Goal: Task Accomplishment & Management: Manage account settings

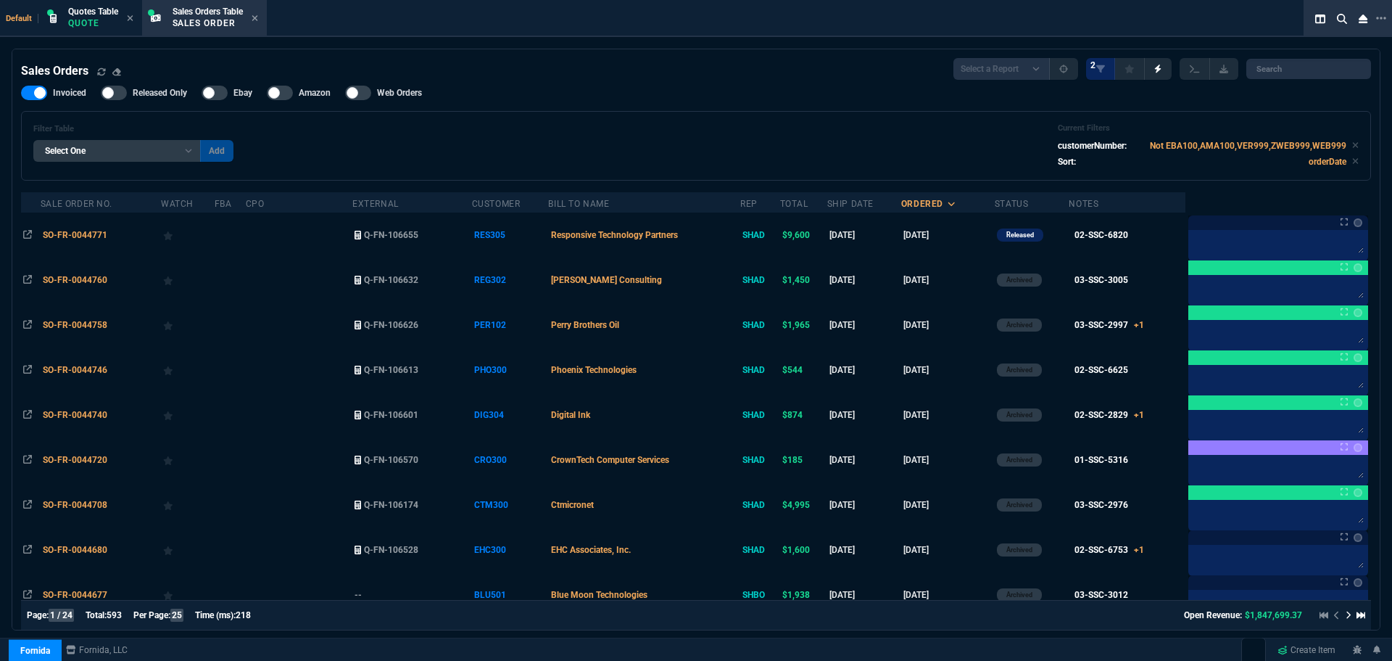
select select "12: [PERSON_NAME]"
select select
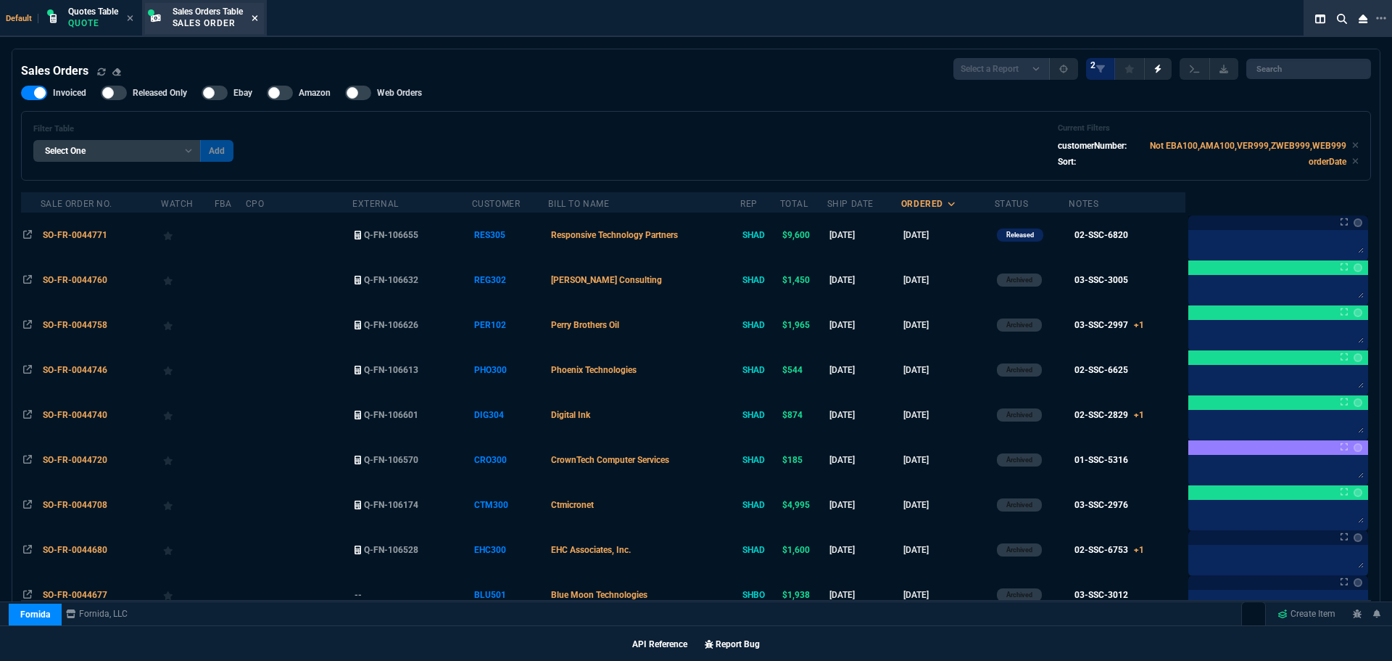
click at [258, 18] on icon at bounding box center [255, 18] width 7 height 9
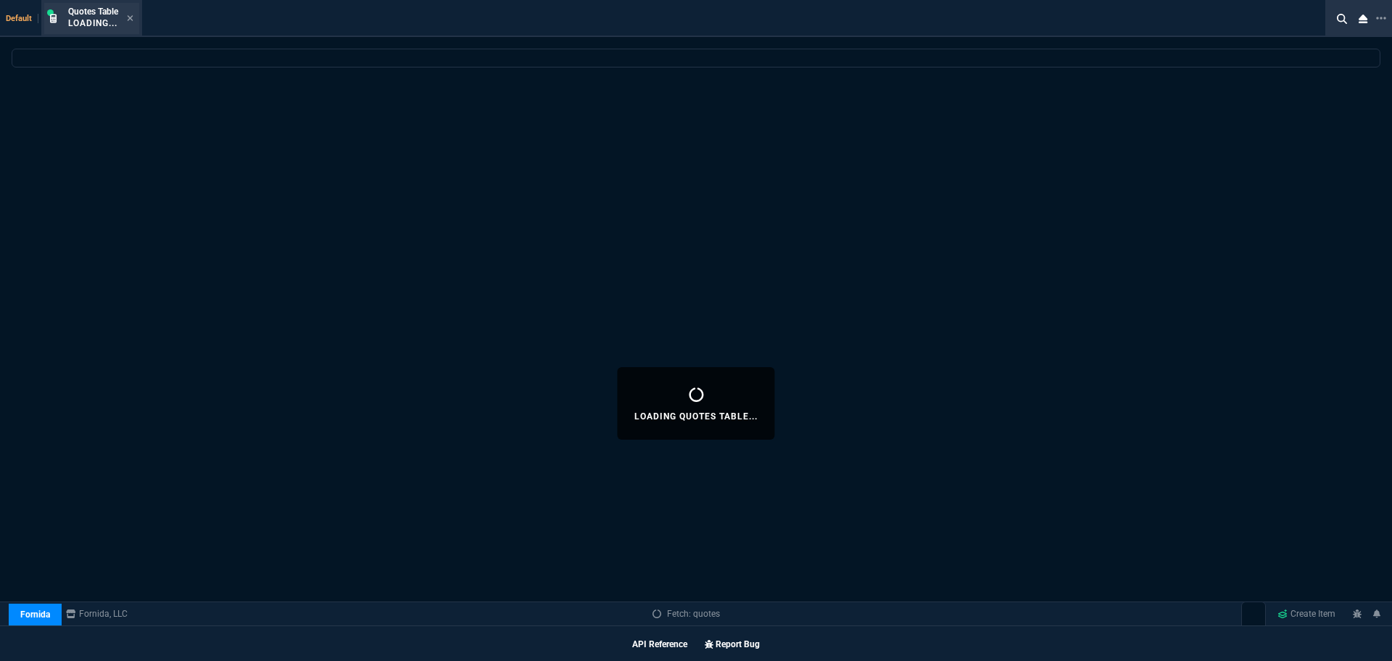
select select
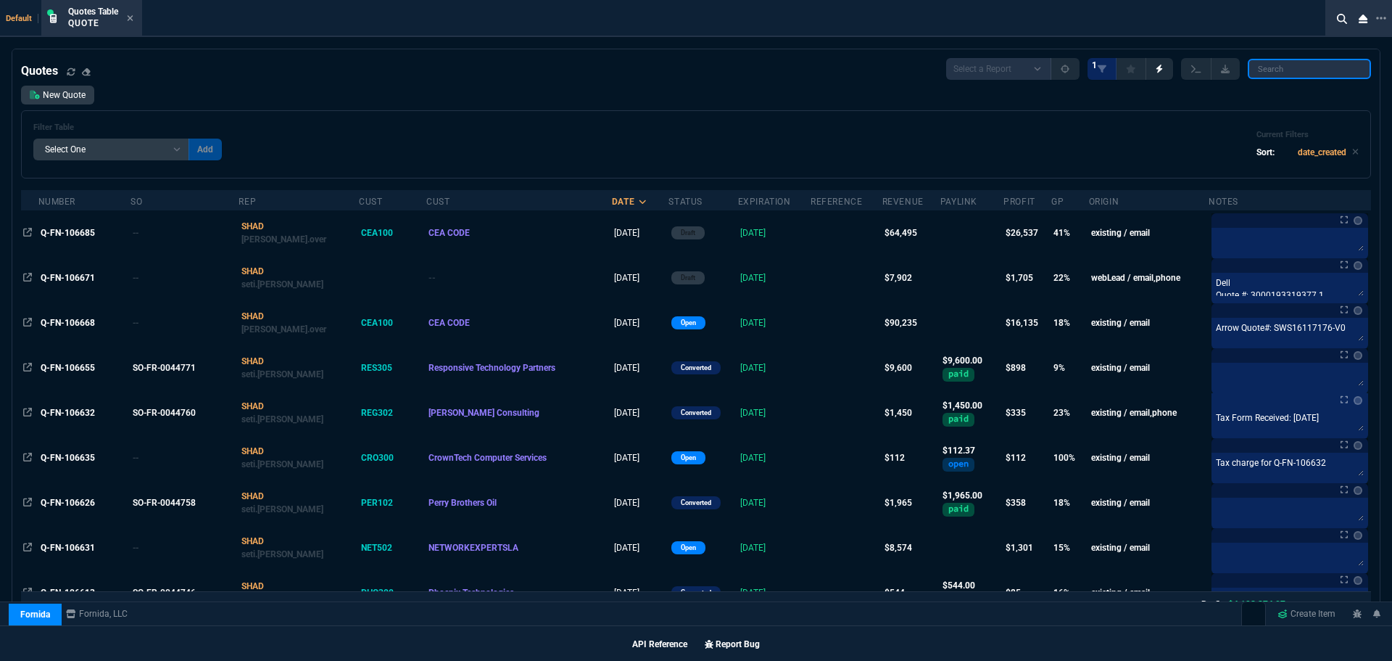
click at [1275, 65] on input "search" at bounding box center [1309, 69] width 123 height 20
paste input "Q-FN-106685"
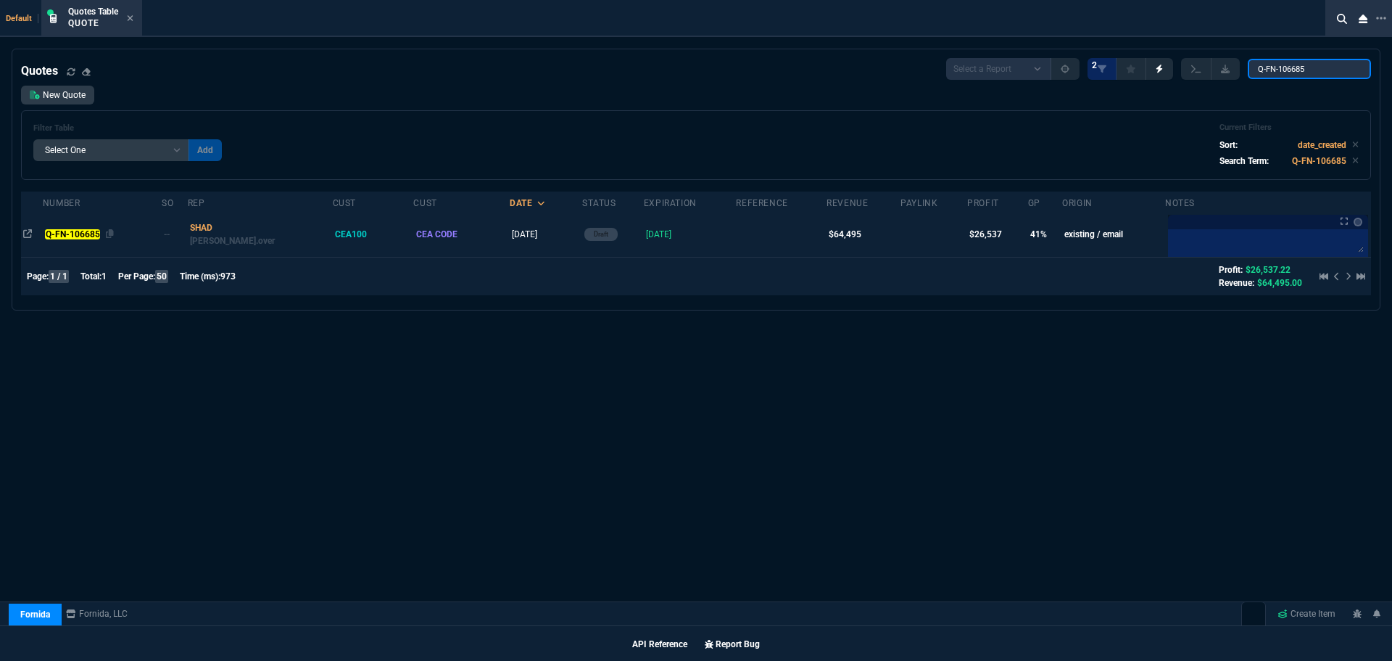
type input "Q-FN-106685"
click at [60, 236] on mark "Q-FN-106685" at bounding box center [72, 234] width 55 height 10
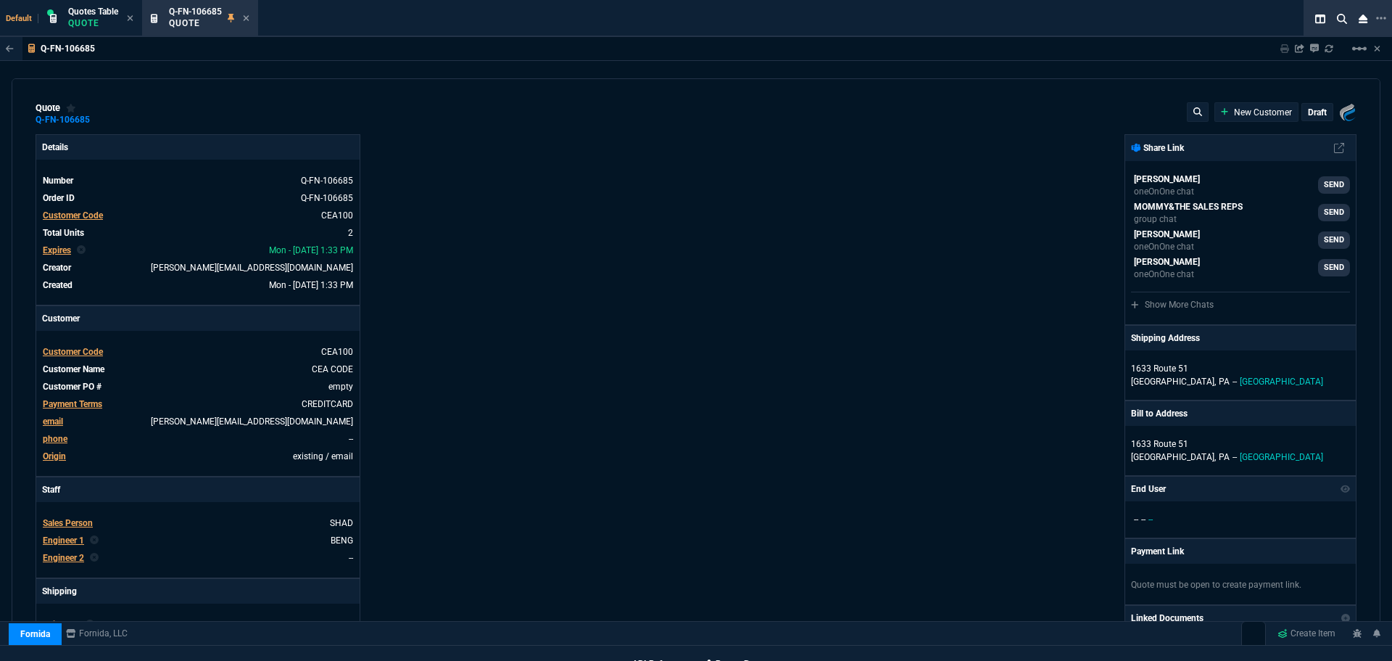
type input "44"
type input "28516"
type input "0"
type input "69"
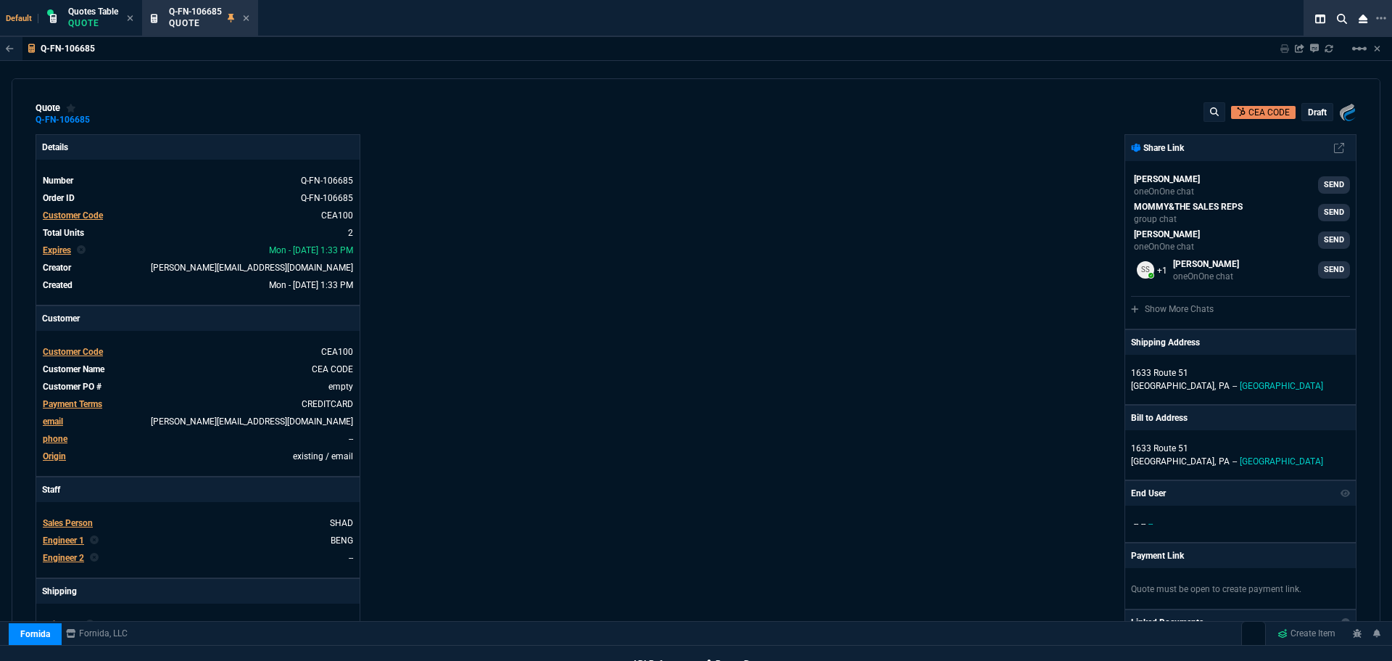
click at [1308, 109] on p "draft" at bounding box center [1317, 113] width 19 height 12
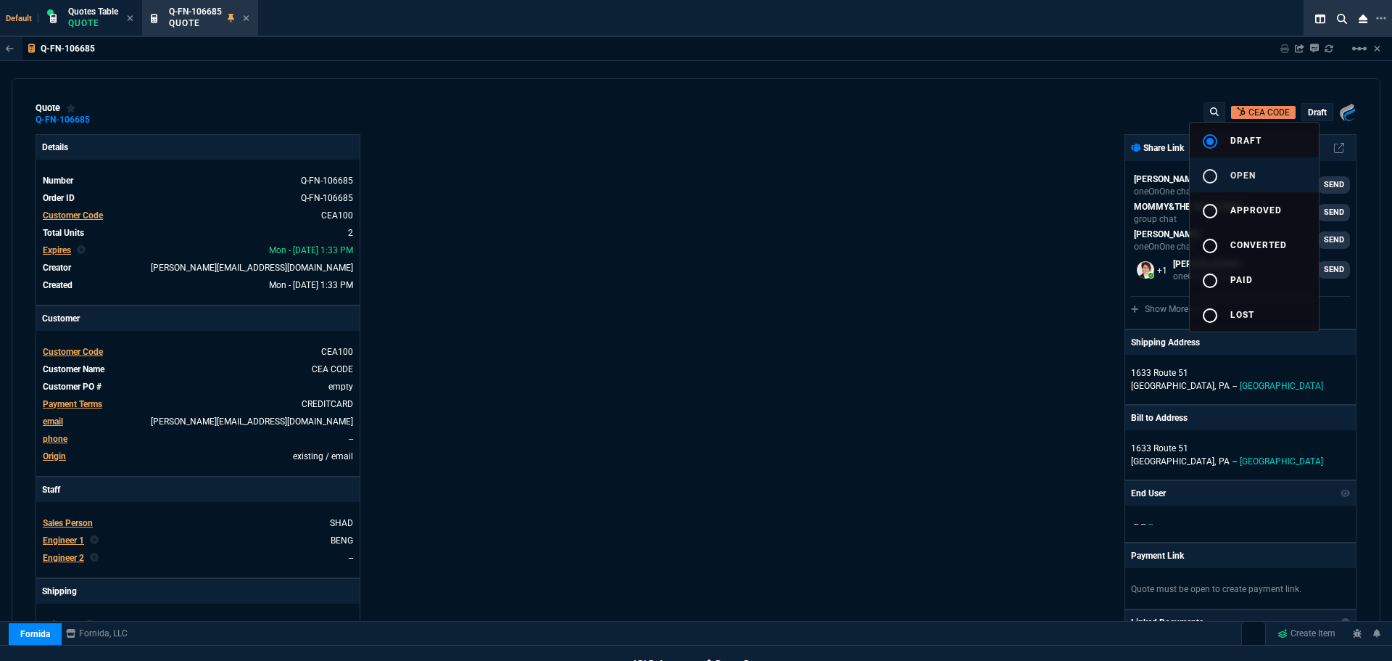
click at [1214, 176] on mat-icon "radio_button_unchecked" at bounding box center [1210, 176] width 17 height 17
click at [817, 285] on div at bounding box center [696, 330] width 1392 height 661
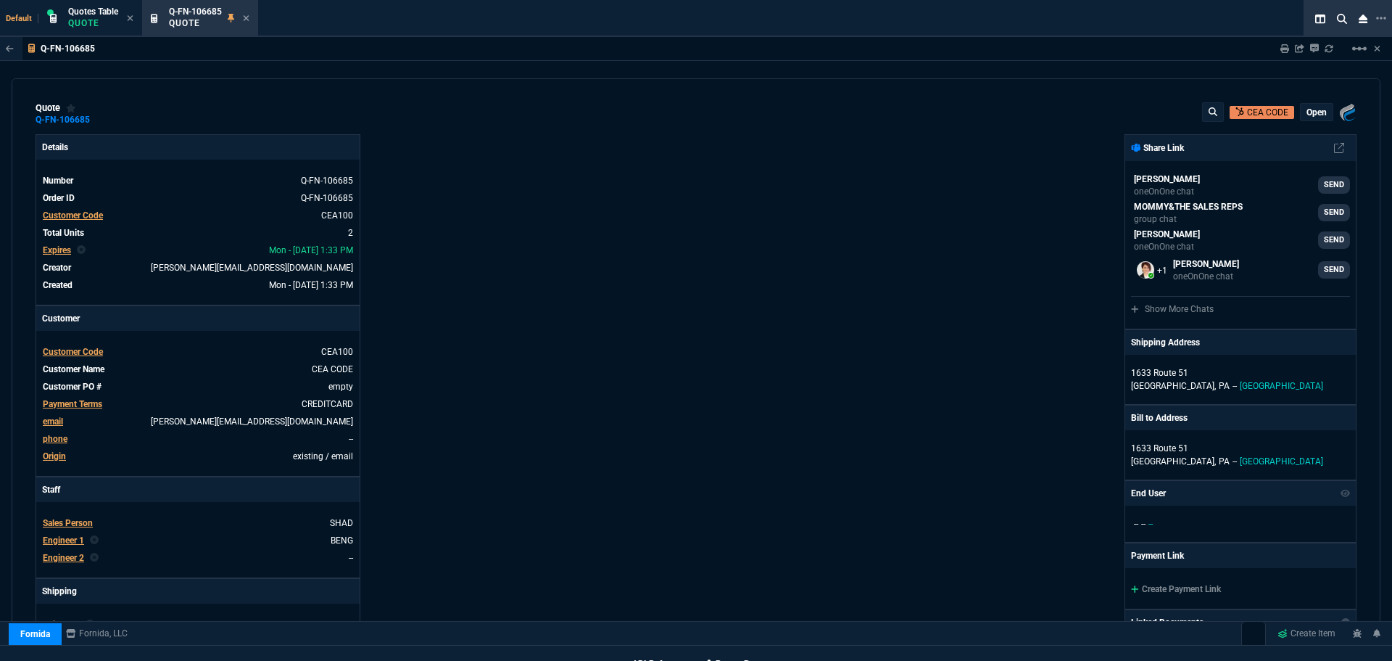
type input "44"
type input "28516"
type input "0"
type input "69"
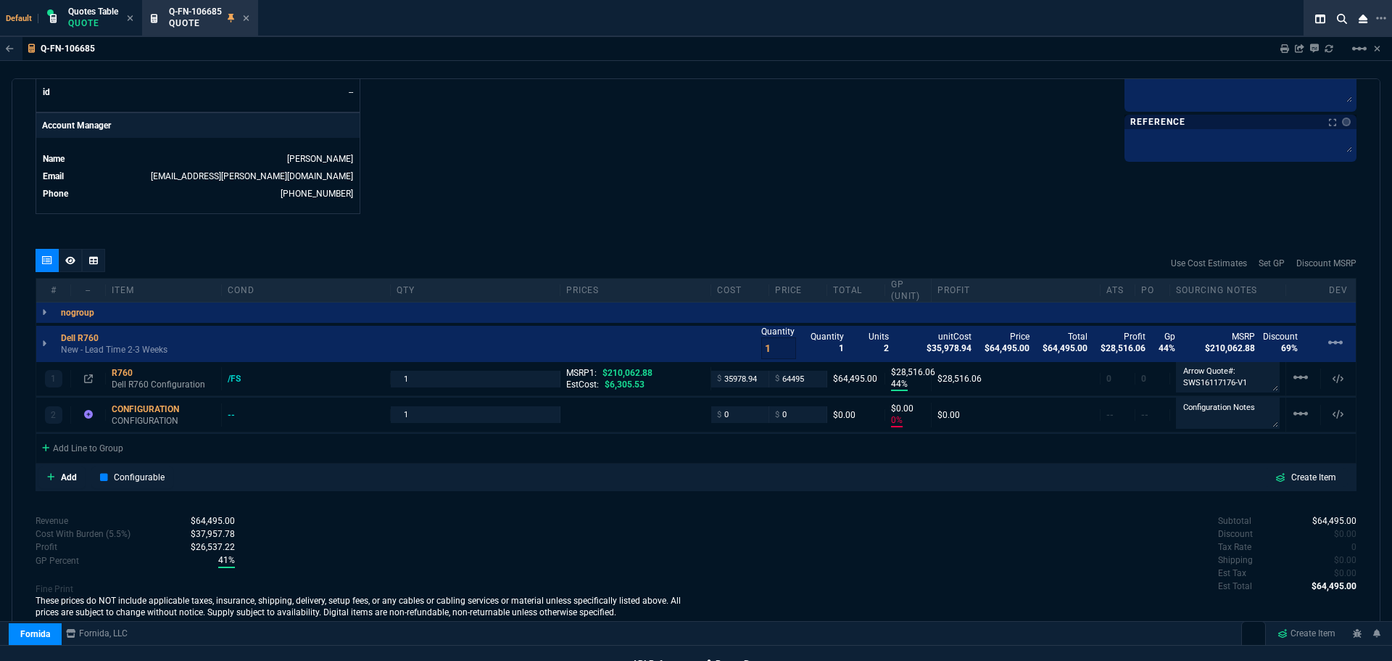
scroll to position [677, 0]
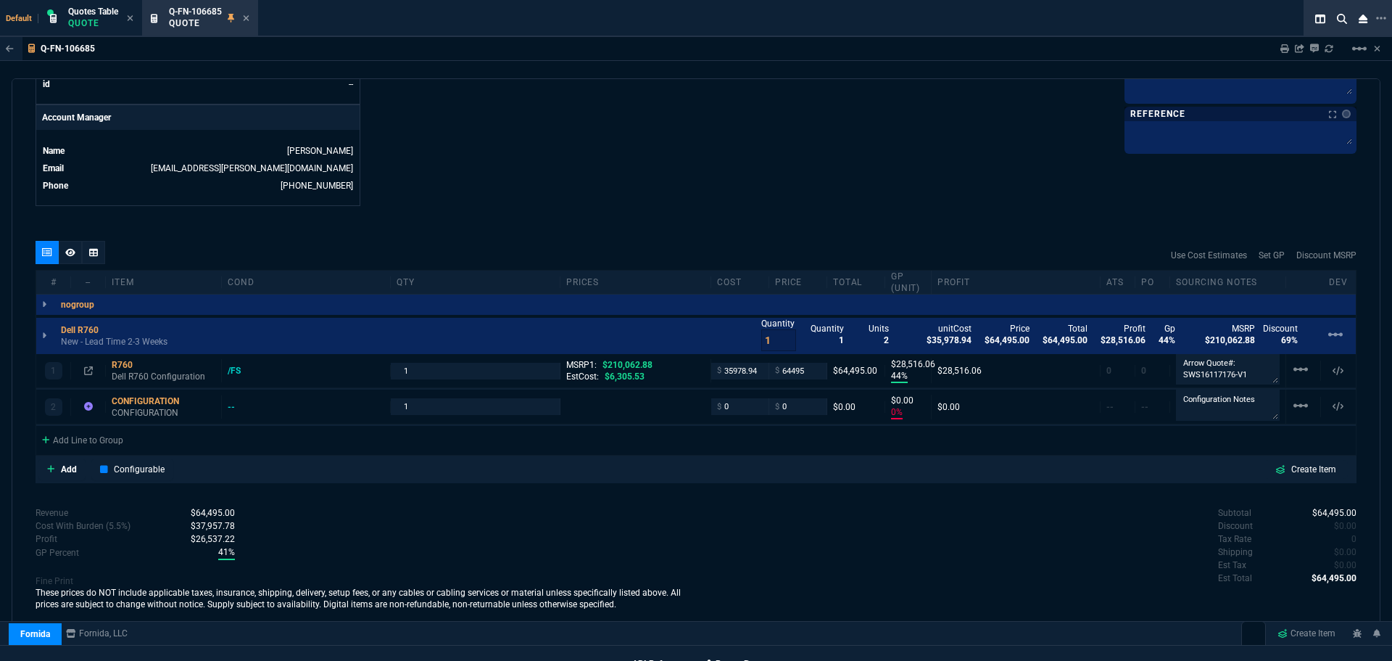
click at [70, 255] on icon at bounding box center [70, 252] width 10 height 9
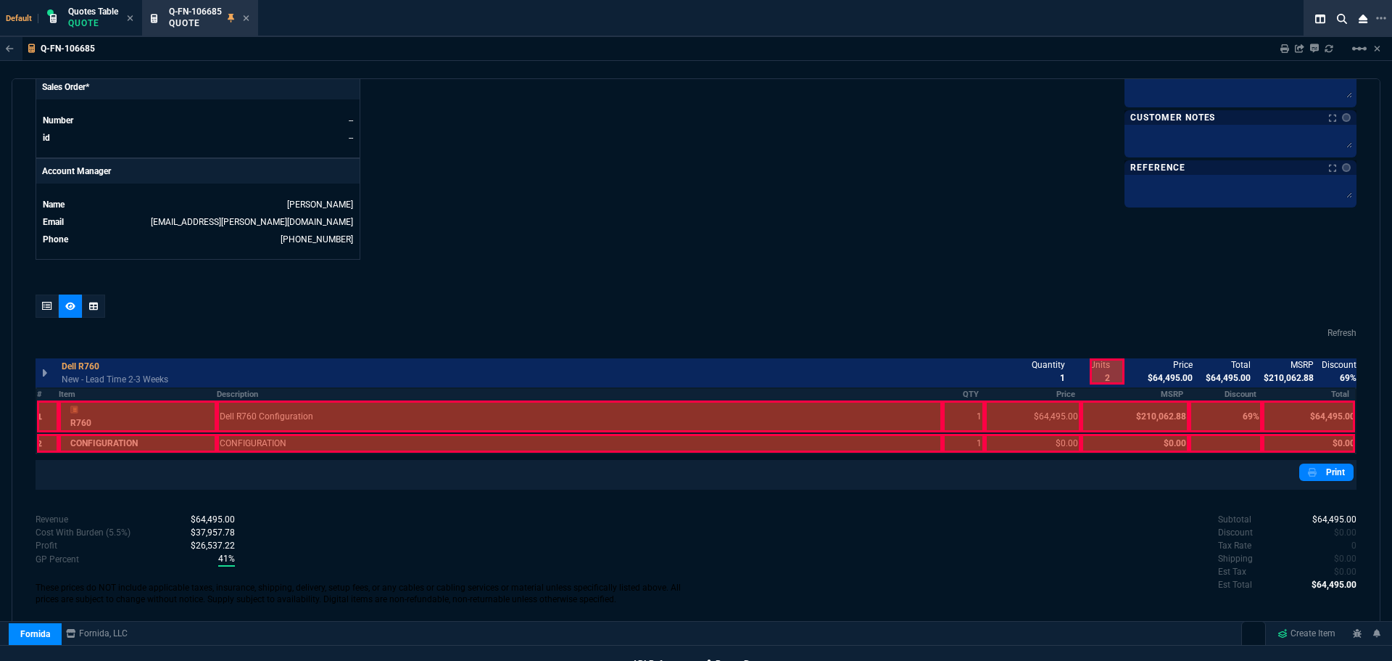
scroll to position [623, 0]
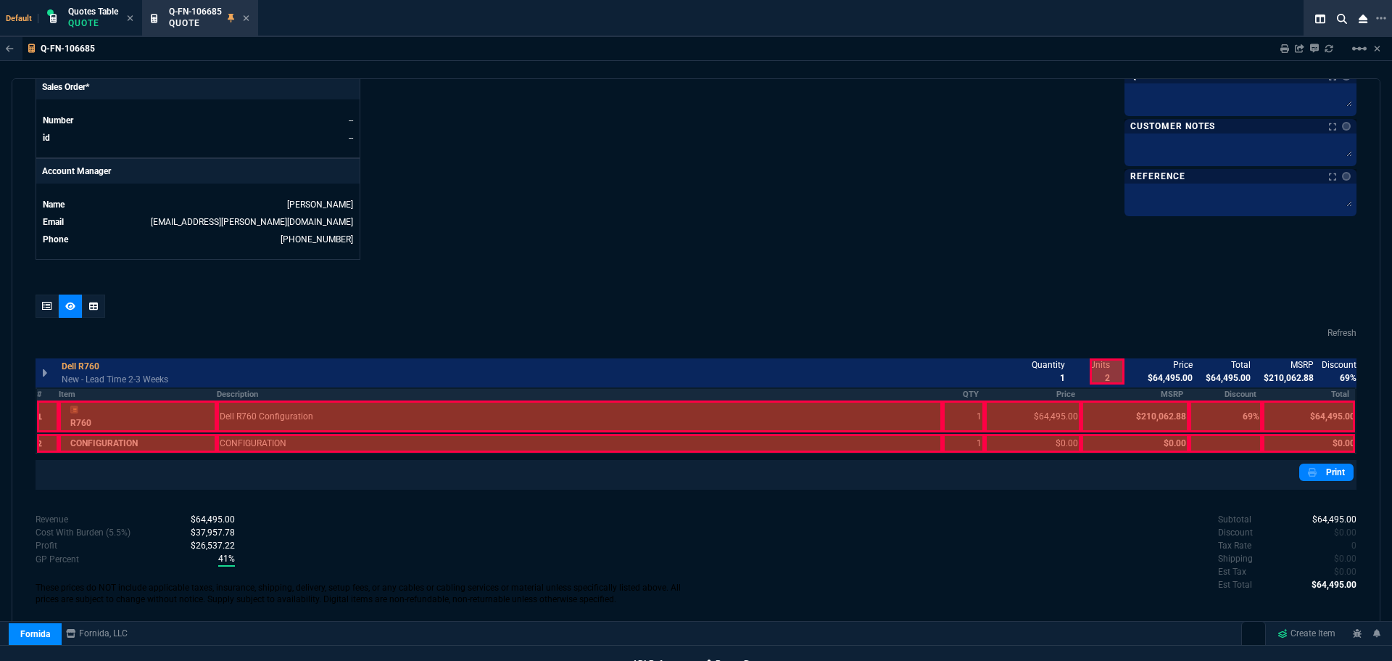
click at [234, 392] on th "Description" at bounding box center [580, 394] width 726 height 12
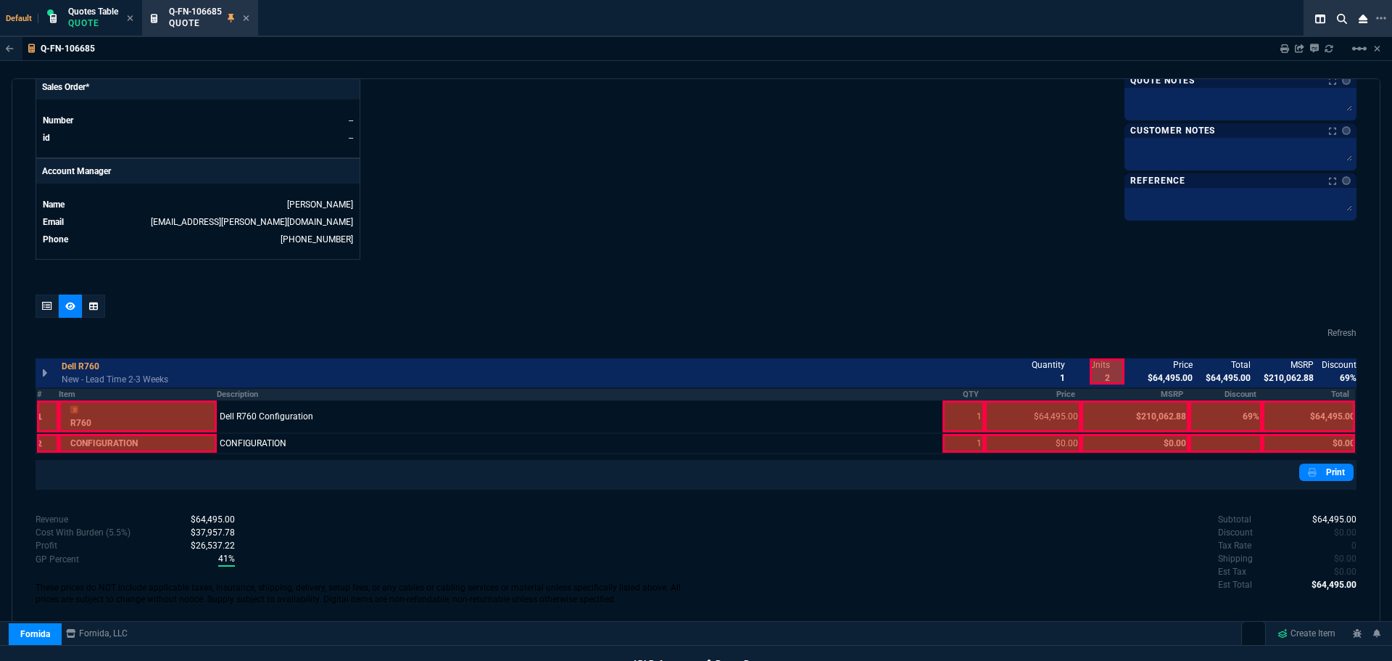
click at [964, 394] on th "QTY" at bounding box center [964, 394] width 42 height 12
click at [1062, 393] on th "Price" at bounding box center [1033, 394] width 96 height 12
click at [1312, 473] on link "Print" at bounding box center [1326, 471] width 54 height 17
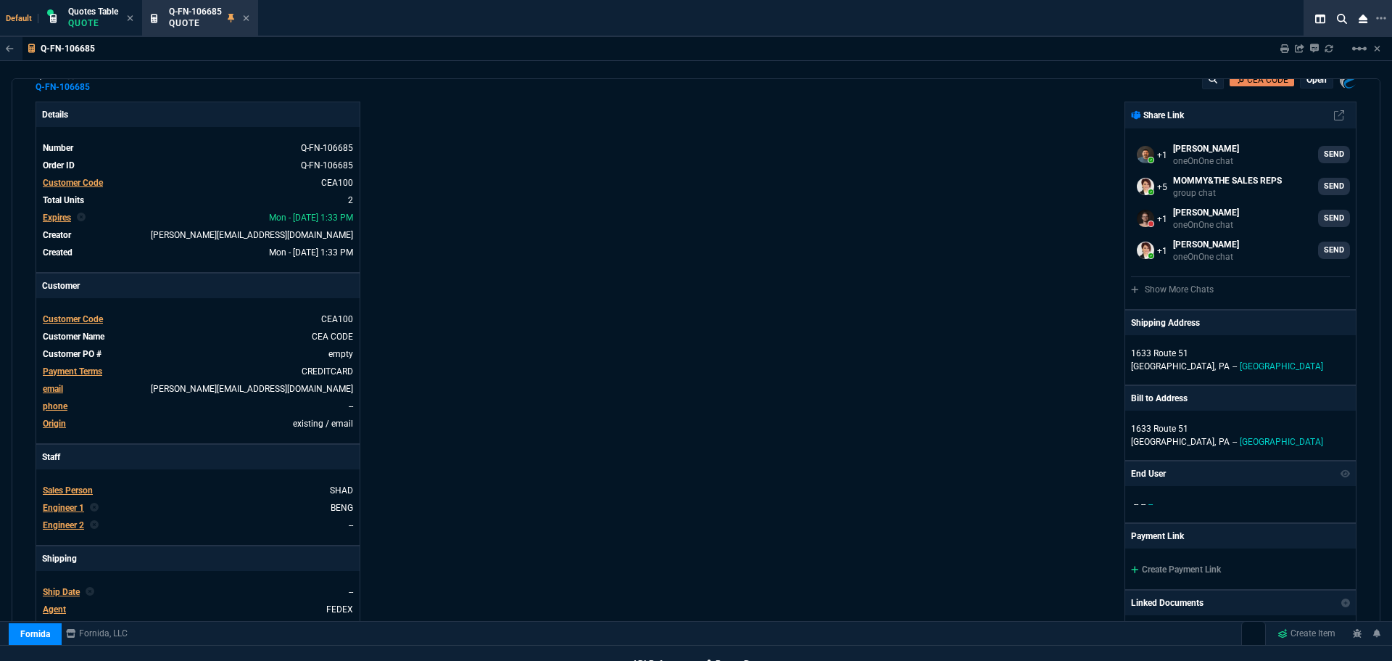
scroll to position [0, 0]
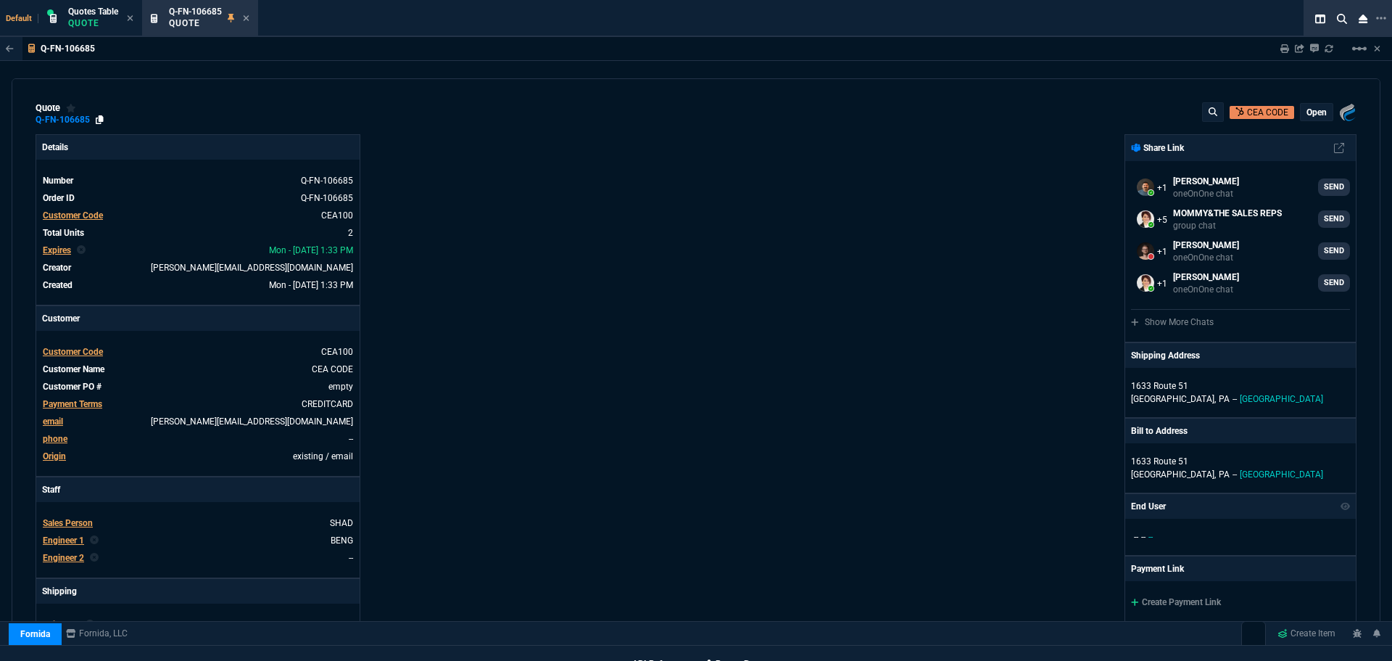
click at [99, 117] on icon at bounding box center [100, 119] width 8 height 9
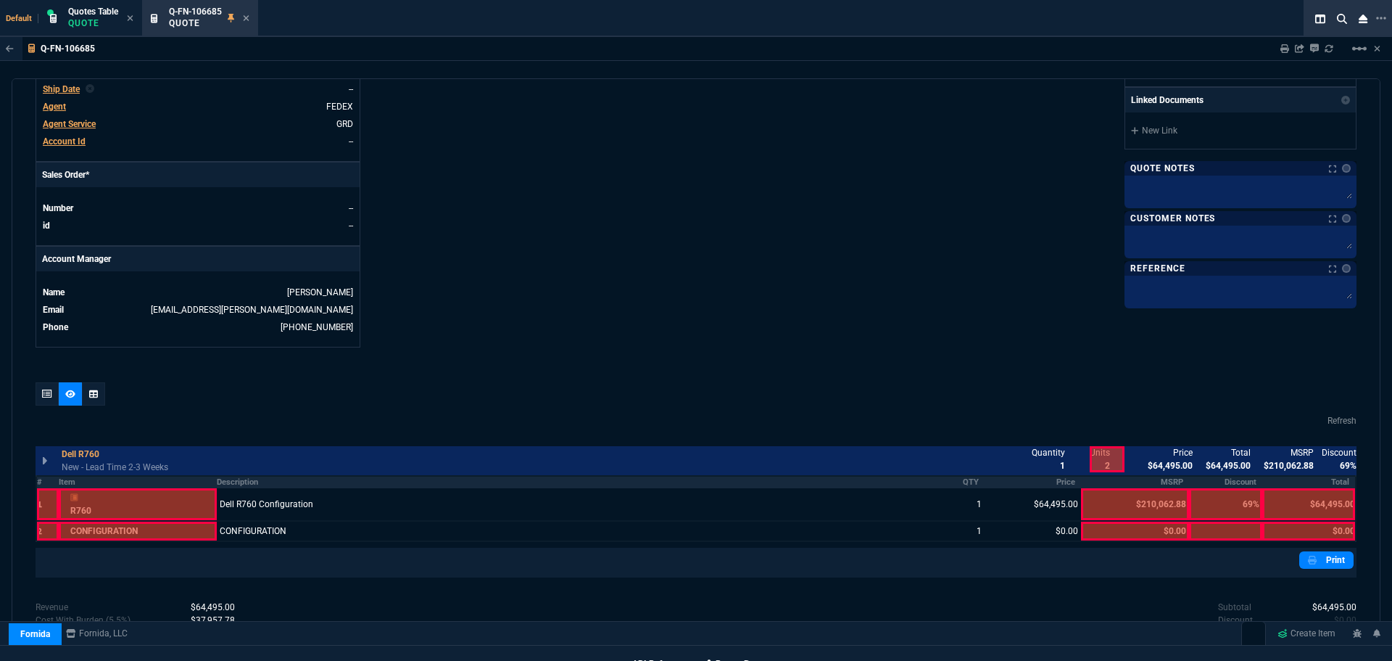
scroll to position [623, 0]
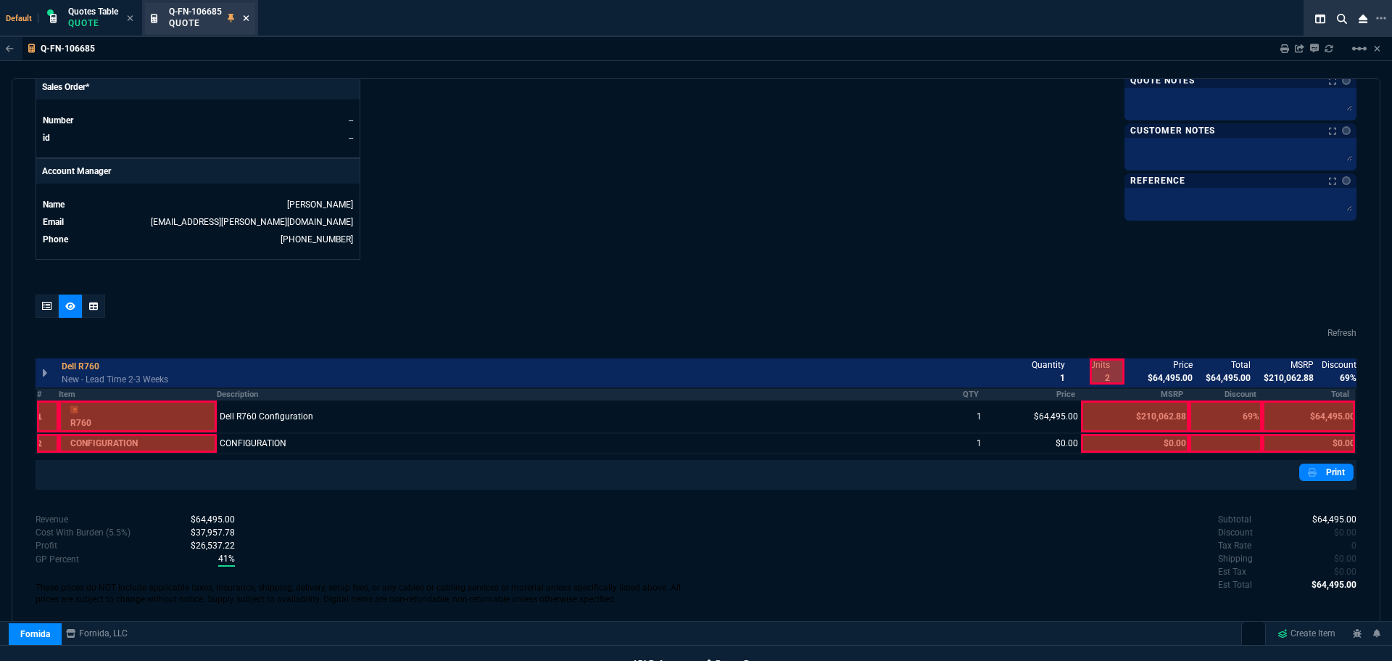
click at [249, 18] on icon at bounding box center [246, 18] width 7 height 9
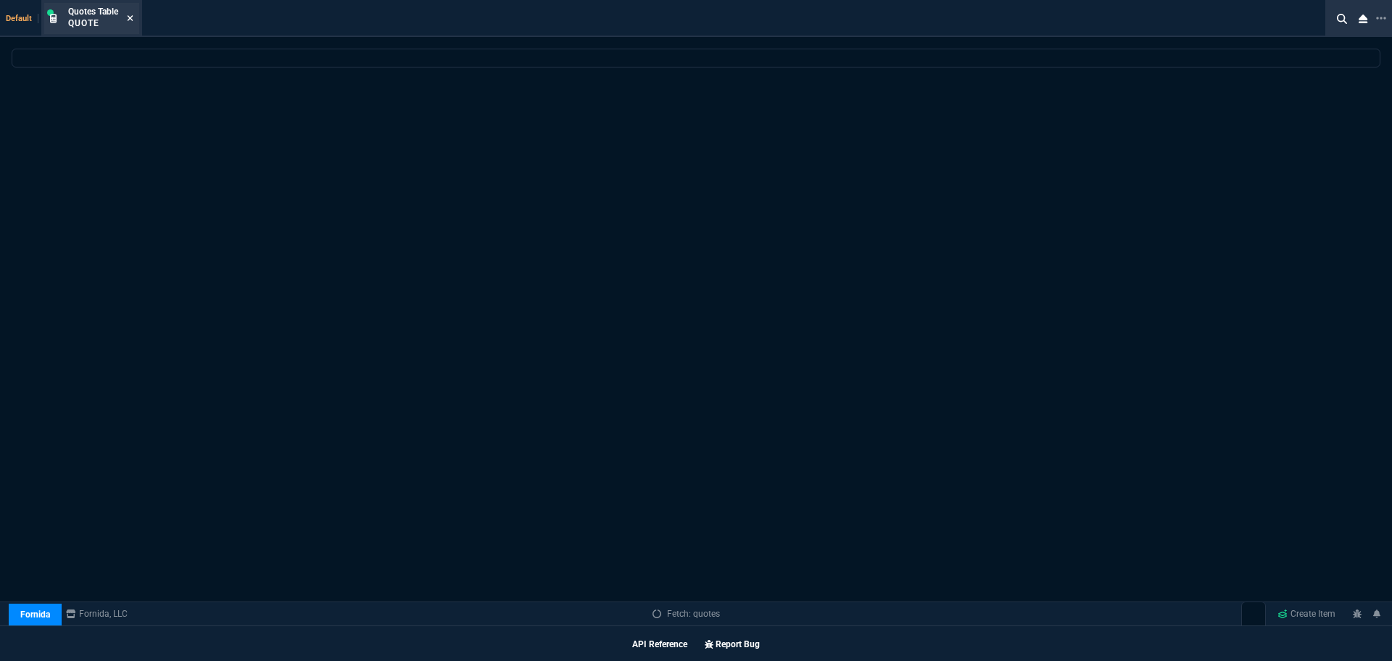
select select
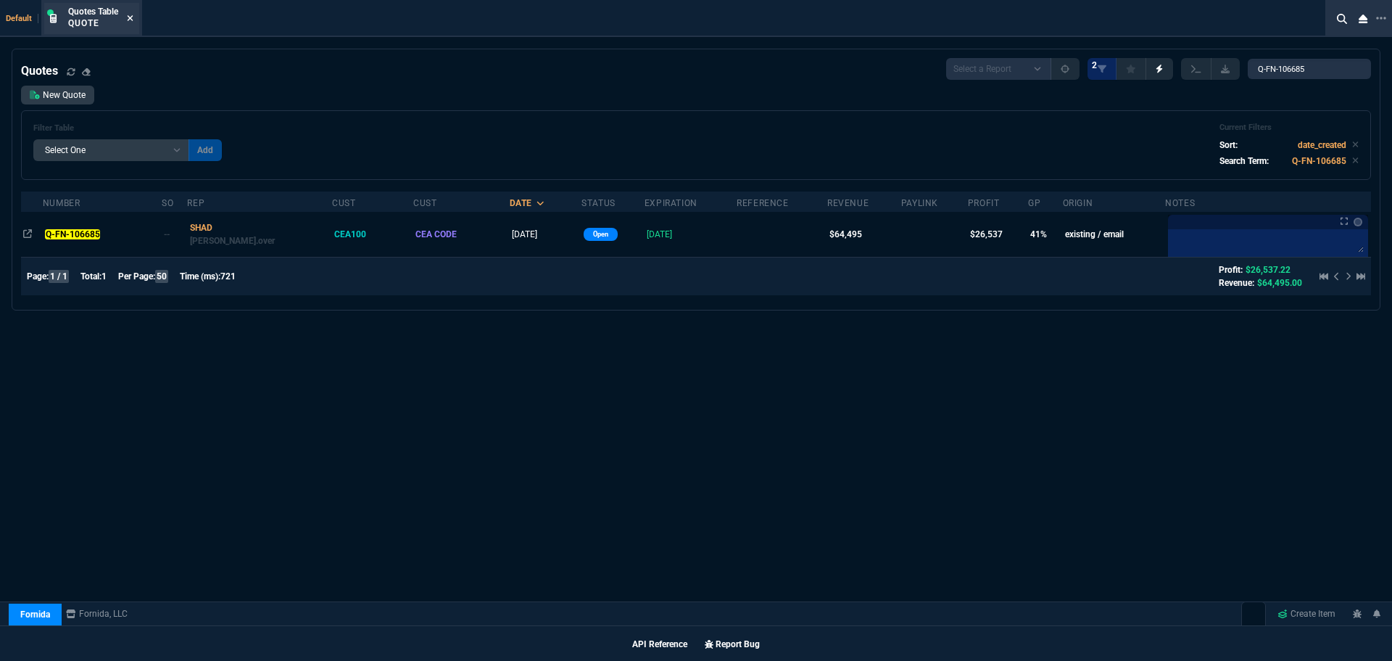
click at [131, 18] on icon at bounding box center [131, 18] width 6 height 6
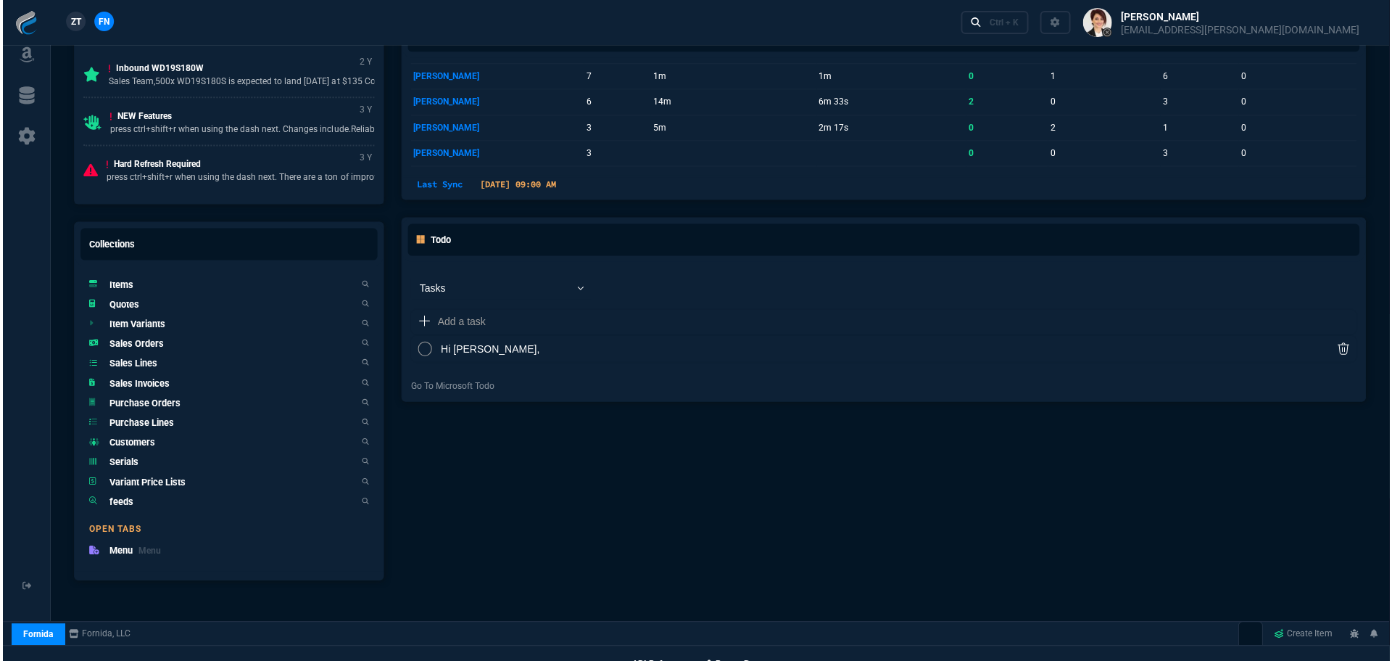
scroll to position [827, 0]
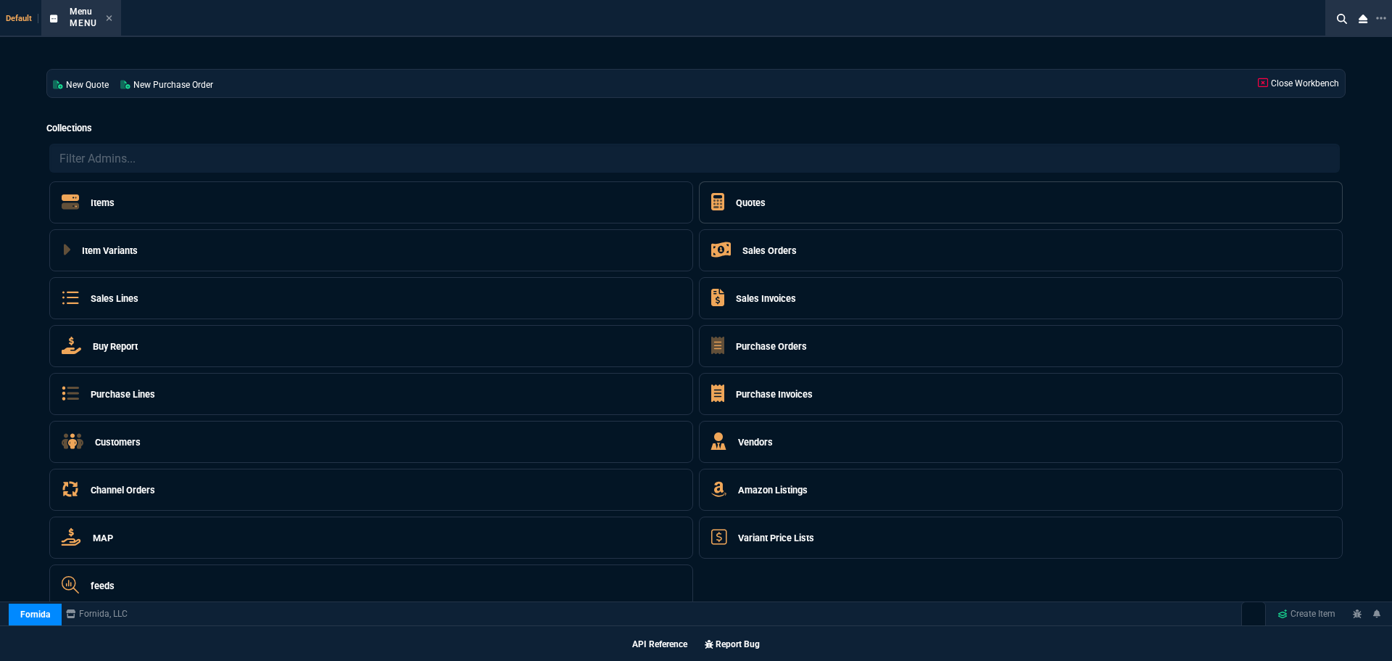
click at [748, 204] on h5 "Quotes" at bounding box center [751, 203] width 30 height 14
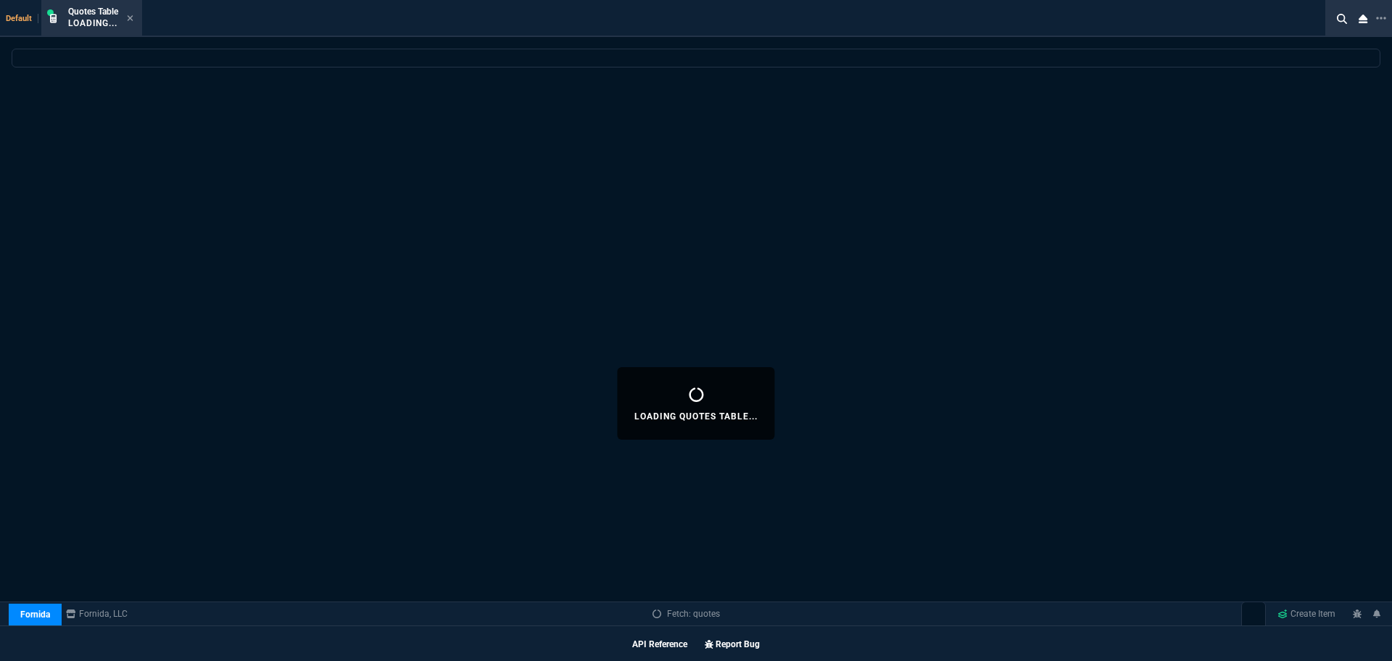
select select
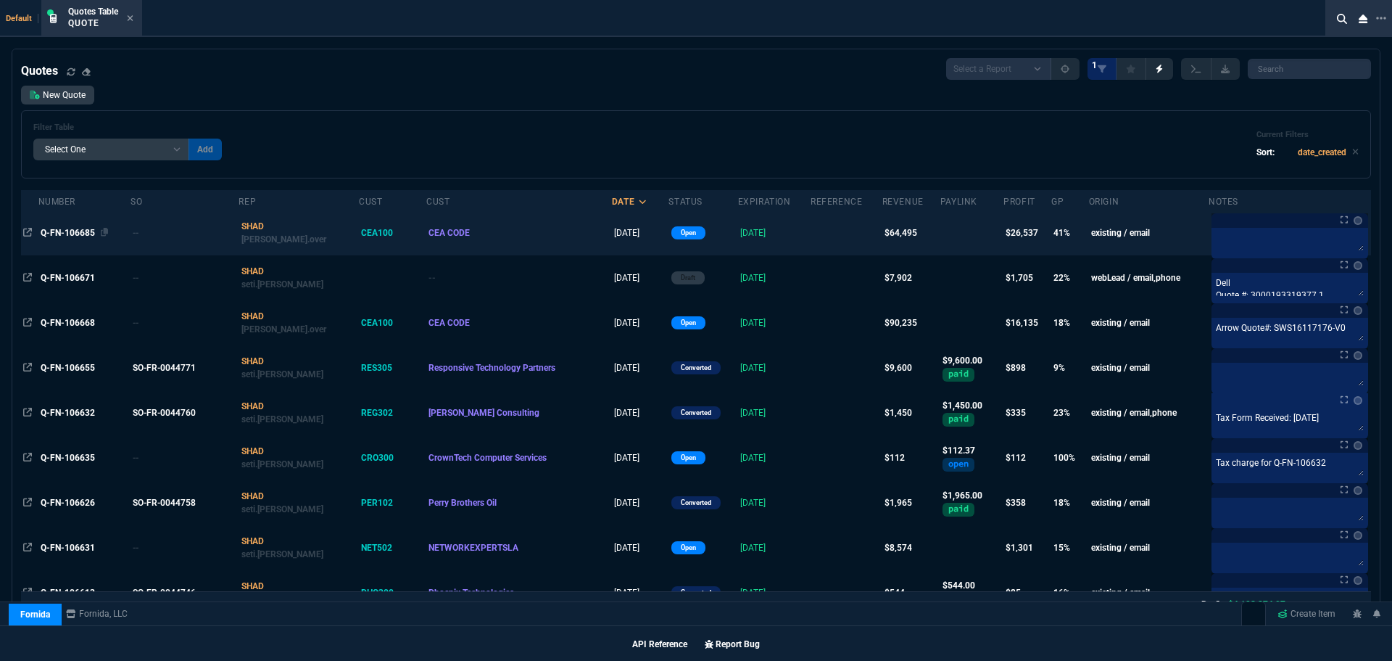
click at [67, 230] on span "Q-FN-106685" at bounding box center [68, 233] width 54 height 10
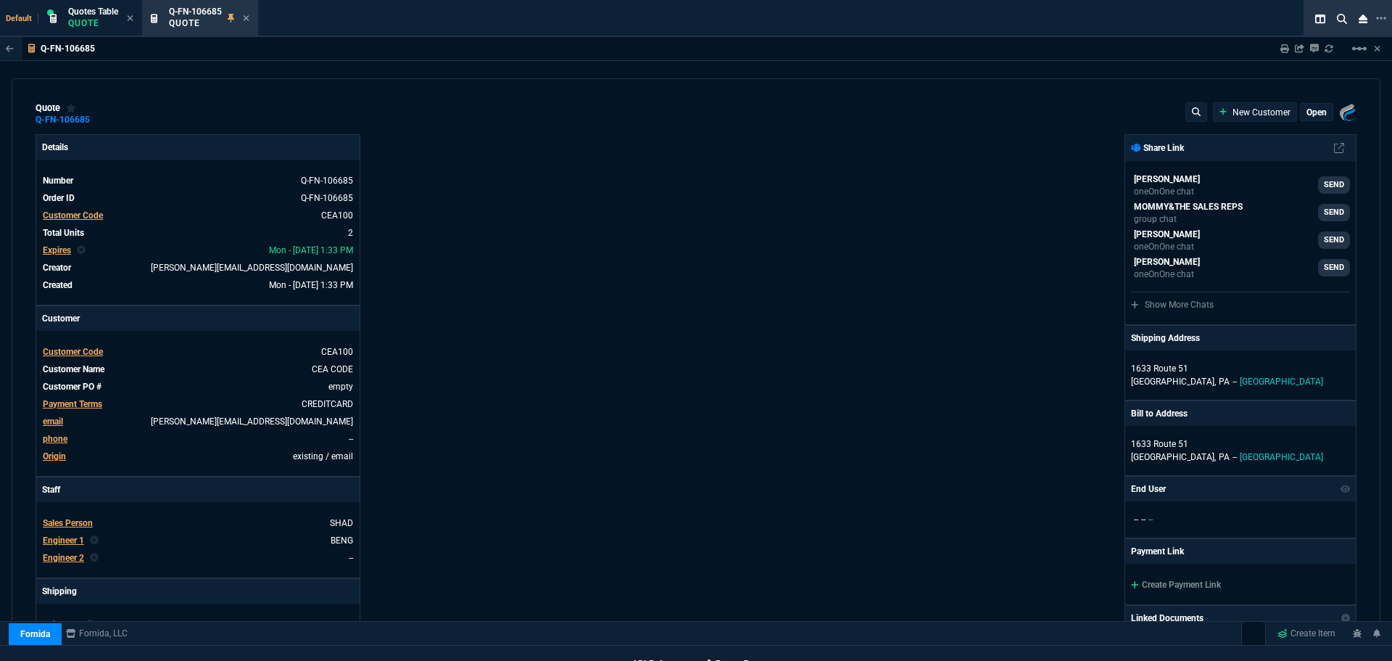
type input "44"
type input "28516"
type input "0"
type input "69"
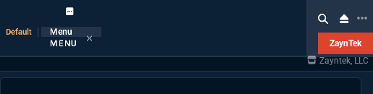
select select "12: [PERSON_NAME]"
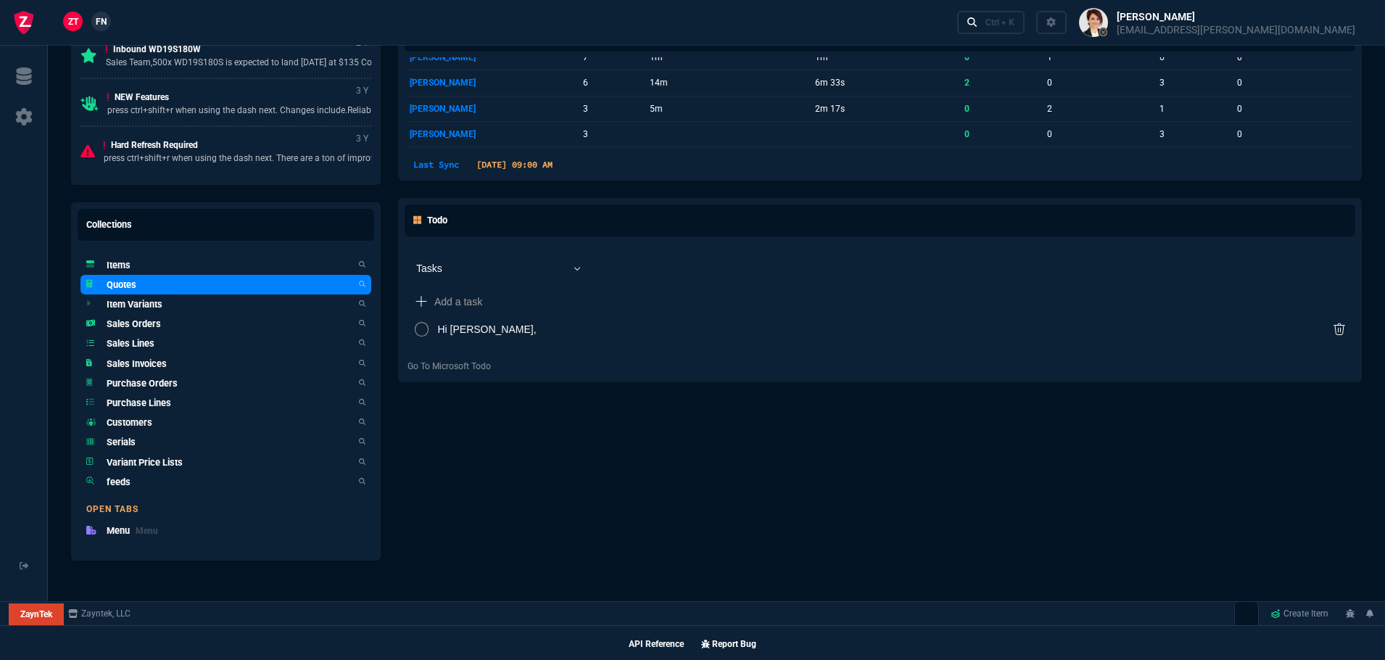
click at [128, 94] on h5 "Quotes" at bounding box center [122, 285] width 30 height 14
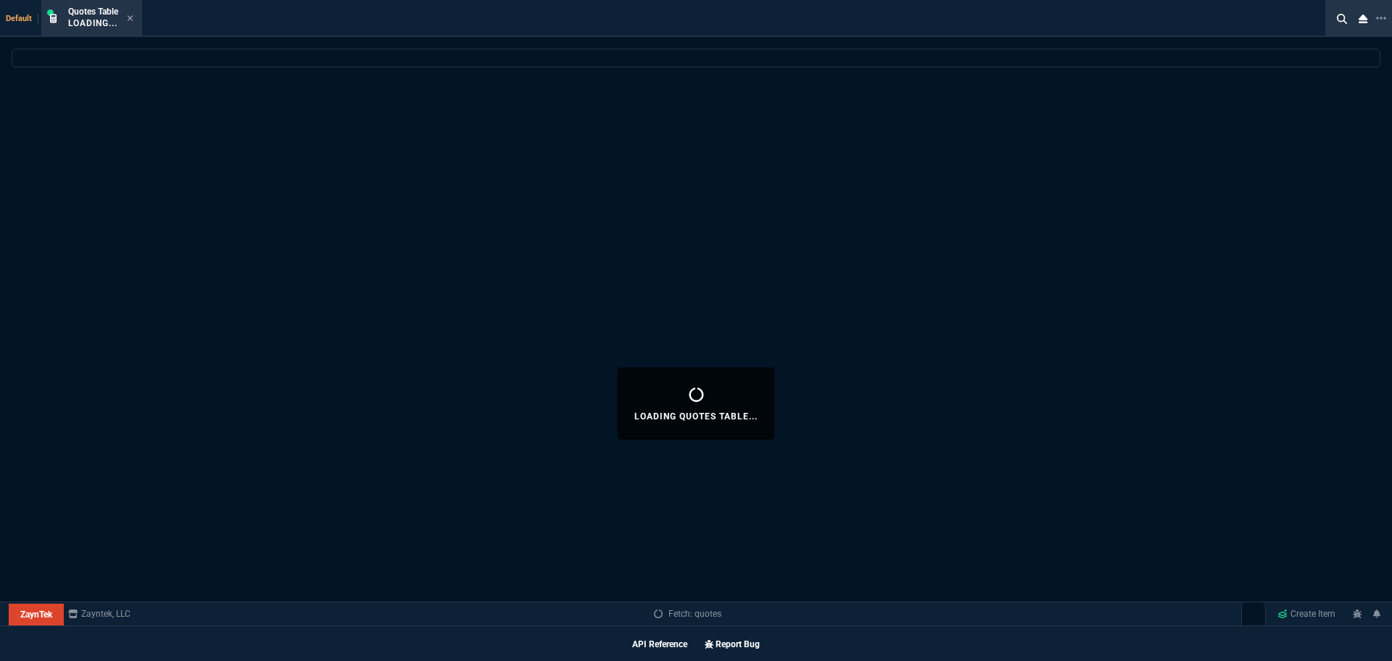
select select
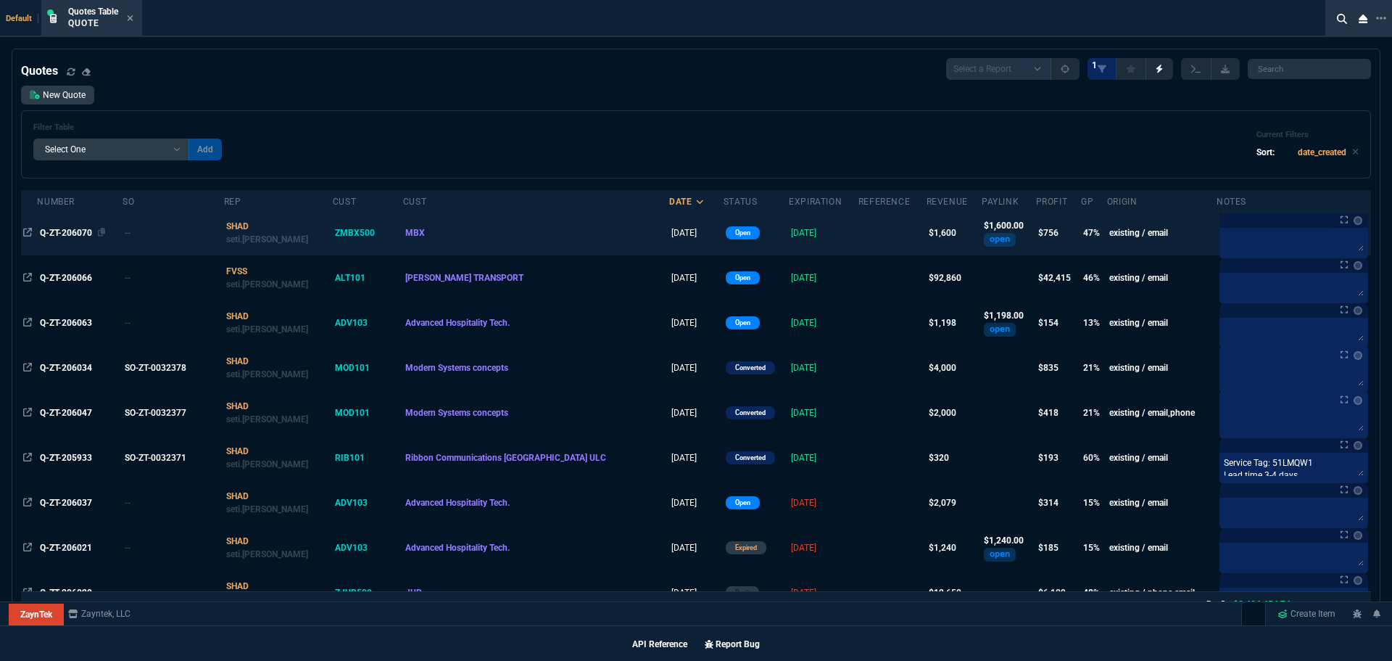
click at [64, 94] on span "Q-ZT-206070" at bounding box center [66, 233] width 52 height 10
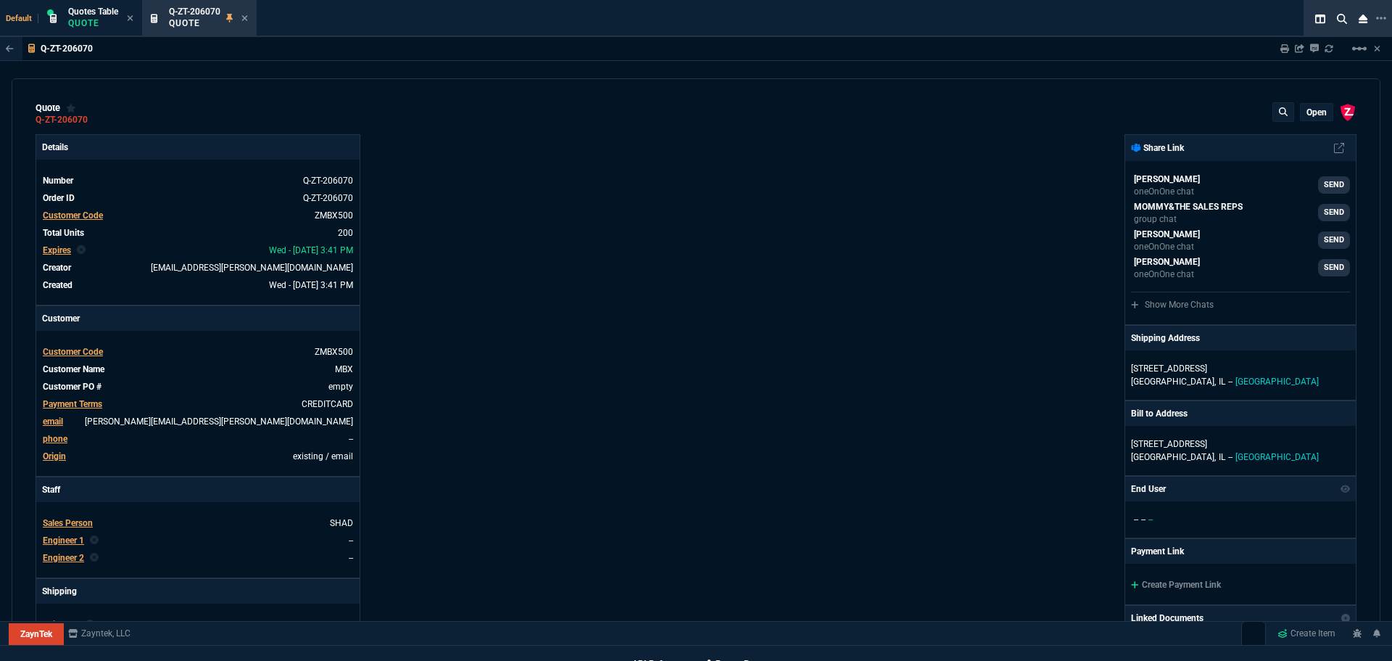
type input "50"
type input "4"
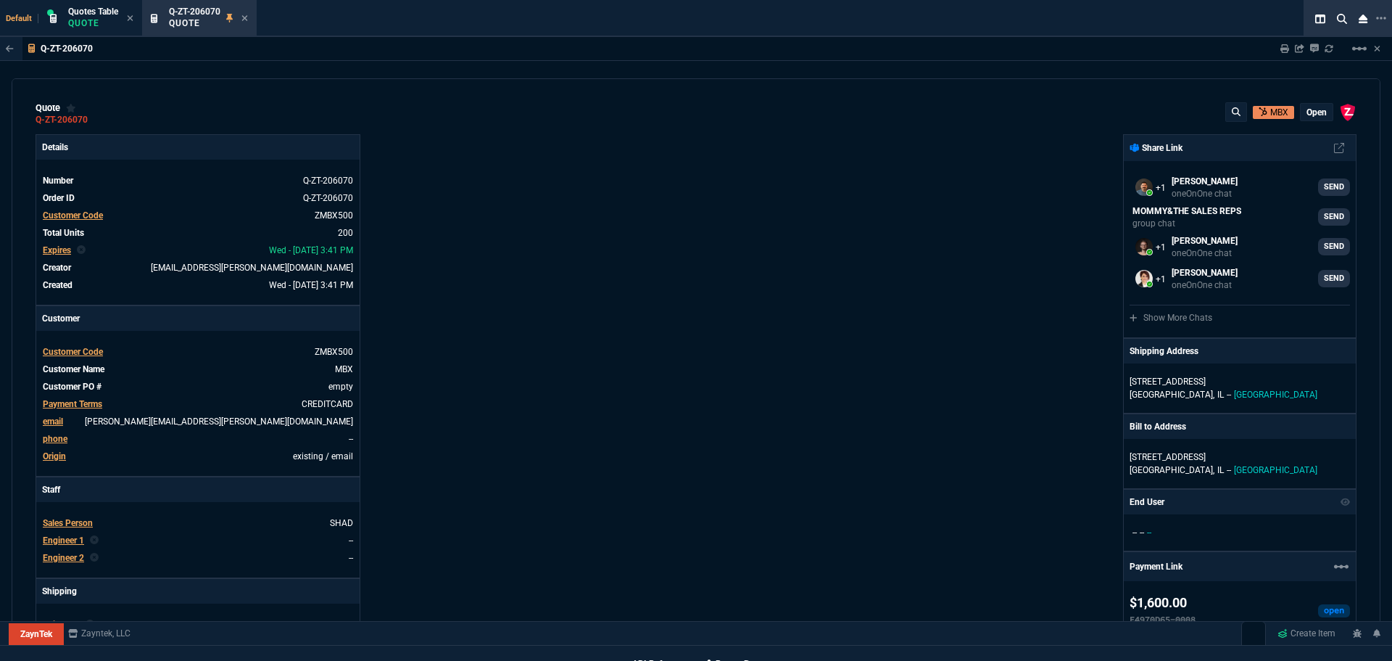
type input "70.18"
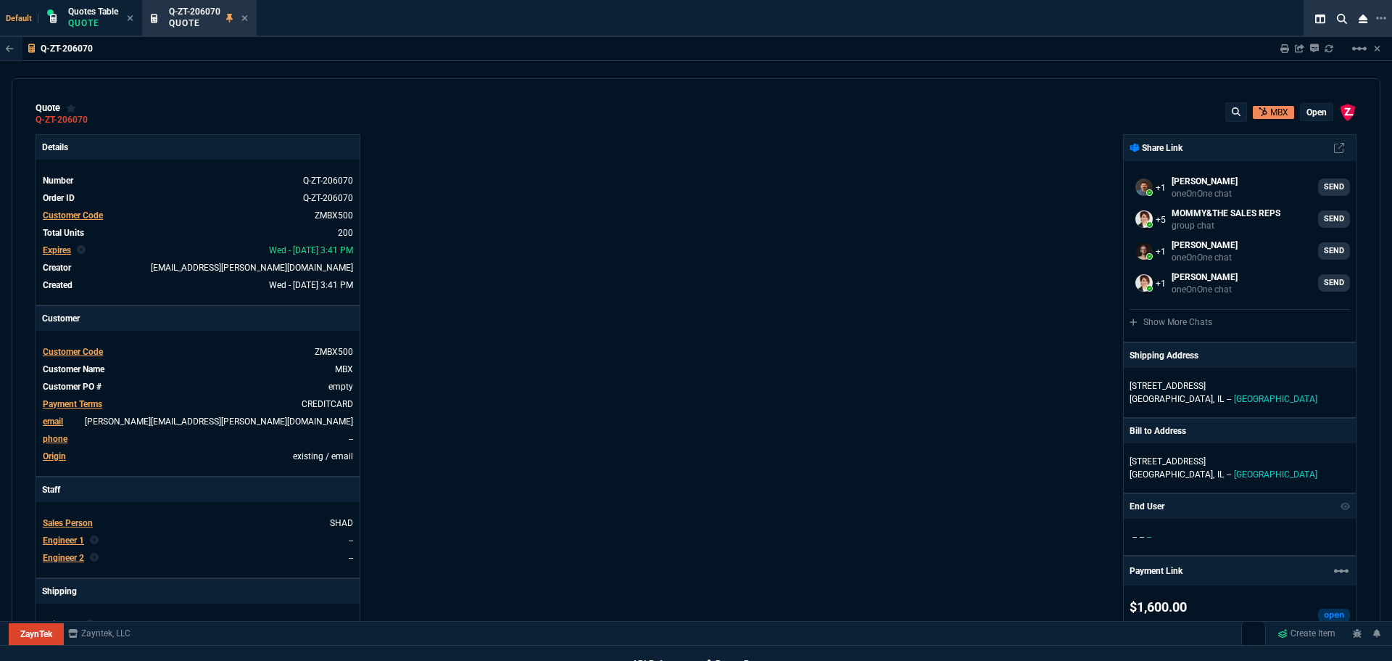
type input "89"
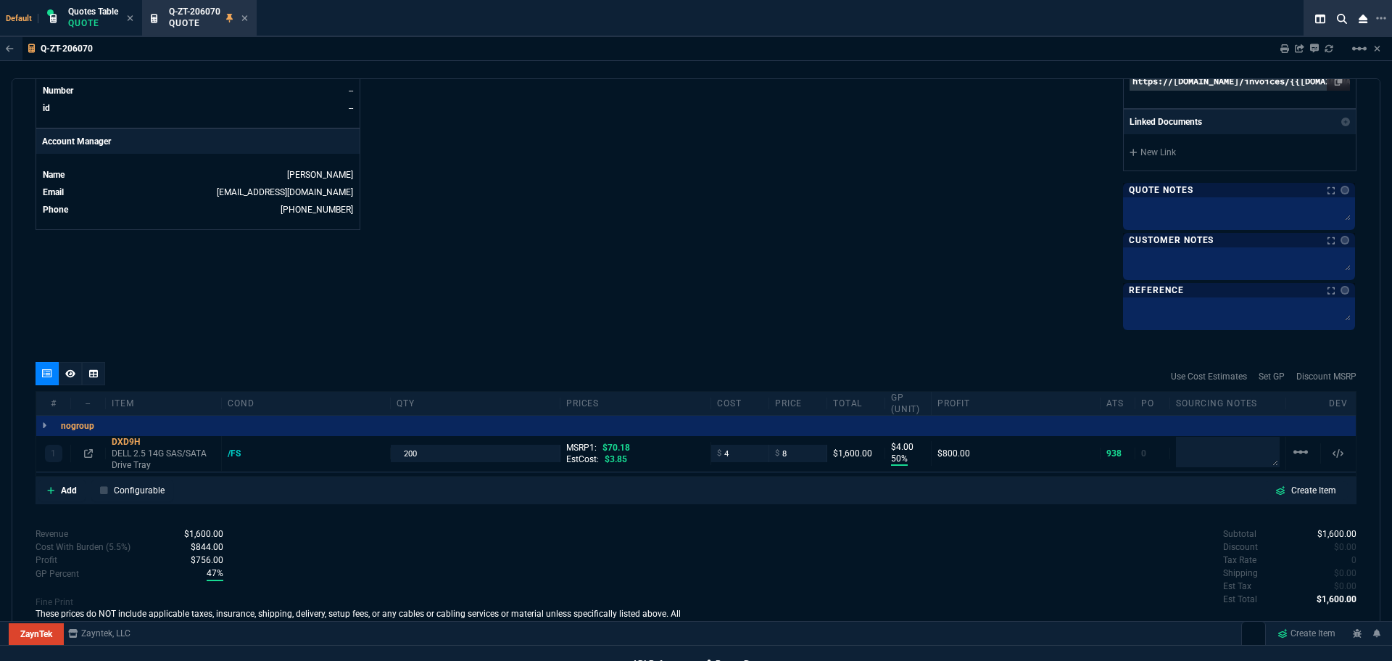
scroll to position [674, 0]
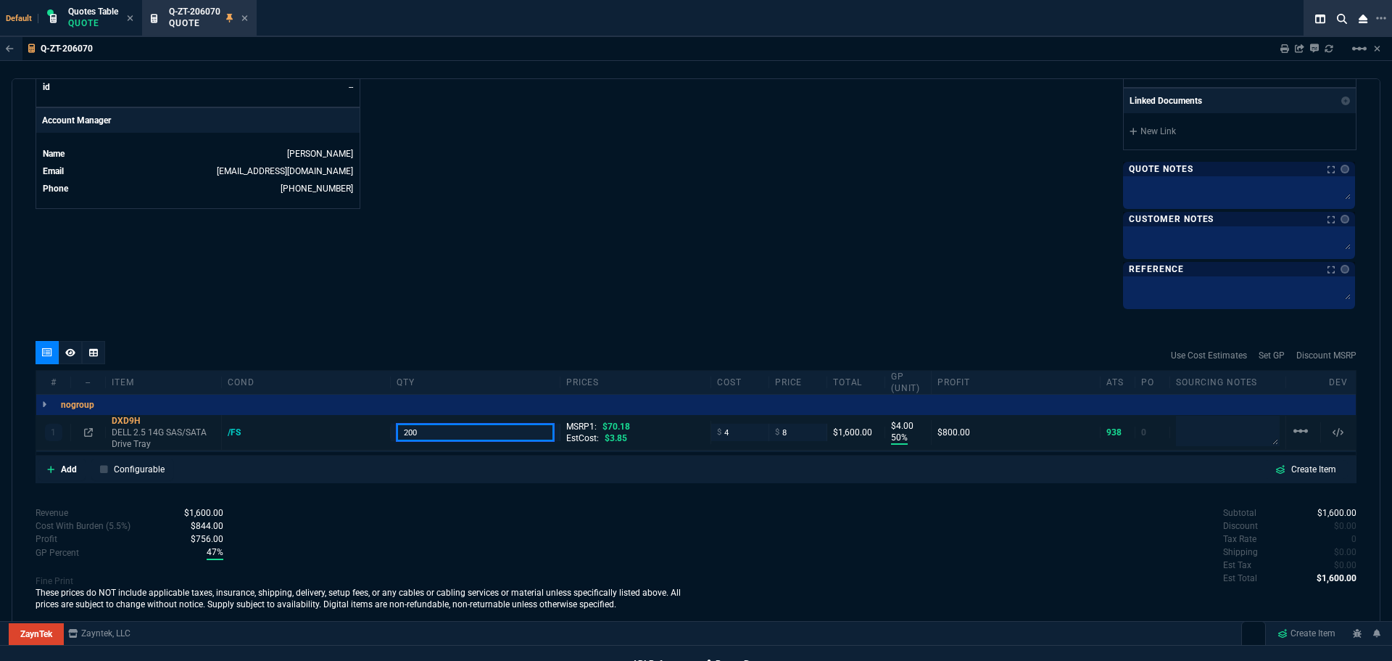
click at [373, 94] on input "200" at bounding box center [475, 431] width 157 height 17
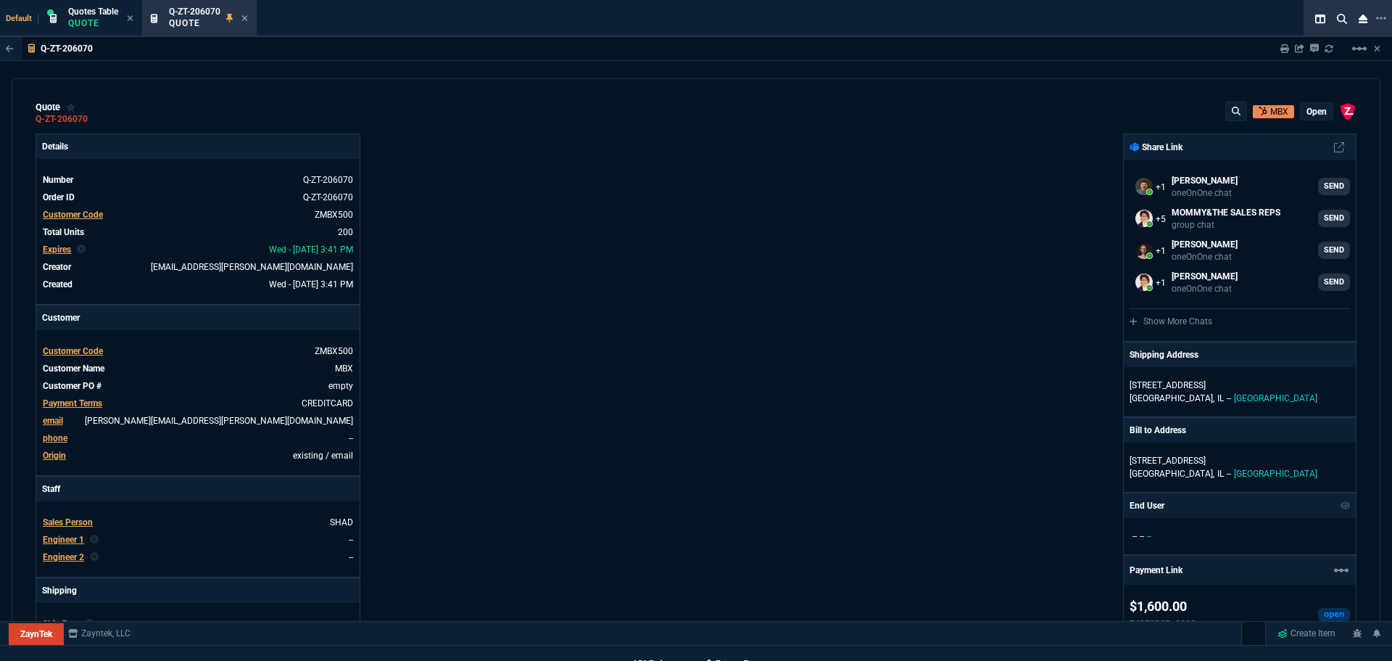
scroll to position [0, 0]
click at [373, 94] on p "open" at bounding box center [1317, 113] width 20 height 12
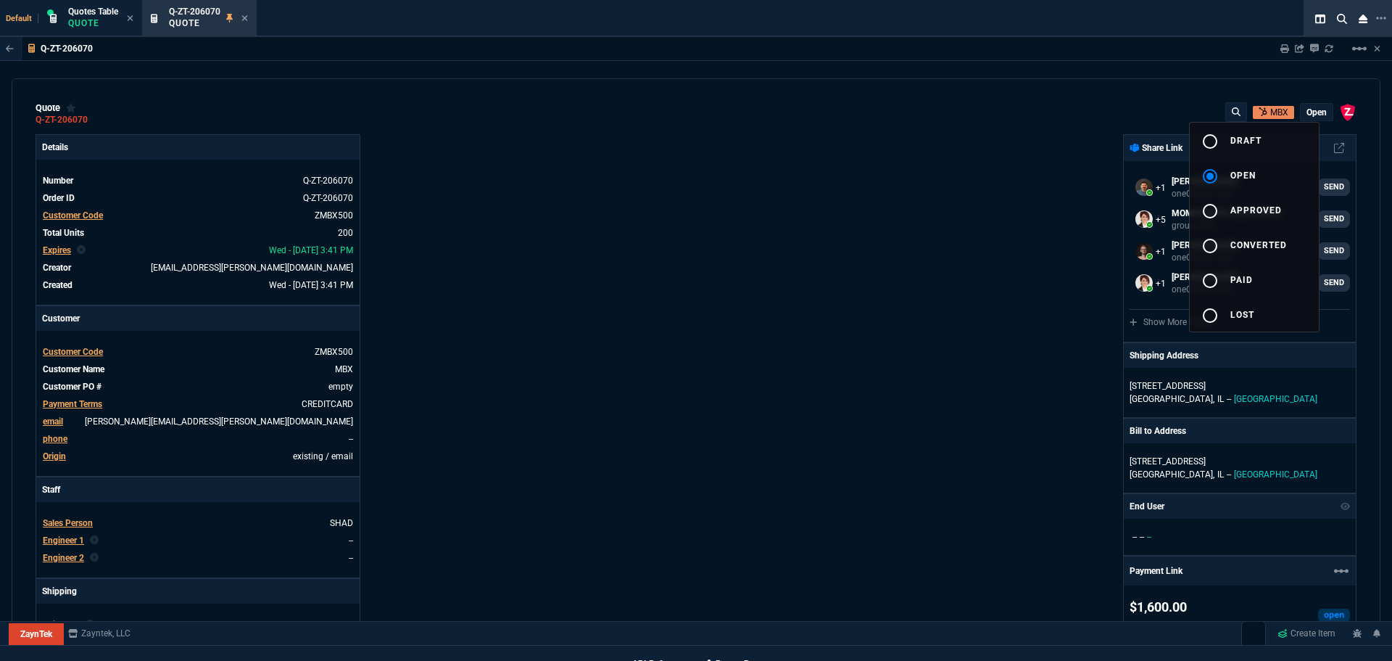
drag, startPoint x: 1252, startPoint y: 141, endPoint x: 755, endPoint y: 81, distance: 501.0
click at [373, 94] on span "draft" at bounding box center [1246, 141] width 31 height 10
type input "50"
type input "4"
type input "89"
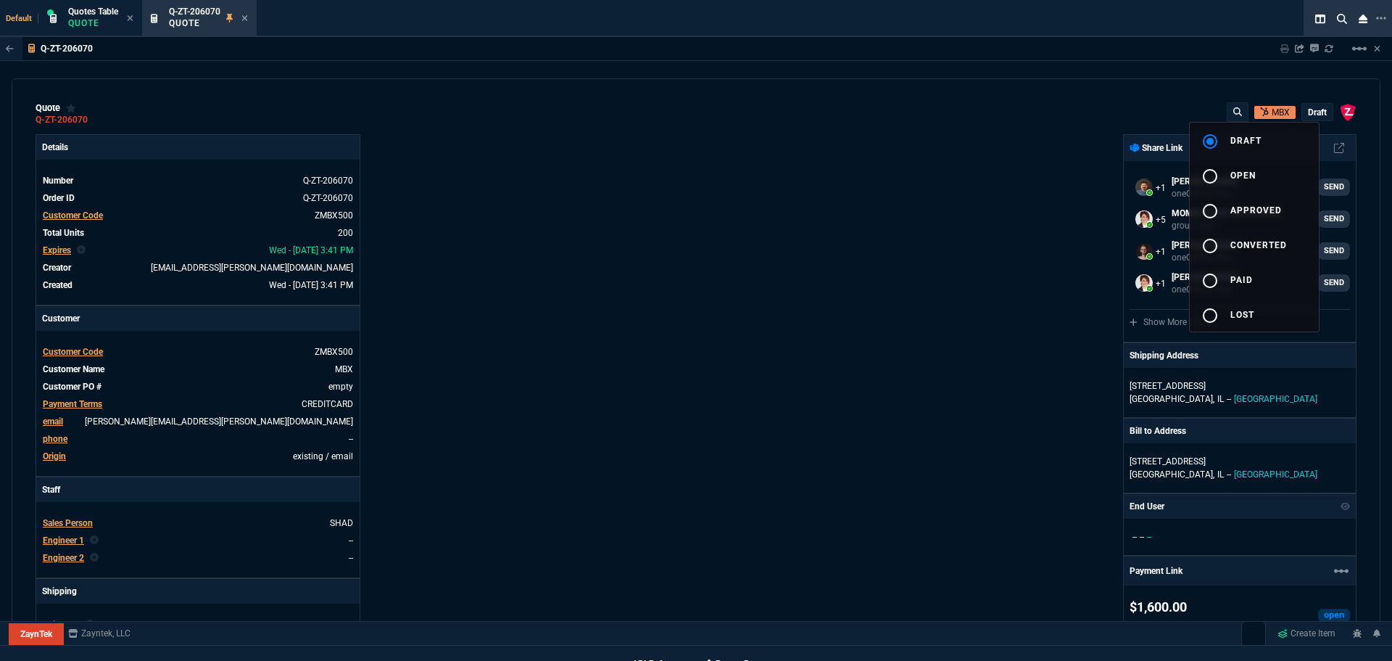
click at [373, 94] on div at bounding box center [696, 330] width 1392 height 661
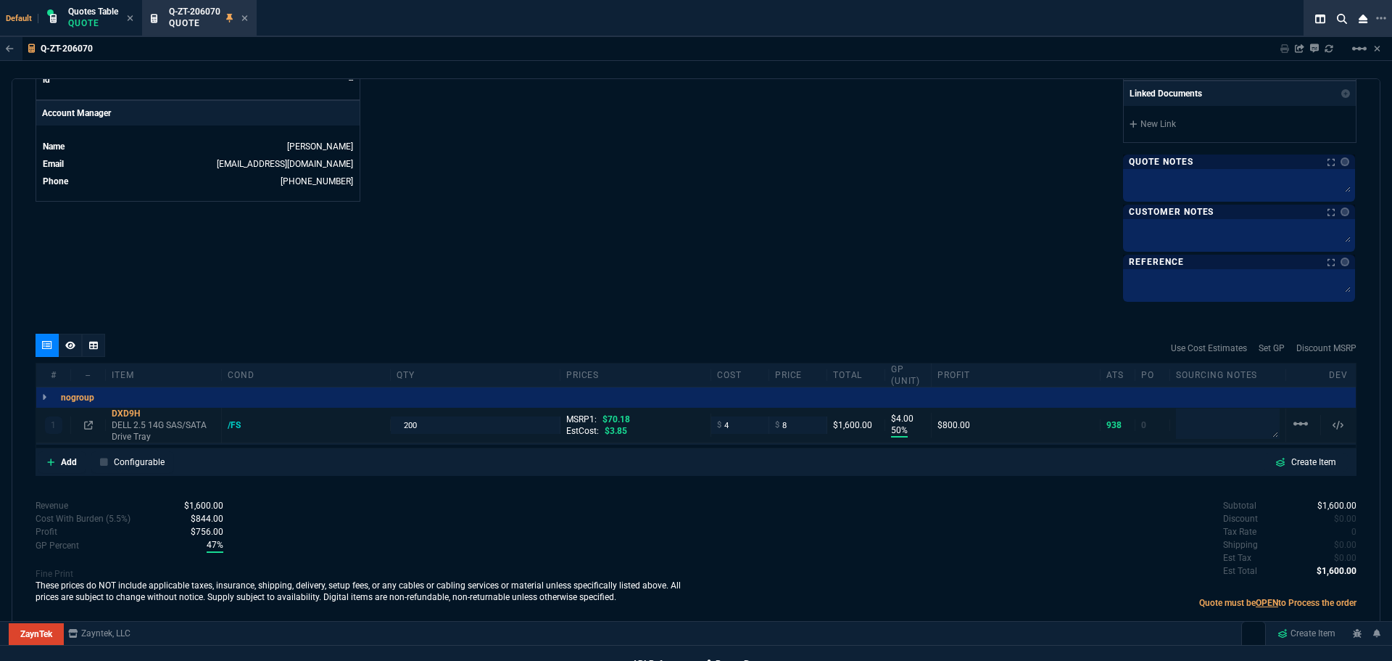
scroll to position [689, 0]
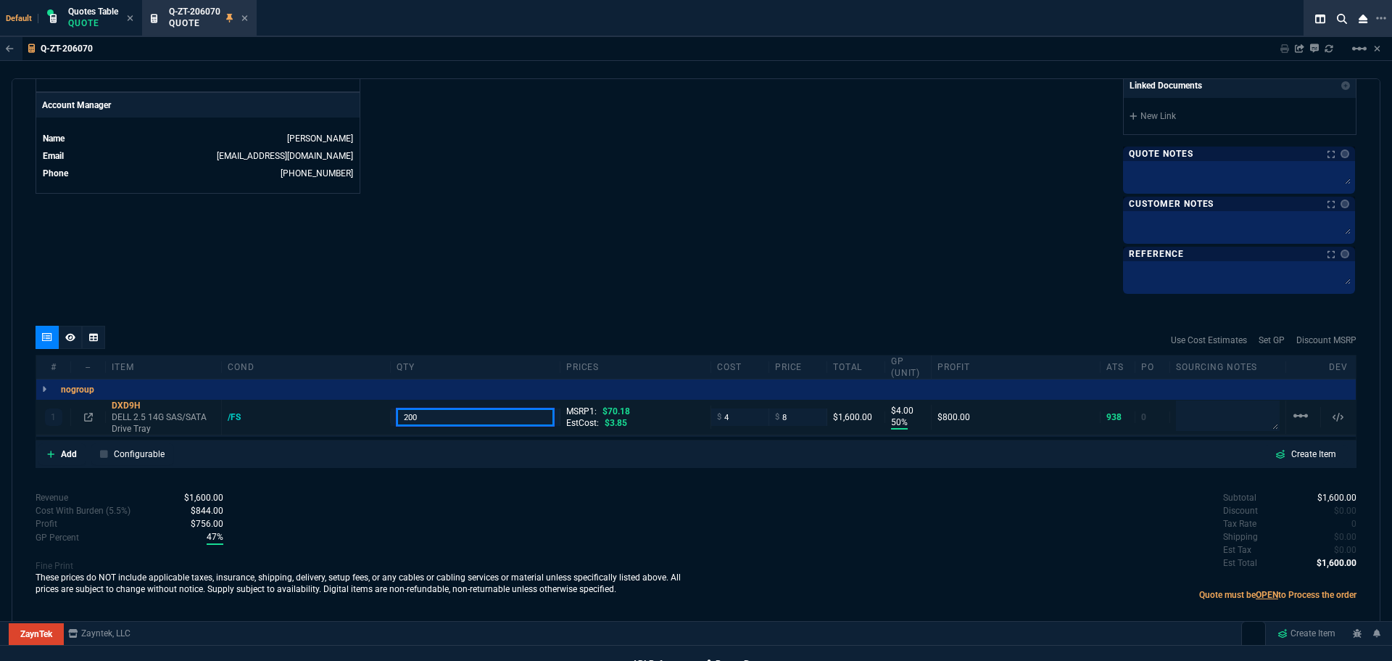
click at [373, 94] on input "200" at bounding box center [475, 416] width 157 height 17
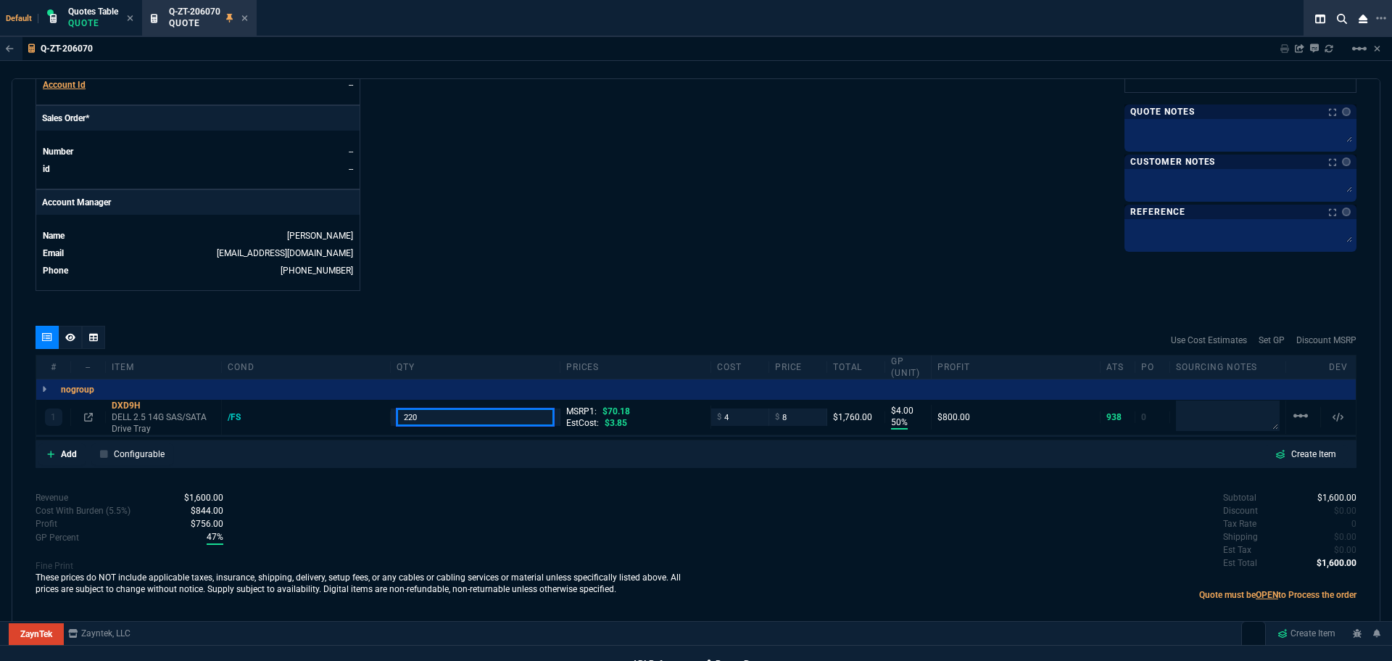
scroll to position [592, 0]
type input "220"
click at [65, 94] on p "Add" at bounding box center [69, 453] width 16 height 13
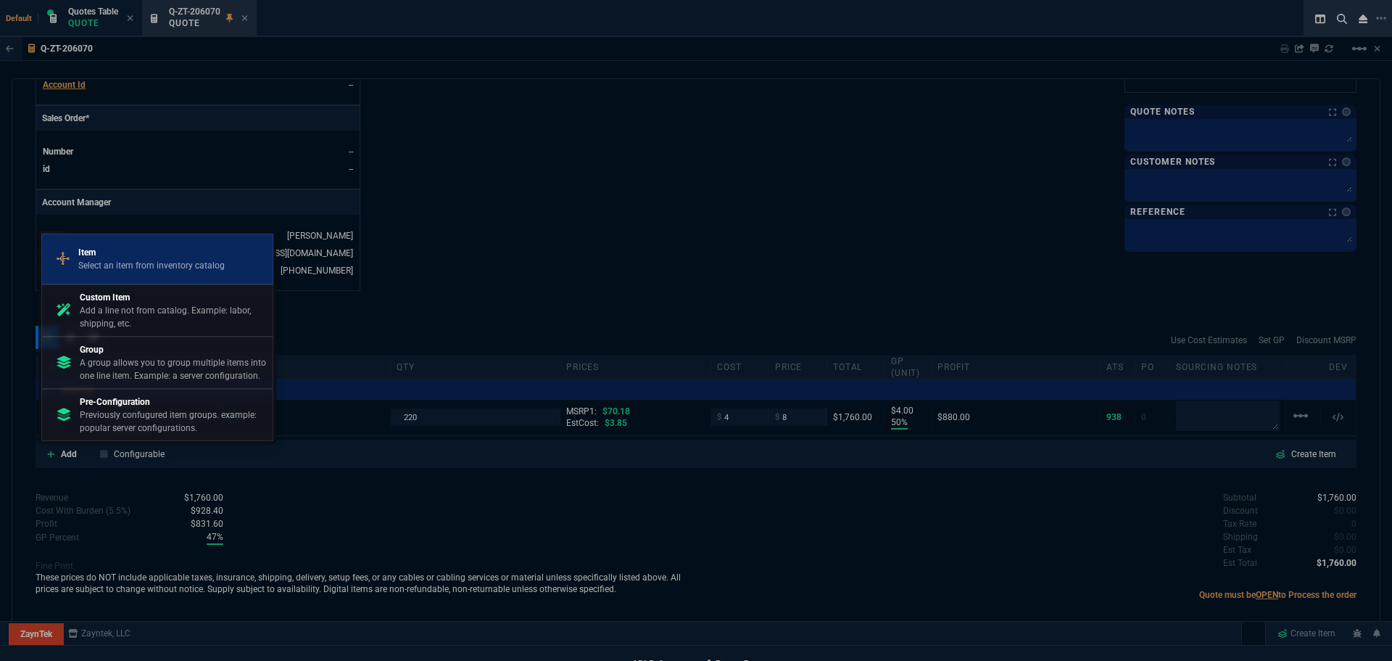
click at [124, 94] on p "Select an item from inventory catalog" at bounding box center [151, 265] width 146 height 13
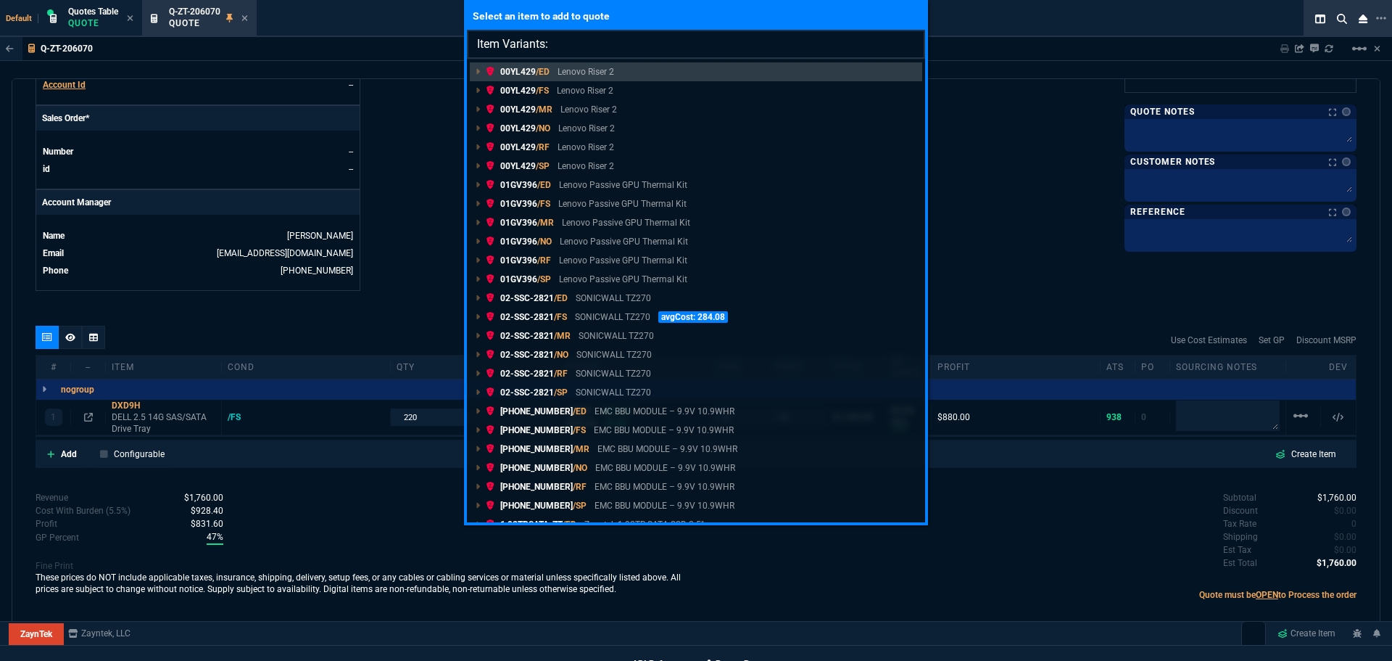
click at [373, 49] on input "Item Variants:" at bounding box center [696, 44] width 458 height 29
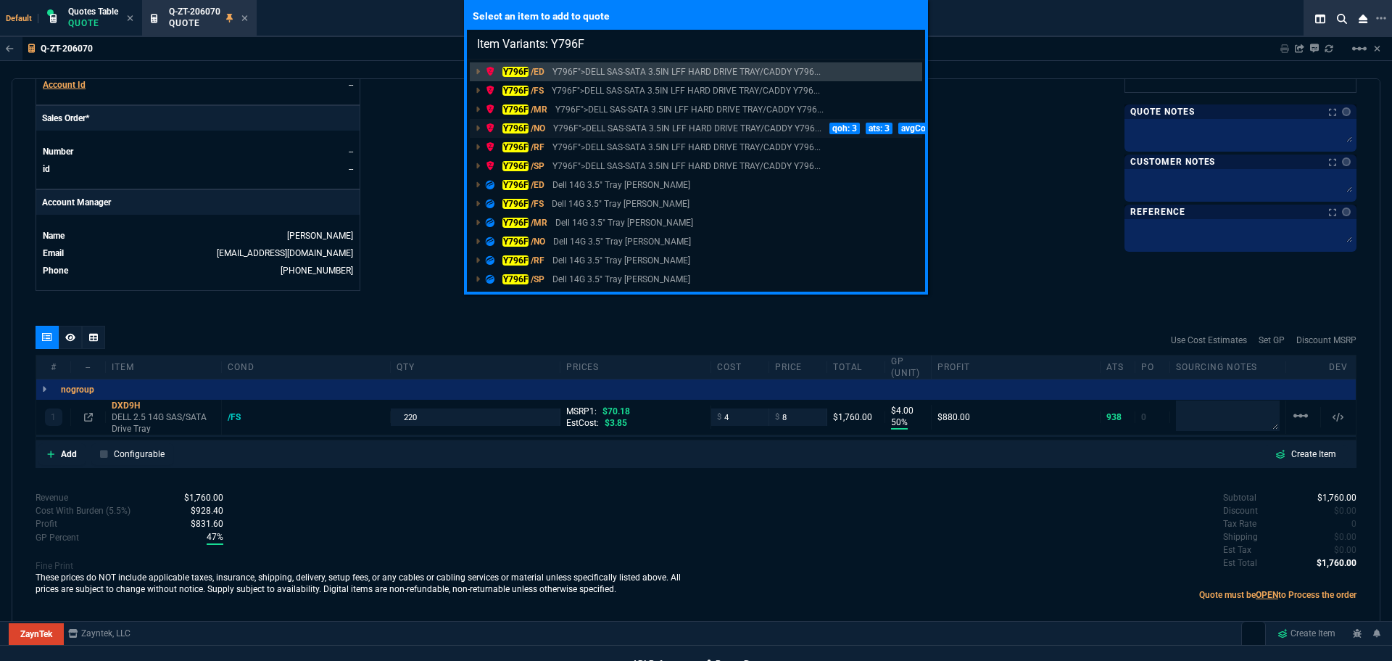
type input "Item Variants: Y796F"
click at [373, 94] on mark "Y796F" at bounding box center [516, 128] width 26 height 10
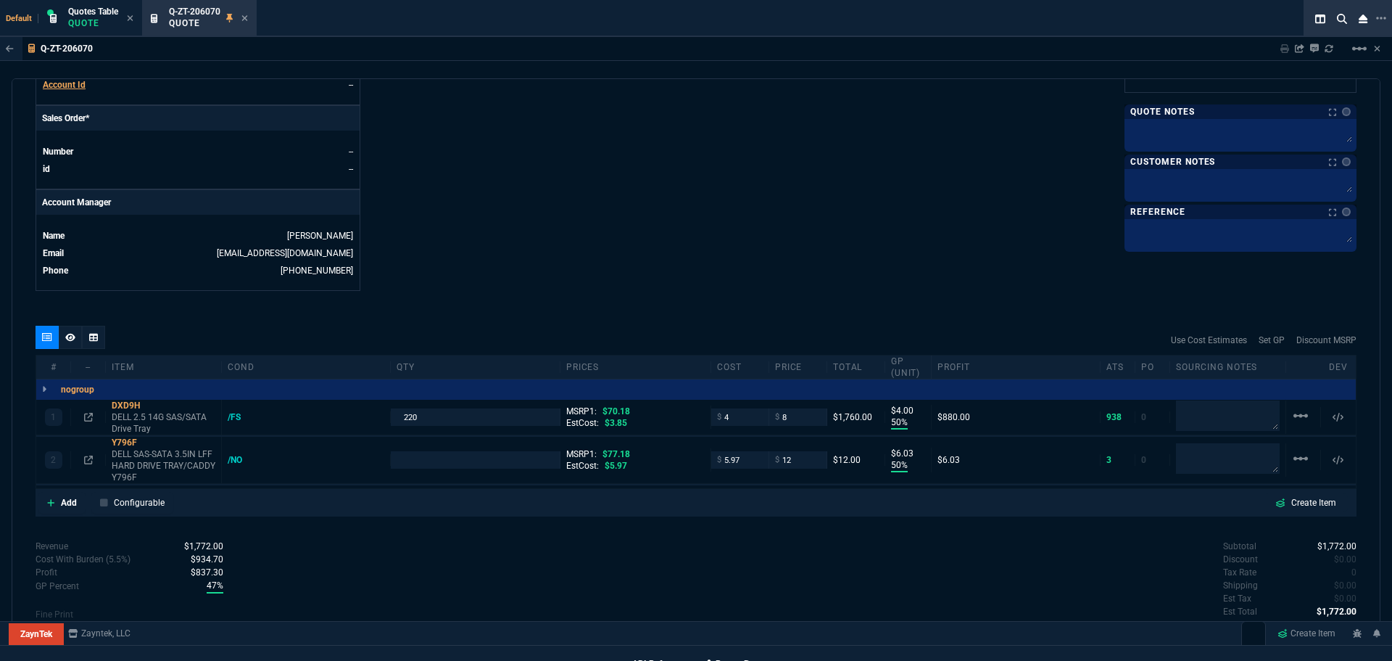
type input "50"
type input "4"
type input "50"
type input "6"
type input "89"
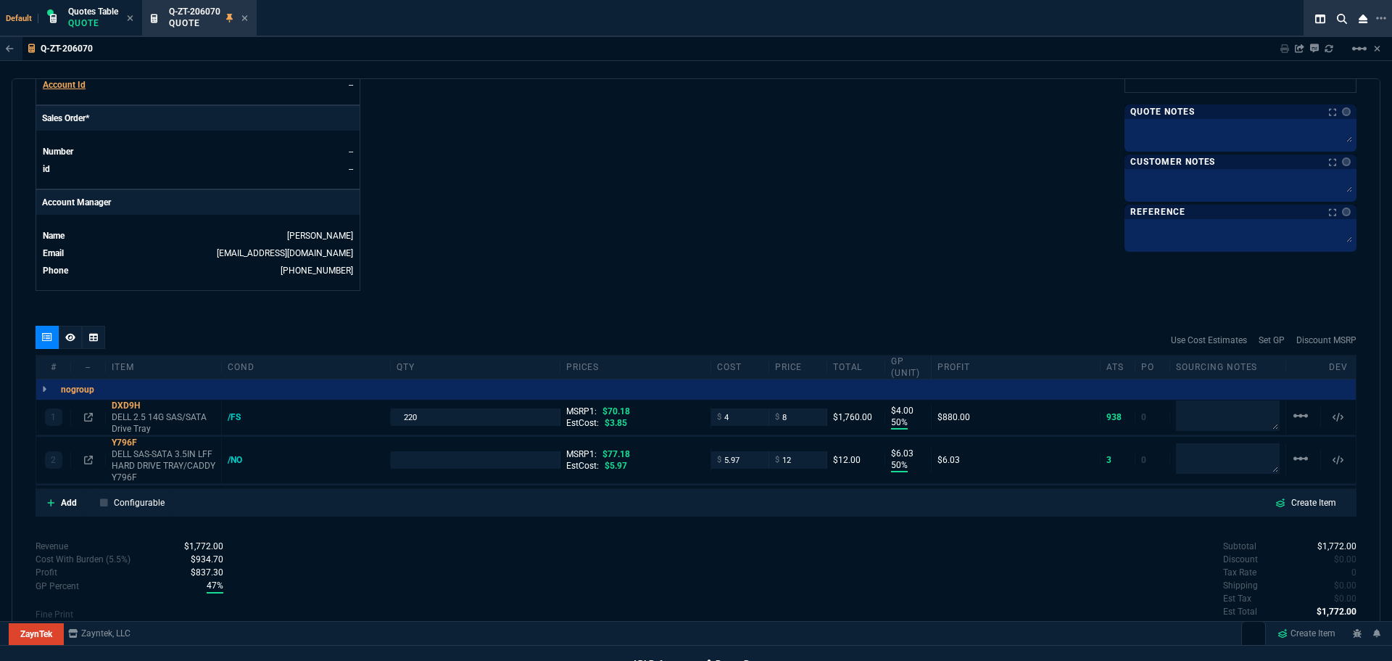
type input "84"
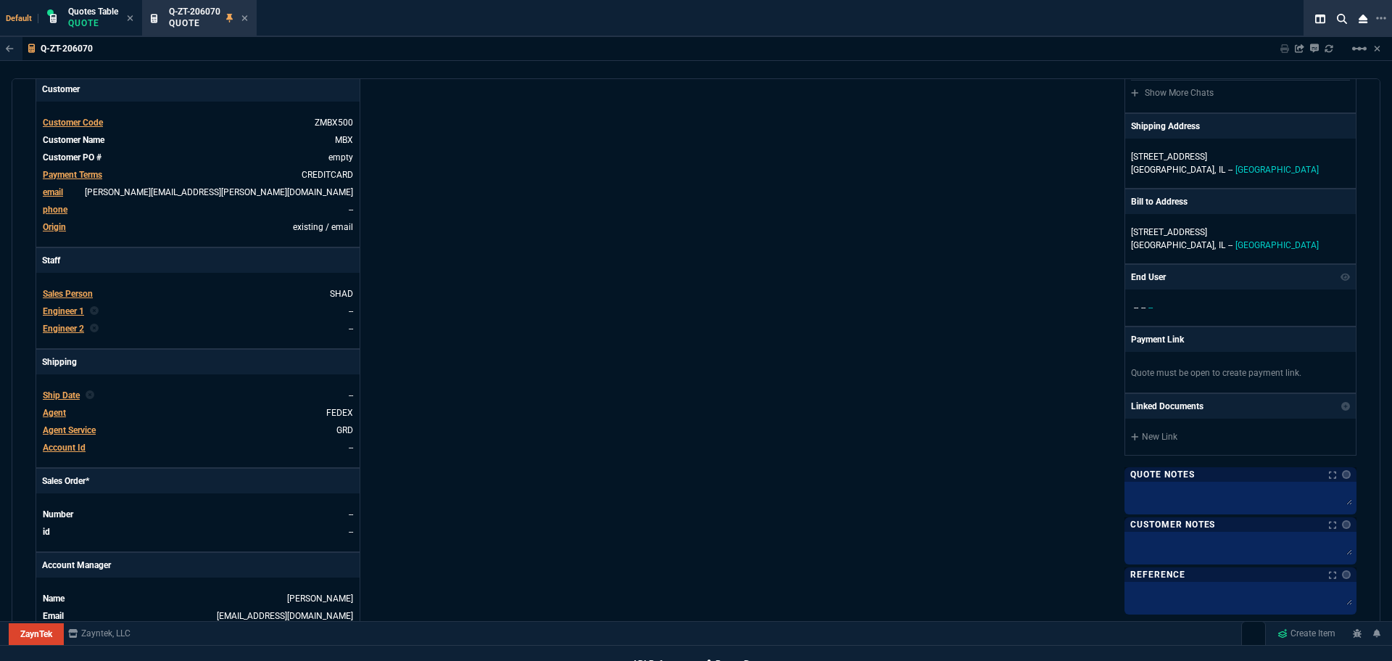
scroll to position [0, 0]
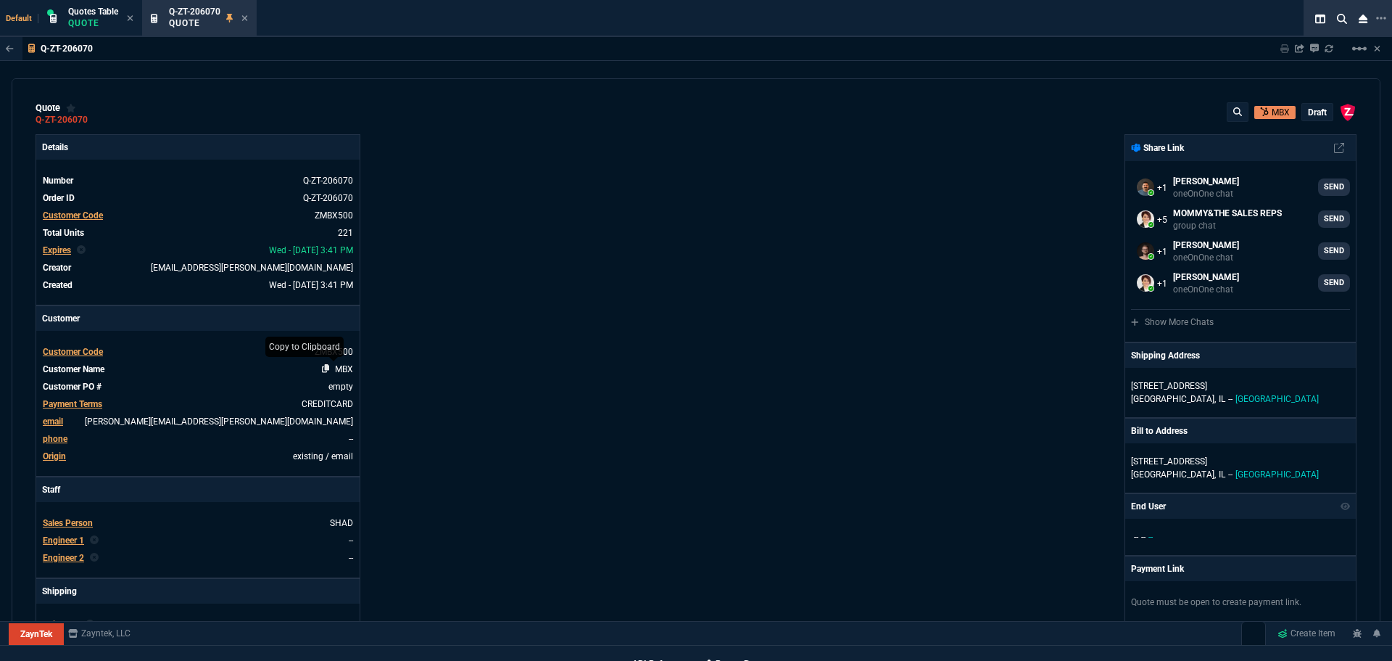
click at [323, 94] on icon at bounding box center [326, 368] width 8 height 9
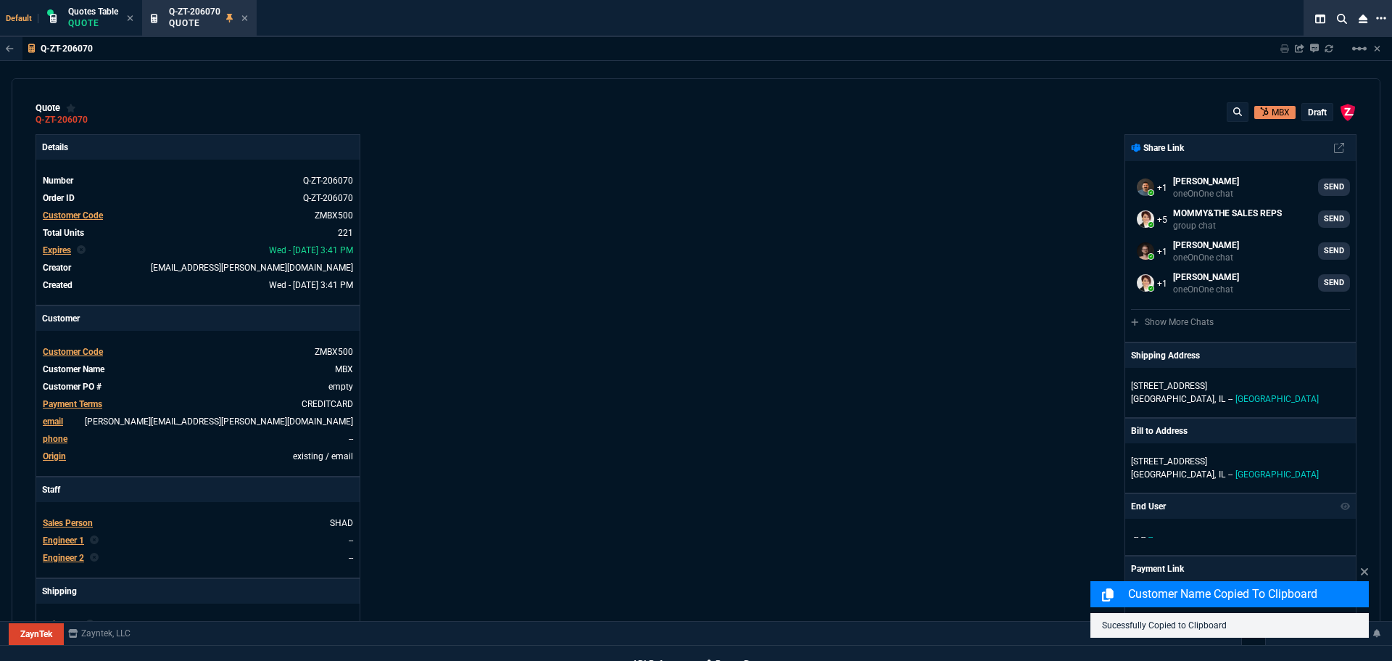
click at [373, 19] on icon at bounding box center [1381, 18] width 10 height 12
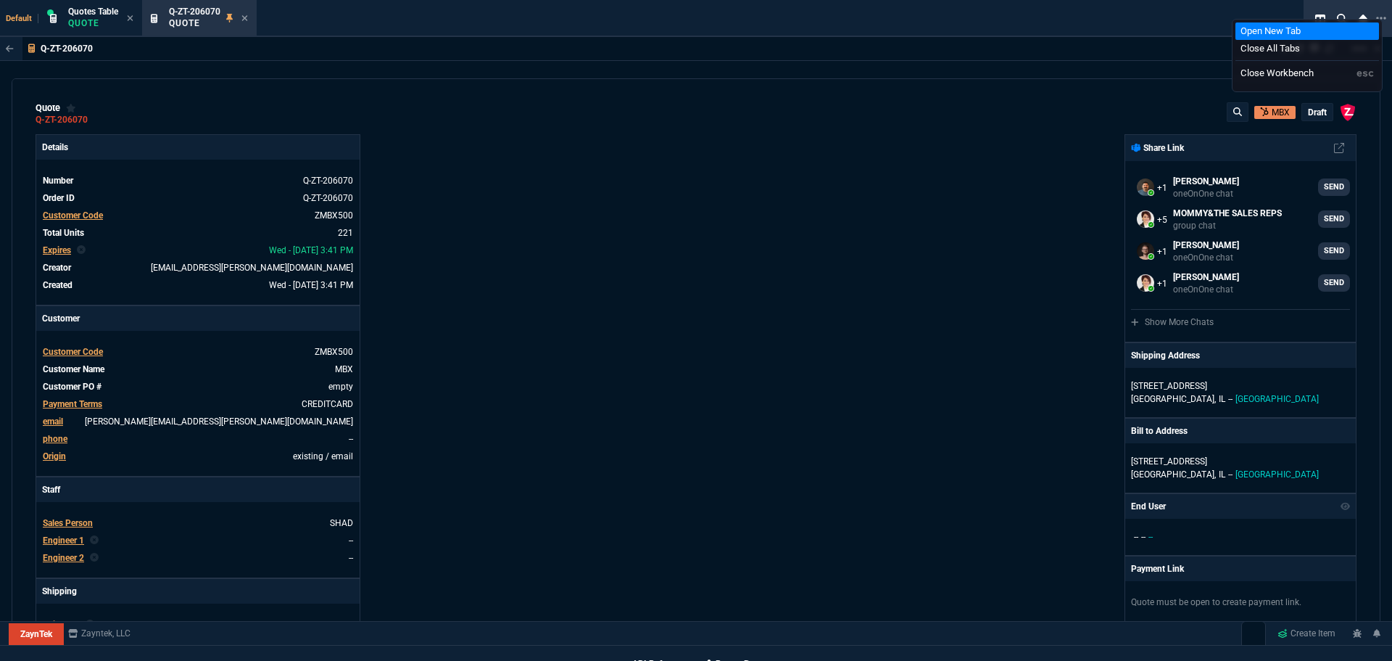
click at [373, 33] on li "Open New Tab" at bounding box center [1308, 30] width 144 height 17
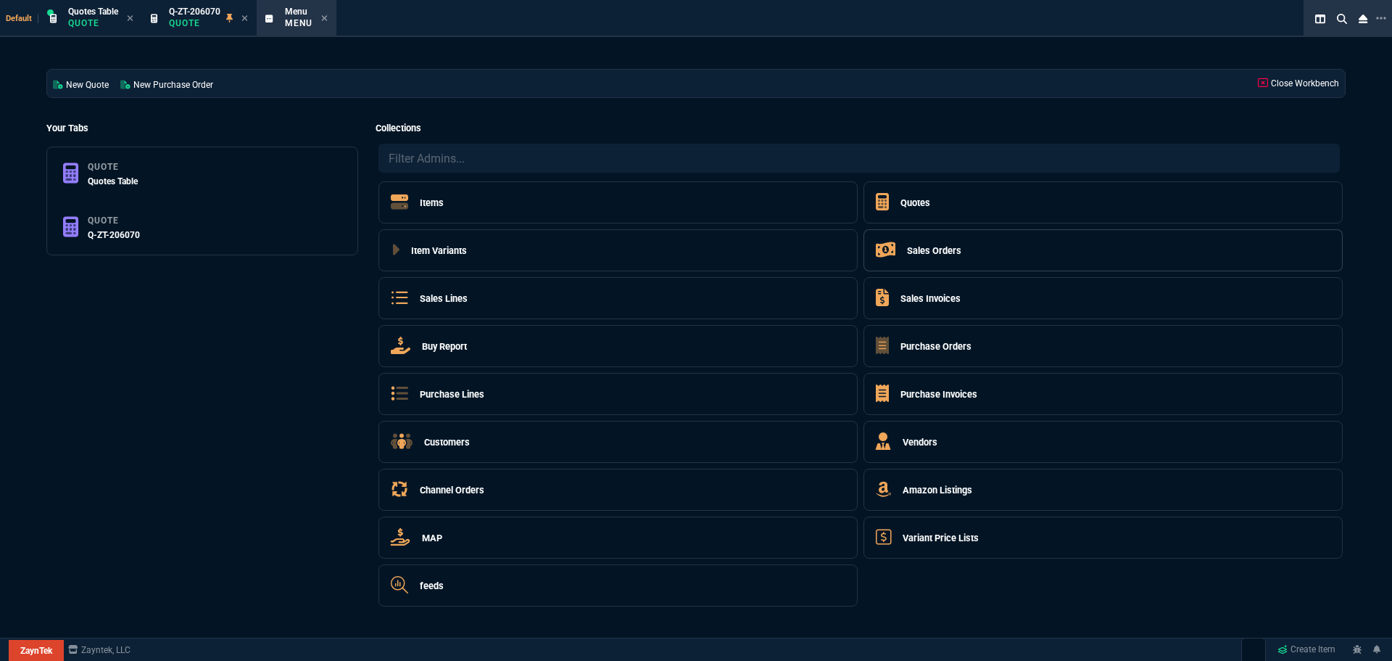
click at [373, 94] on h5 "Sales Orders" at bounding box center [934, 251] width 54 height 14
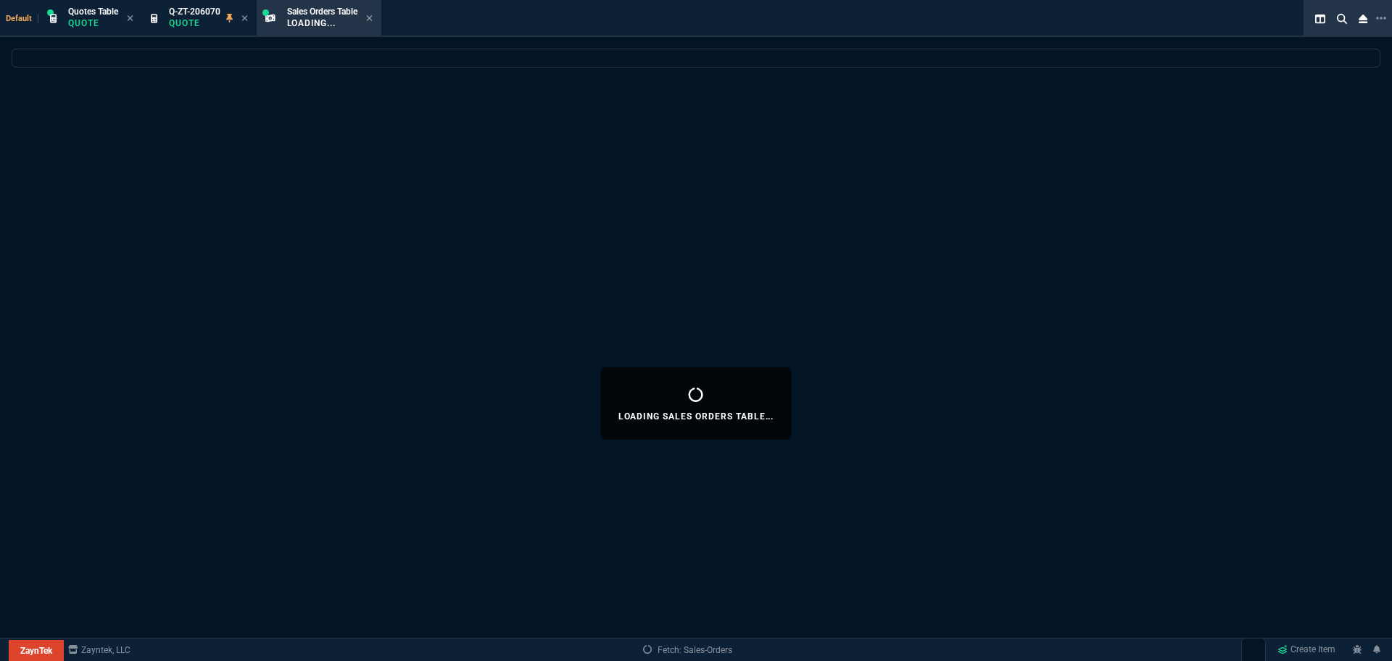
select select
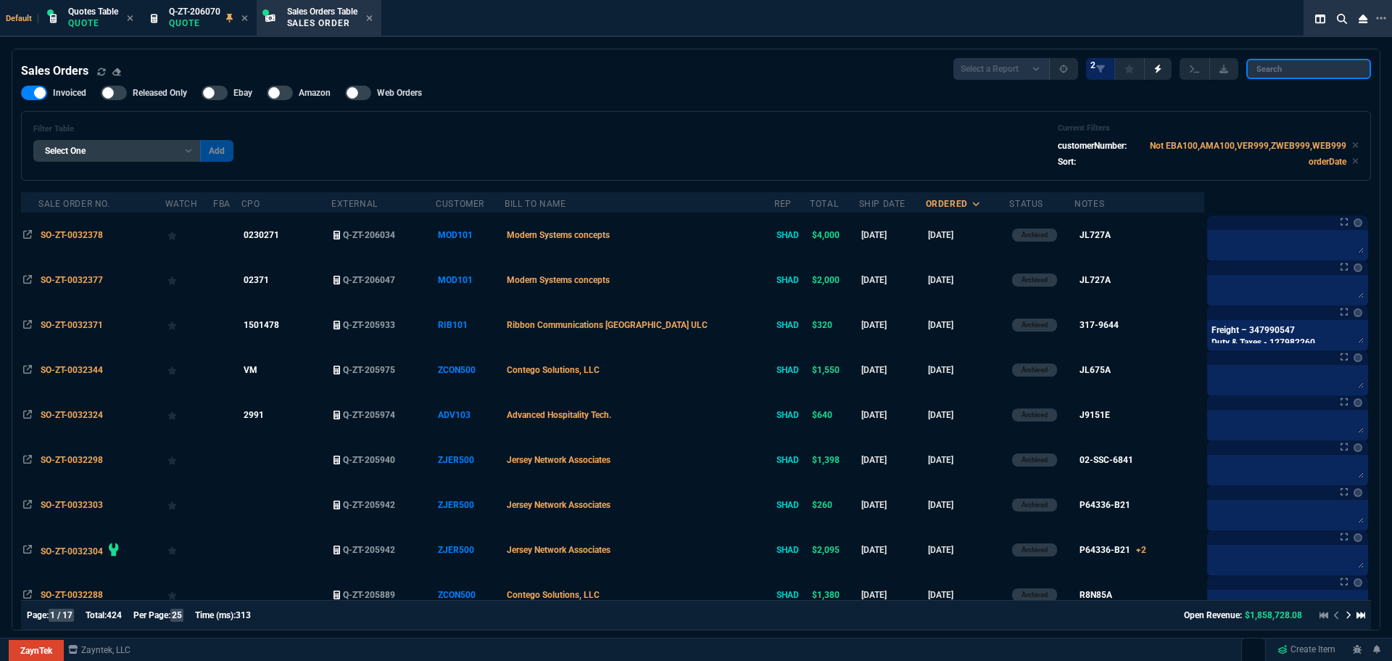
paste input "MBX"
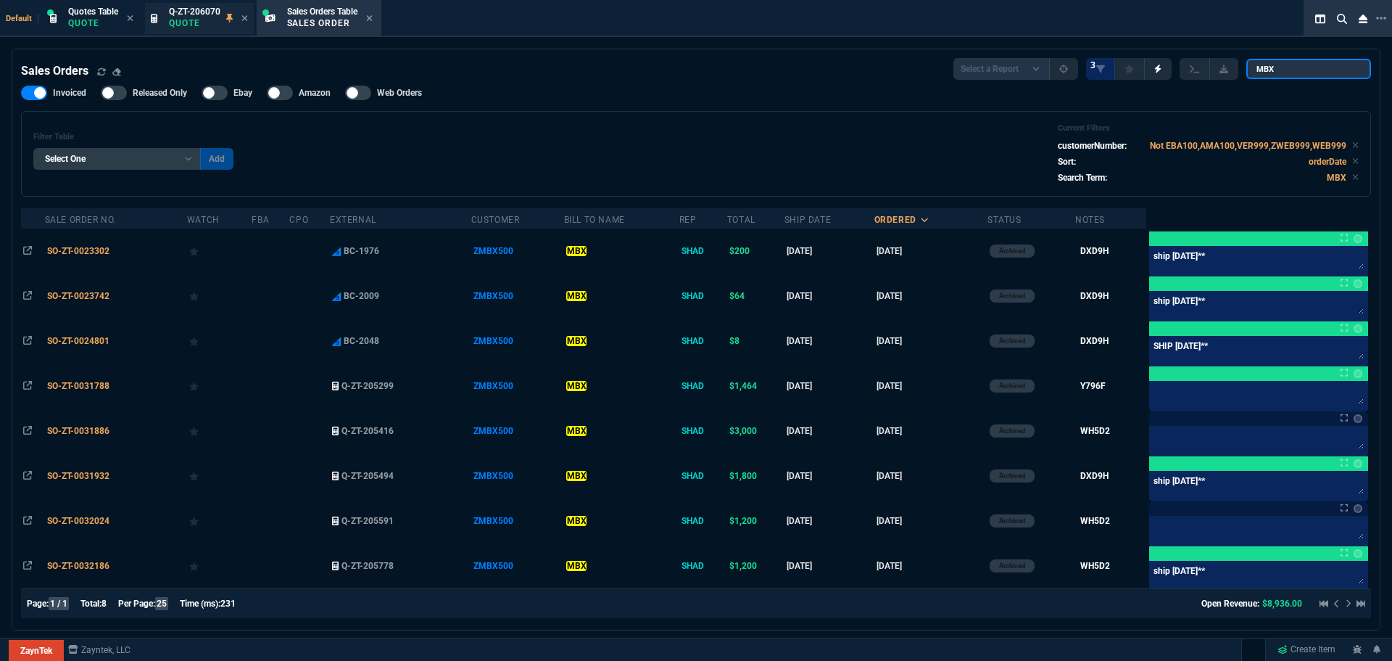
type input "MBX"
click at [186, 22] on p "Quote" at bounding box center [194, 23] width 51 height 12
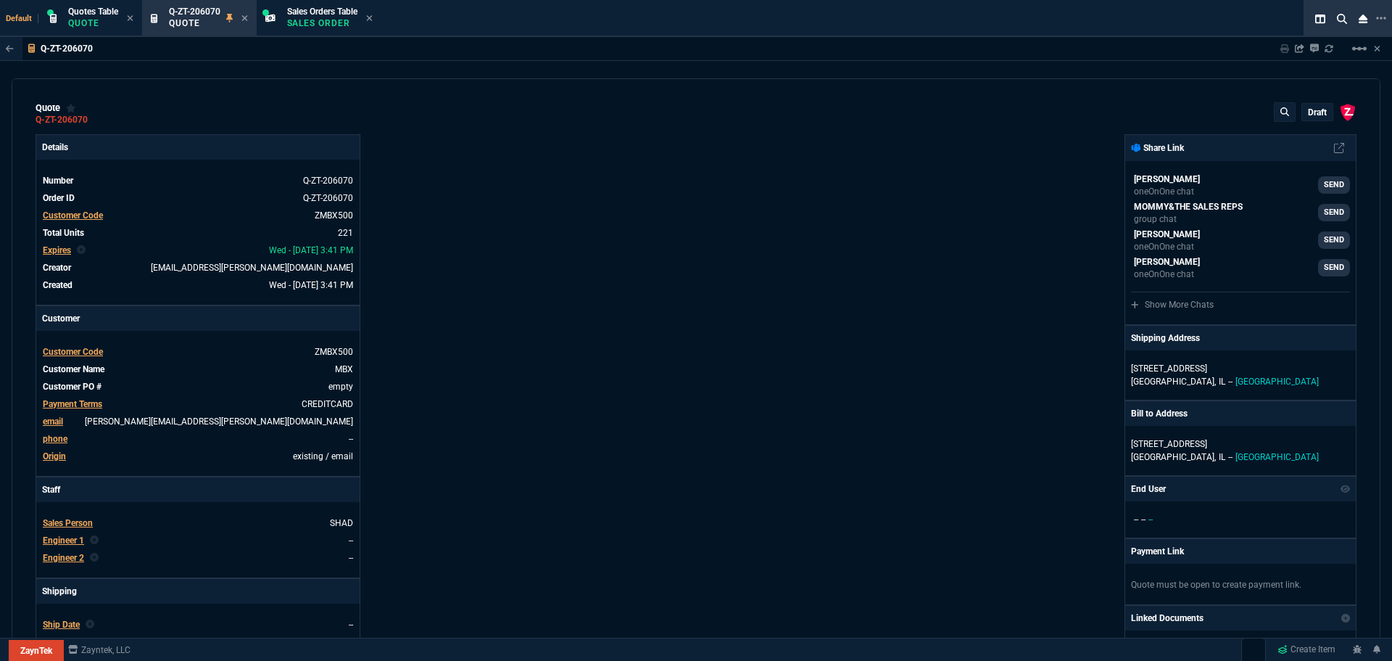
type input "50"
type input "4"
type input "50"
type input "6"
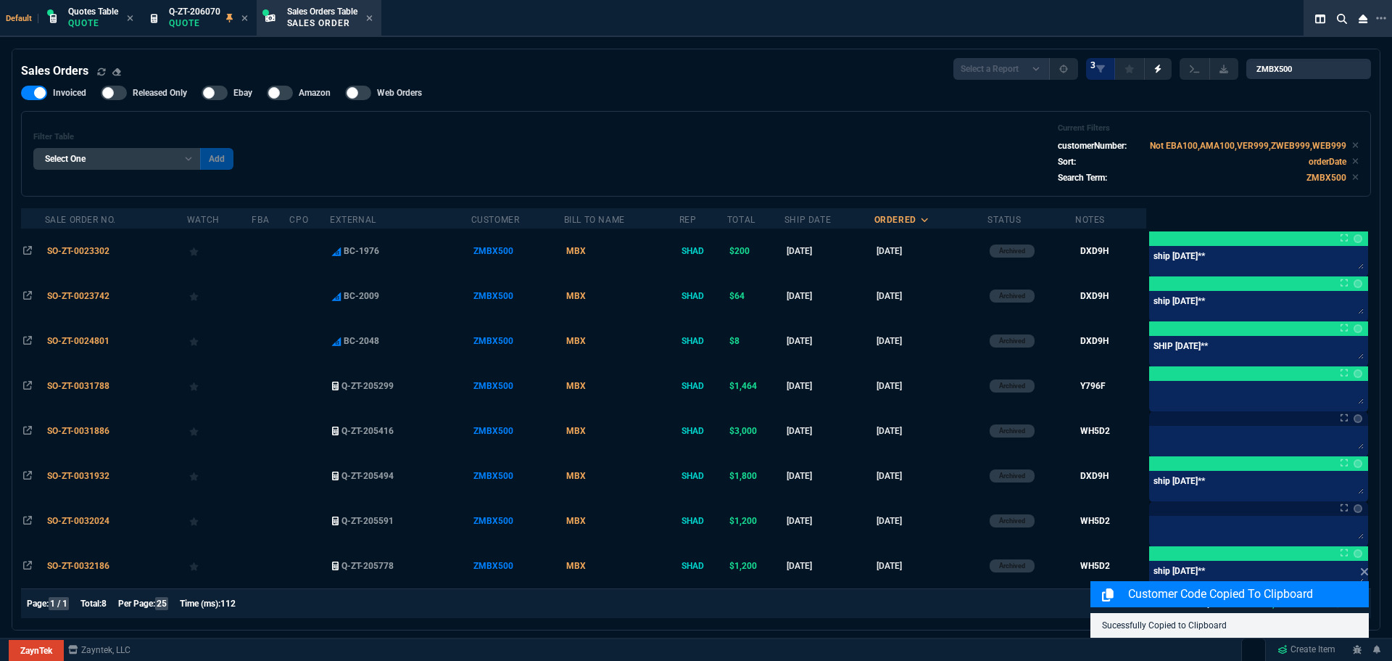
select select "12: [PERSON_NAME]"
select select
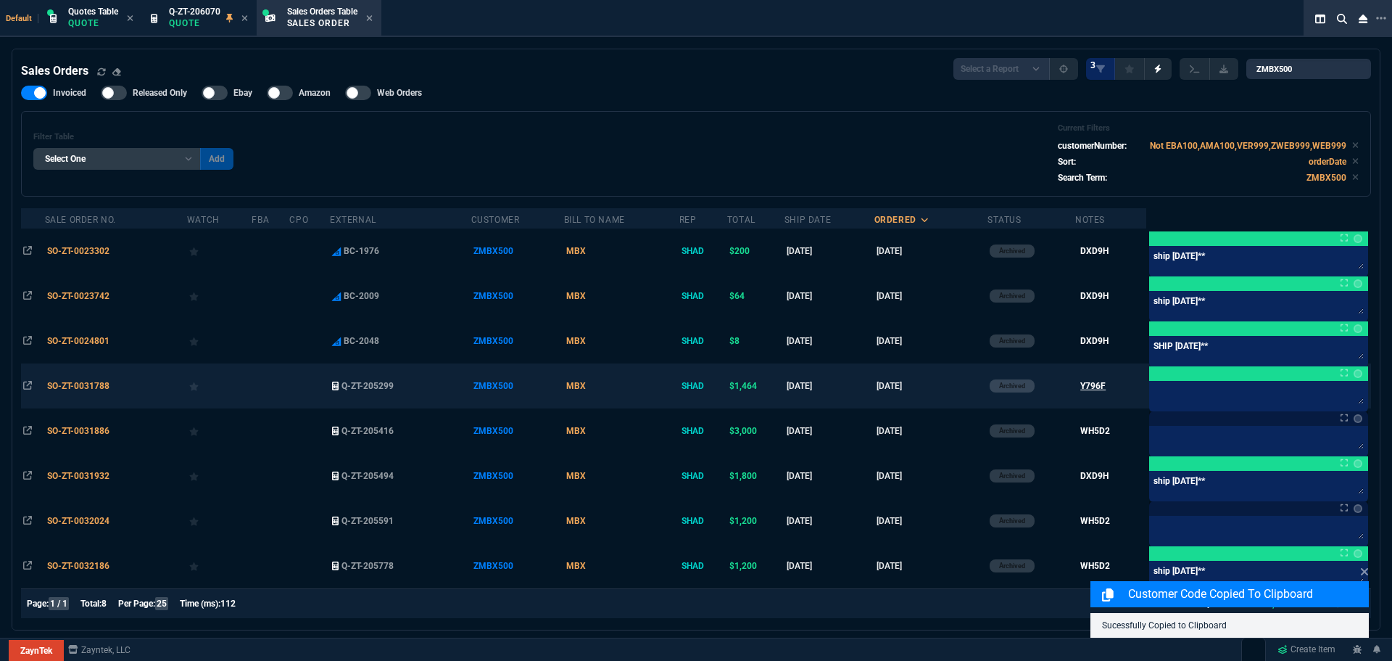
scroll to position [4, 0]
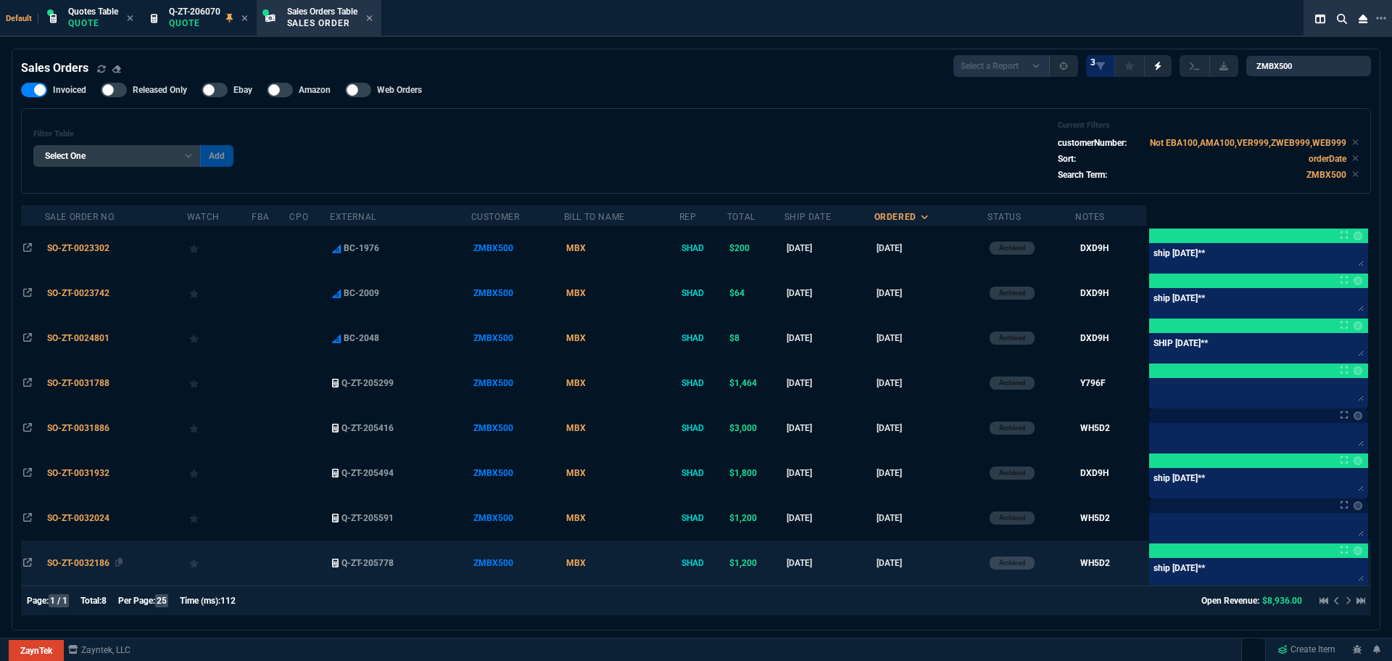
type input "ZMBX500"
click at [89, 558] on span "SO-ZT-0032186" at bounding box center [78, 563] width 62 height 10
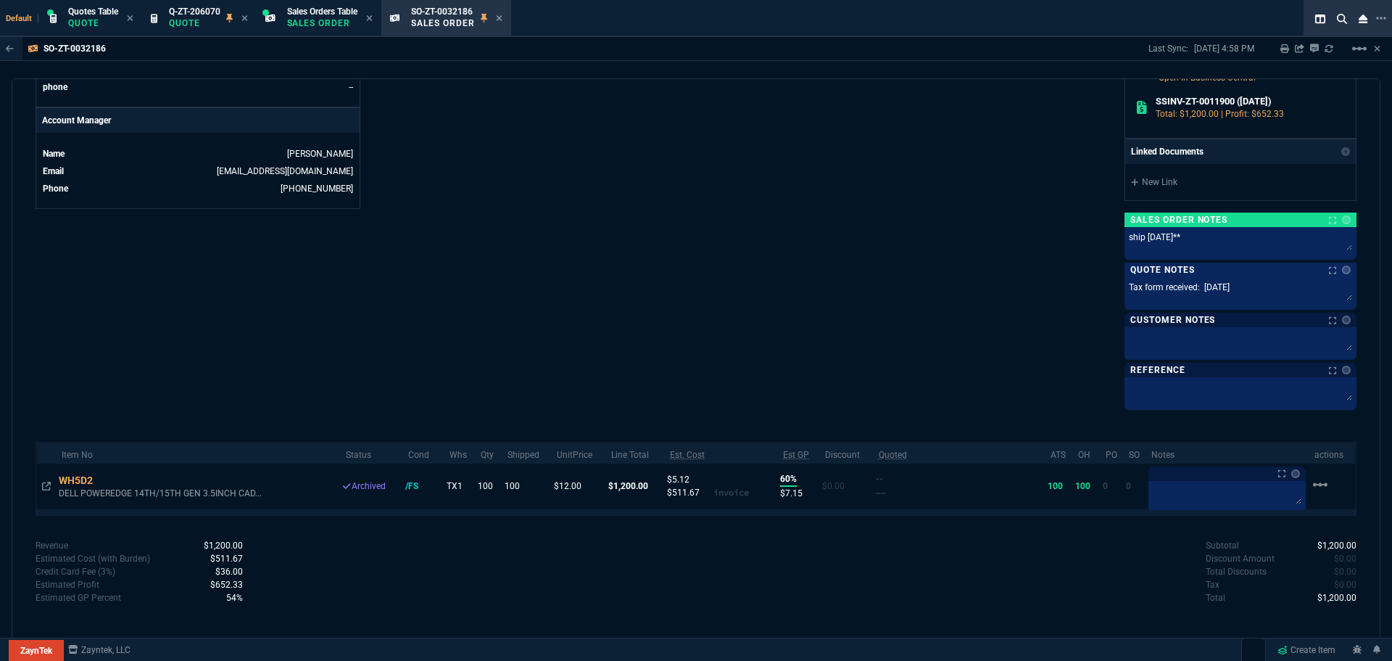
scroll to position [690, 0]
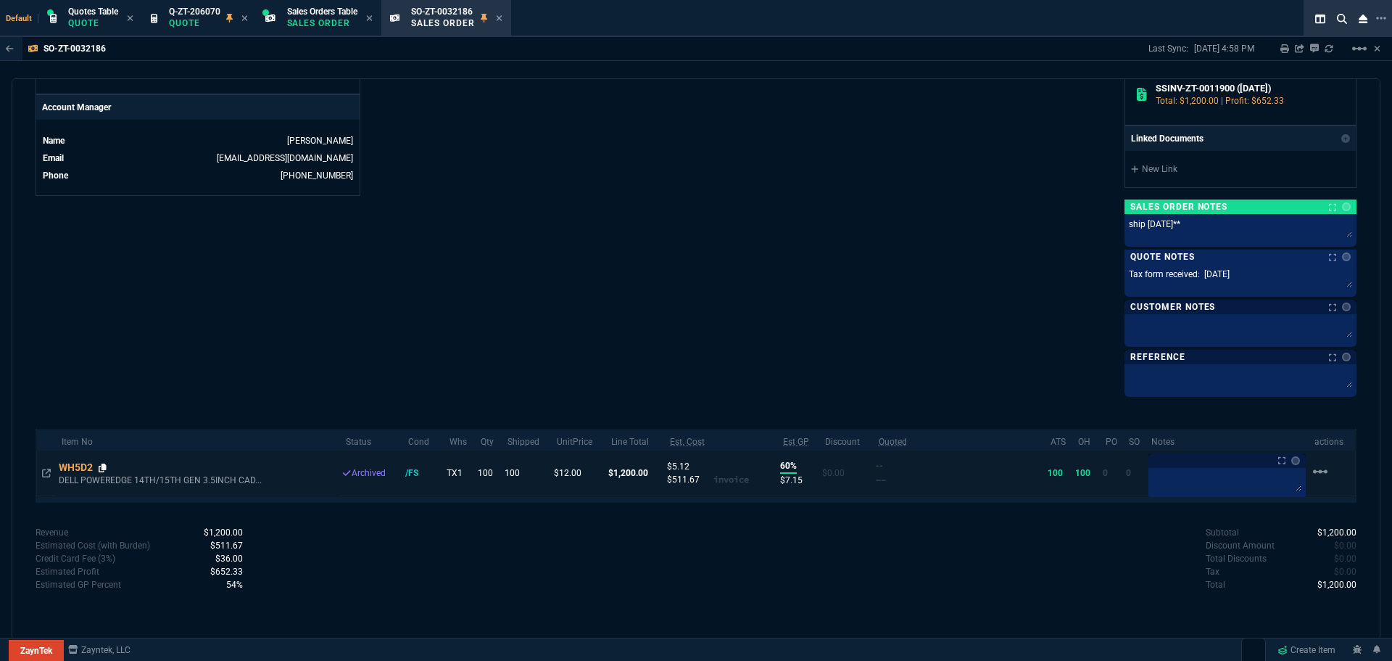
click at [104, 466] on icon at bounding box center [103, 467] width 8 height 9
click at [194, 22] on p "Quote" at bounding box center [194, 23] width 51 height 12
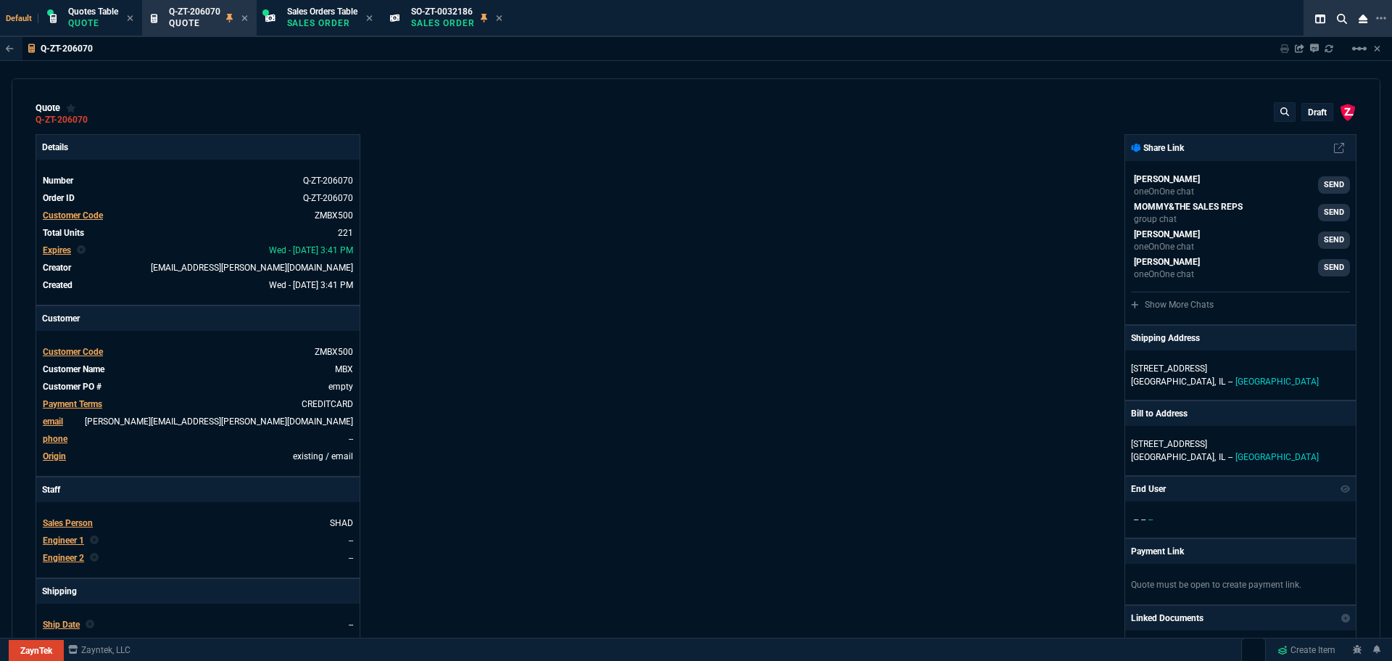
type input "50"
type input "4"
type input "50"
type input "6"
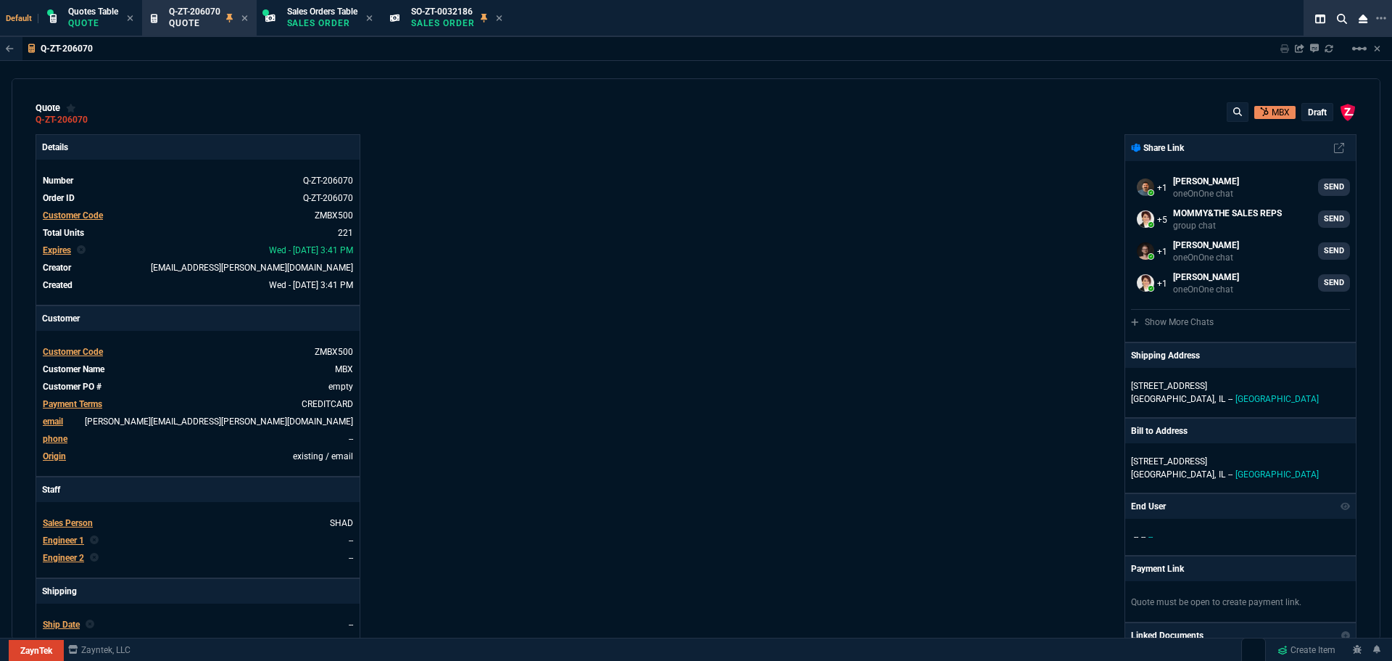
type input "70.18"
type input "77.18"
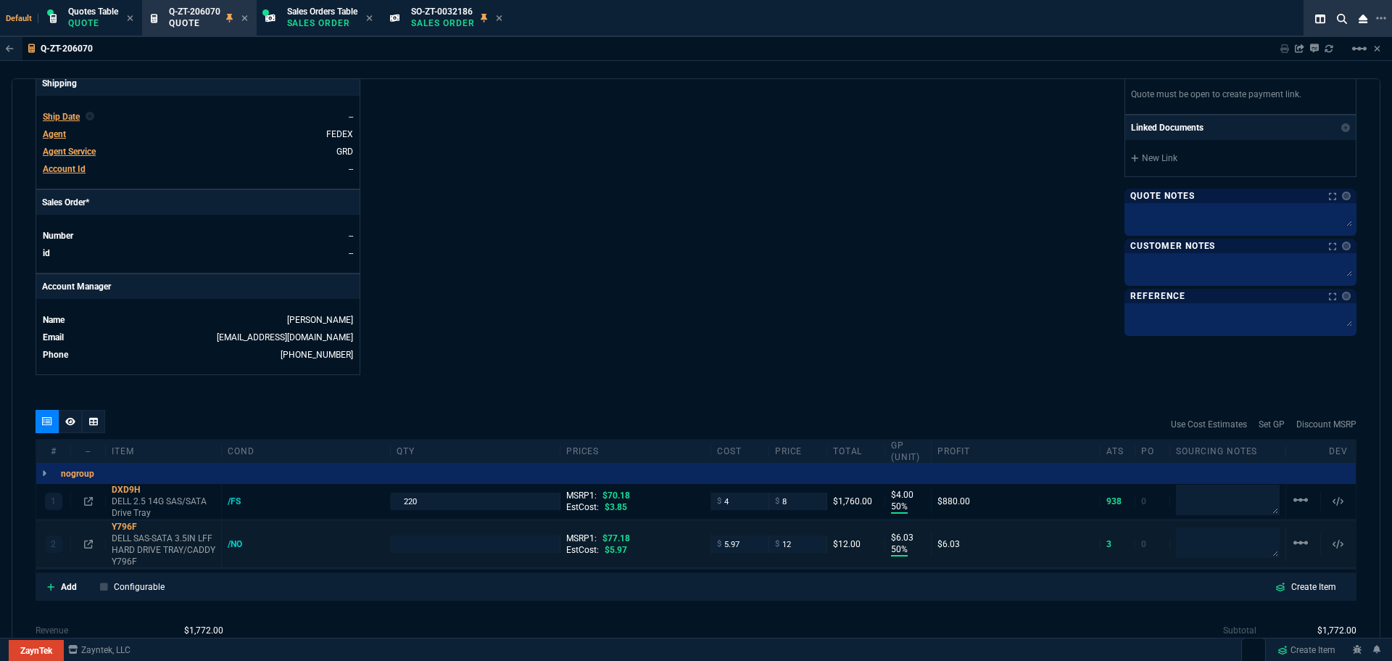
type input "89"
type input "84"
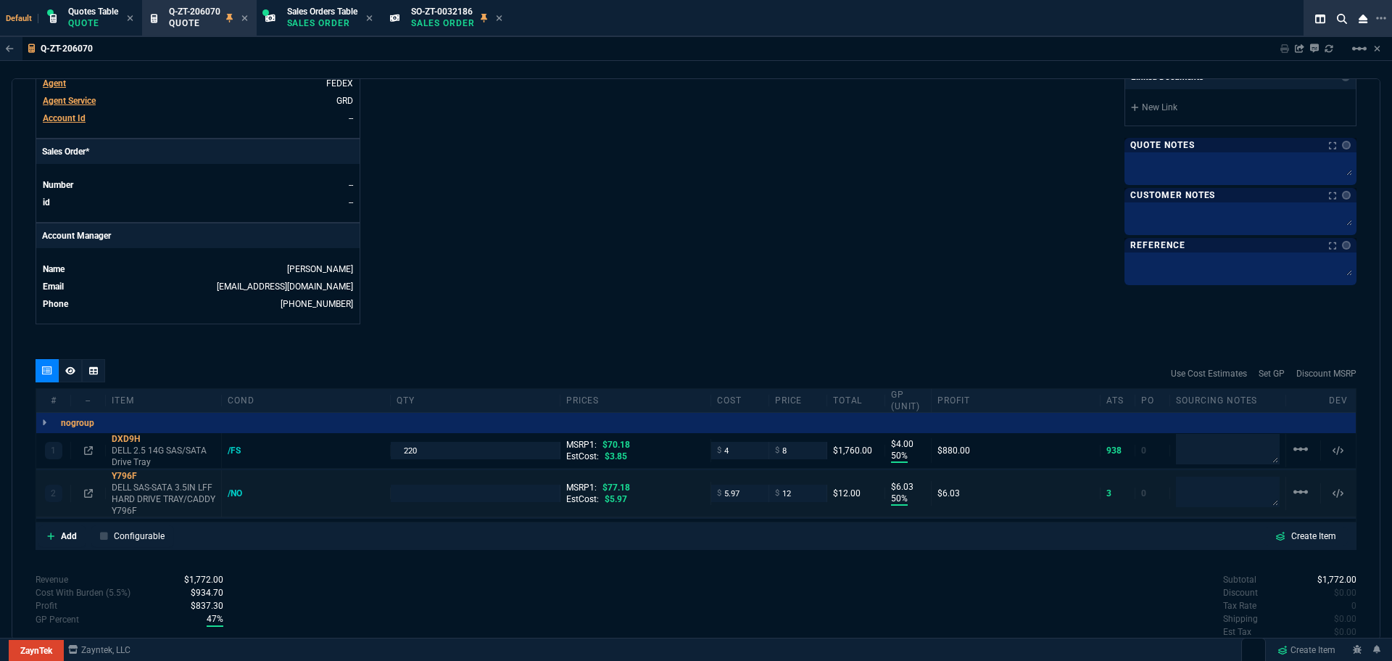
scroll to position [640, 0]
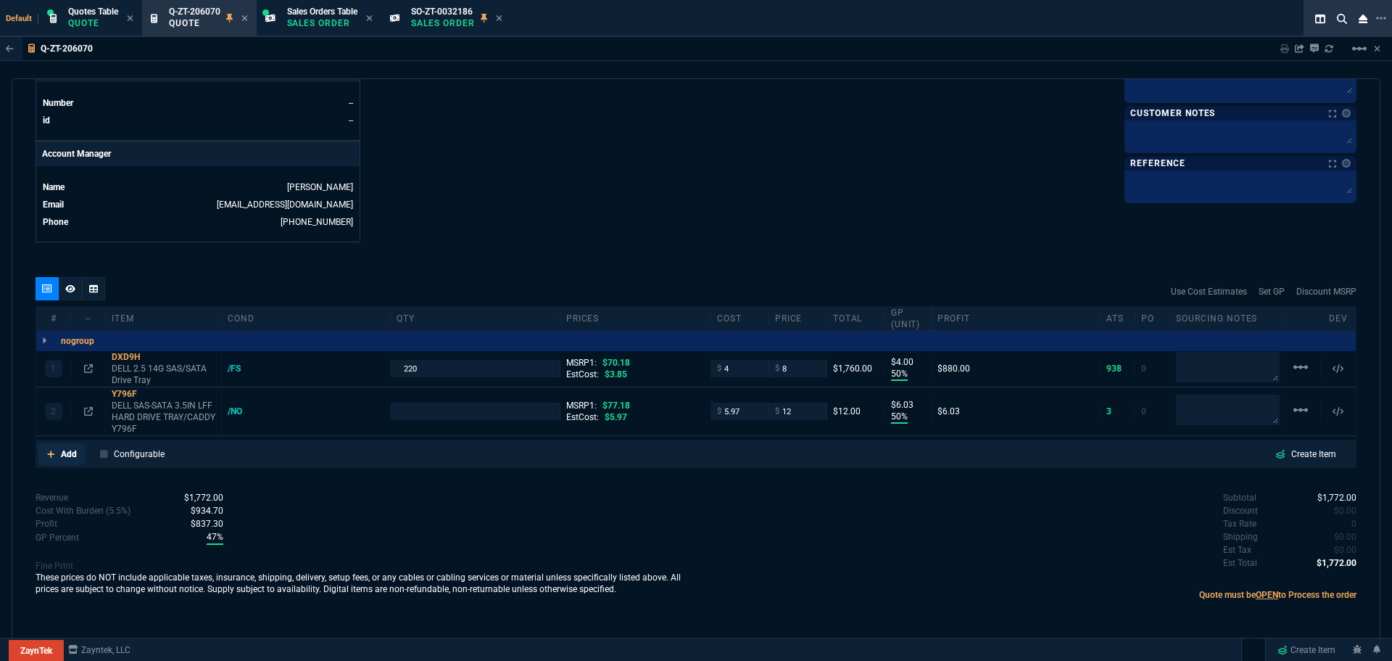
click at [65, 454] on p "Add" at bounding box center [69, 453] width 16 height 13
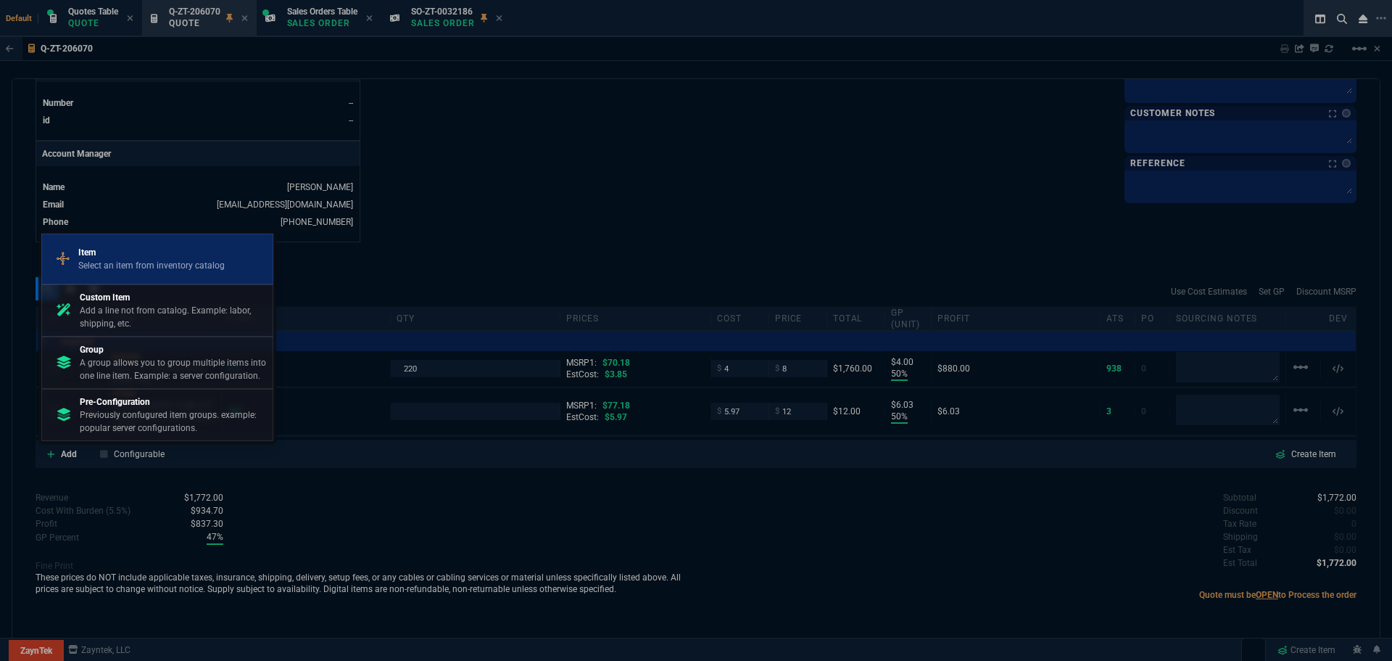
click at [109, 252] on p "Item" at bounding box center [151, 252] width 146 height 13
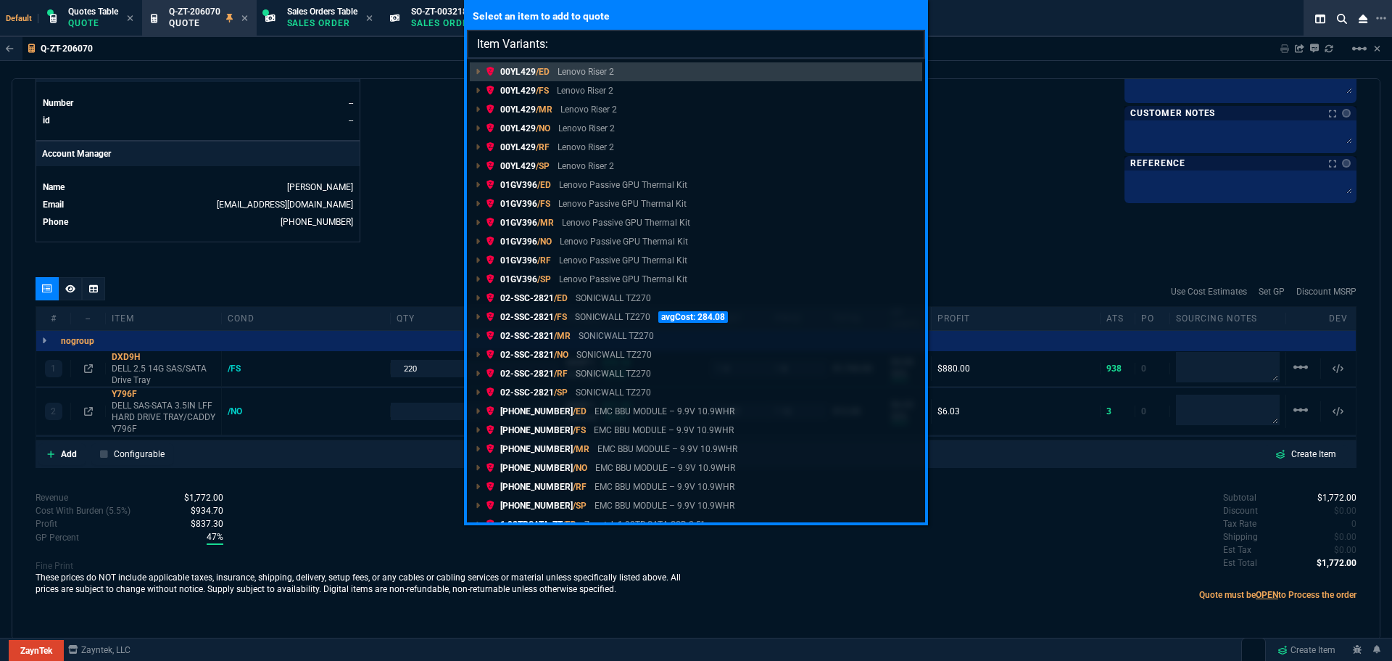
click at [696, 40] on input "Item Variants:" at bounding box center [696, 44] width 458 height 29
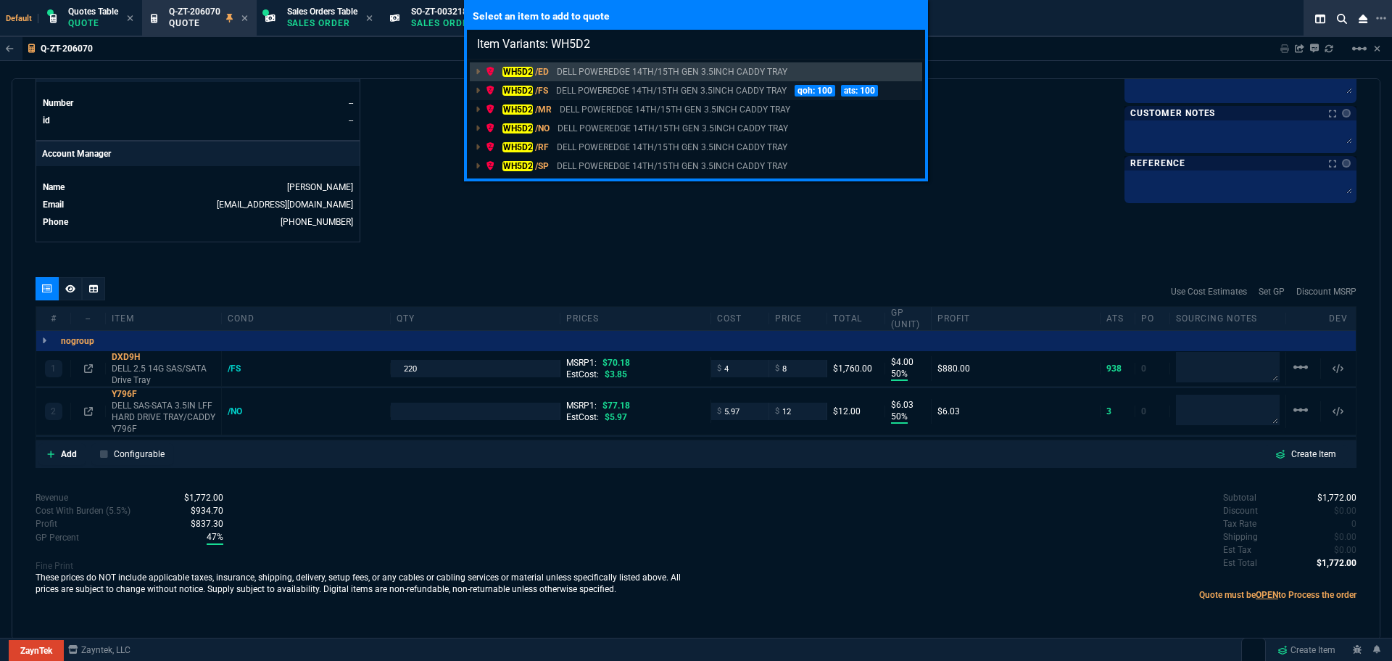
type input "Item Variants: WH5D2"
click at [521, 87] on mark "WH5D2" at bounding box center [518, 91] width 30 height 10
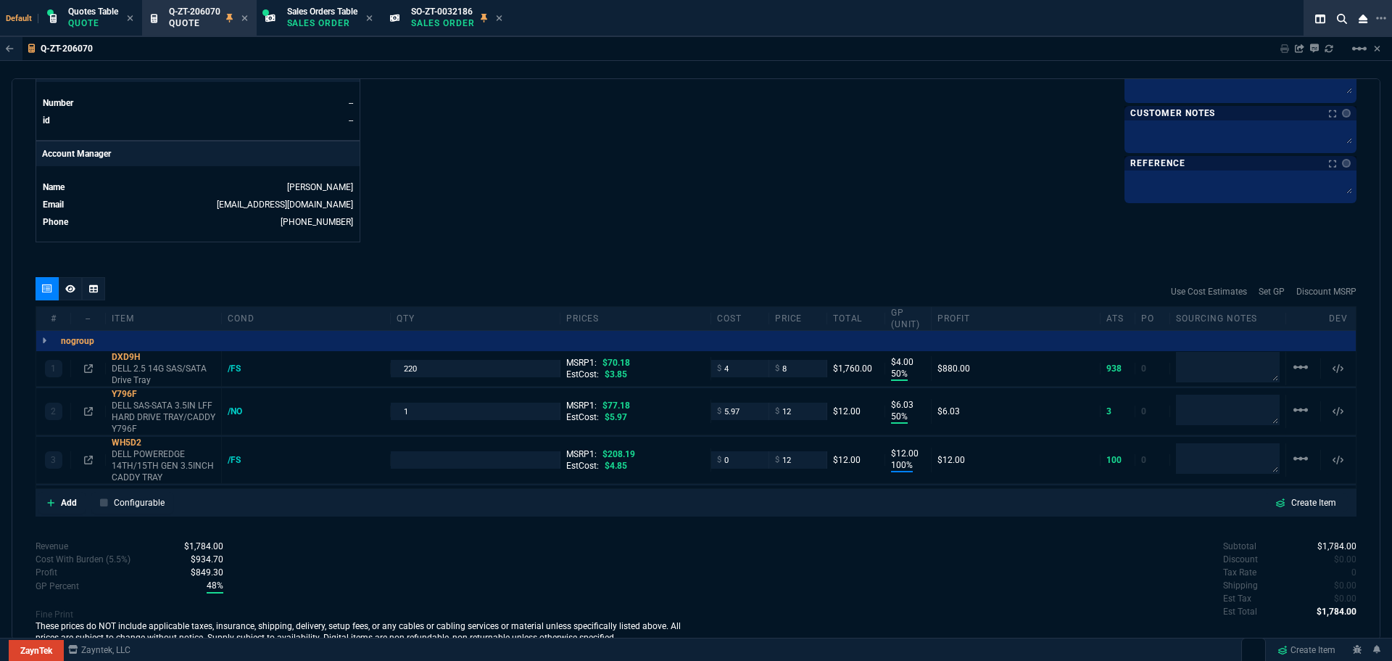
type input "50"
type input "4"
type input "50"
type input "6"
type input "100"
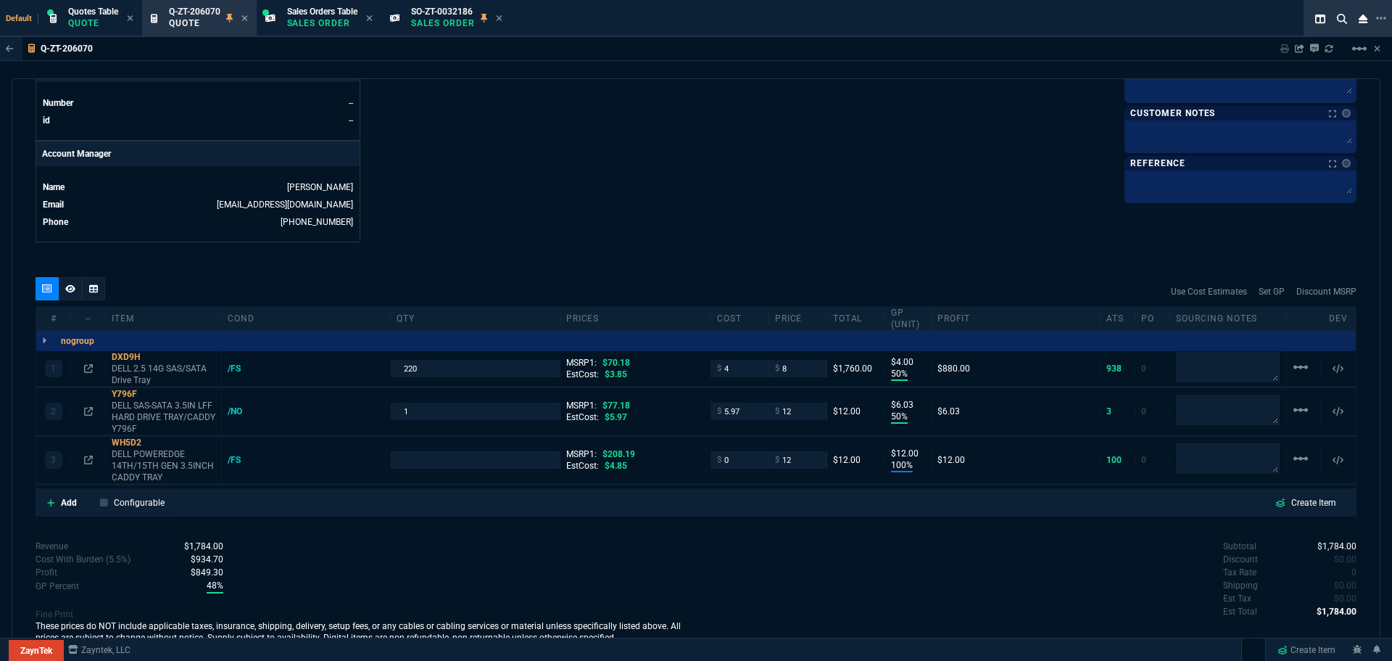
type input "12"
type input "89"
type input "84"
type input "94"
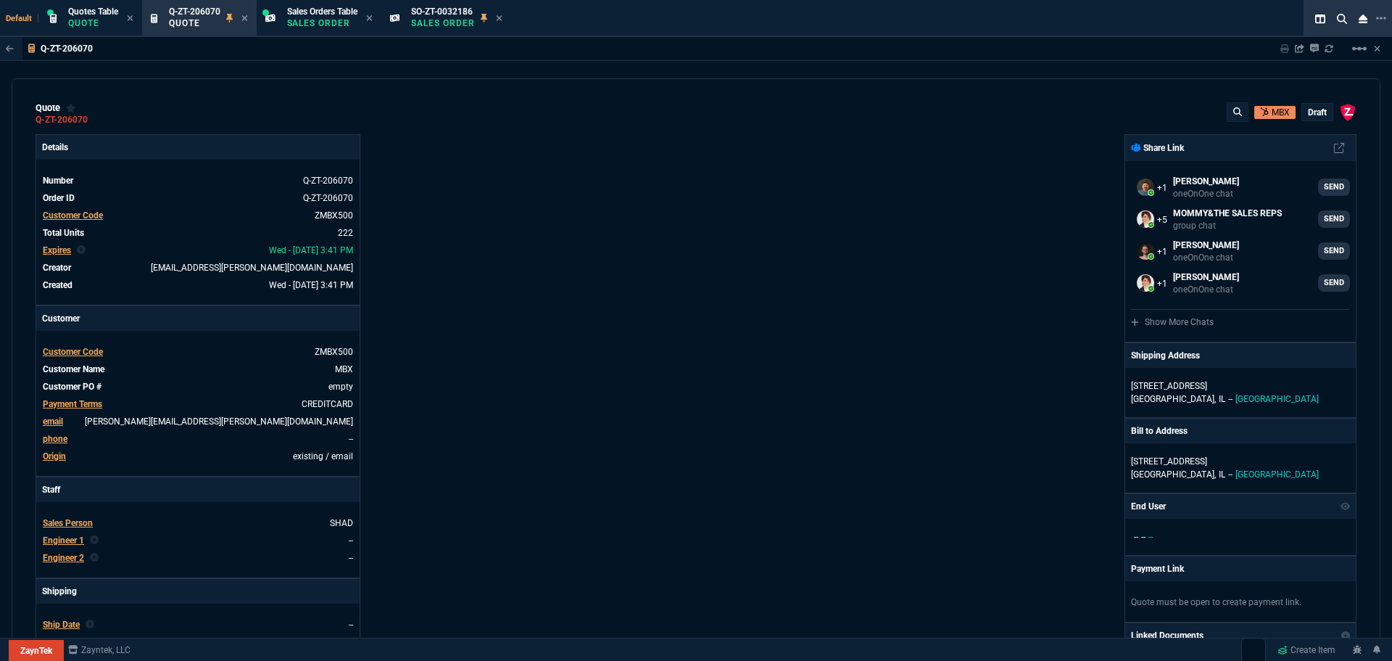
select select "12: [PERSON_NAME]"
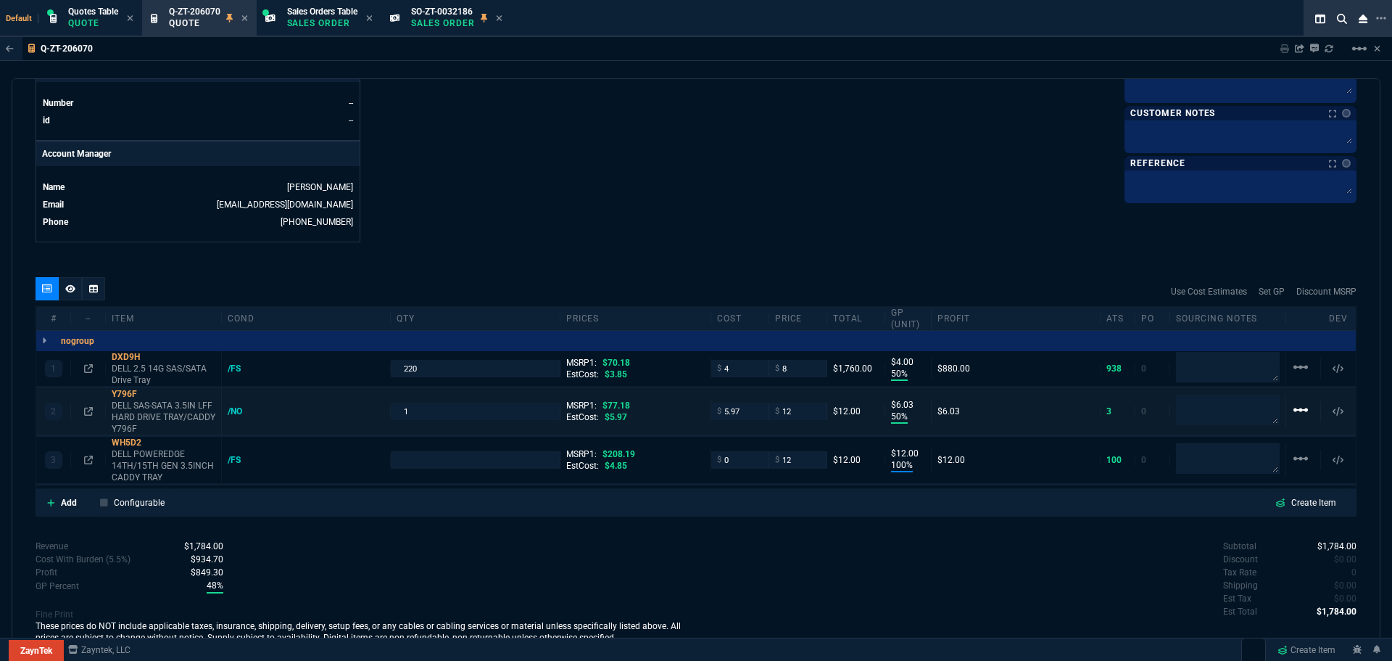
click at [1294, 376] on mat-icon "linear_scale" at bounding box center [1300, 366] width 17 height 17
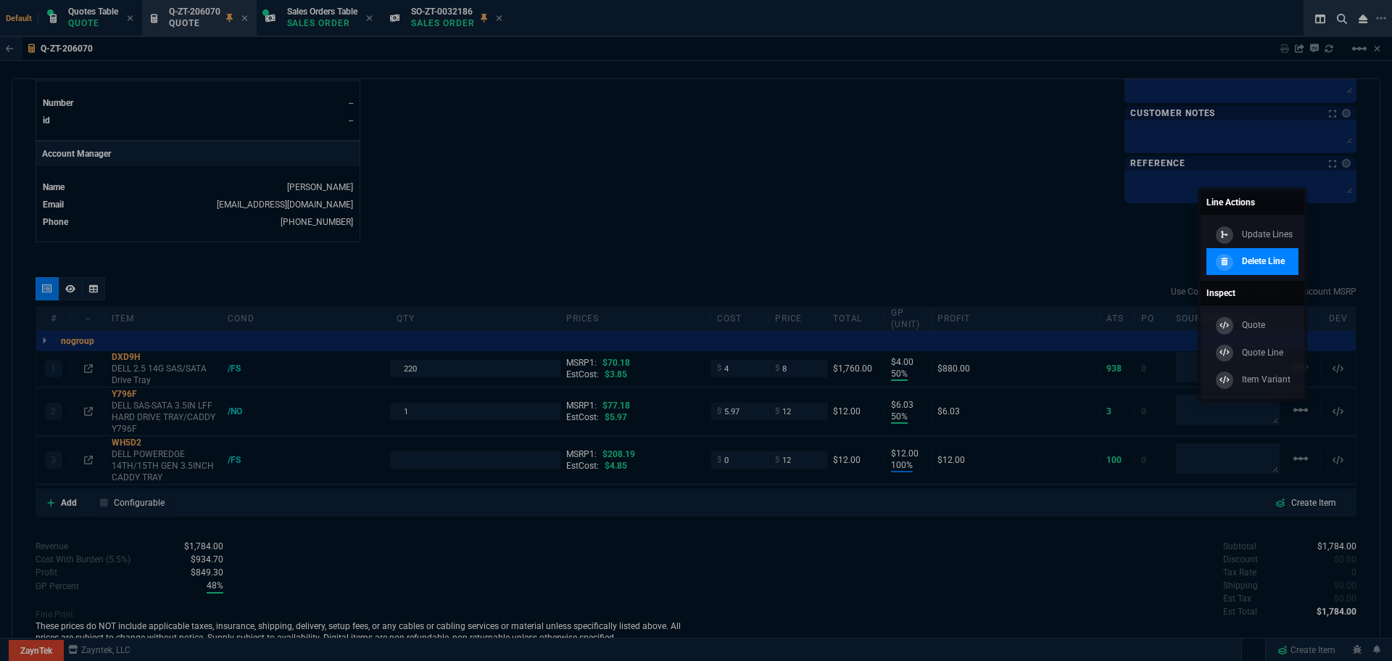
click at [1271, 259] on p "Delete Line" at bounding box center [1263, 261] width 43 height 13
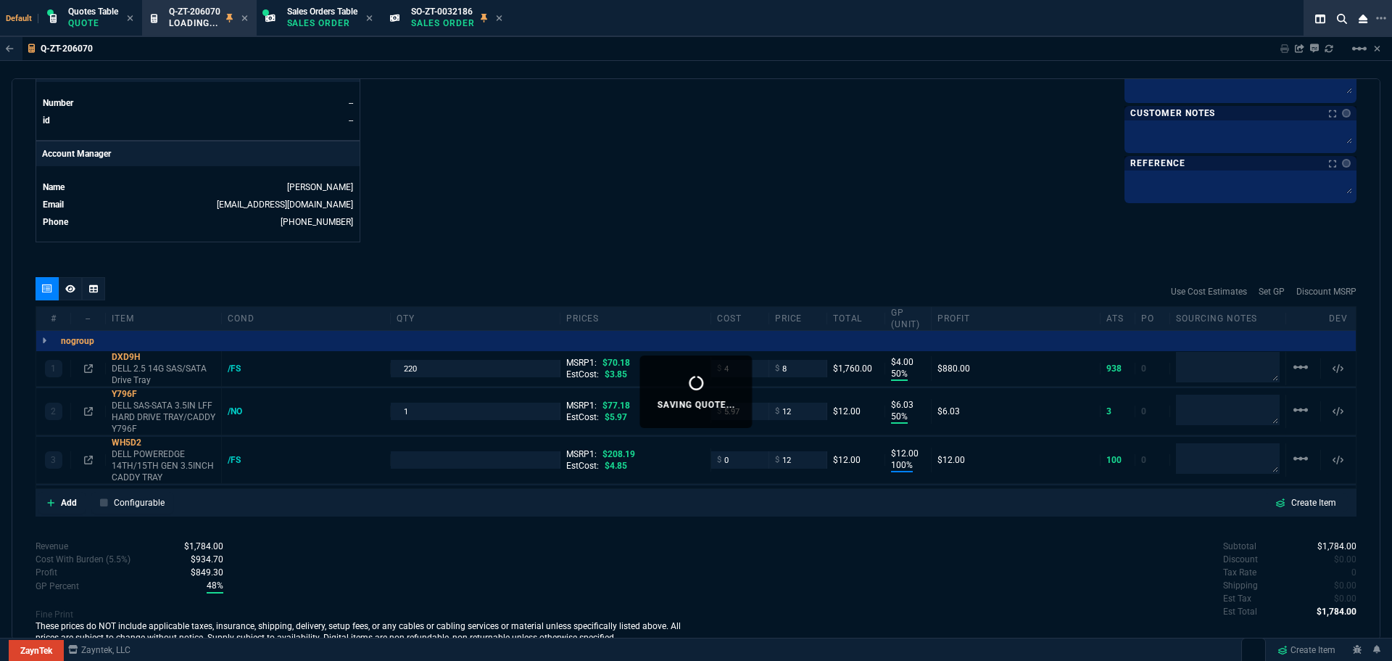
type input "1"
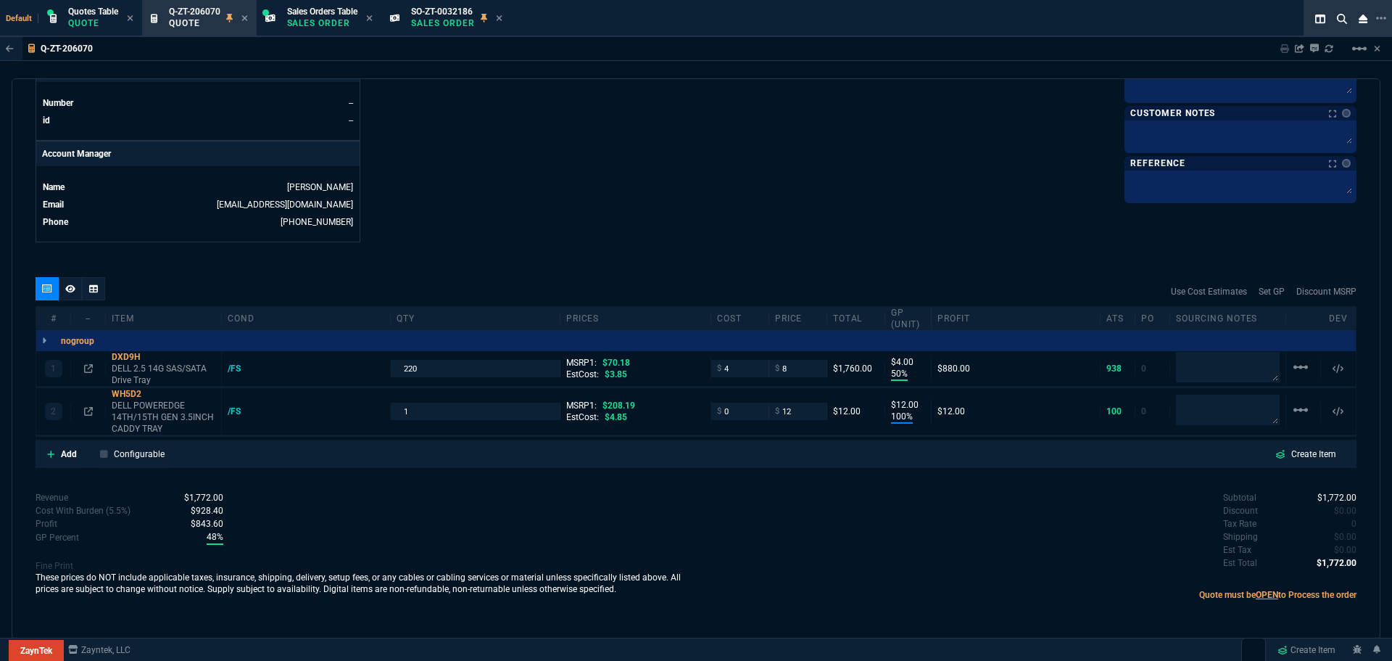
type input "50"
type input "4"
type input "100"
type input "12"
type input "89"
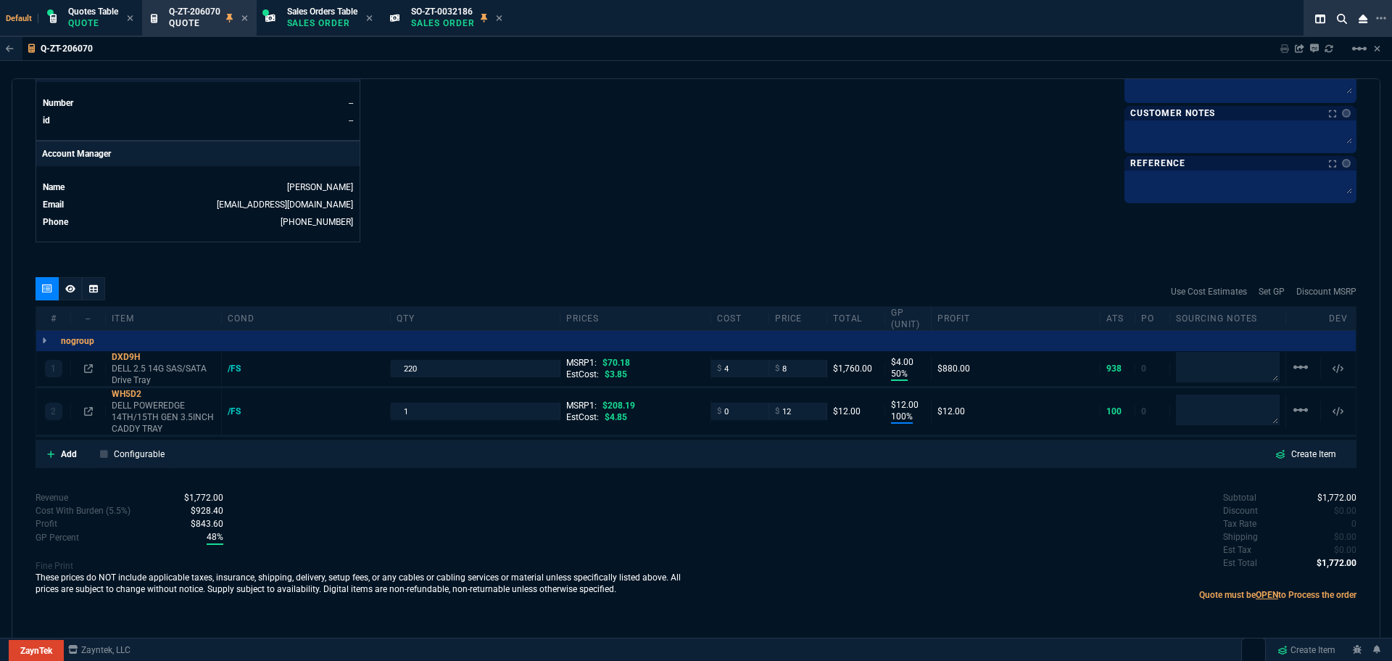
type input "94"
click at [468, 405] on input "1" at bounding box center [475, 410] width 157 height 17
type input "300"
click at [90, 411] on icon at bounding box center [88, 411] width 9 height 9
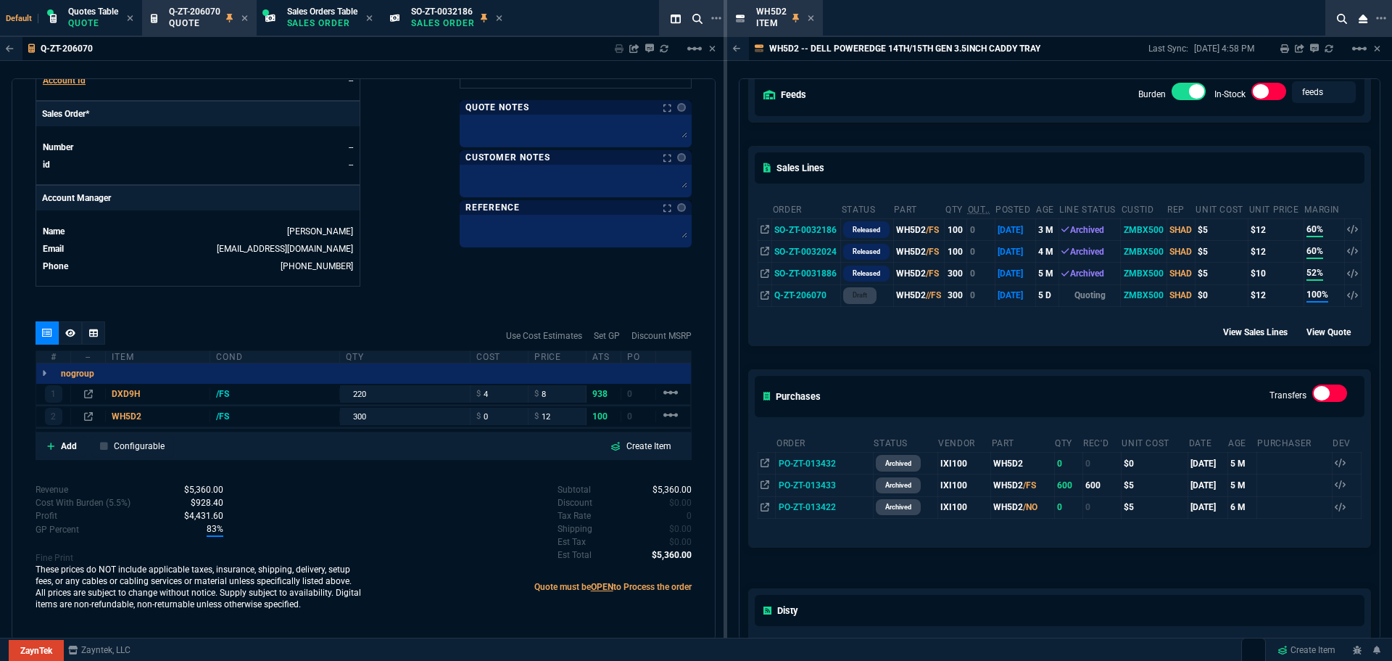
scroll to position [290, 0]
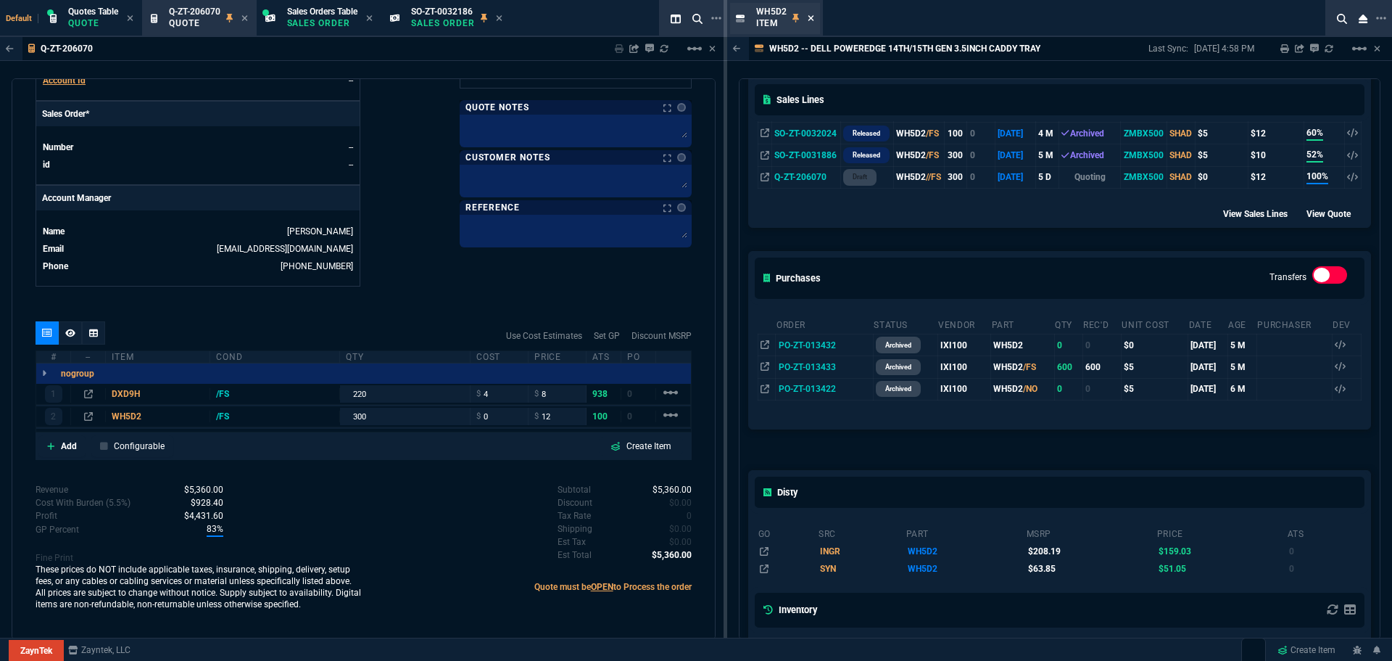
click at [808, 19] on icon at bounding box center [811, 18] width 7 height 9
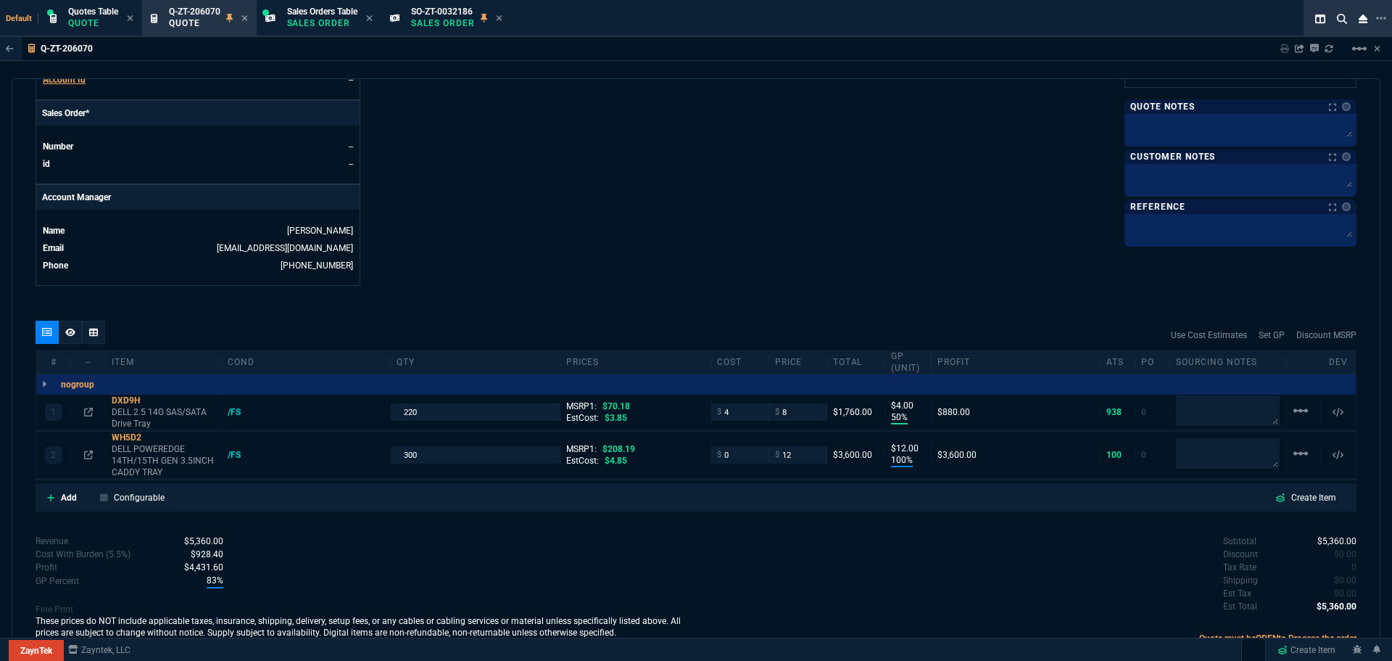
scroll to position [640, 0]
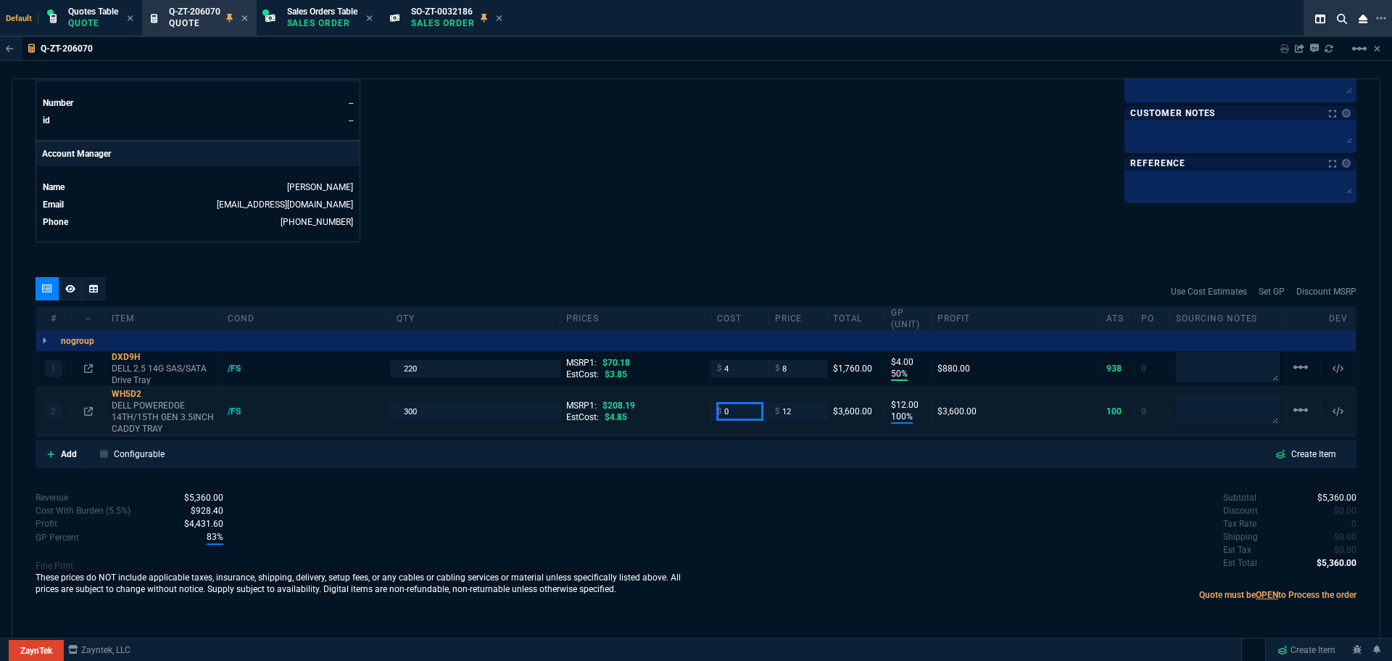
click at [732, 413] on input "0" at bounding box center [740, 410] width 46 height 17
type input "5"
type input "58"
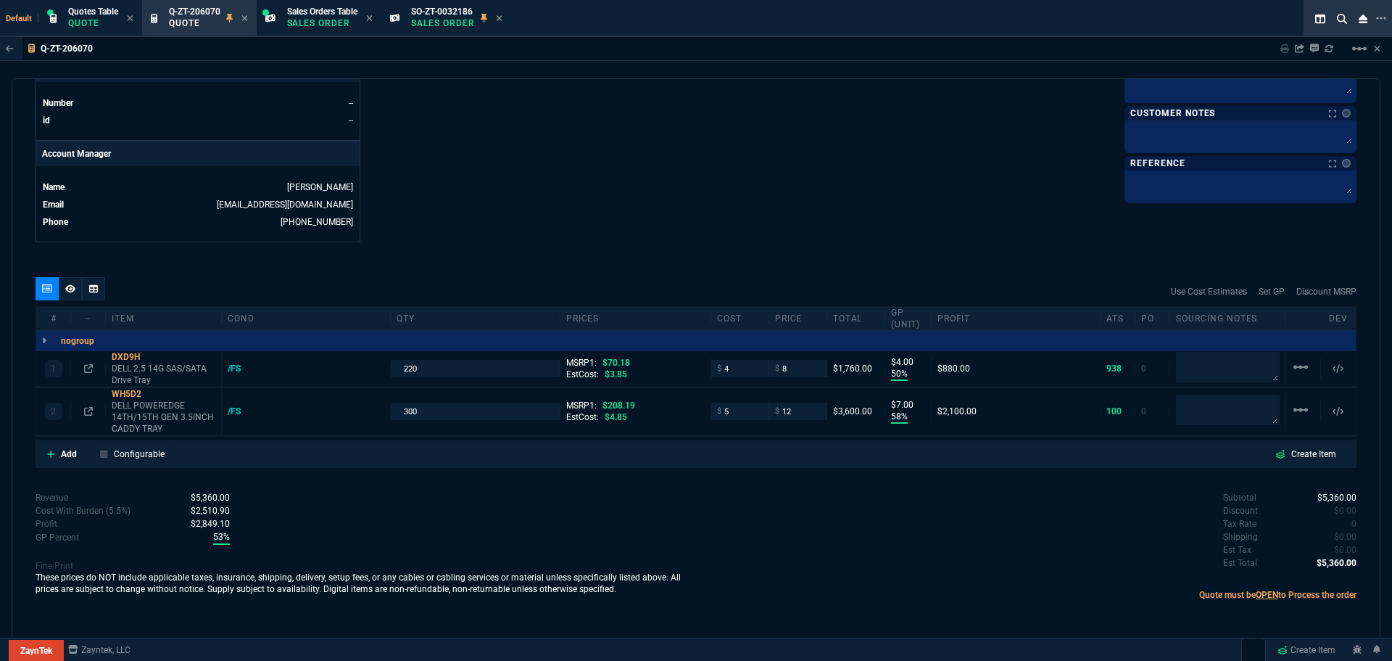
type input "7"
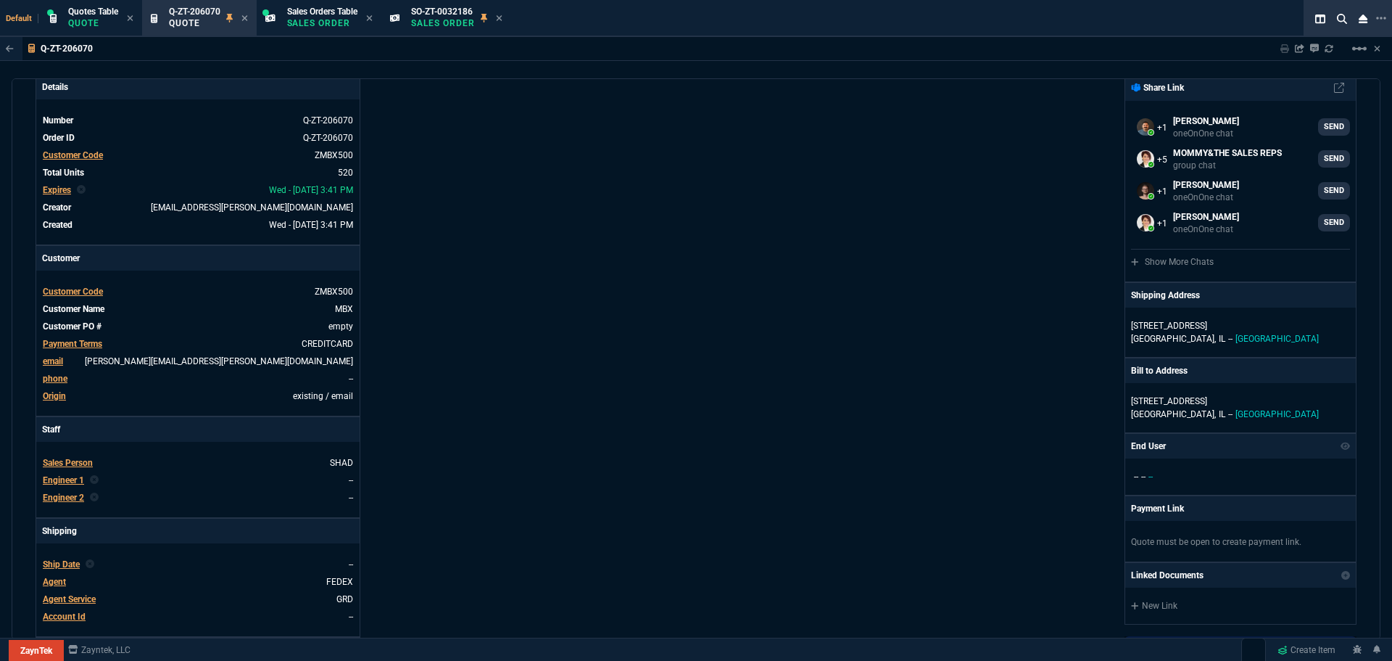
scroll to position [0, 0]
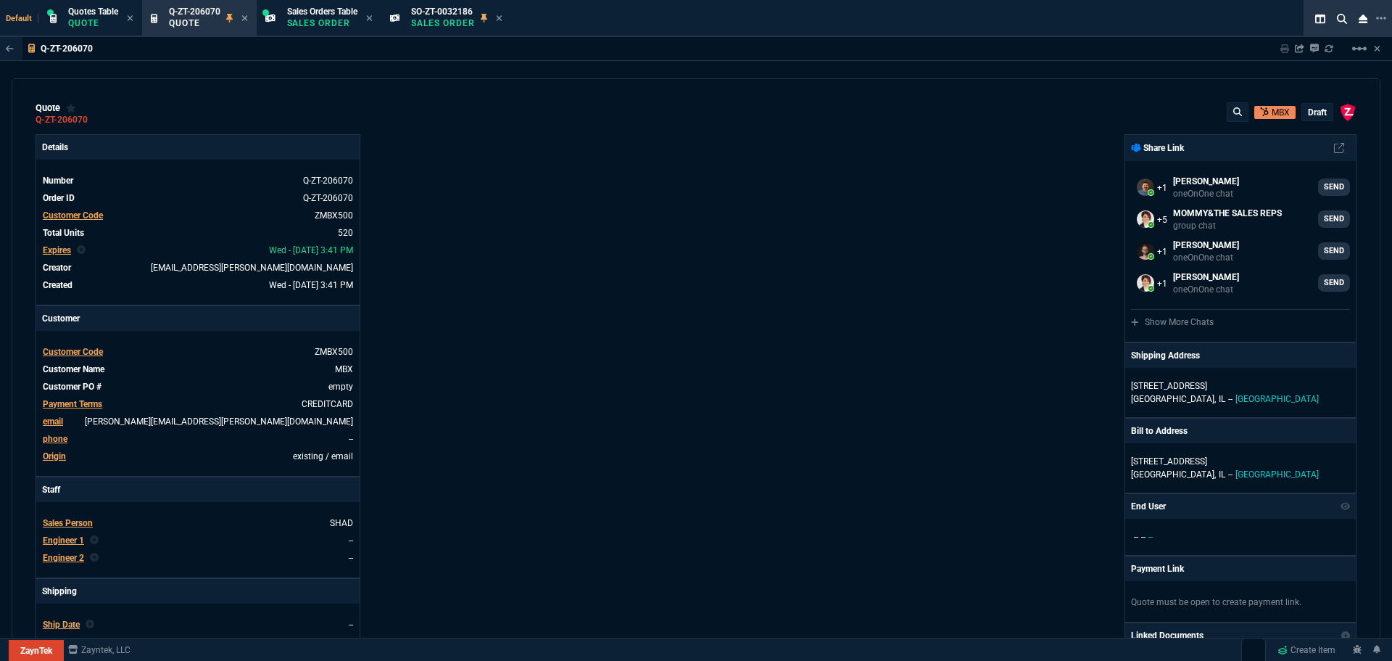
click at [1312, 112] on p "draft" at bounding box center [1317, 113] width 19 height 12
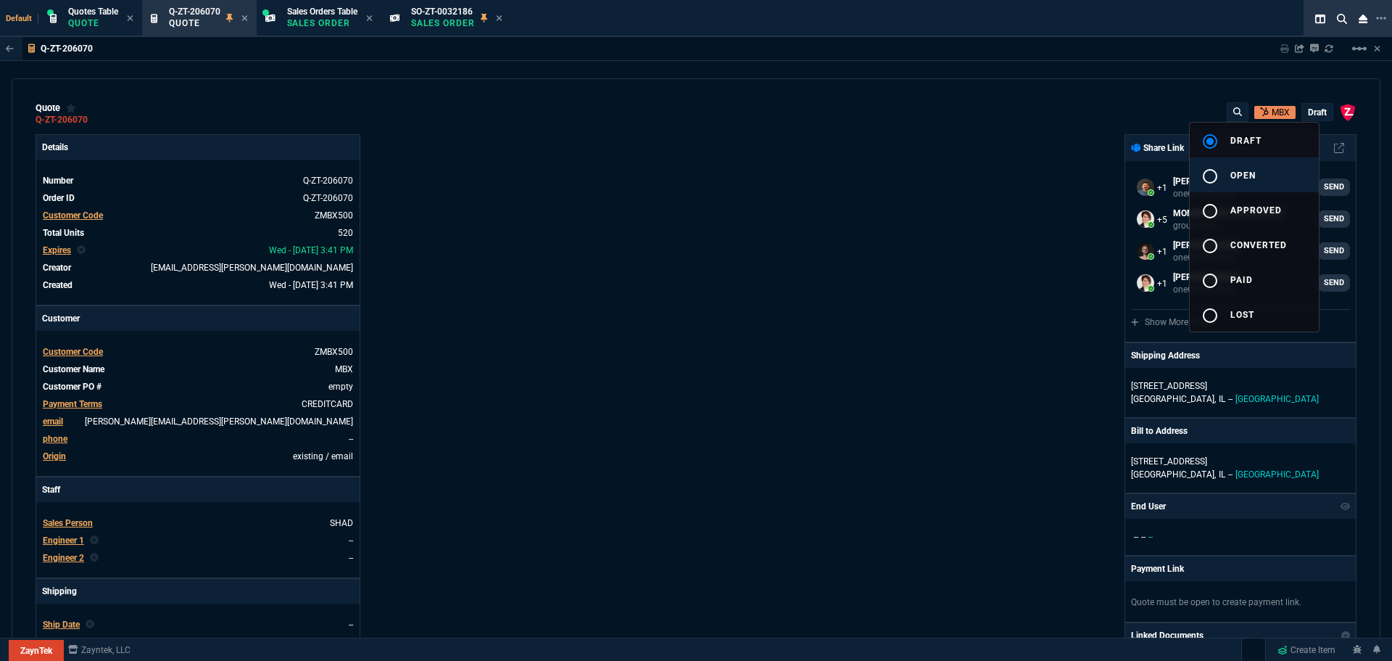
click at [1210, 175] on mat-icon "radio_button_unchecked" at bounding box center [1210, 176] width 17 height 17
type input "50"
type input "4"
type input "58"
type input "7"
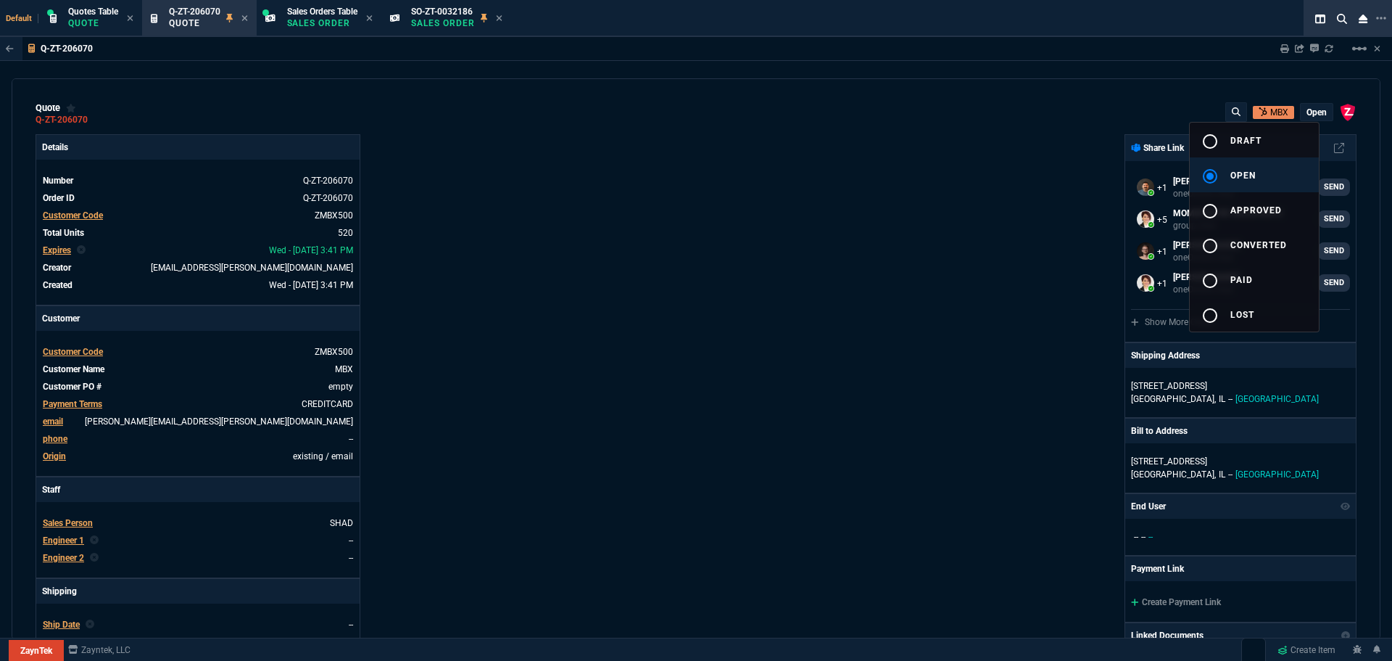
type input "89"
type input "94"
click at [893, 239] on div at bounding box center [696, 330] width 1392 height 661
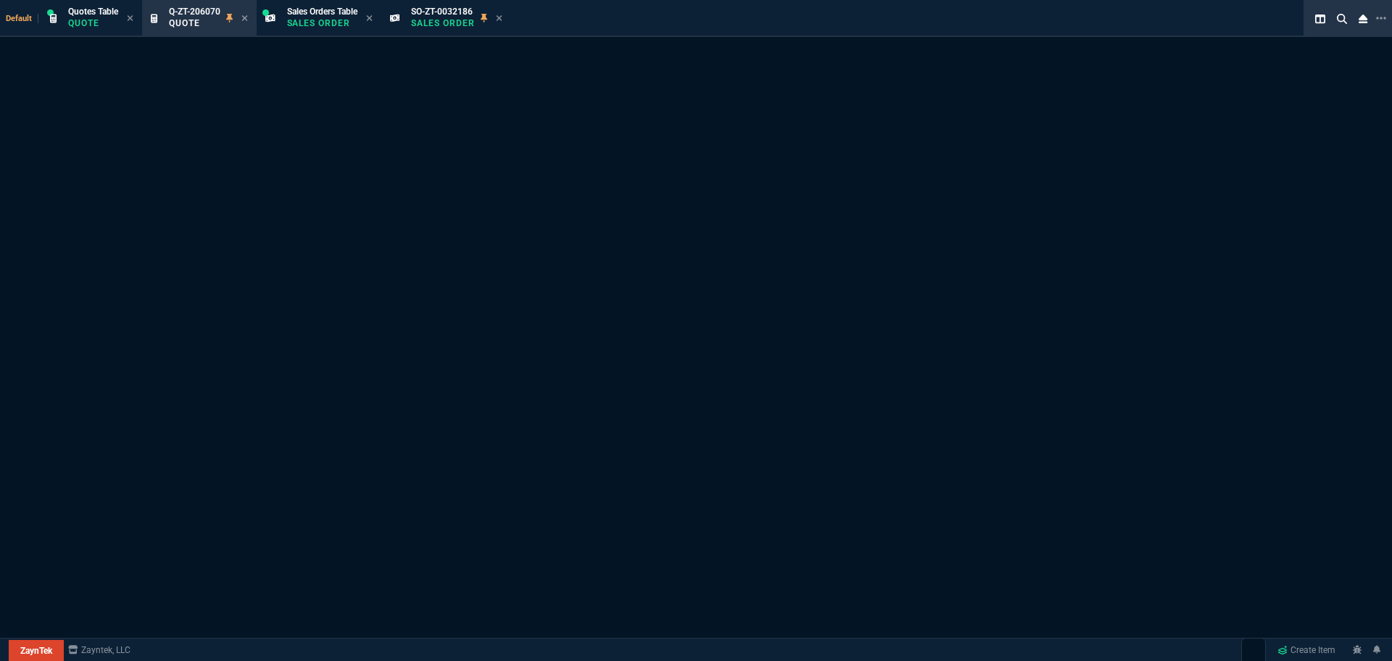
select select "12: [PERSON_NAME]"
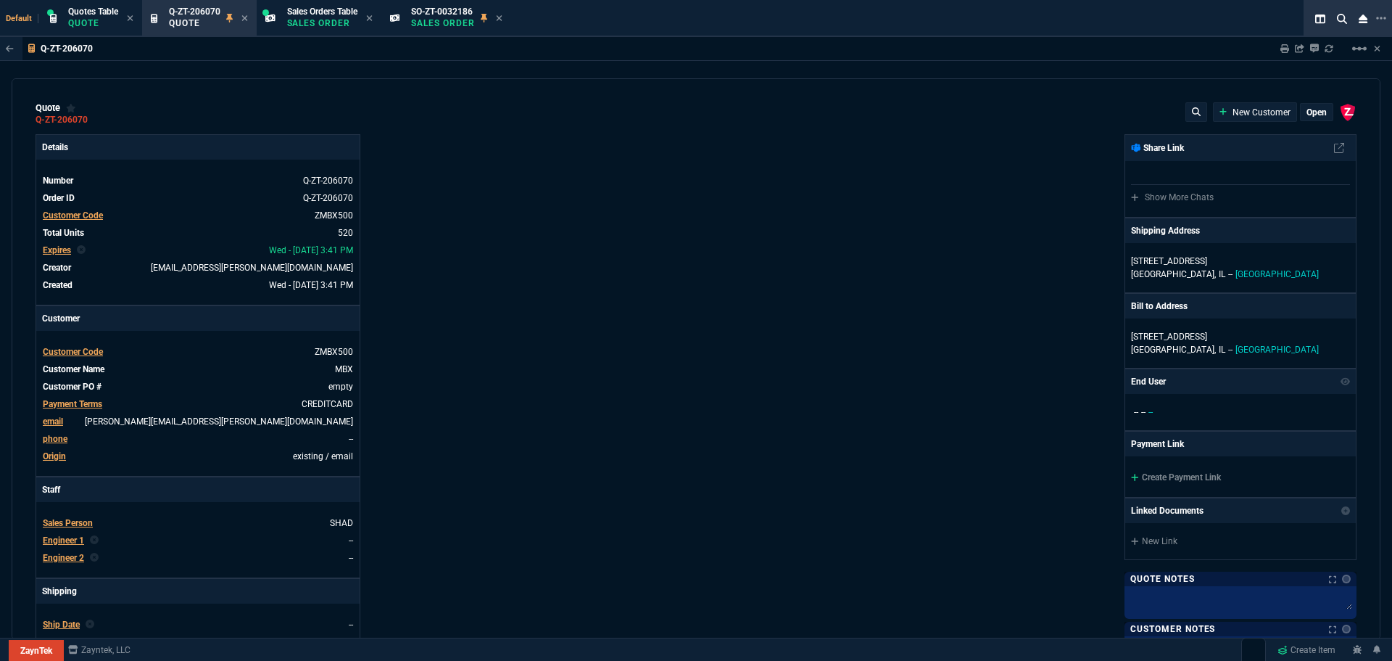
type input "50"
type input "4"
type input "70.18"
type input "208.19"
type input "58"
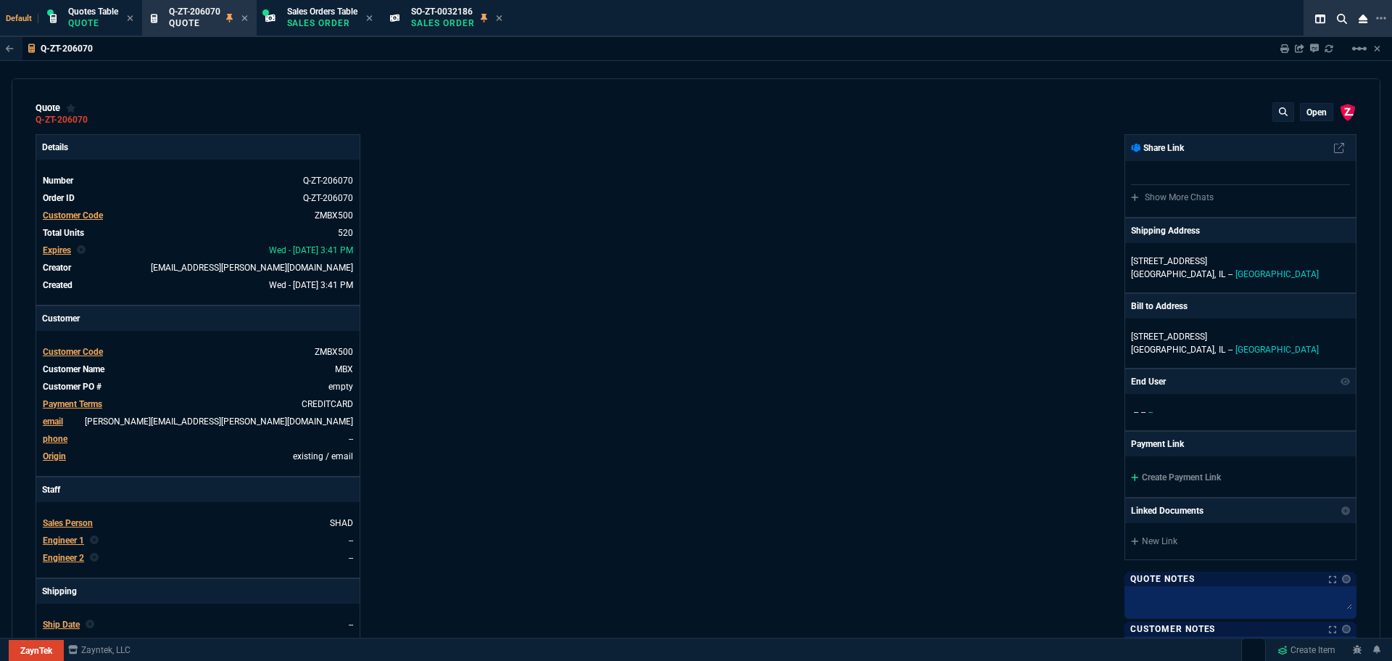
type input "7"
type input "89"
type input "94"
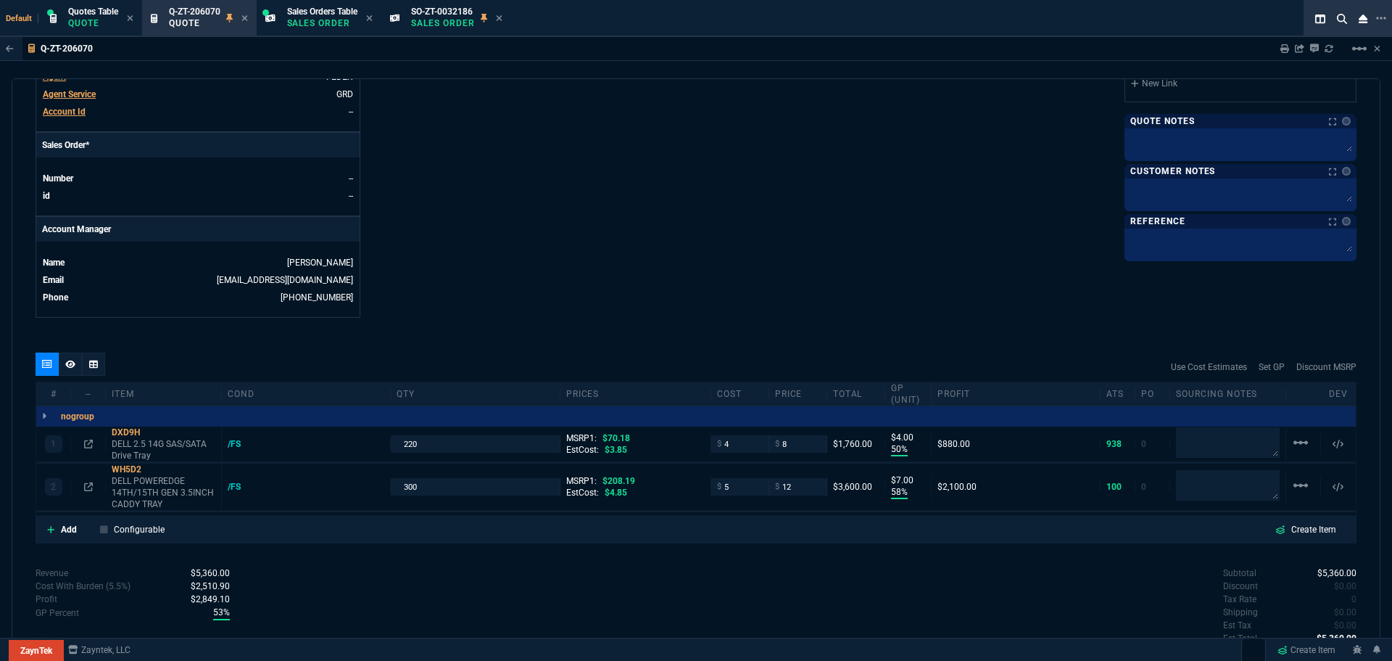
scroll to position [625, 0]
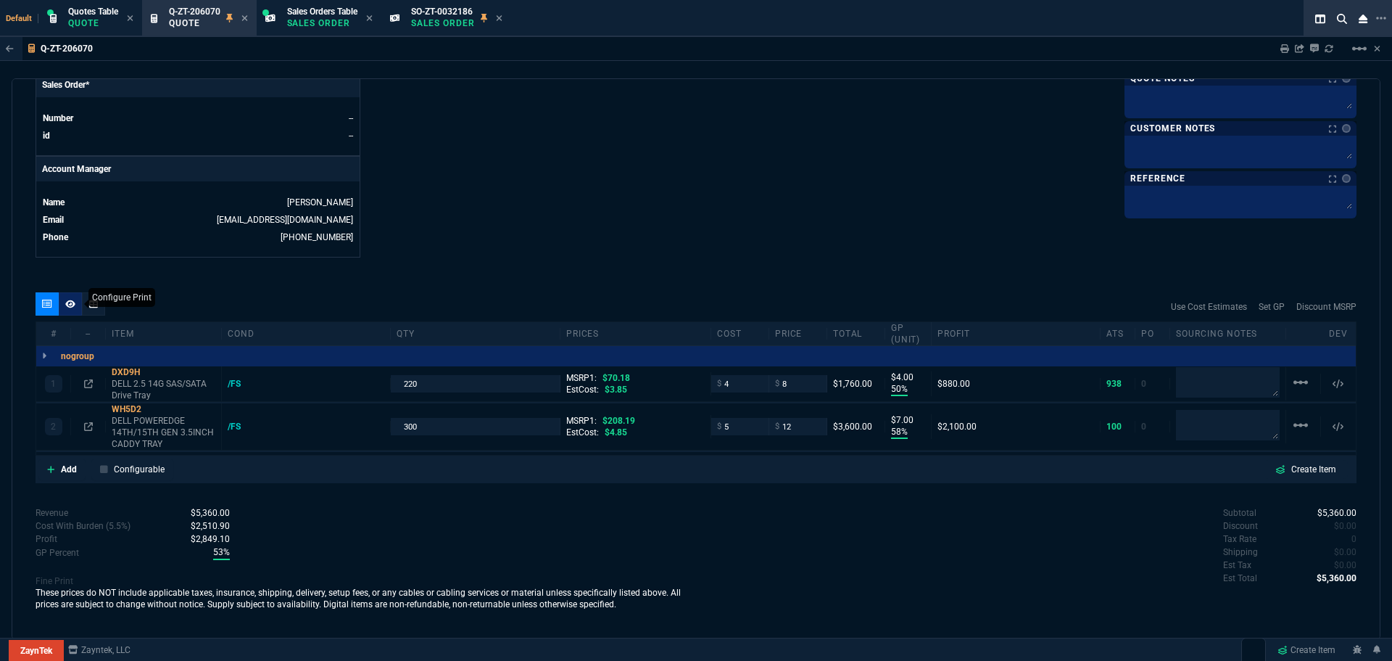
click at [71, 305] on icon at bounding box center [70, 303] width 10 height 9
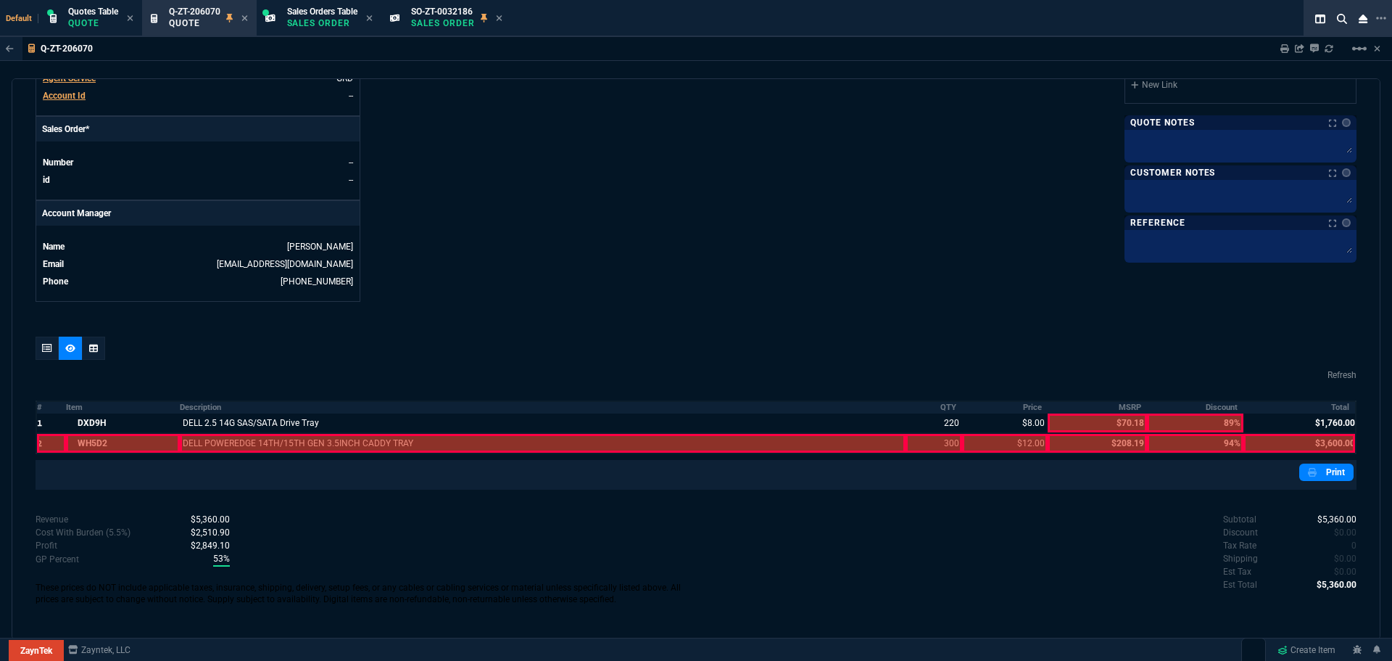
scroll to position [581, 0]
click at [44, 442] on div at bounding box center [51, 443] width 29 height 19
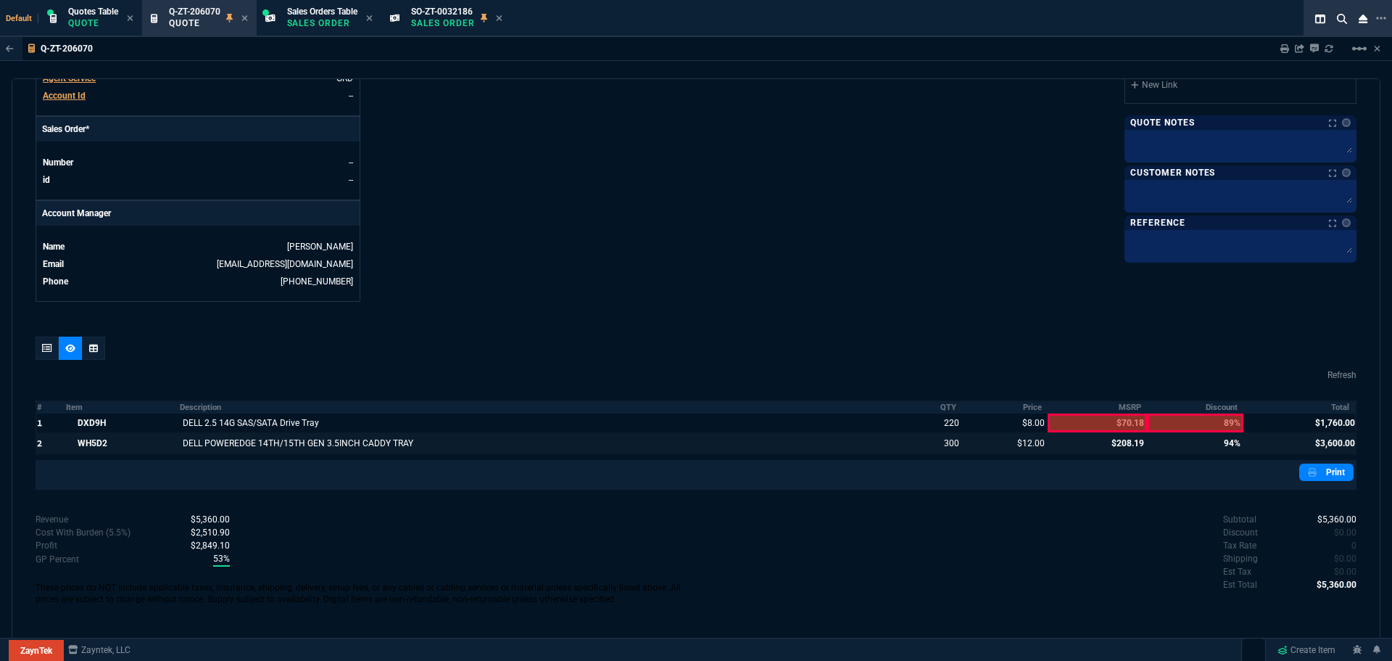
click at [1130, 440] on div at bounding box center [1097, 443] width 99 height 19
click at [1225, 447] on div at bounding box center [1195, 443] width 97 height 19
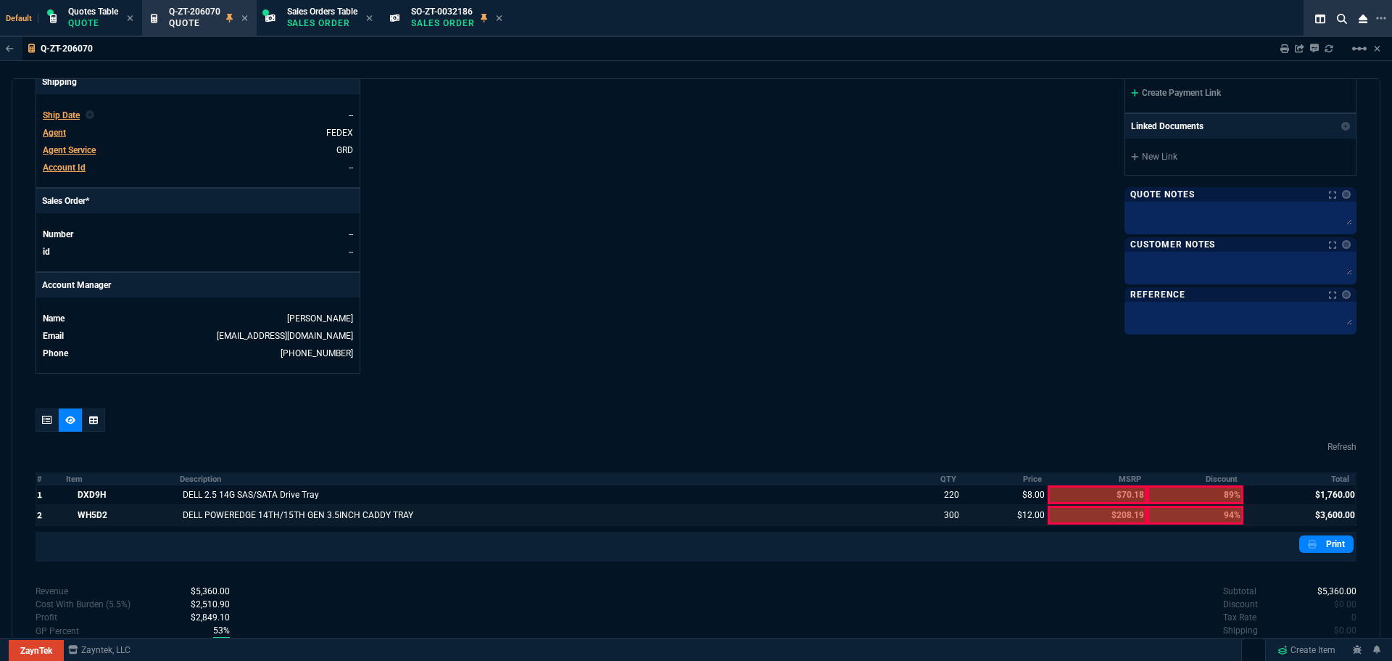
scroll to position [291, 0]
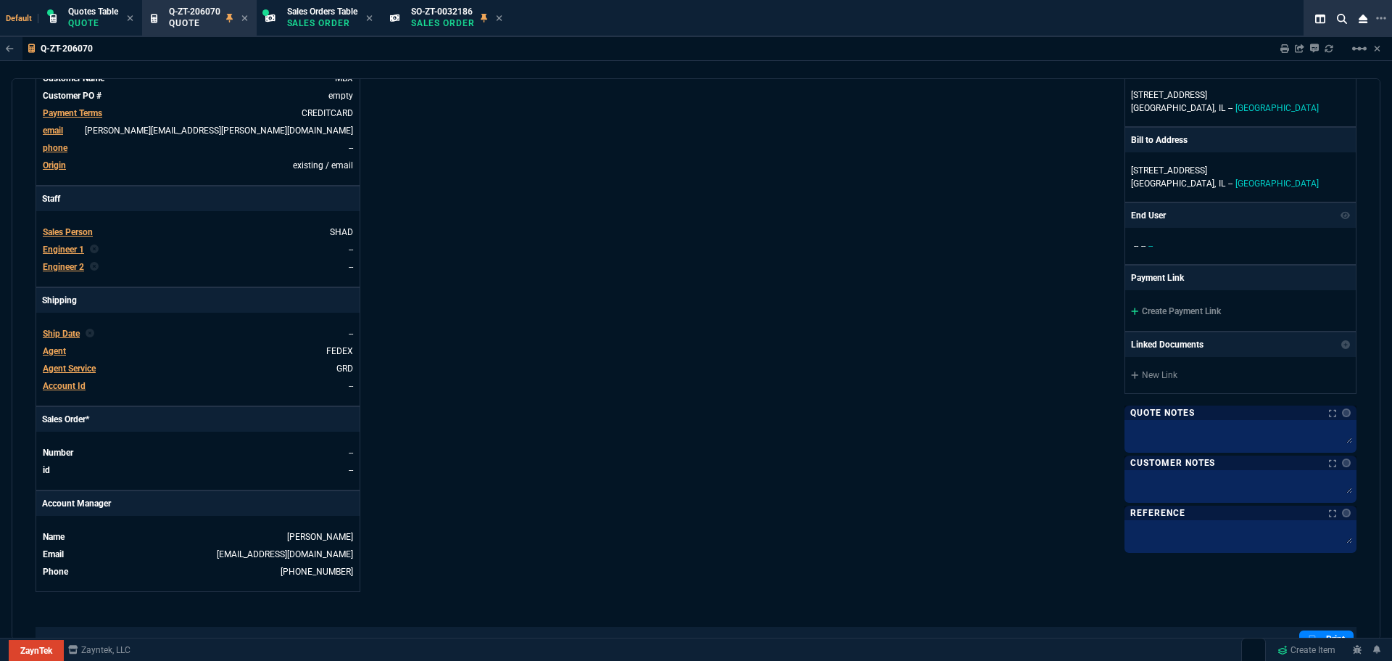
click at [1171, 314] on link "Create Payment Link" at bounding box center [1176, 311] width 90 height 10
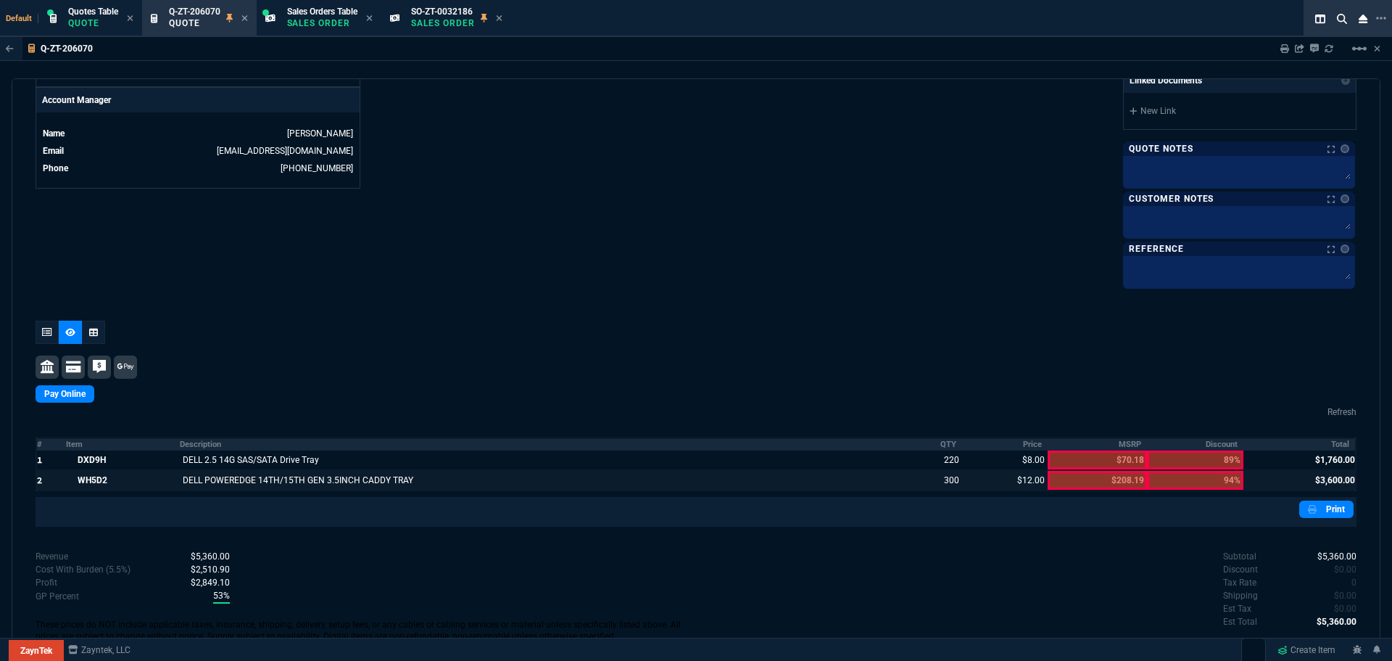
scroll to position [731, 0]
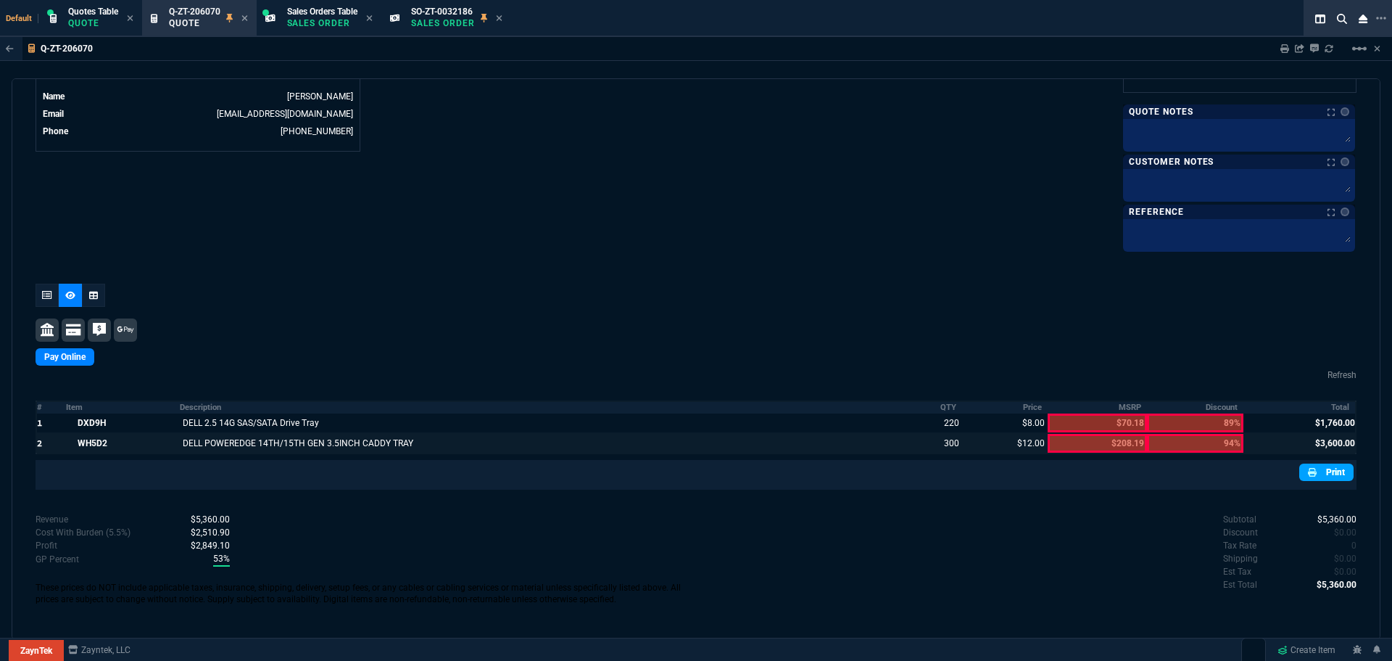
click at [1314, 469] on link "Print" at bounding box center [1326, 471] width 54 height 17
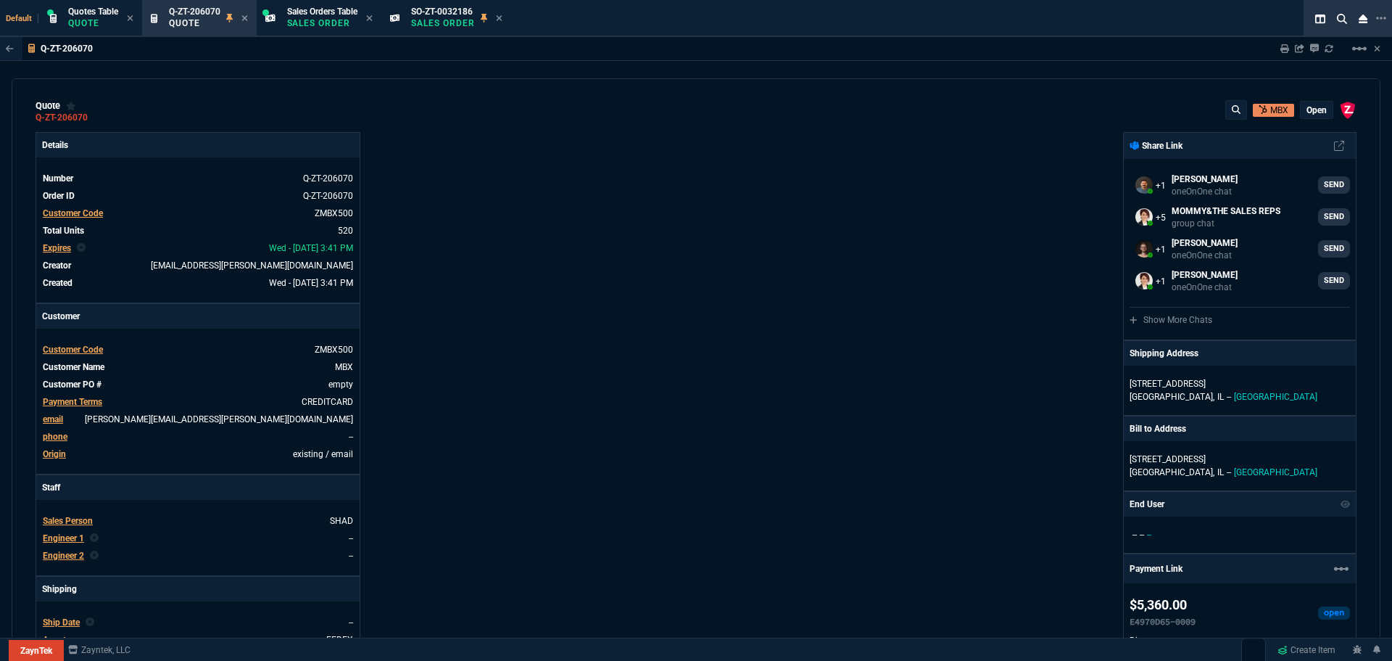
scroll to position [0, 0]
click at [96, 120] on icon at bounding box center [98, 119] width 8 height 9
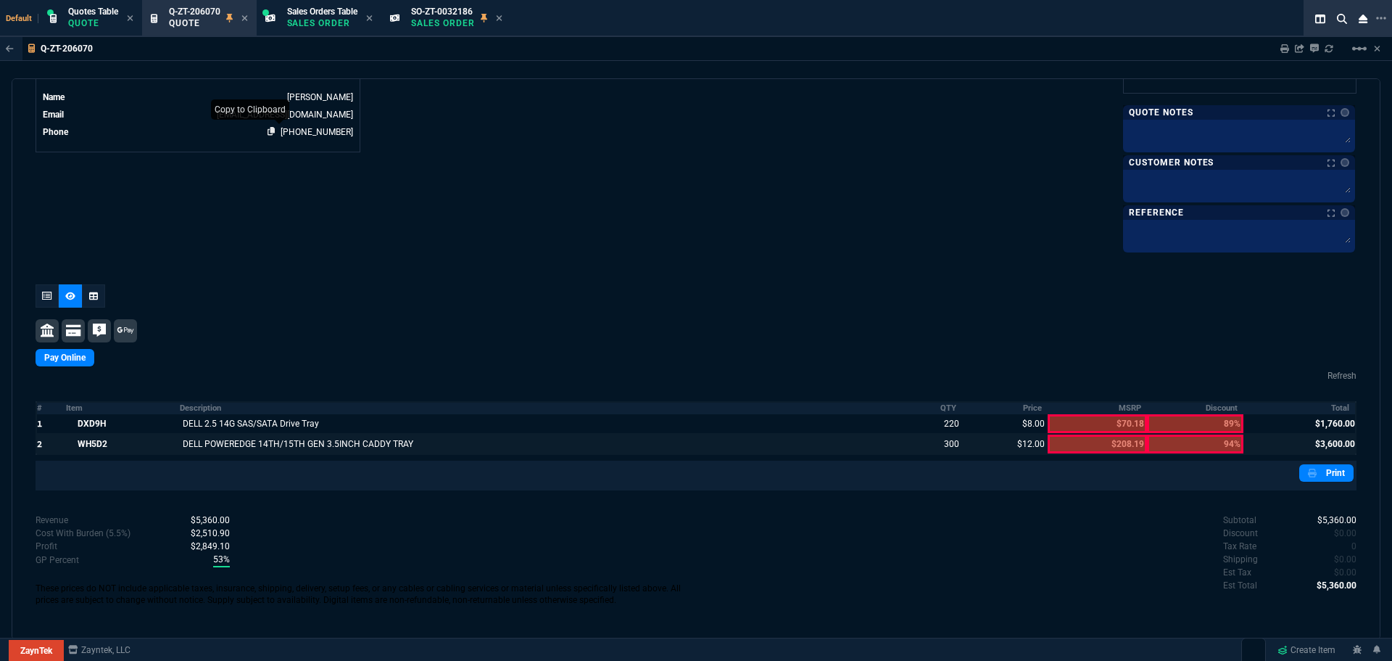
scroll to position [731, 0]
drag, startPoint x: 130, startPoint y: 445, endPoint x: 80, endPoint y: 443, distance: 49.4
click at [80, 443] on div at bounding box center [123, 443] width 114 height 19
click at [864, 299] on div at bounding box center [696, 298] width 1321 height 29
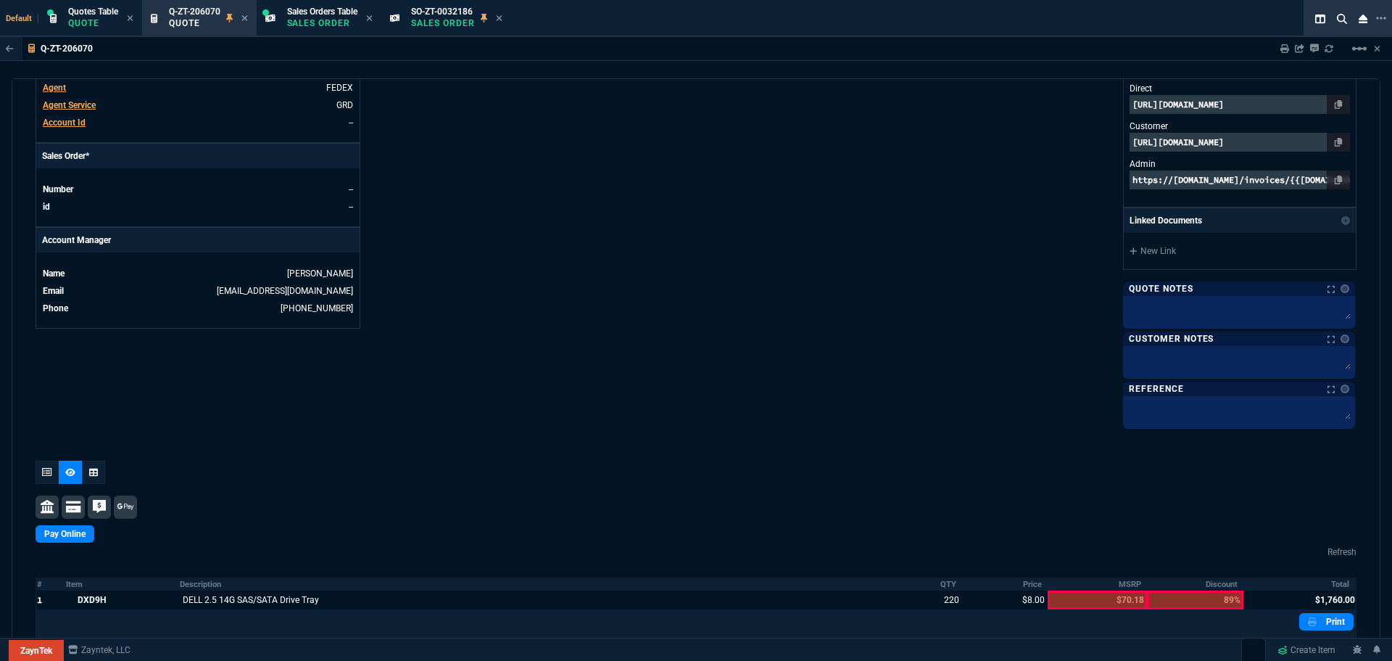
scroll to position [296, 0]
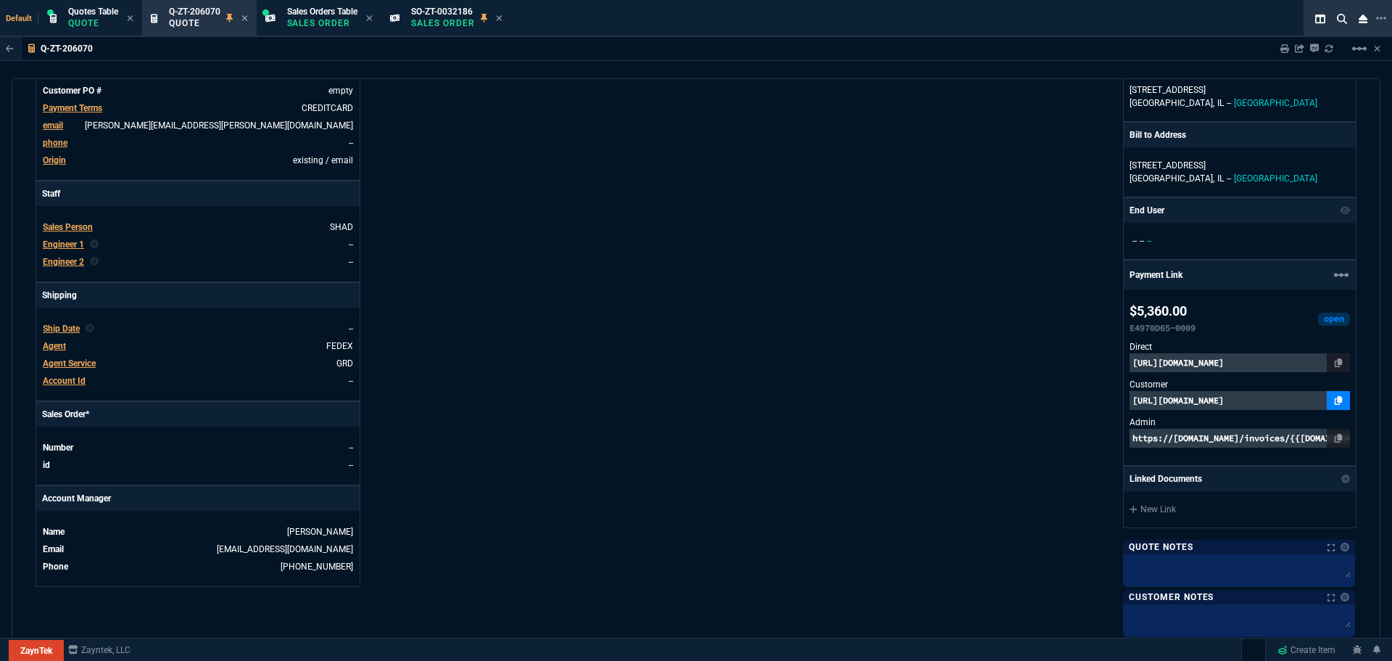
click at [1335, 399] on icon at bounding box center [1339, 400] width 8 height 9
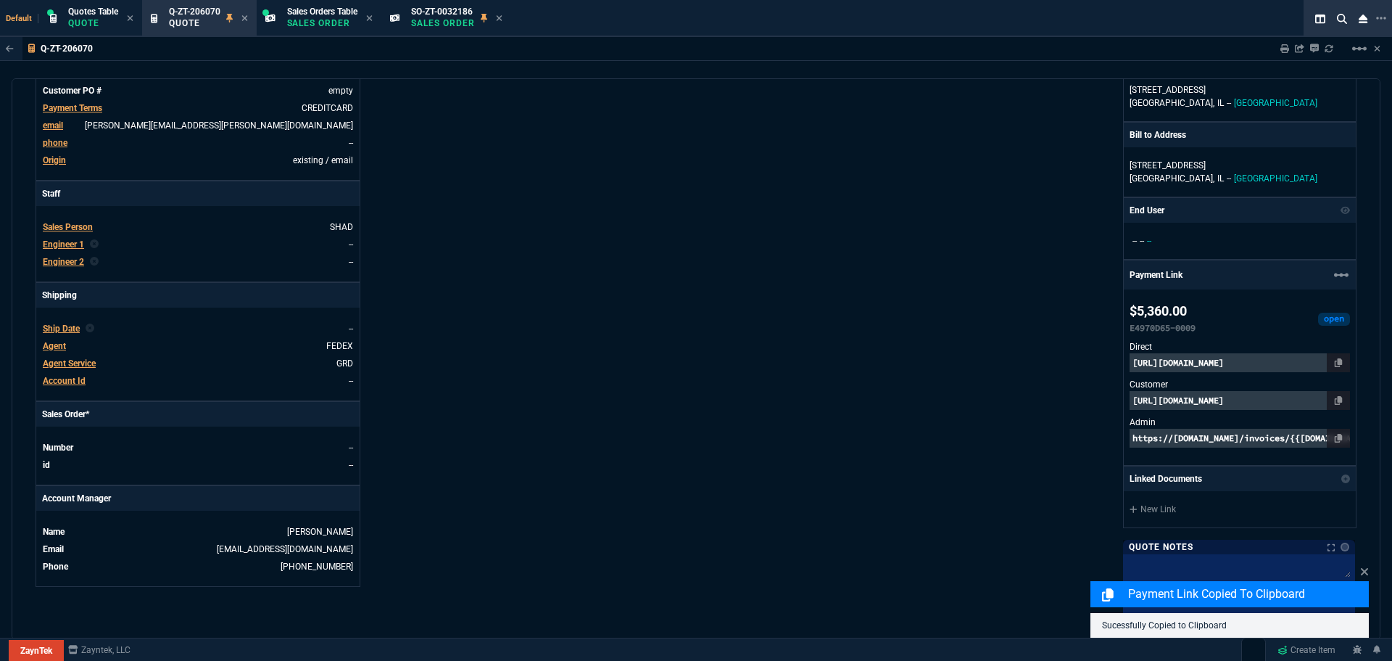
click at [1238, 399] on p "https://pay.zayntek.com/public/quotes/Q-ZT-206070/checkout" at bounding box center [1240, 400] width 220 height 19
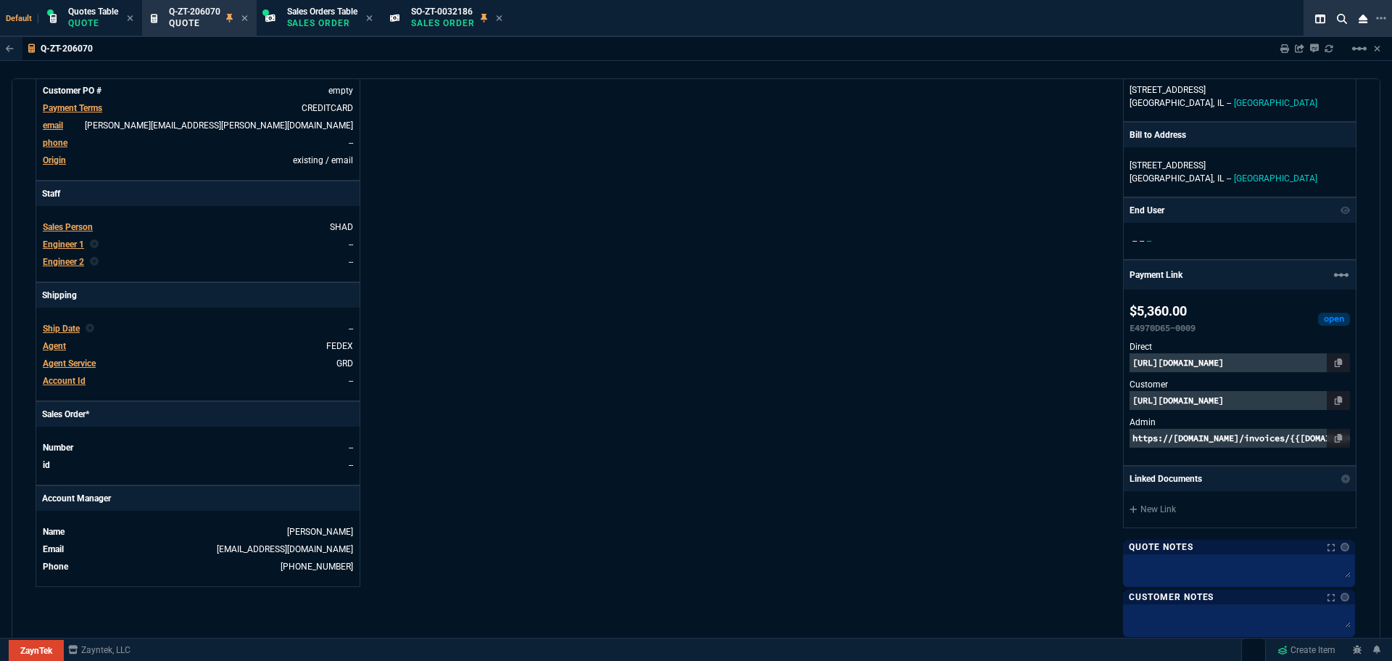
scroll to position [731, 0]
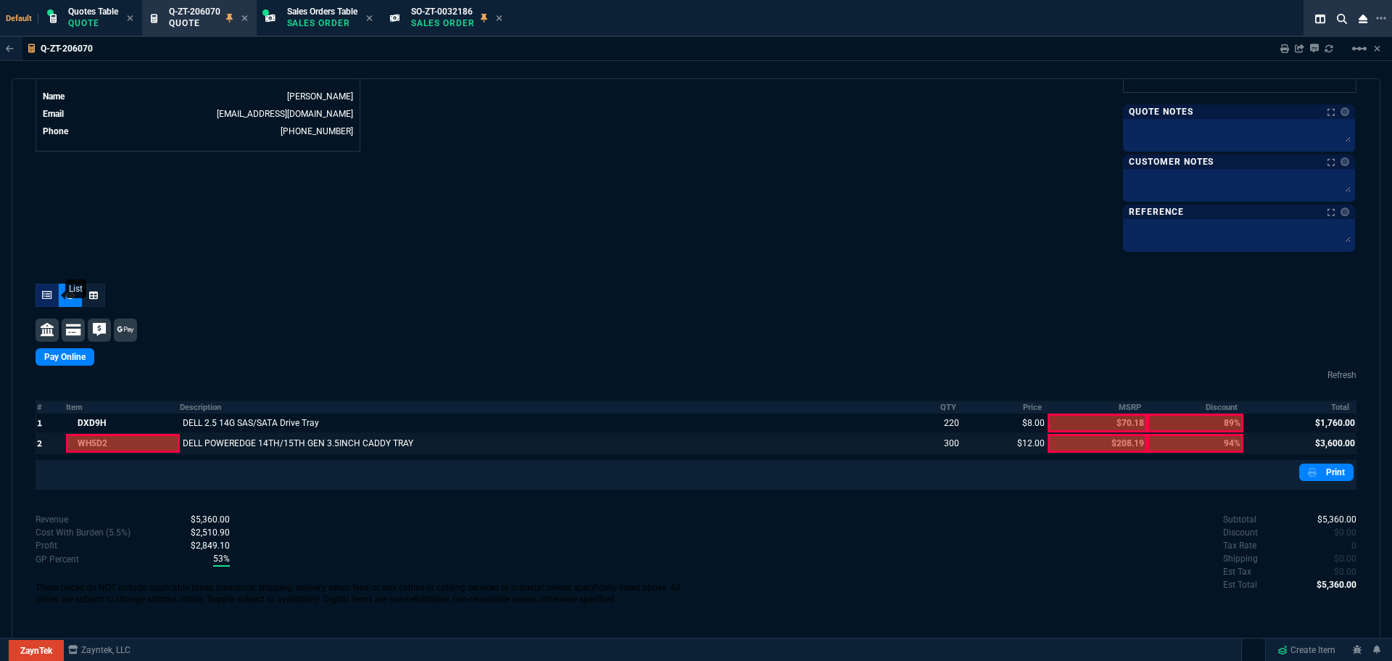
click at [44, 297] on icon at bounding box center [47, 295] width 10 height 9
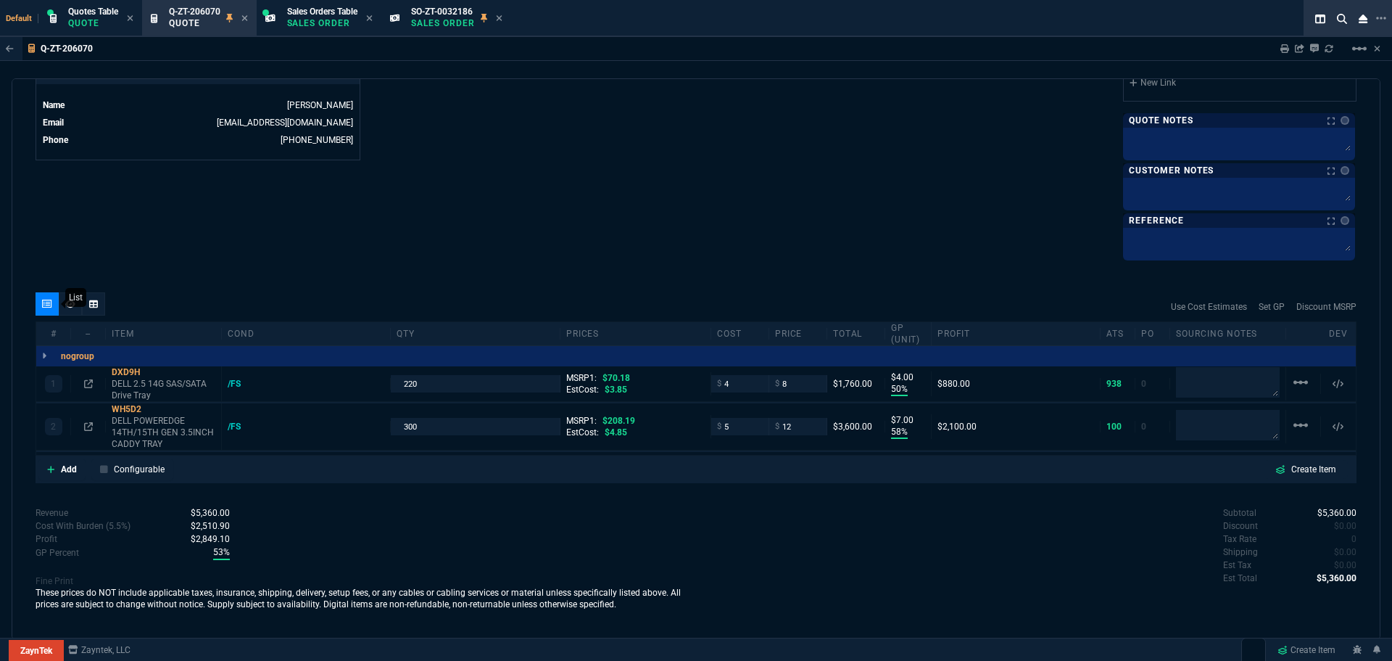
scroll to position [722, 0]
type input "50"
type input "4"
type input "58"
type input "7"
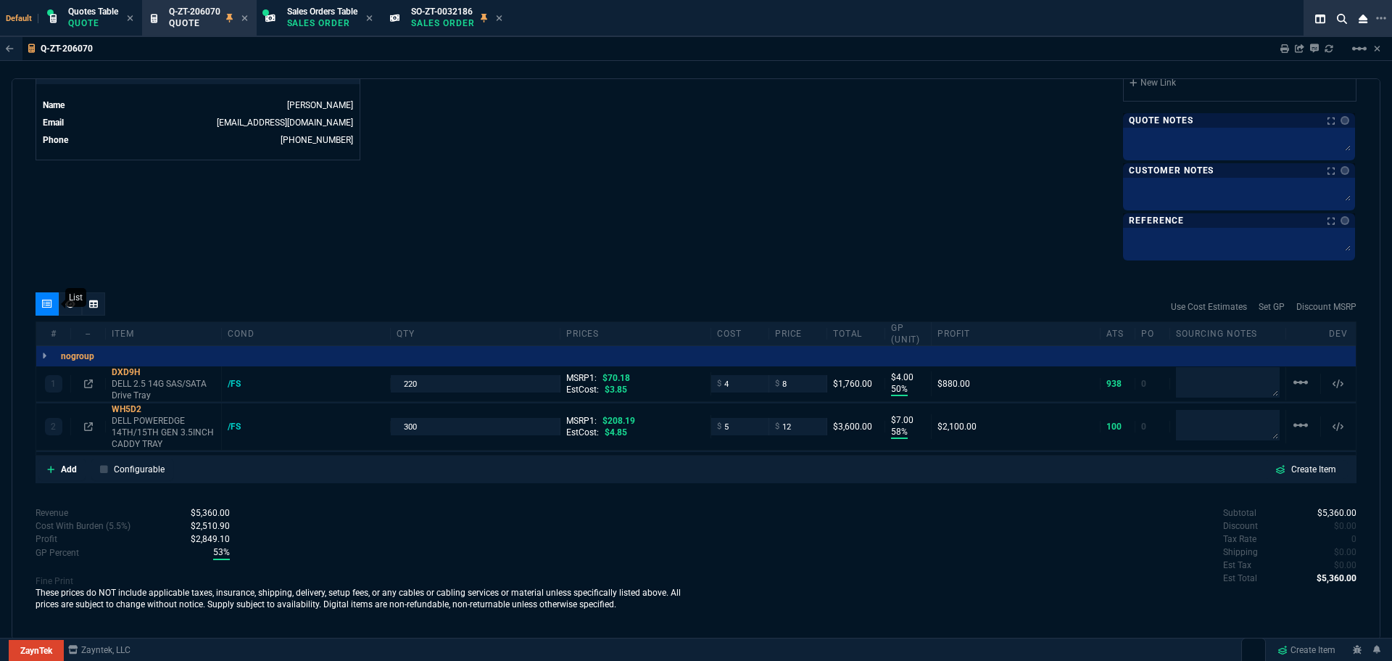
type input "89"
type input "94"
click at [153, 408] on icon at bounding box center [151, 409] width 8 height 9
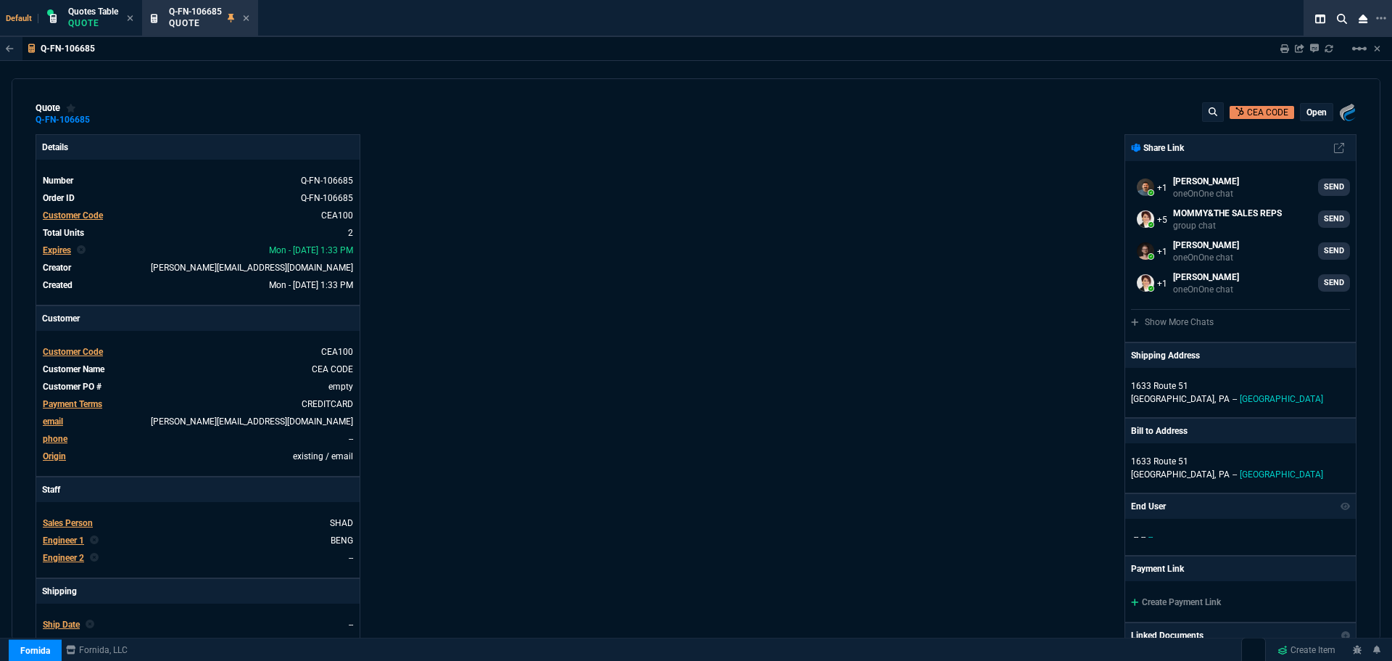
select select "12: [PERSON_NAME]"
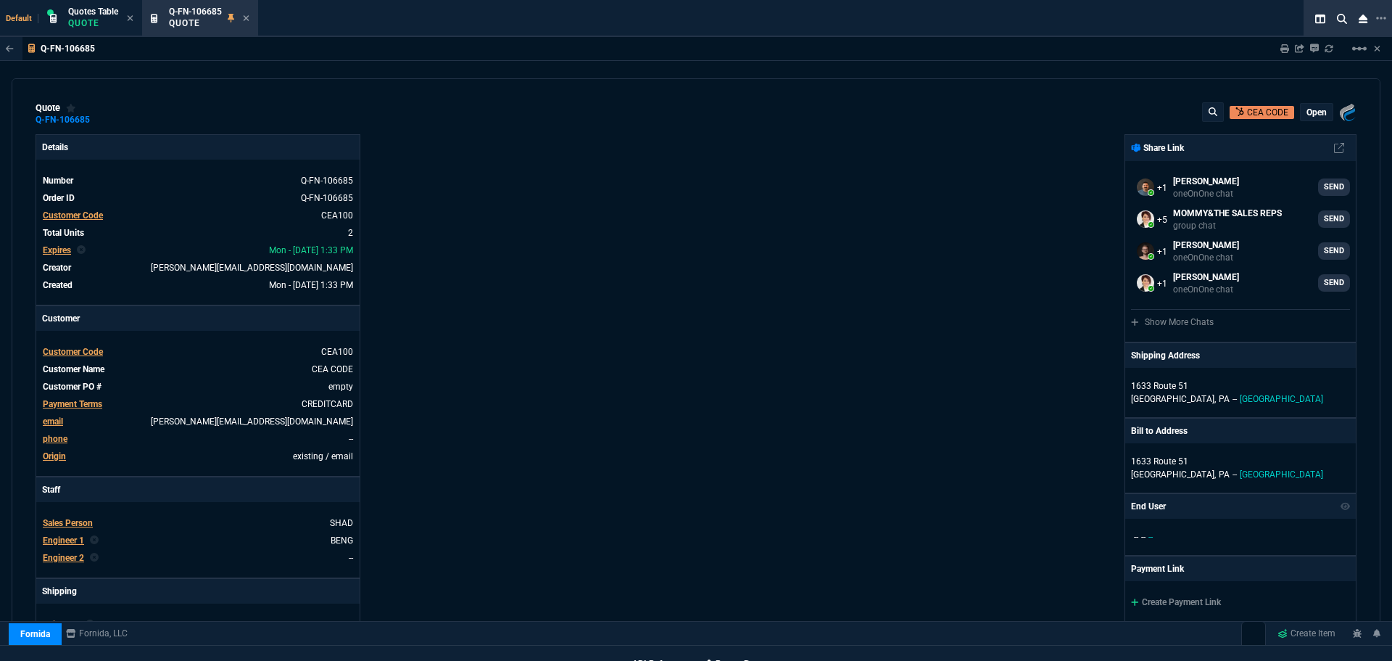
scroll to position [677, 0]
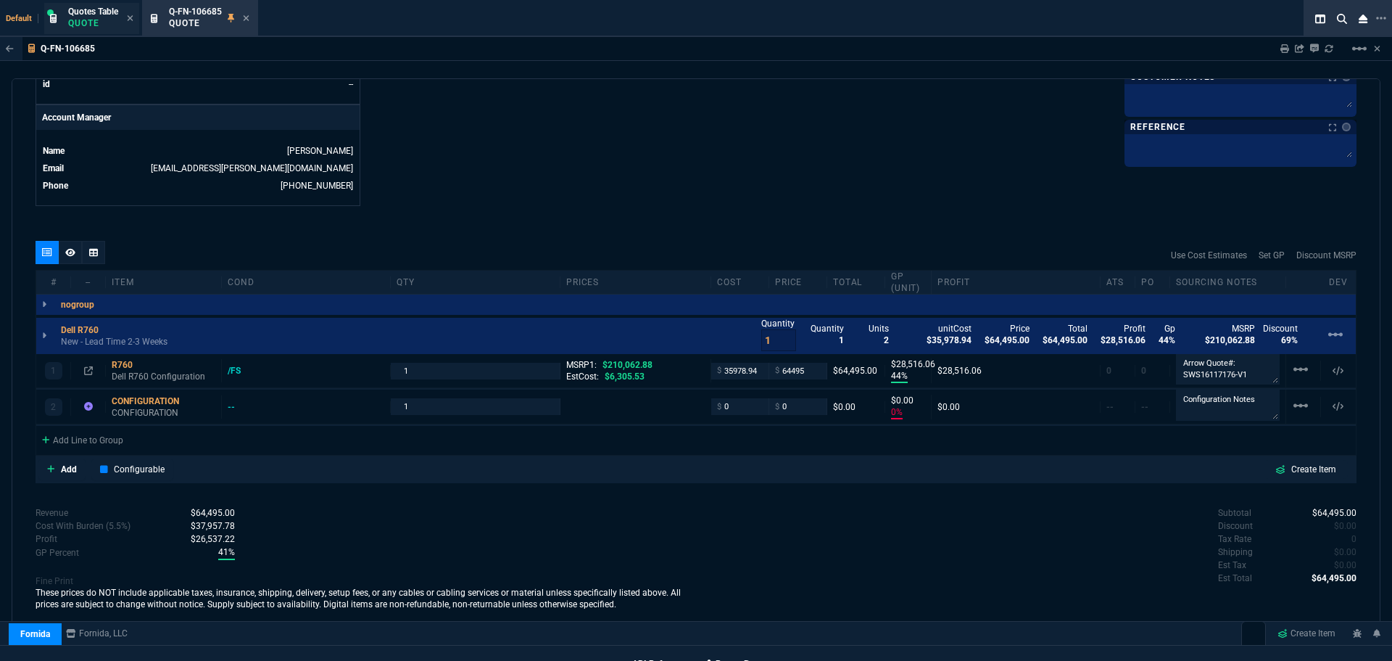
click at [98, 17] on div "Quotes Table Quote" at bounding box center [93, 18] width 50 height 25
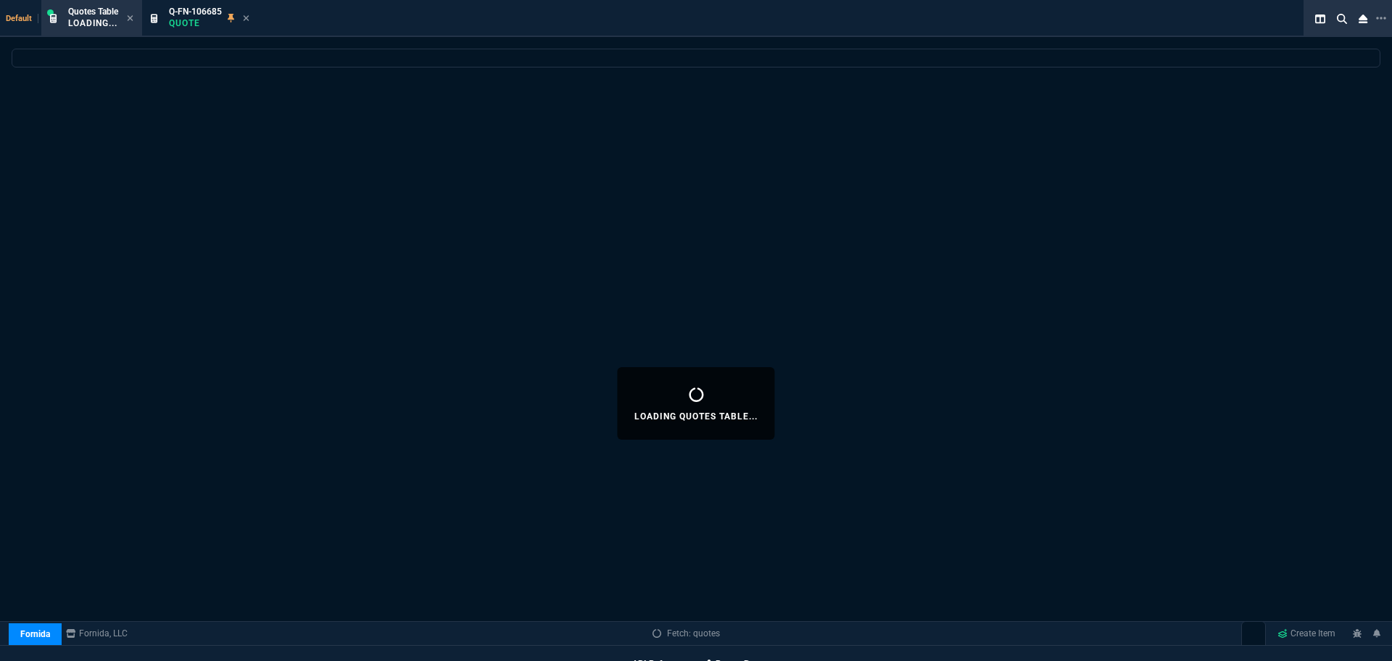
select select
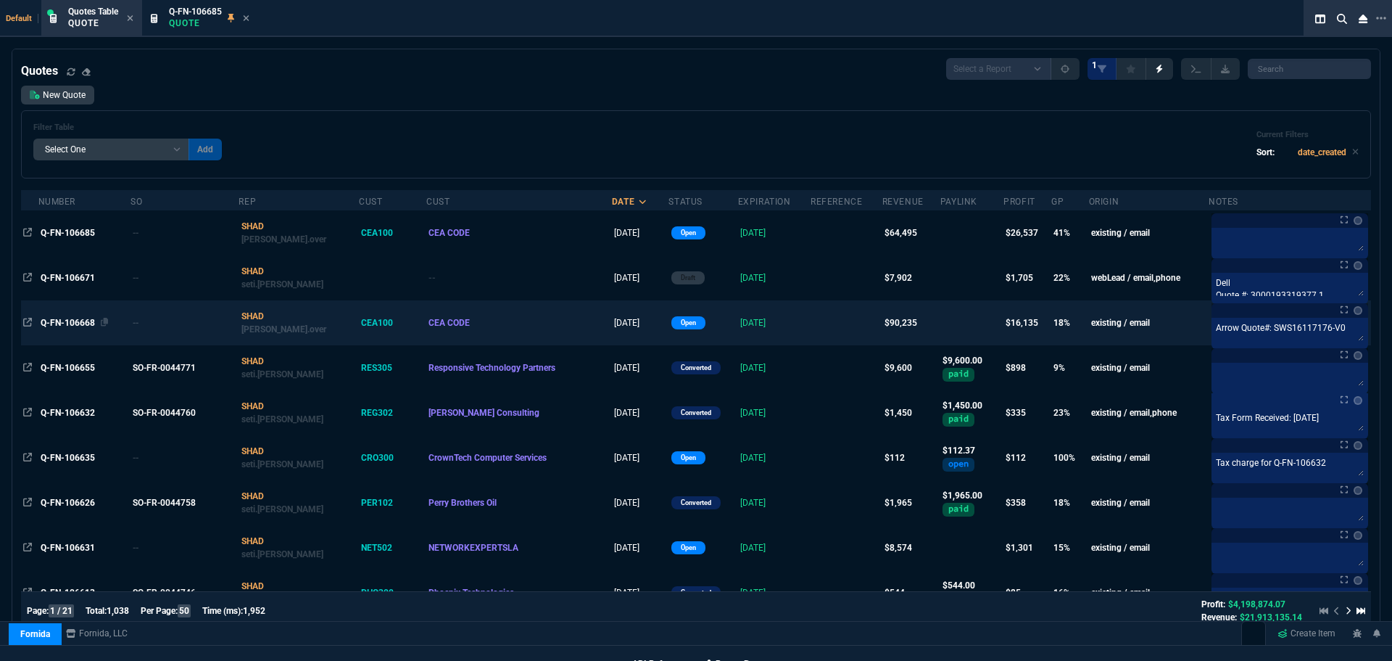
click at [73, 321] on span "Q-FN-106668" at bounding box center [68, 323] width 54 height 10
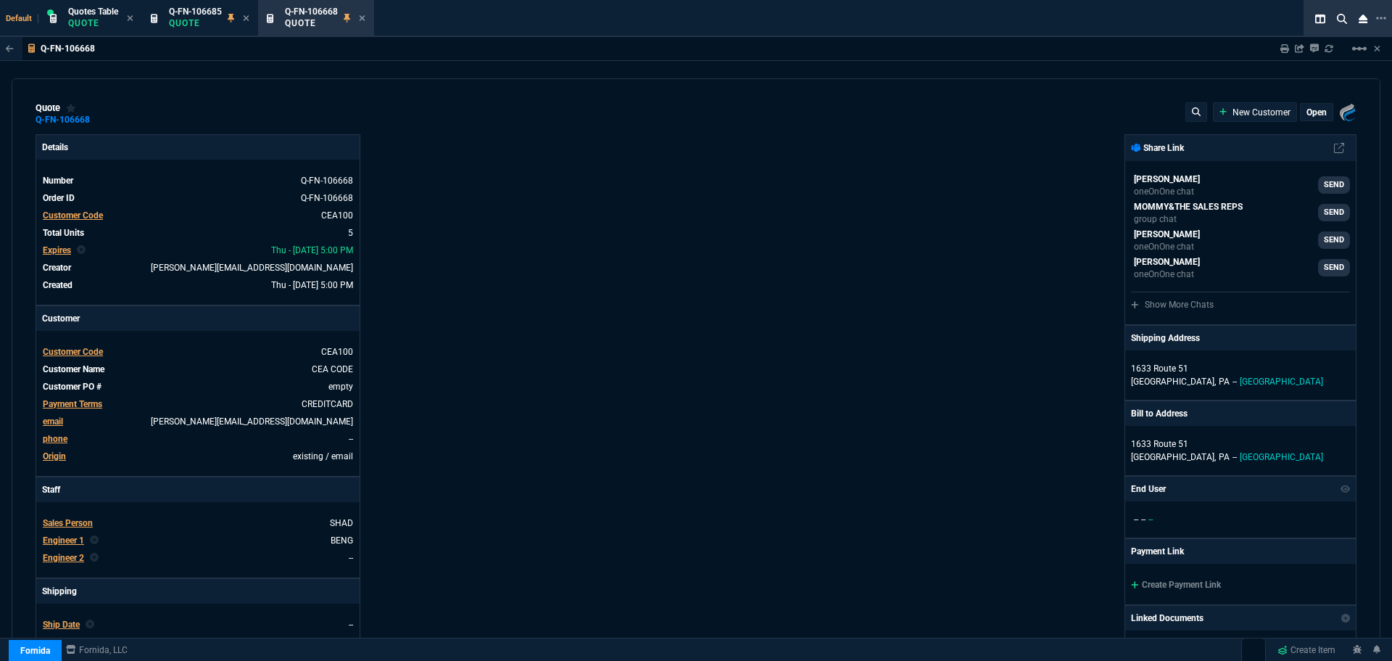
type input "28"
type input "3104"
type input "19"
type input "10687"
type input "0"
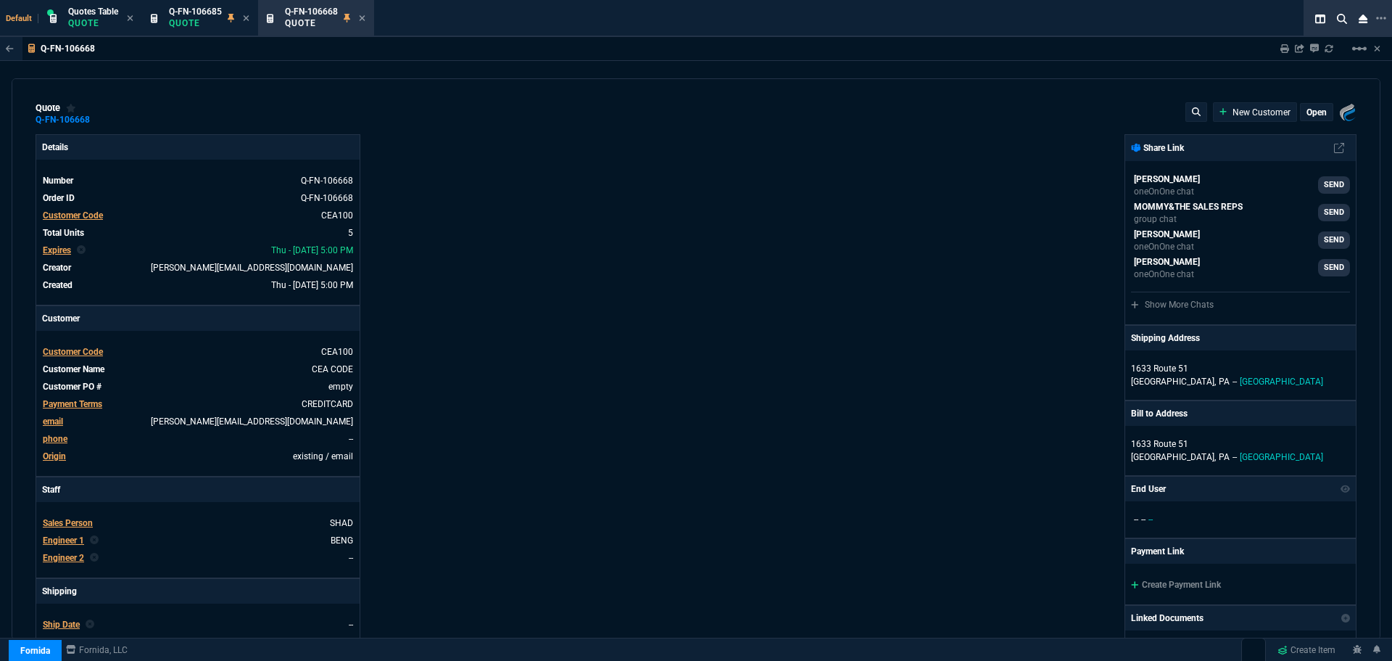
type input "0"
type input "73"
type input "56"
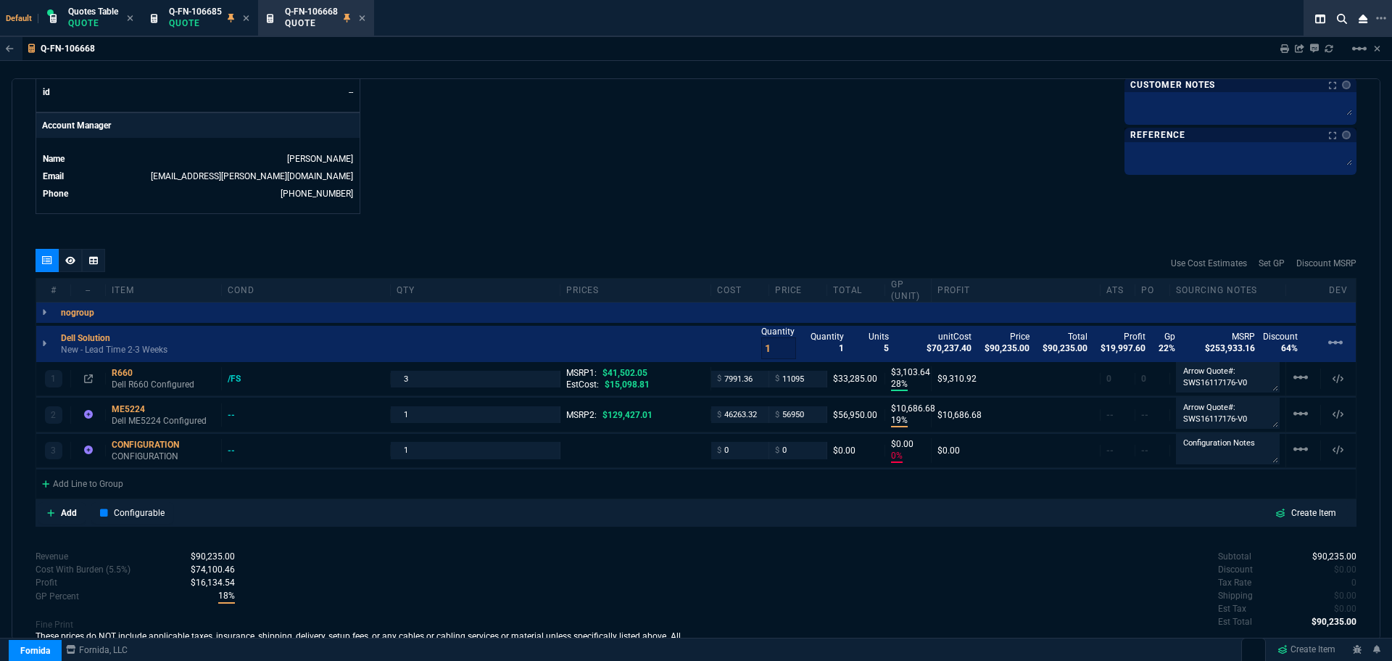
scroll to position [712, 0]
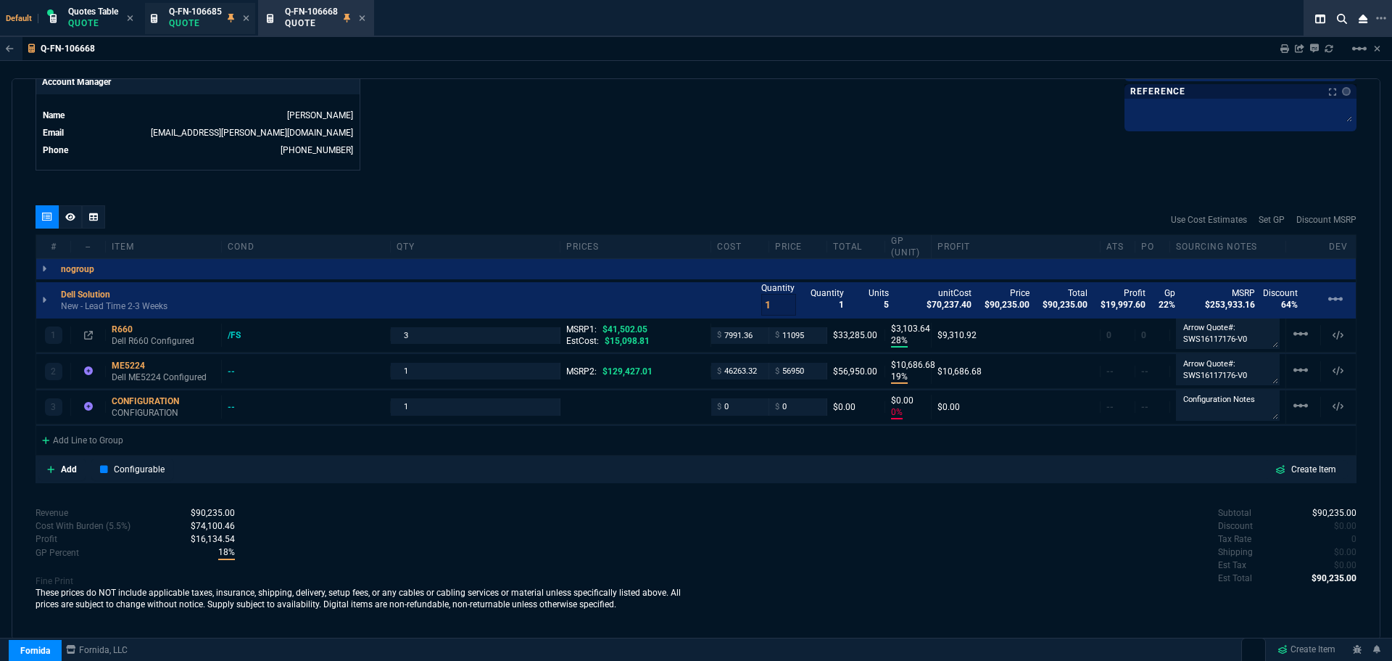
click at [207, 15] on span "Q-FN-106685" at bounding box center [195, 12] width 53 height 10
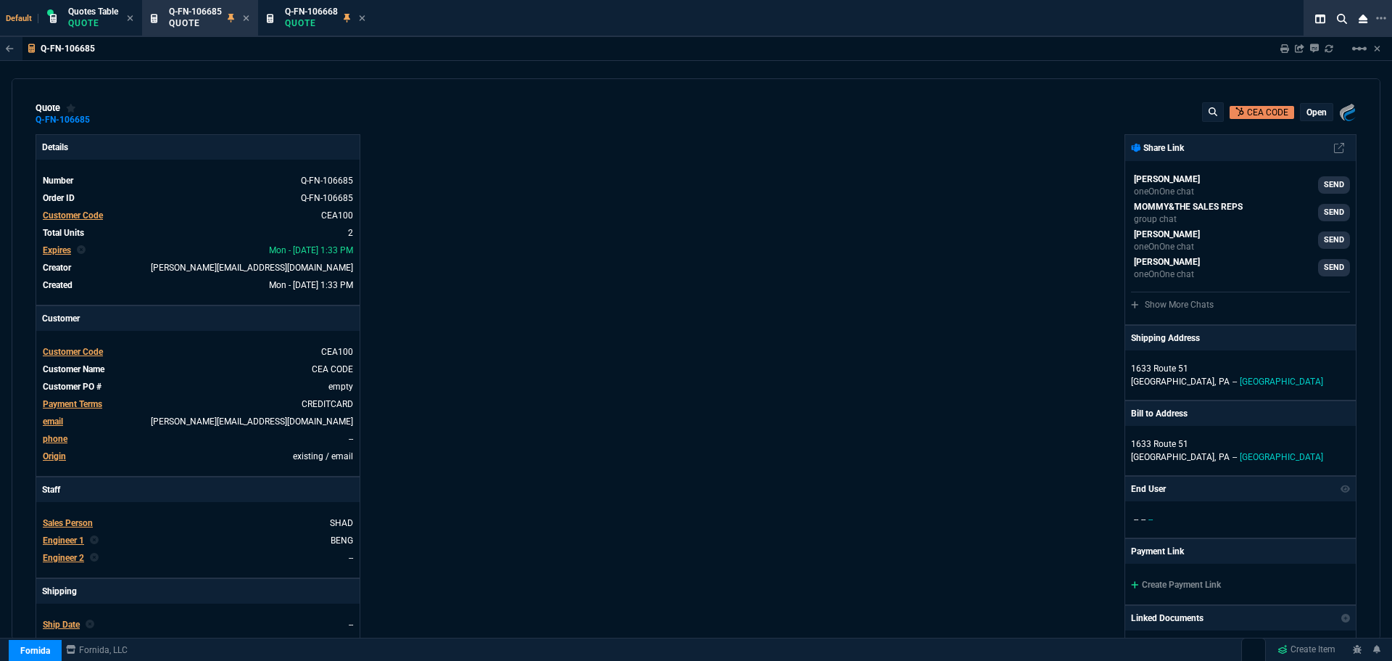
type input "44"
type input "28516"
type input "0"
type input "69"
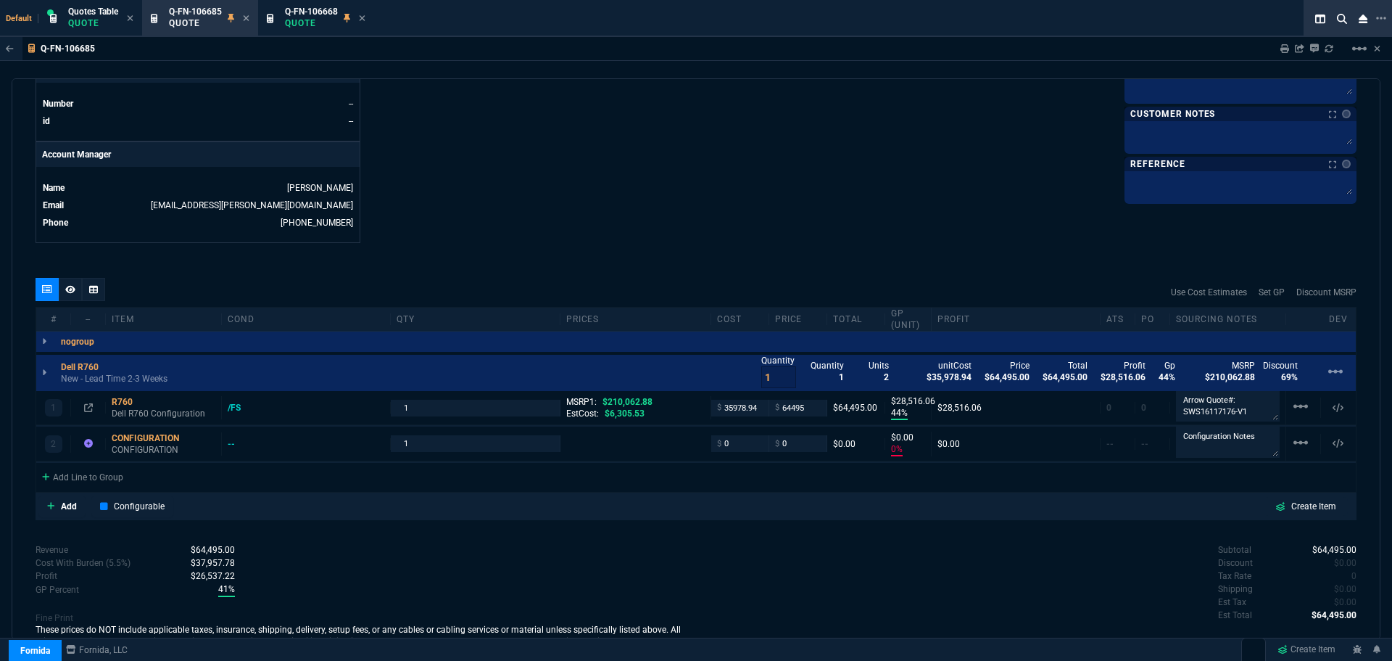
scroll to position [653, 0]
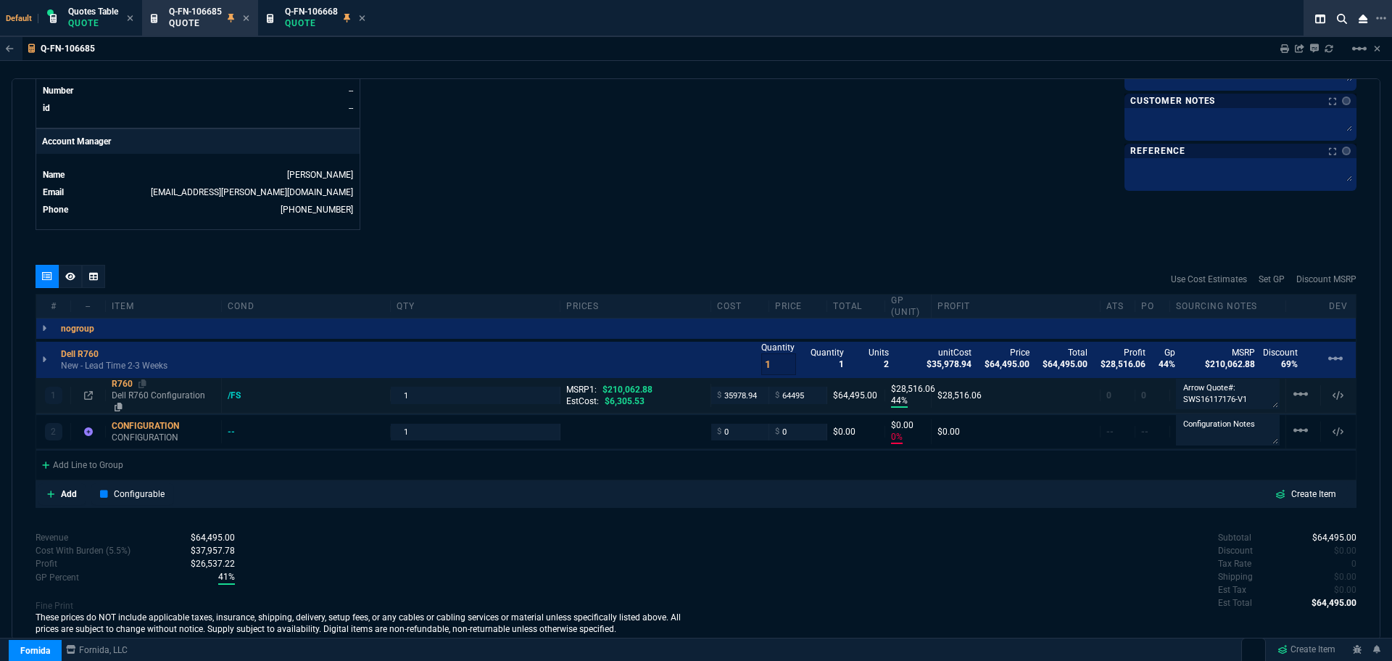
click at [123, 384] on div "R760" at bounding box center [164, 384] width 104 height 12
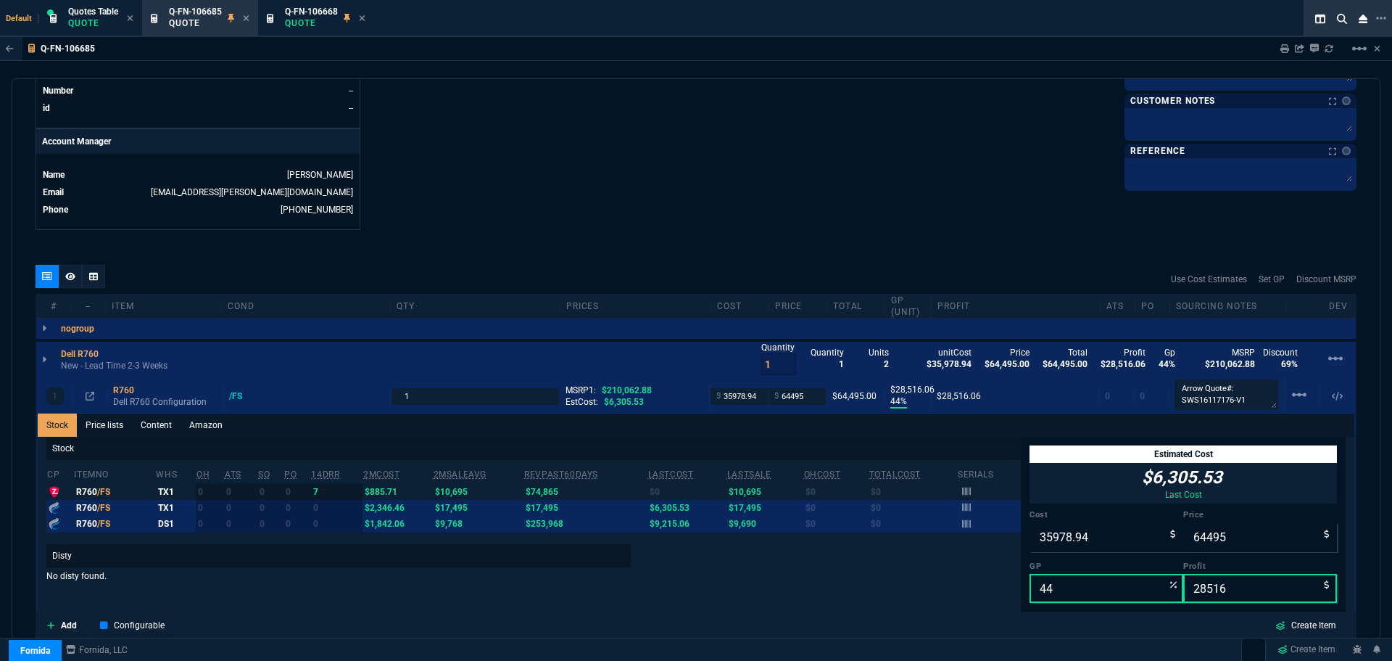
drag, startPoint x: 771, startPoint y: 177, endPoint x: 582, endPoint y: 171, distance: 189.3
click at [247, 17] on icon at bounding box center [247, 18] width 6 height 6
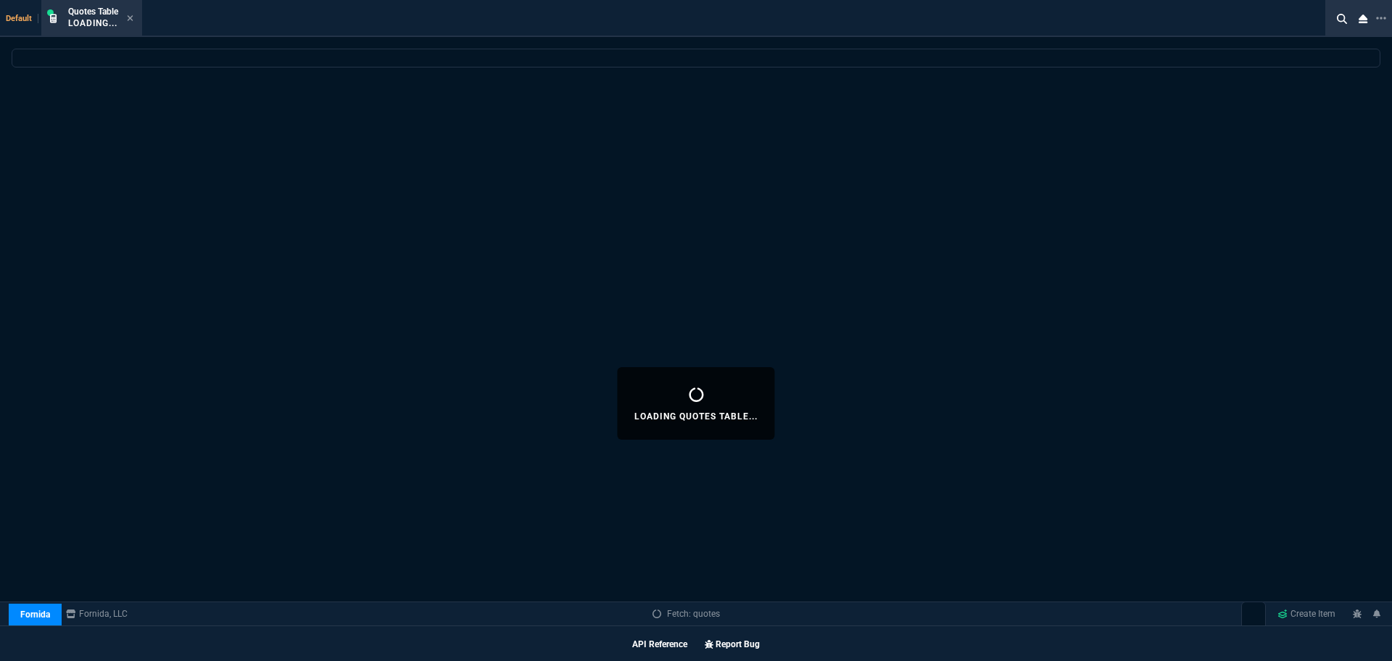
select select
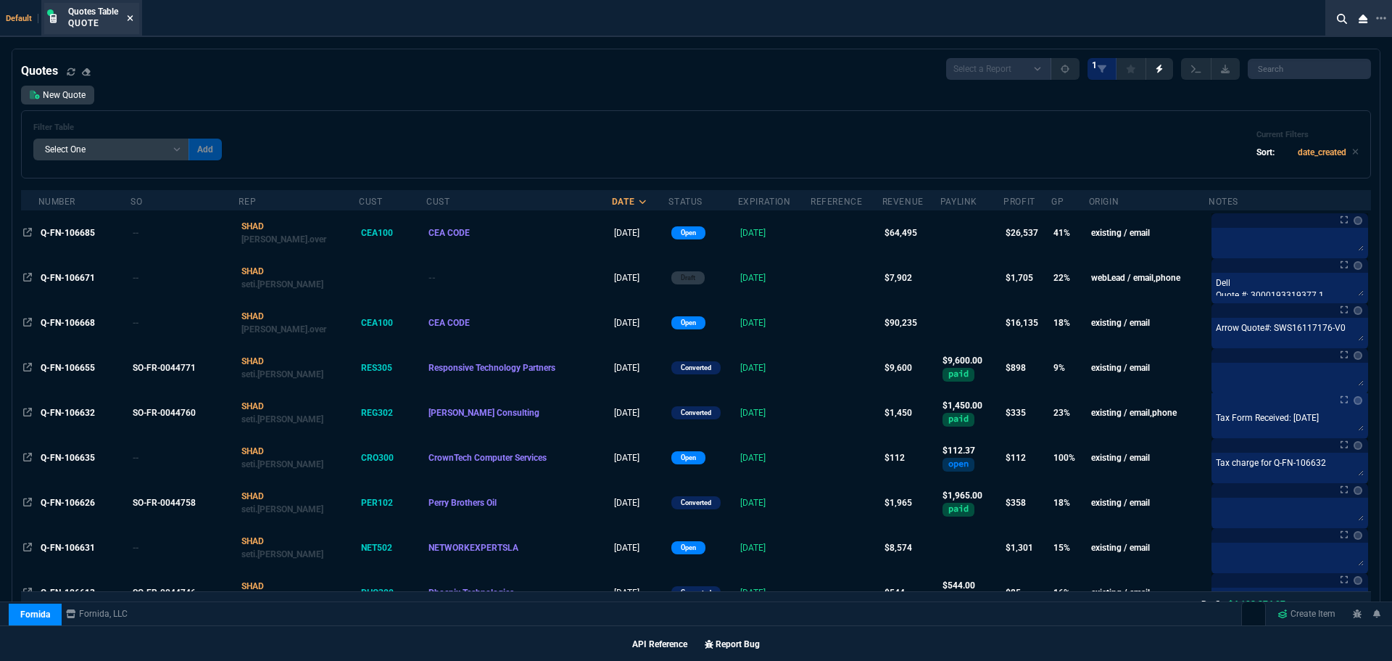
click at [129, 15] on icon at bounding box center [130, 18] width 7 height 9
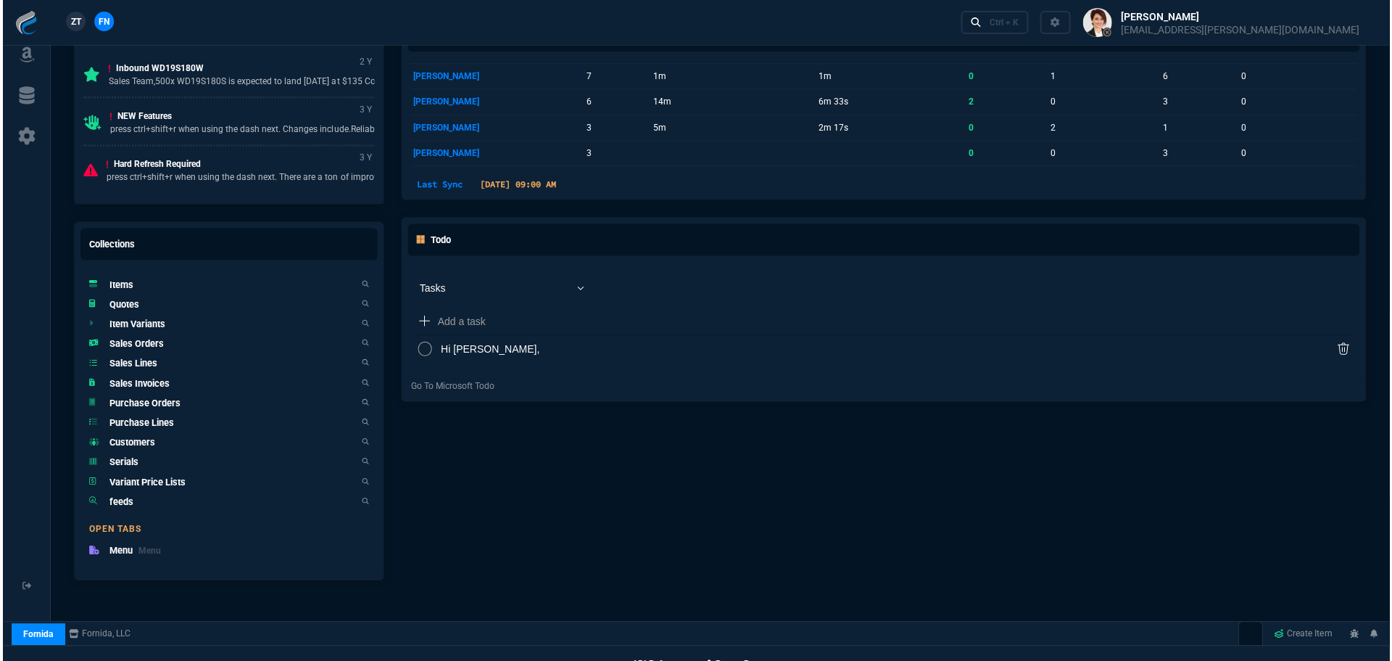
scroll to position [827, 0]
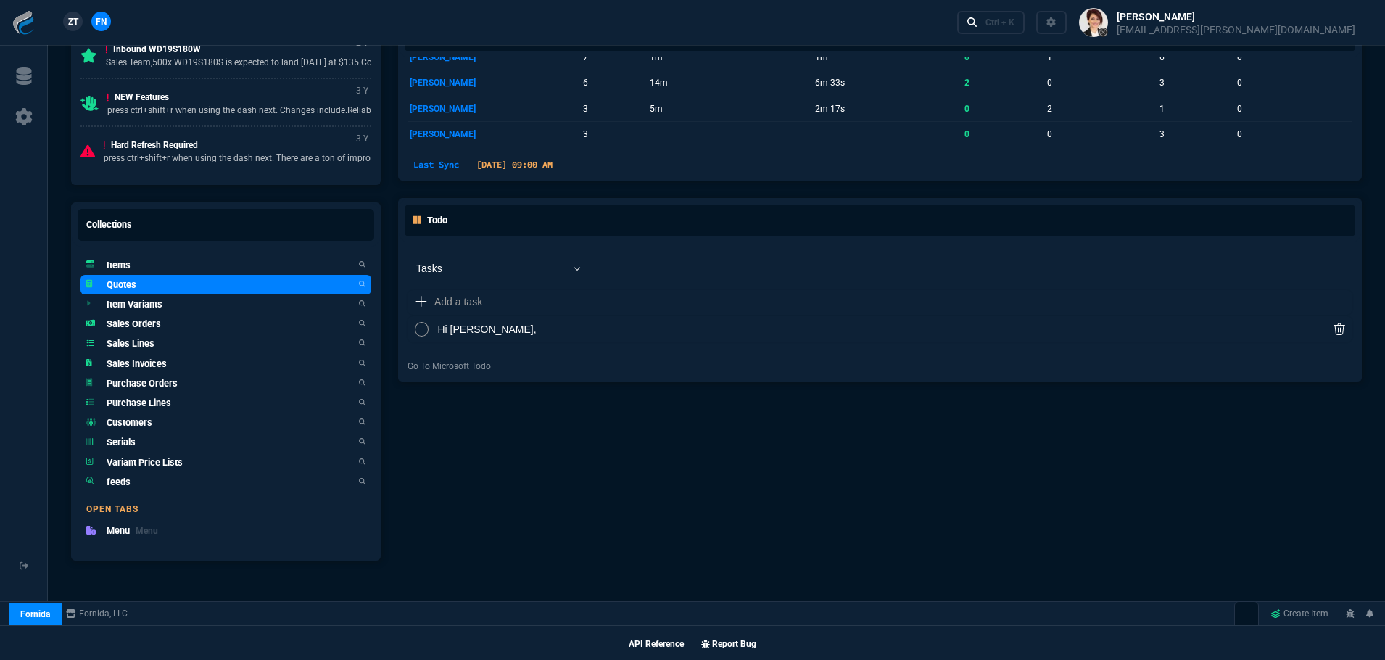
click at [130, 279] on h5 "Quotes" at bounding box center [122, 285] width 30 height 14
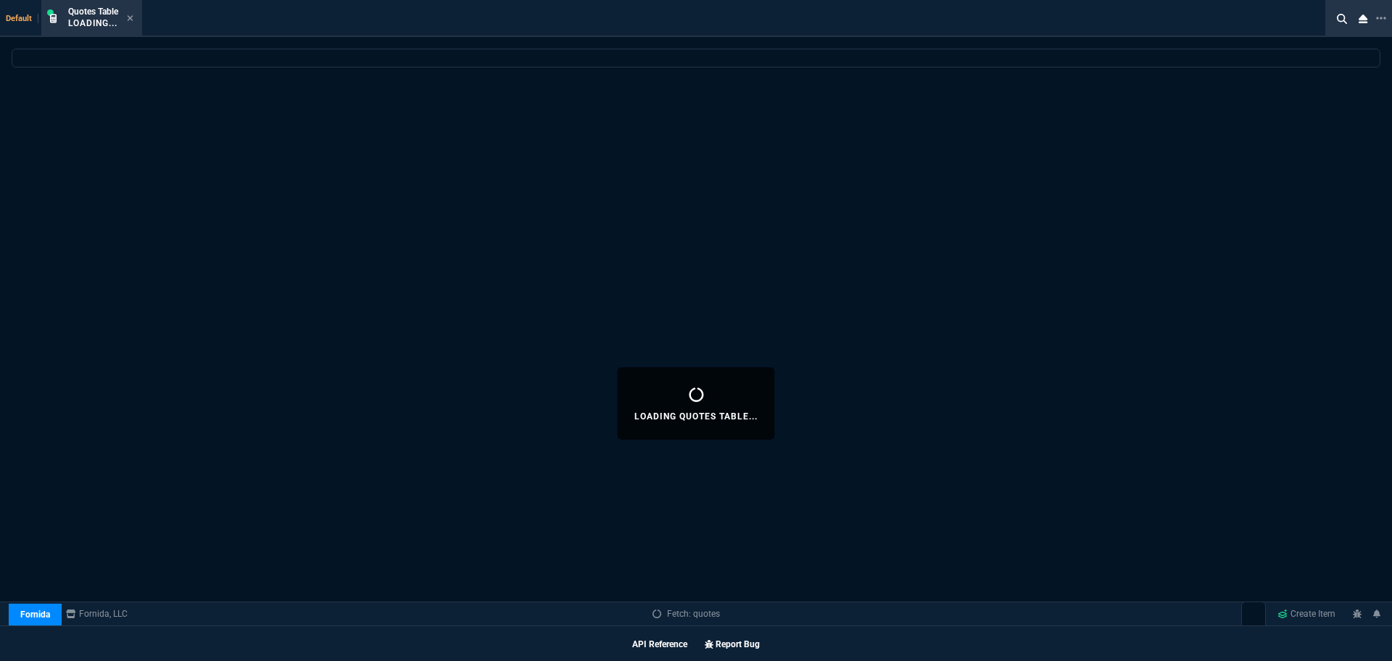
select select
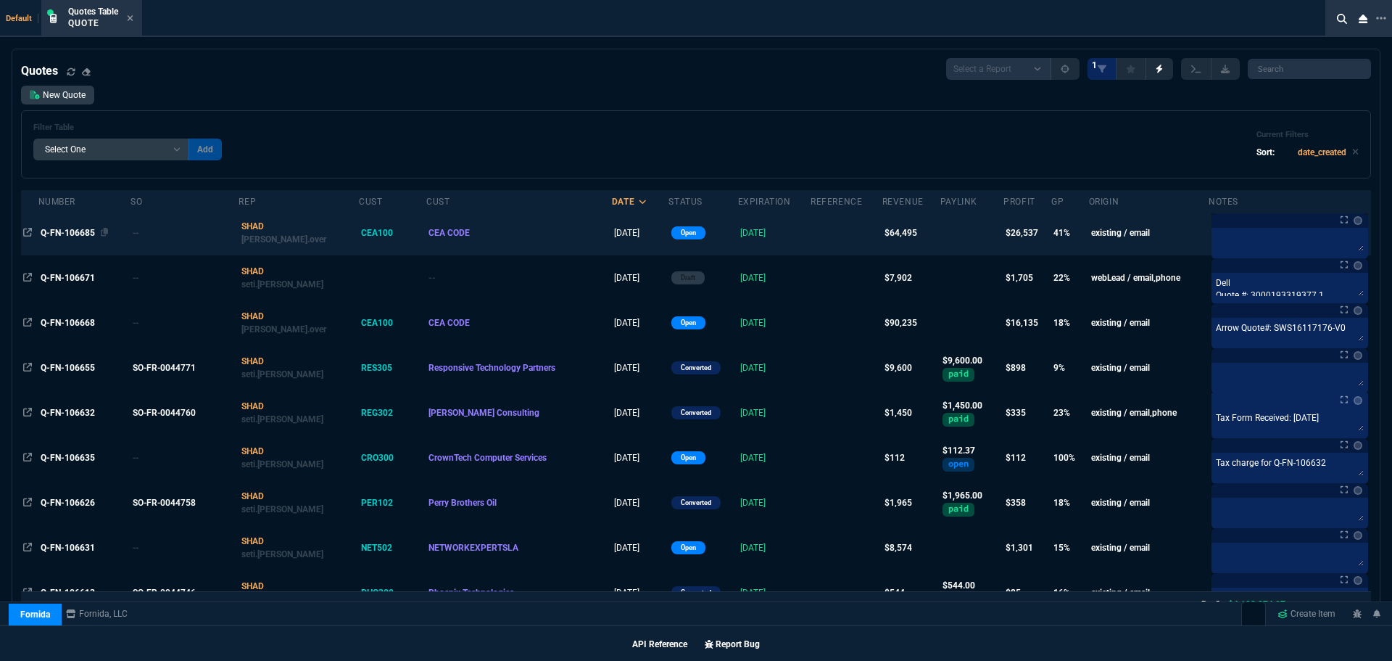
click at [54, 233] on span "Q-FN-106685" at bounding box center [68, 233] width 54 height 10
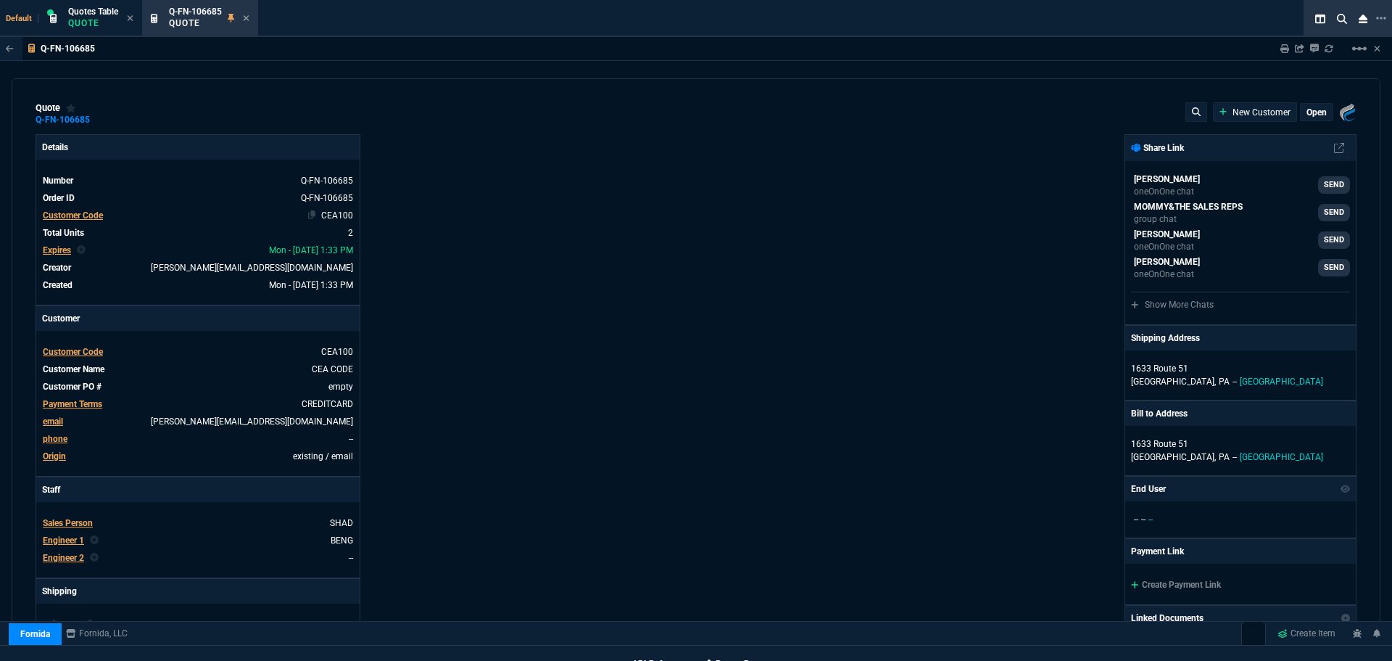
type input "44"
type input "28516"
type input "0"
type input "69"
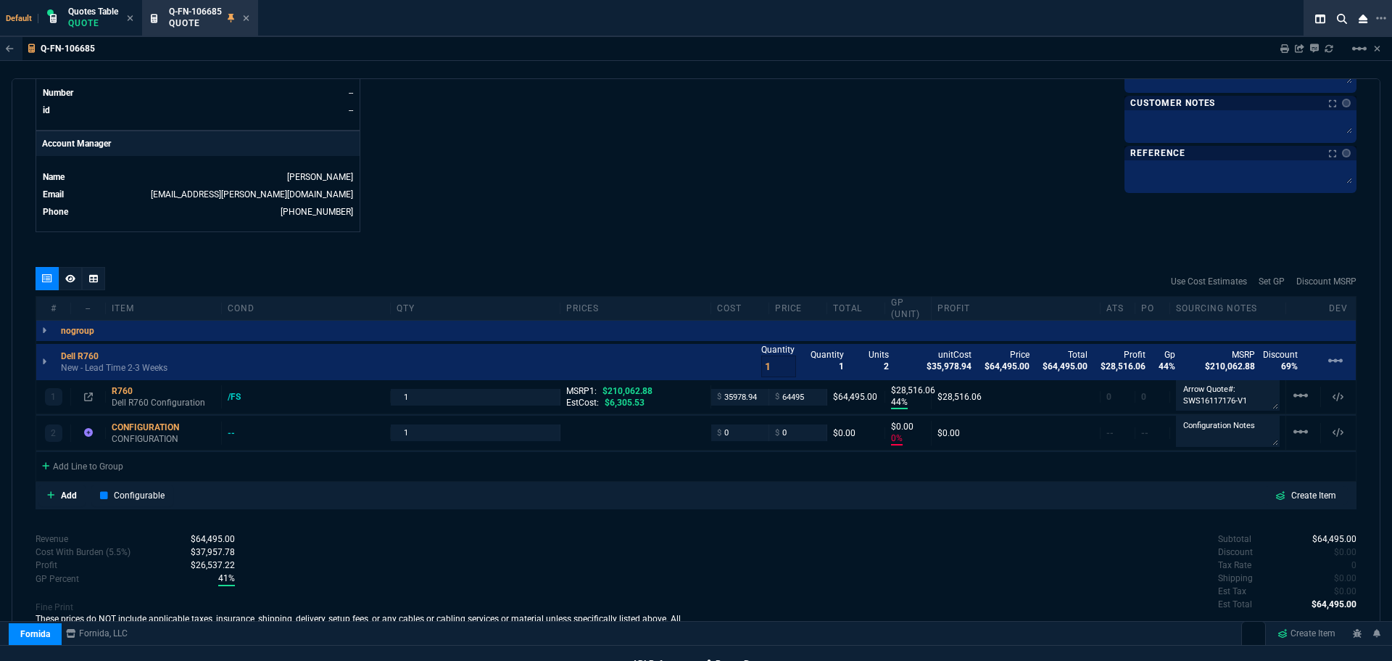
scroll to position [677, 0]
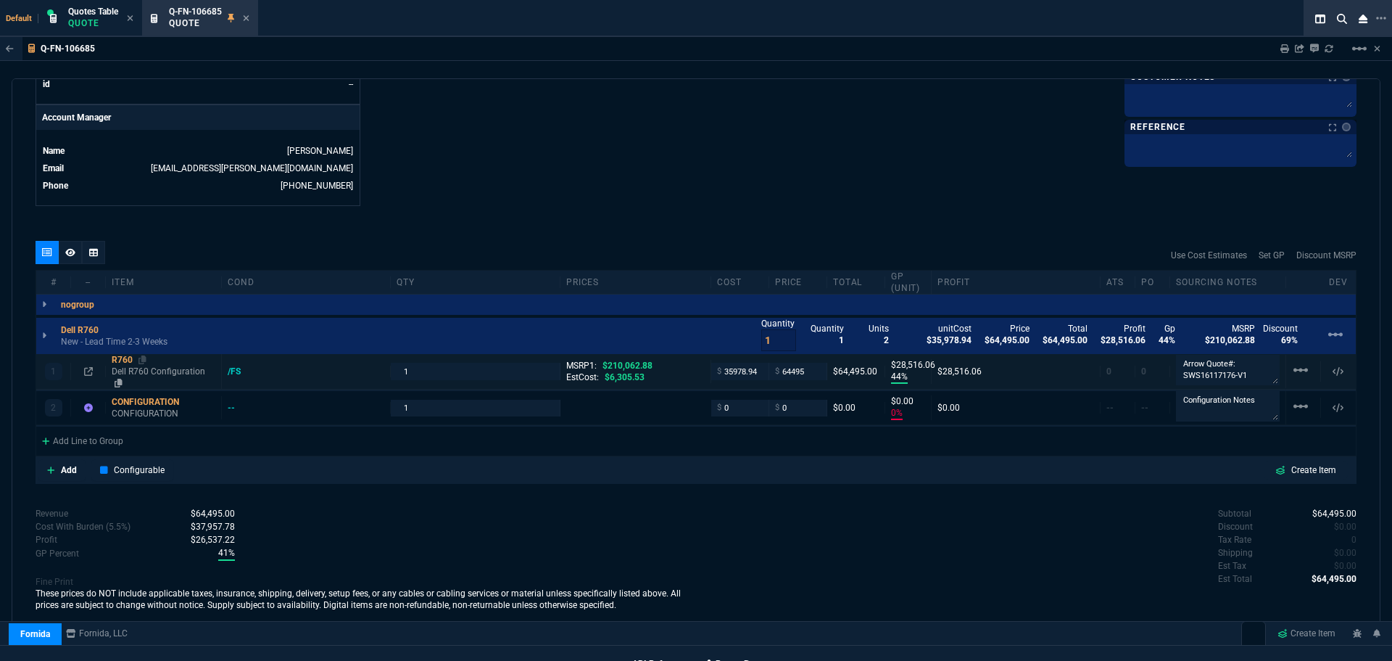
click at [119, 357] on div "R760" at bounding box center [164, 360] width 104 height 12
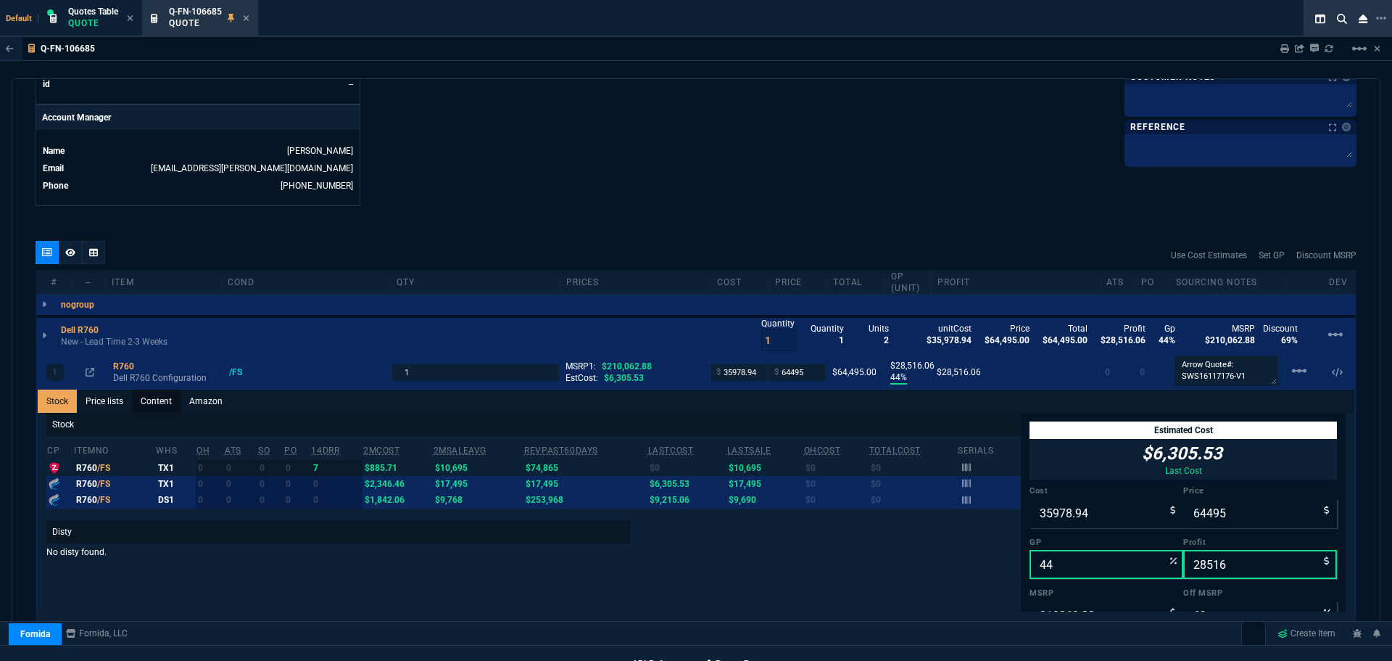
click at [154, 405] on link "Content" at bounding box center [156, 400] width 49 height 23
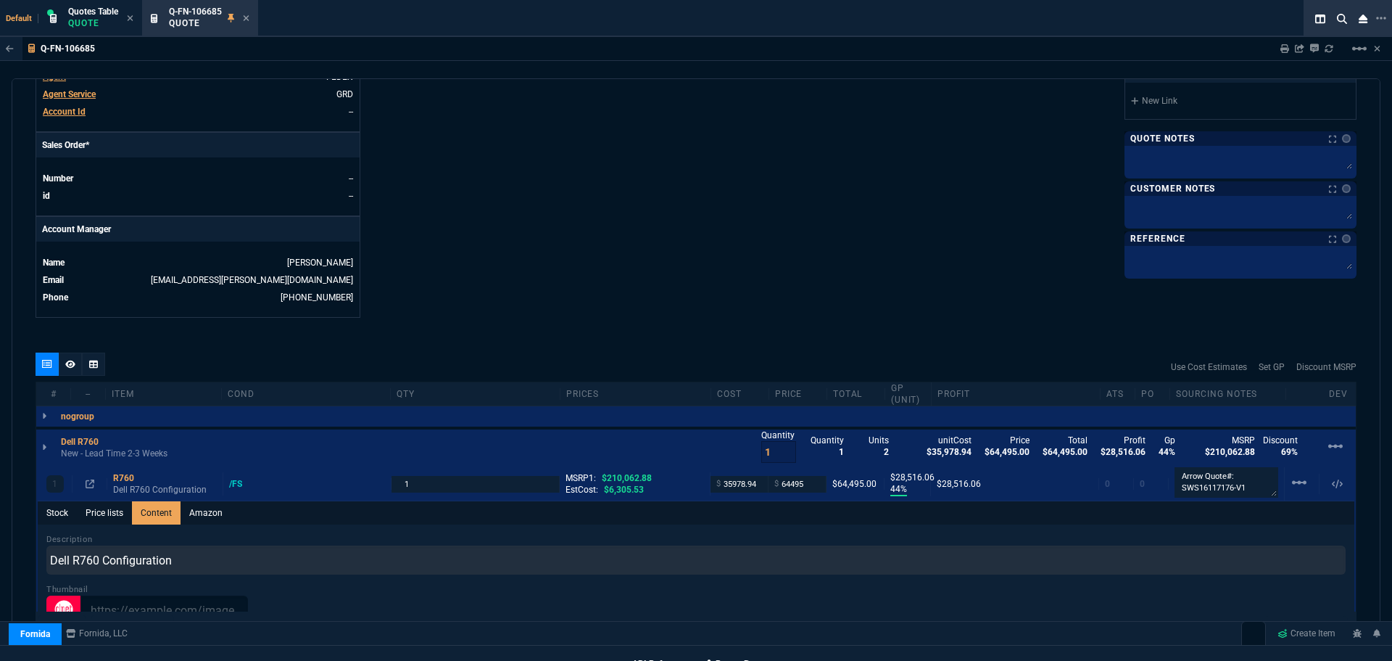
scroll to position [749, 0]
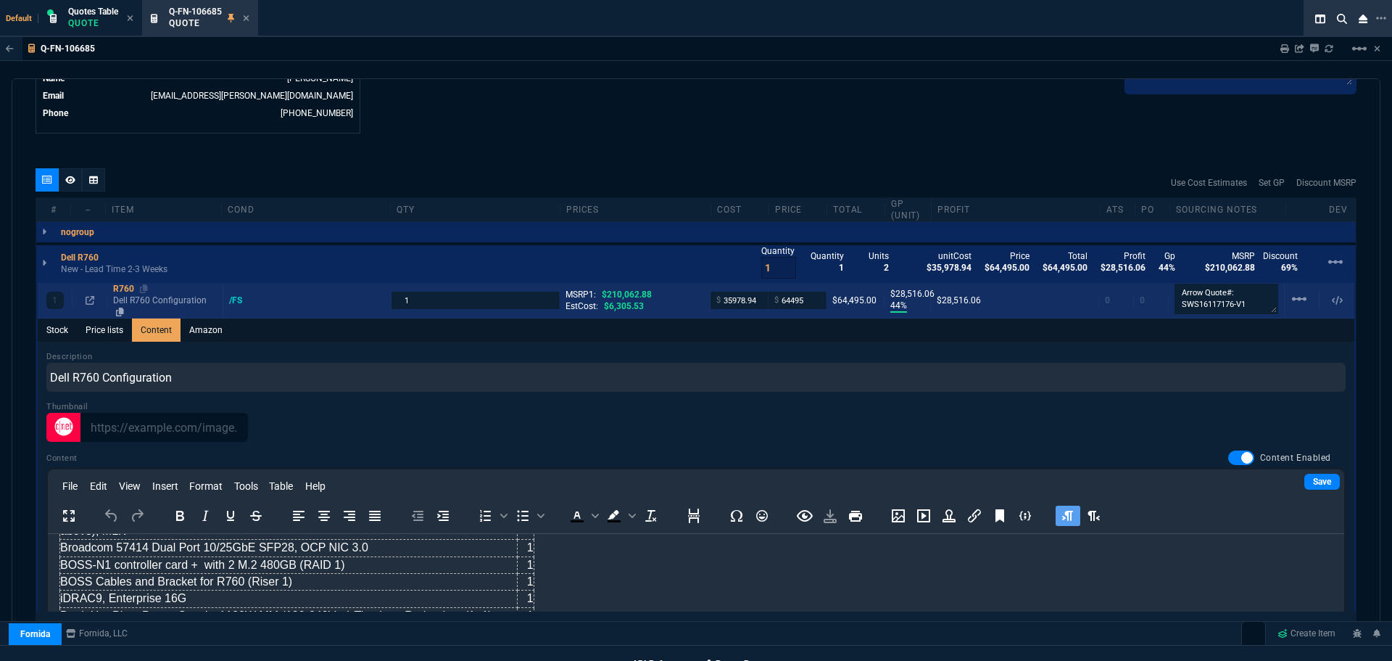
click at [118, 289] on div "R760" at bounding box center [165, 289] width 104 height 12
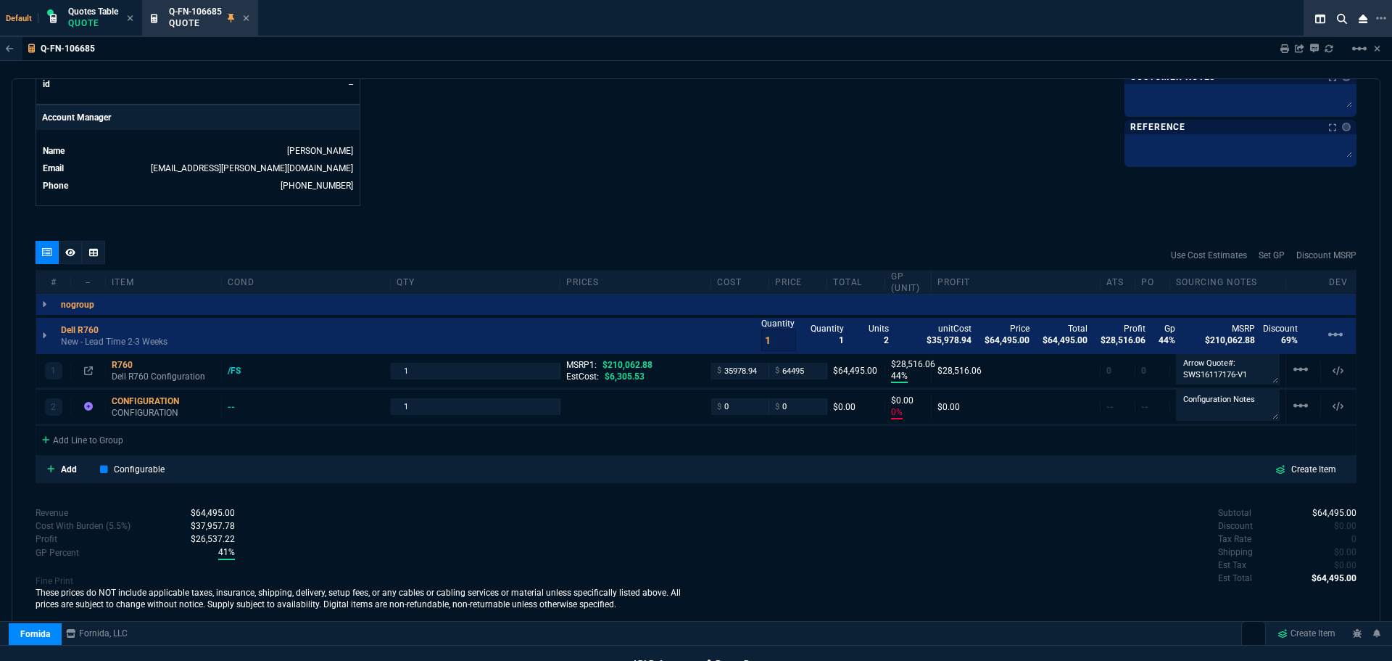
type input "44"
type input "28516"
type input "69"
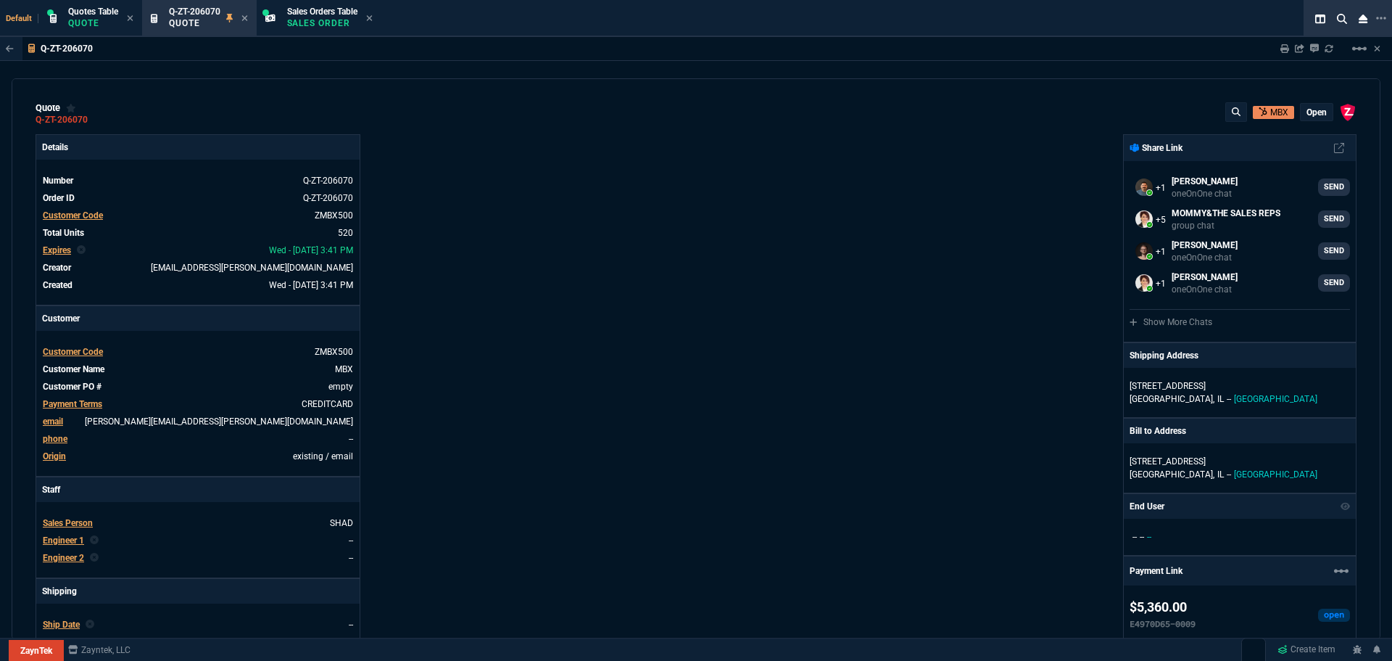
select select "12: [PERSON_NAME]"
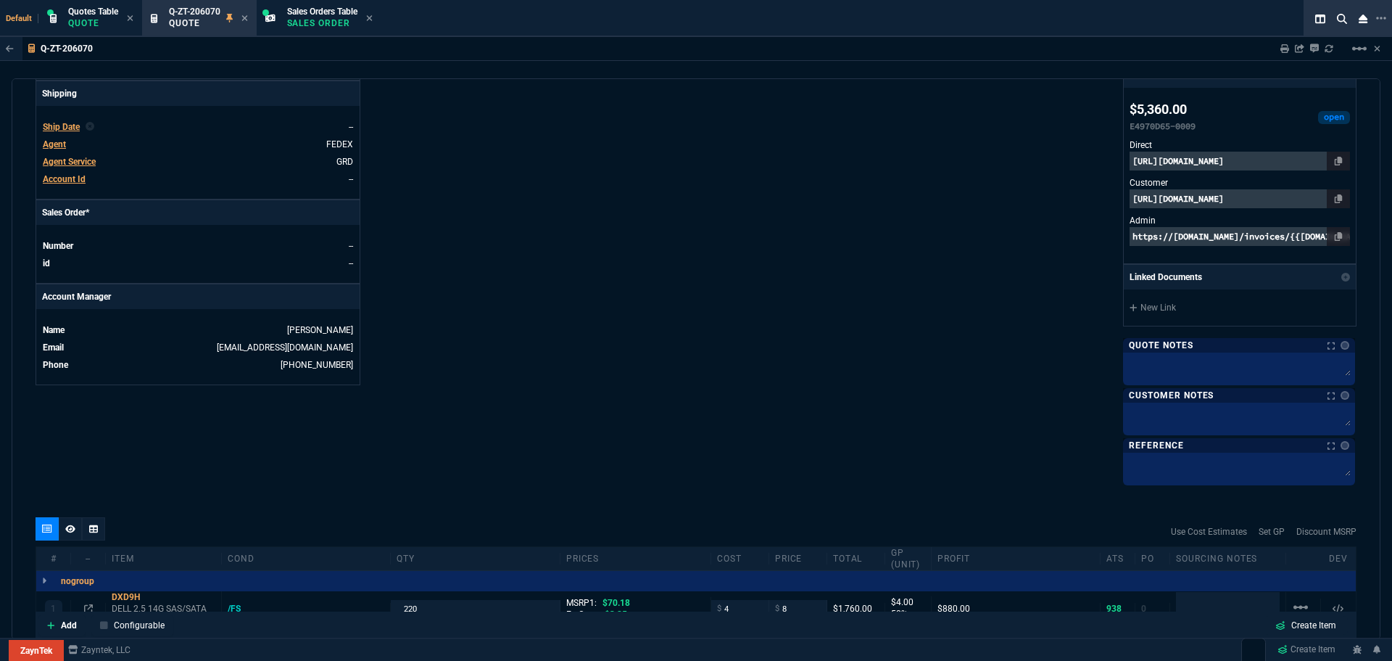
scroll to position [426, 0]
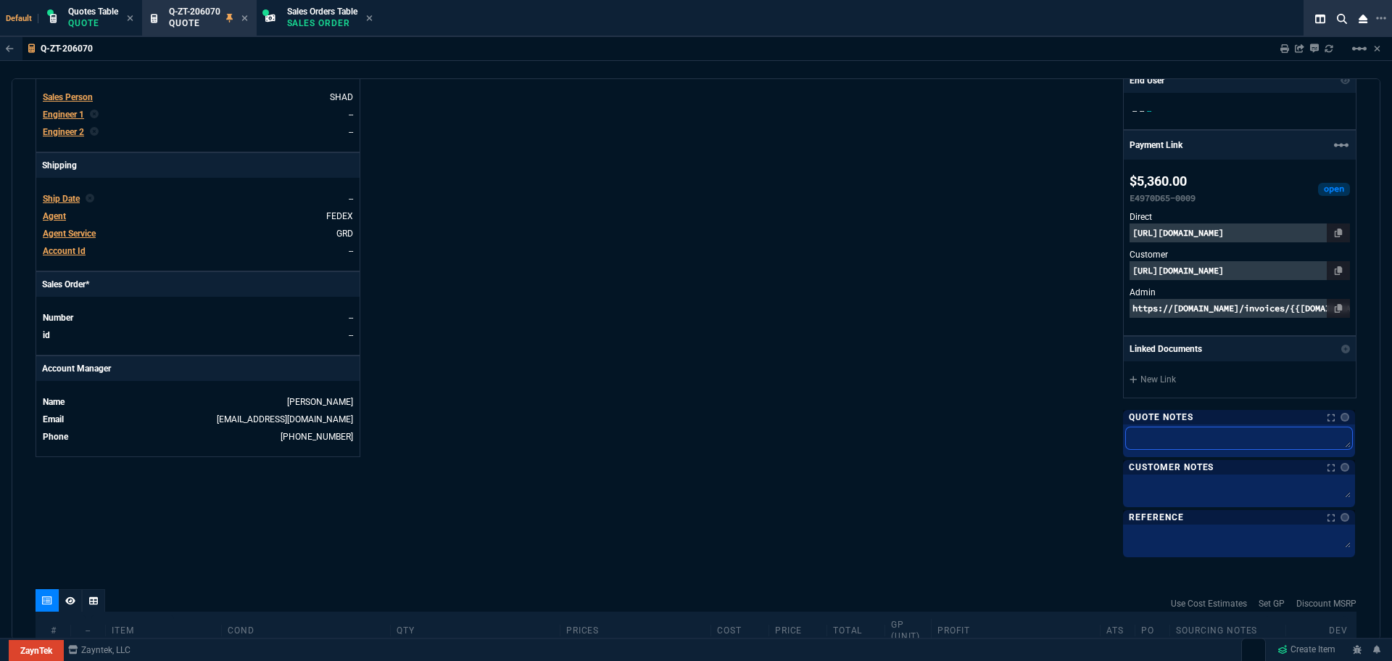
click at [1171, 433] on textarea at bounding box center [1239, 438] width 226 height 22
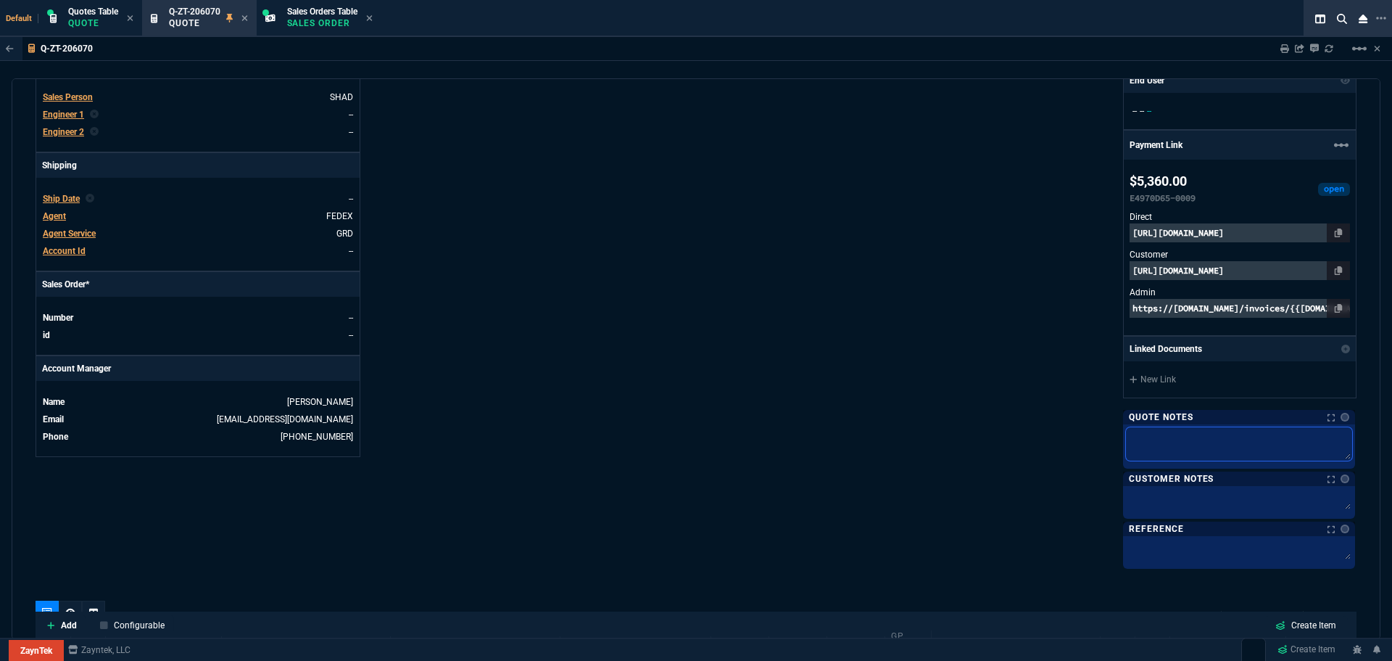
type textarea "P"
type textarea "Pl"
type textarea "Ple"
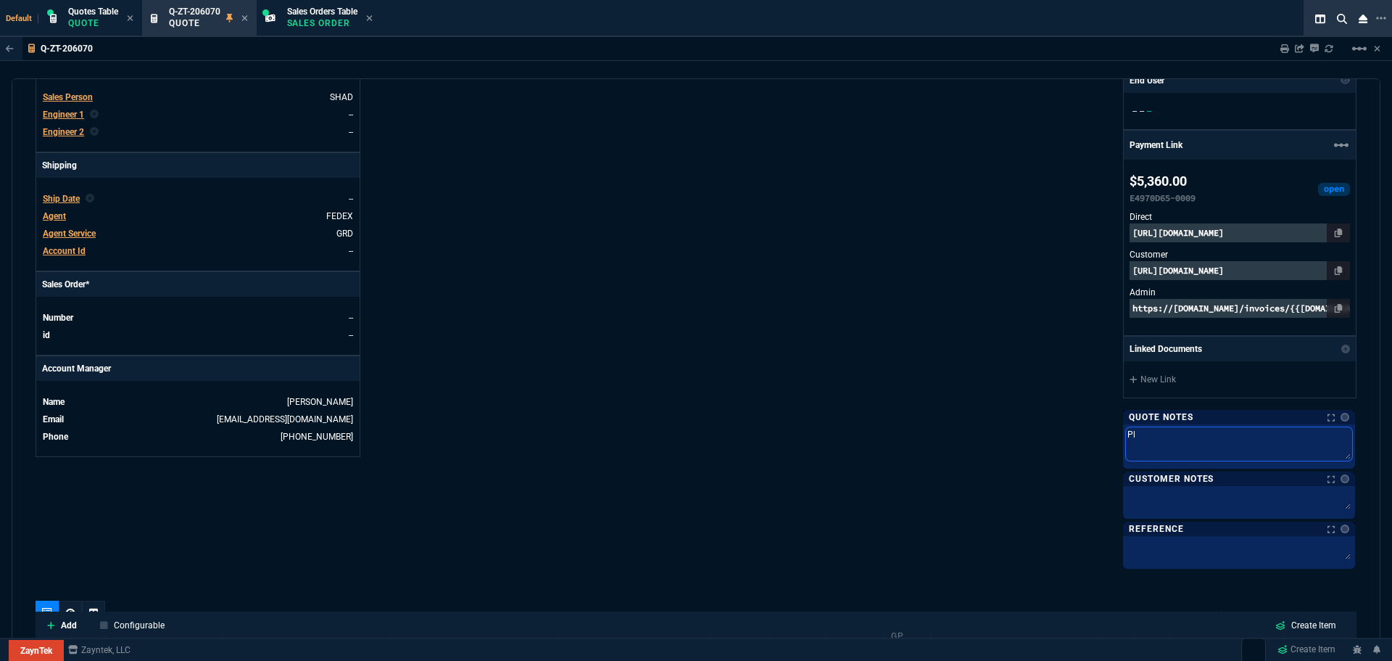
type textarea "Ple"
type textarea "Plea"
type textarea "Pleas"
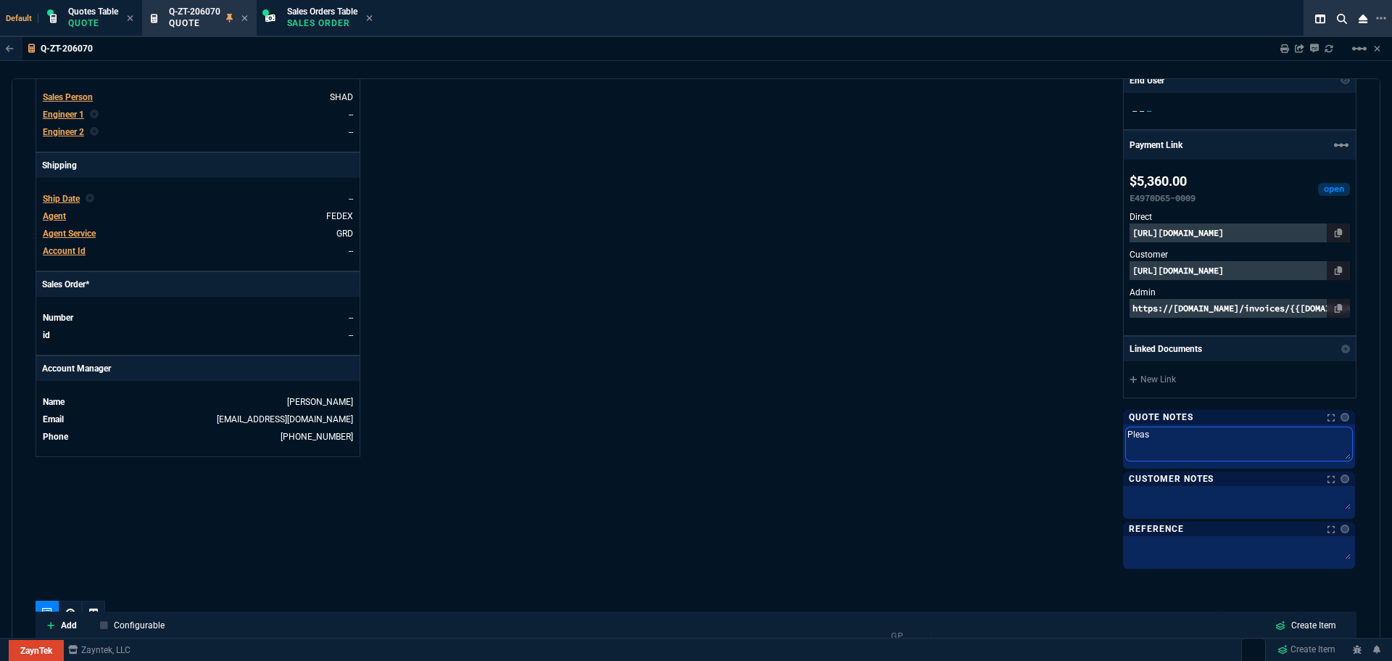
type textarea "Please"
type textarea "Please s"
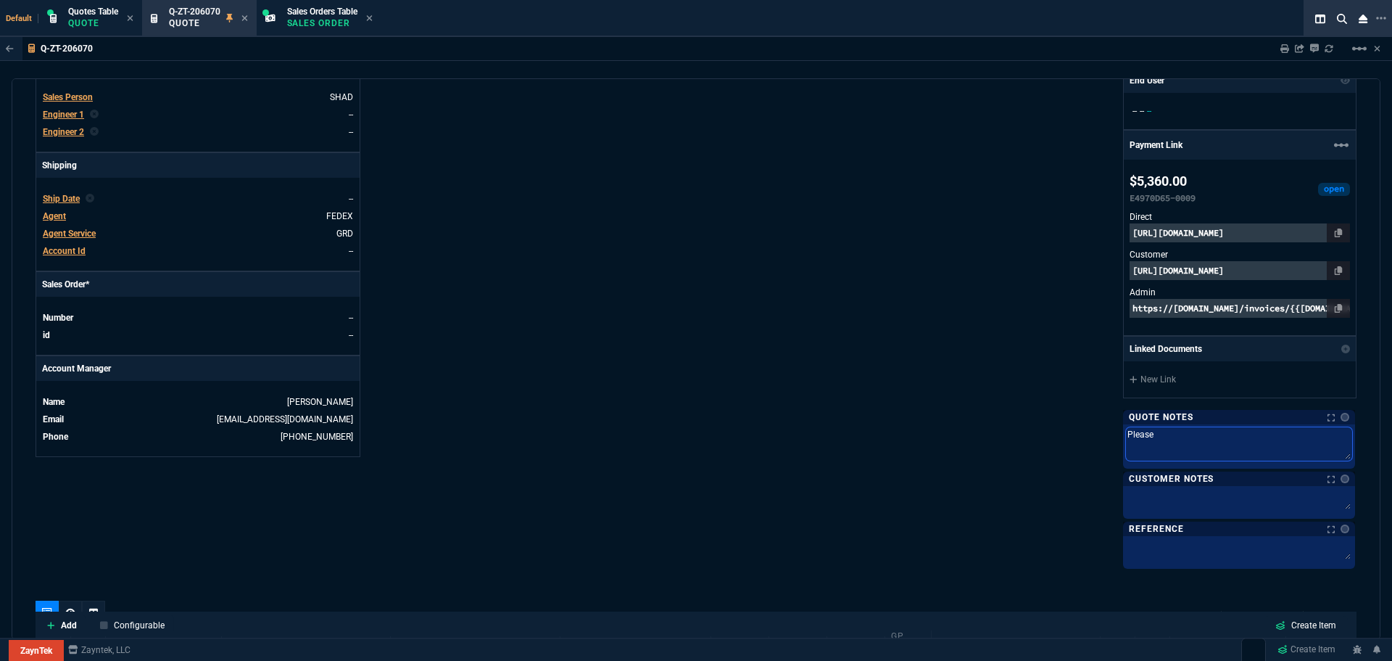
type textarea "Please s"
type textarea "Please sh"
type textarea "Please shi"
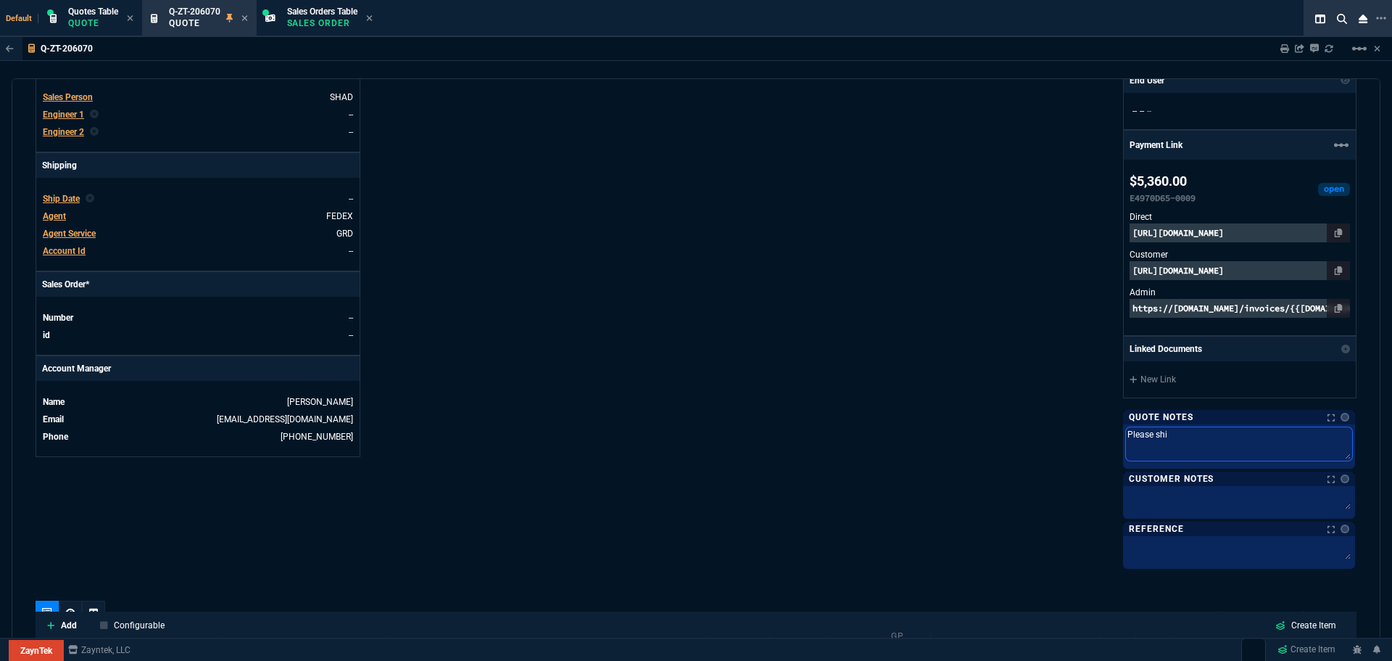
type textarea "Please ship"
type textarea "Please ship w"
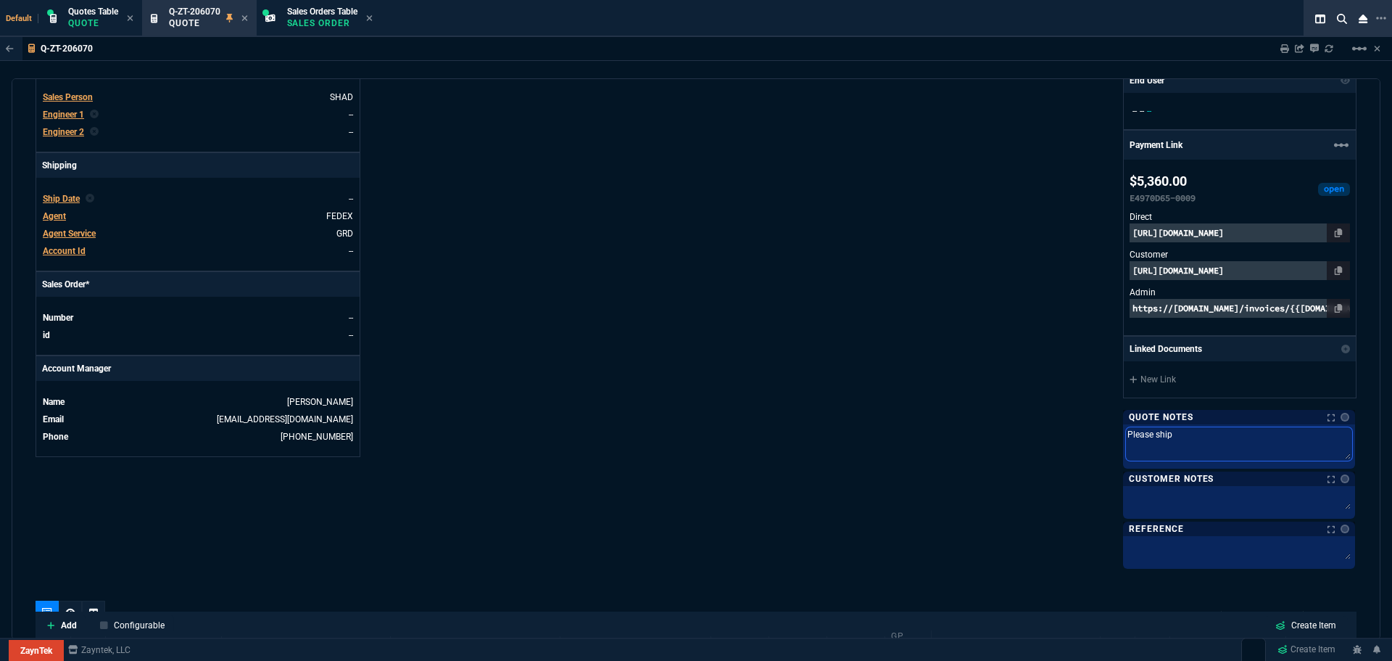
type textarea "Please ship w"
type textarea "Please ship wh"
type textarea "Please ship wha"
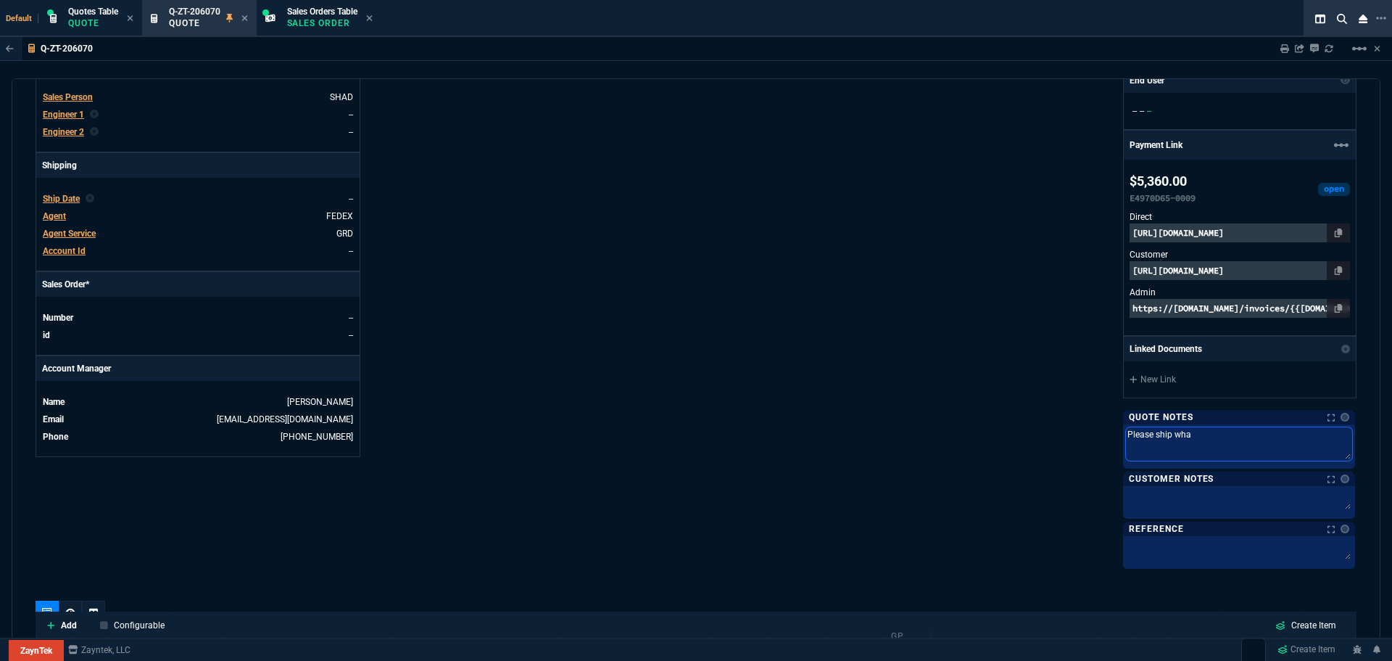
type textarea "Please ship what"
type textarea "Please ship what w"
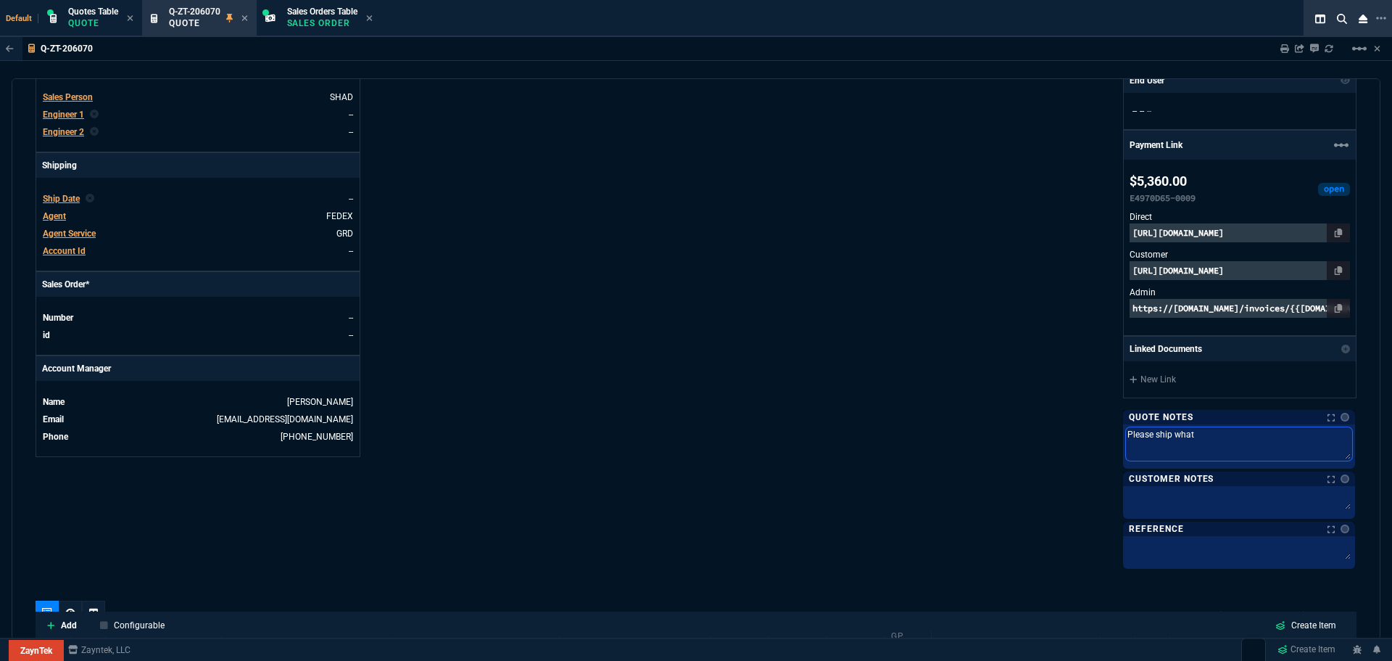
type textarea "Please ship what w"
type textarea "Please ship what we"
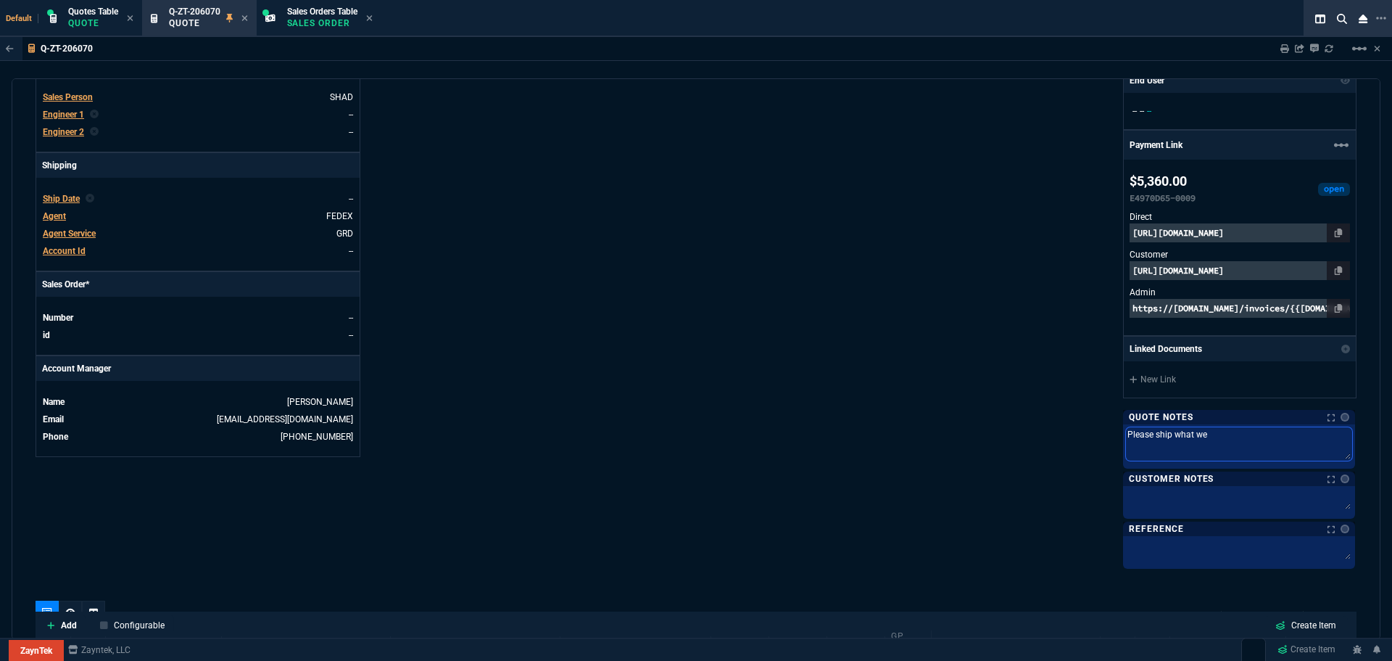
type textarea "Please ship what we h"
type textarea "Please ship what we ha"
type textarea "Please ship what we hav"
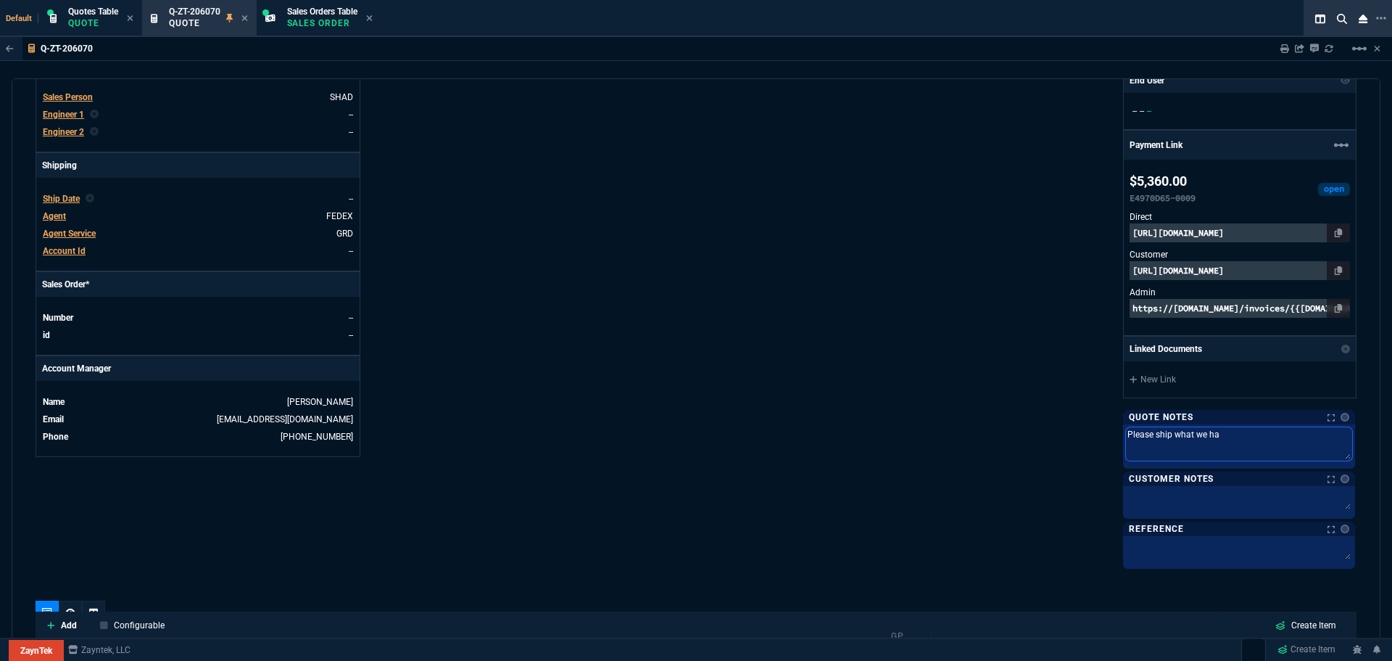
type textarea "Please ship what we hav"
type textarea "Please ship what we have"
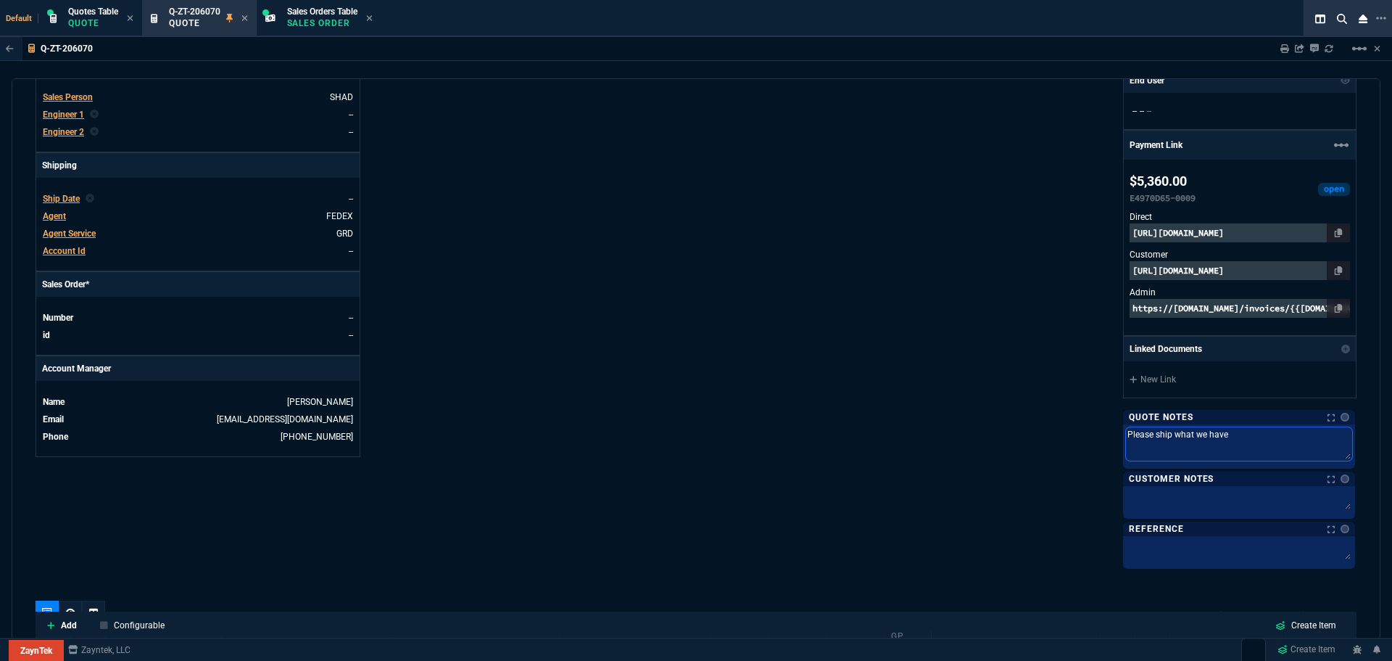
type textarea "Please ship what we have i"
type textarea "Please ship what we have in"
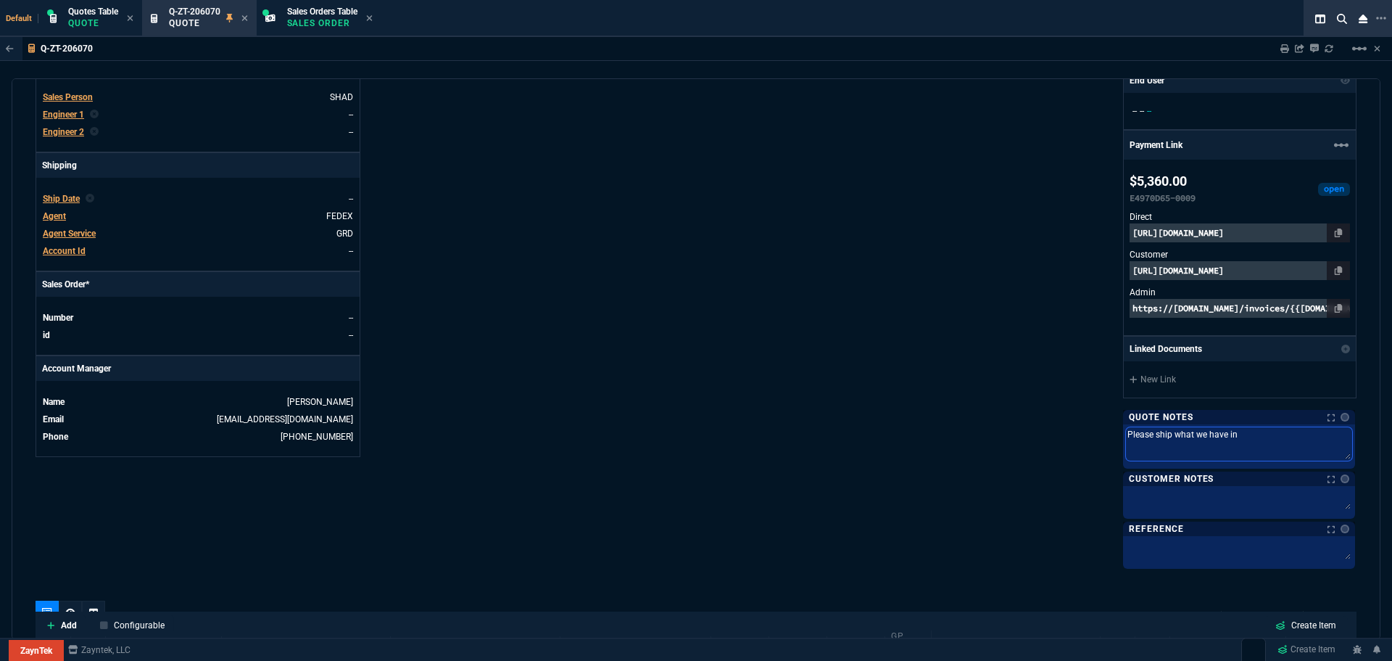
type textarea "Please ship what we have in"
type textarea "Please ship what we have in s"
type textarea "Please ship what we have in st"
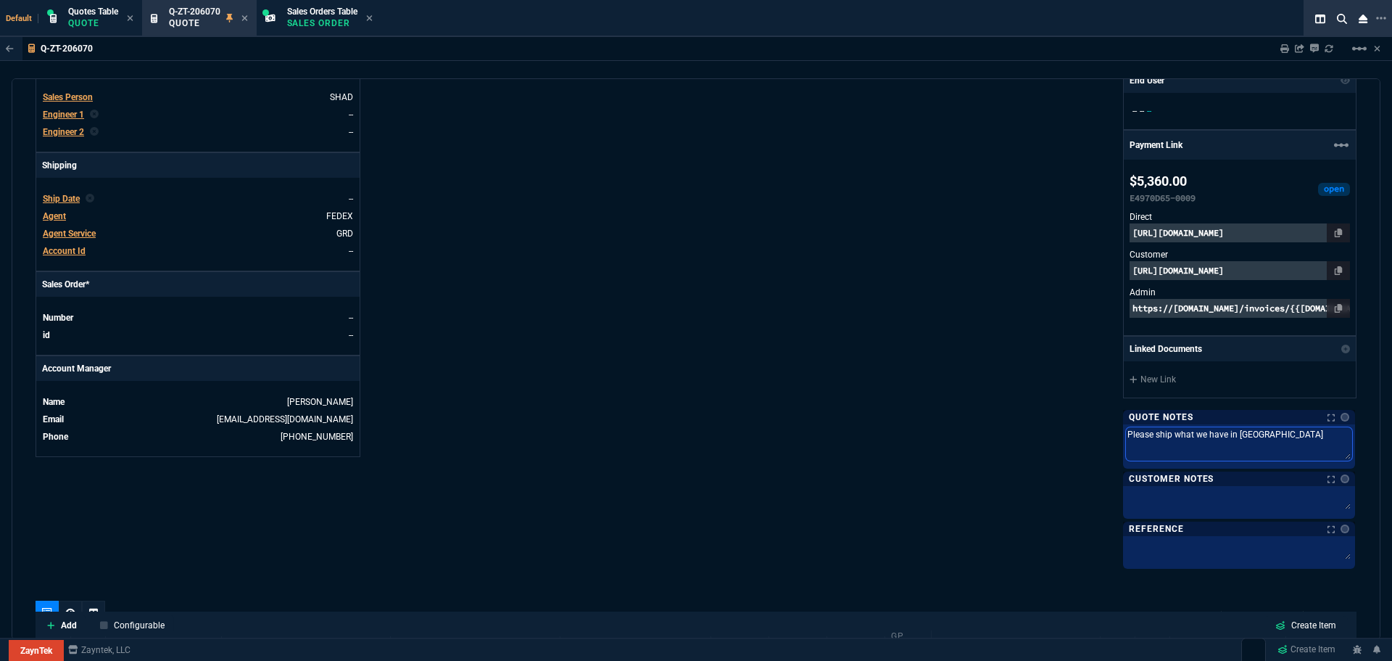
type textarea "Please ship what we have in sto"
type textarea "Please ship what we have in stoc"
type textarea "Please ship what we have in stock"
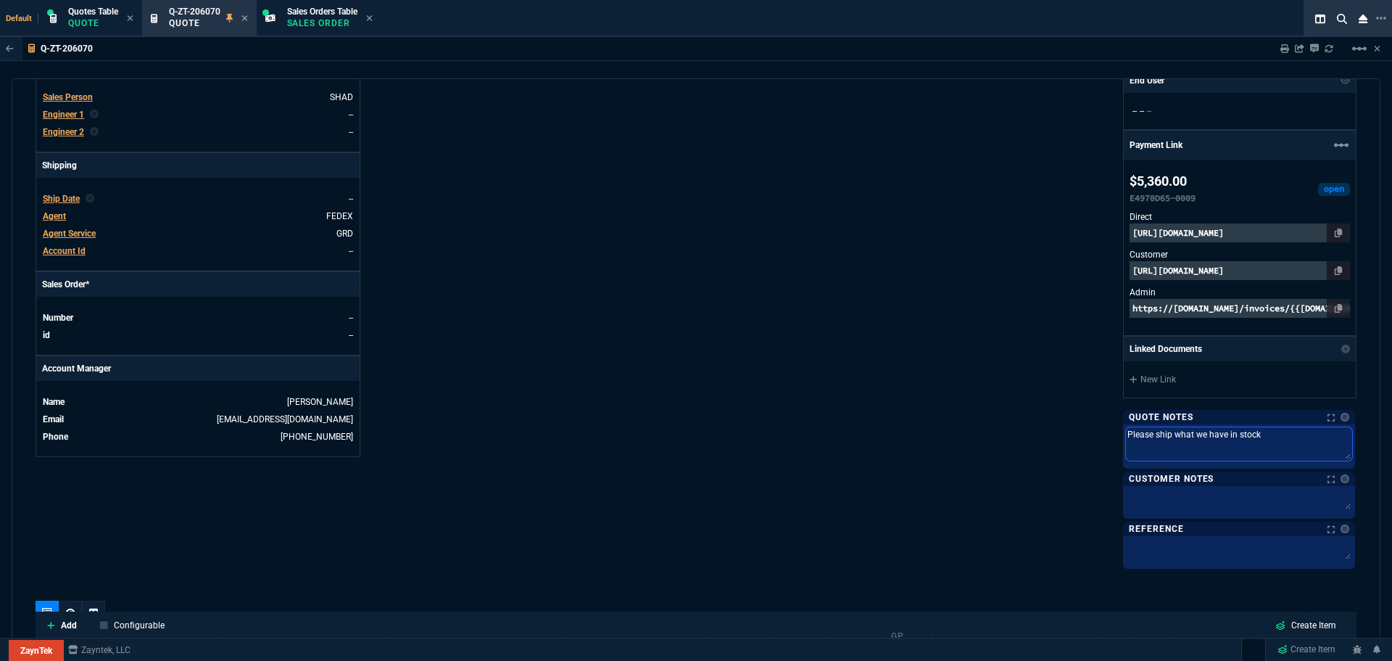
type textarea "Please ship what we have in stock"
click at [863, 406] on div "ZaynTek, LLC 2609 Technology Dr Suite 200 Plano, TX 75074 Share Link Carlos Oca…" at bounding box center [1026, 137] width 661 height 857
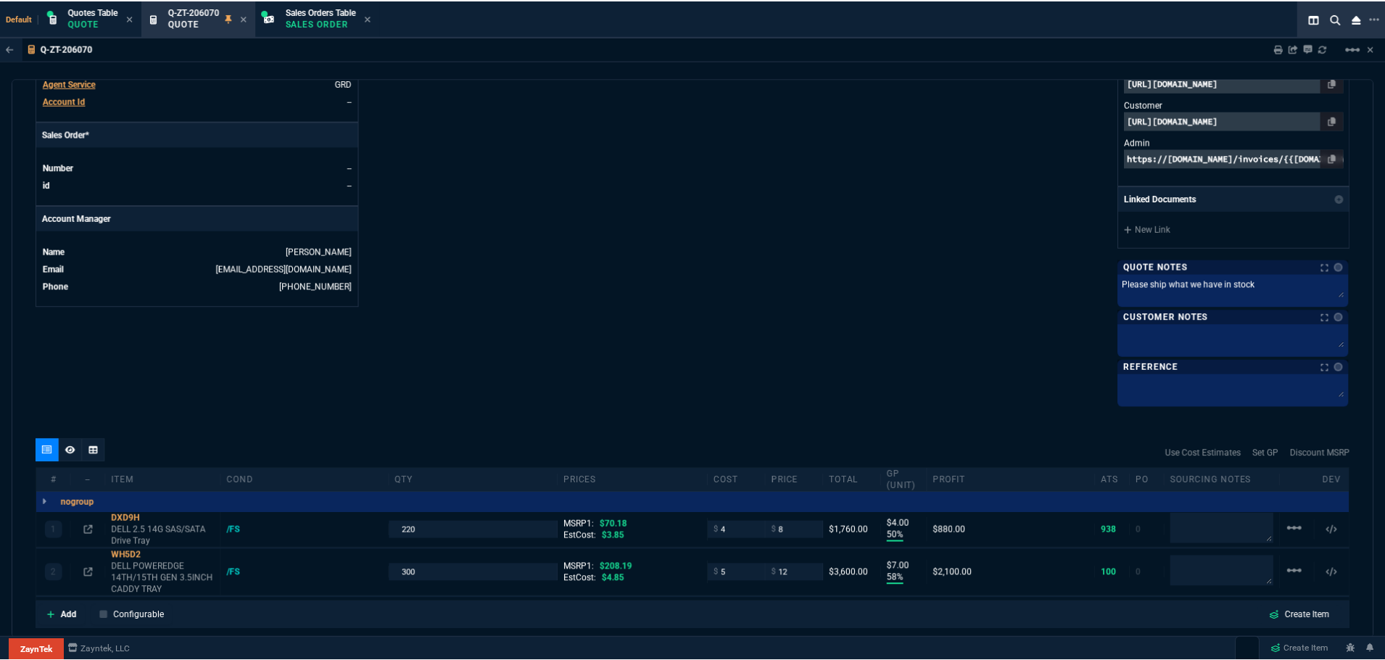
scroll to position [722, 0]
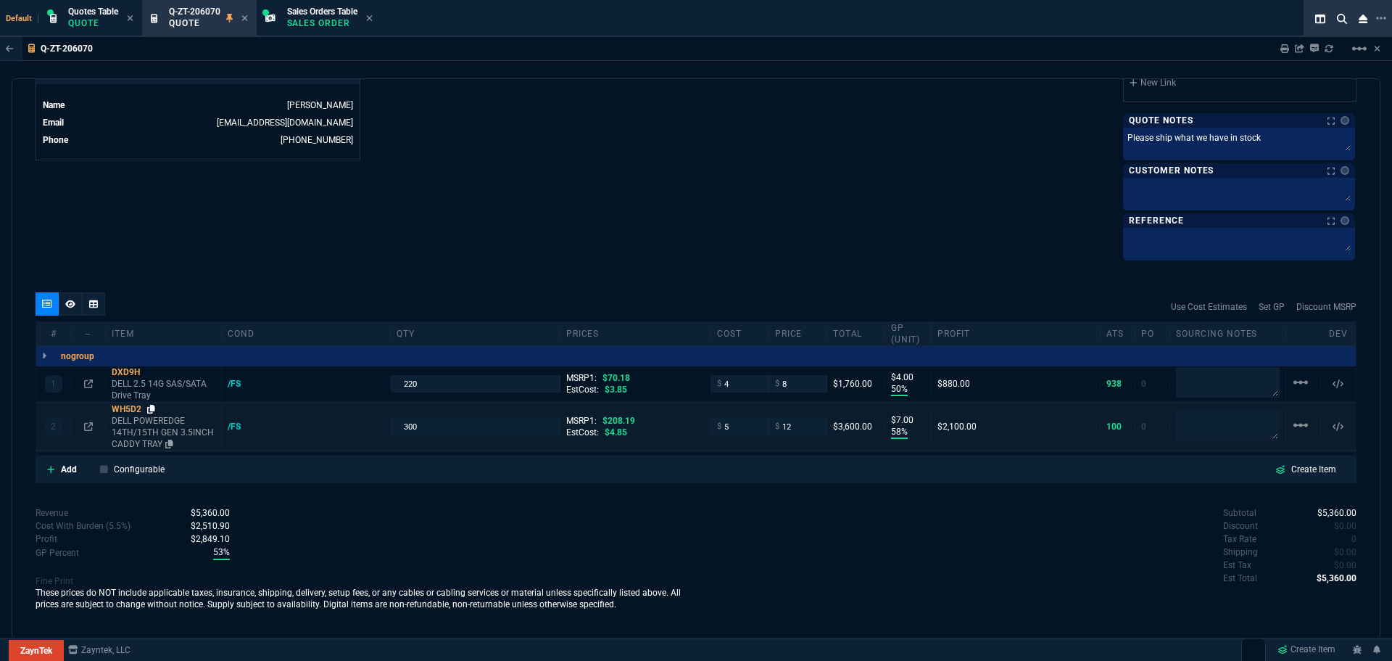
click at [153, 410] on icon at bounding box center [151, 409] width 8 height 9
click at [246, 17] on icon at bounding box center [244, 18] width 7 height 9
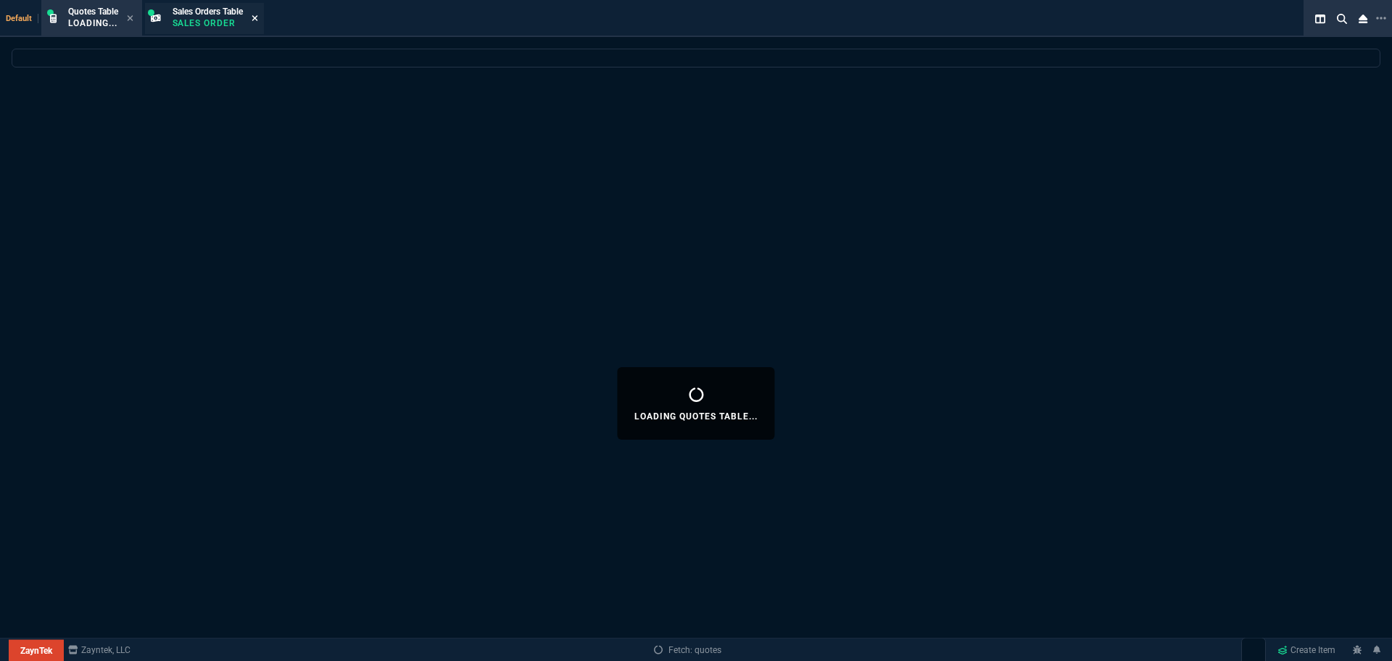
click at [258, 17] on icon at bounding box center [255, 18] width 7 height 9
select select
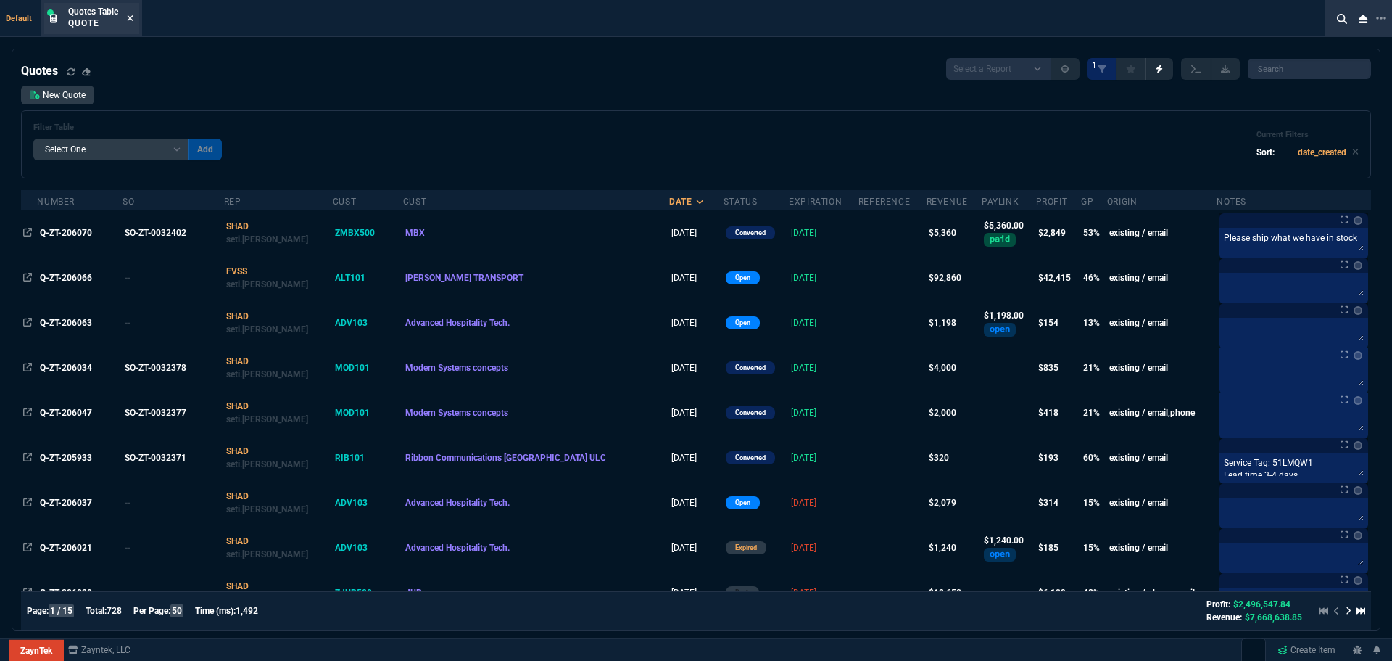
click at [132, 20] on icon at bounding box center [130, 18] width 7 height 9
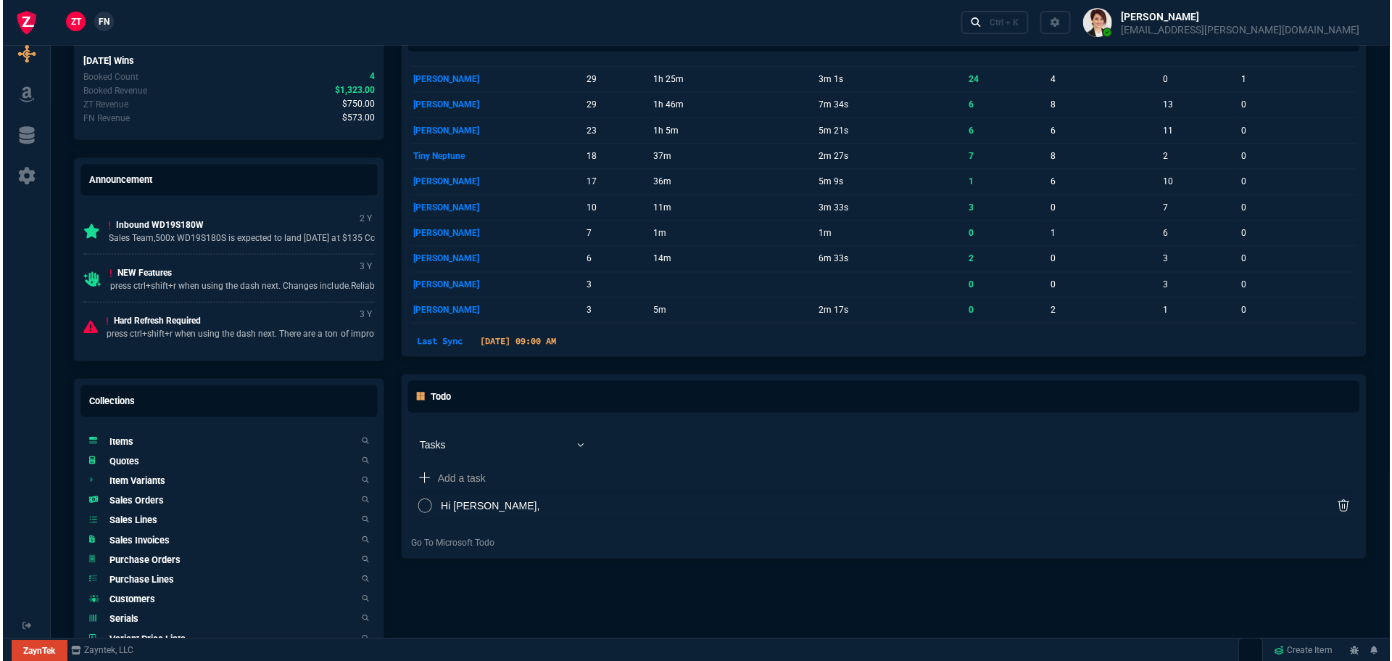
scroll to position [653, 0]
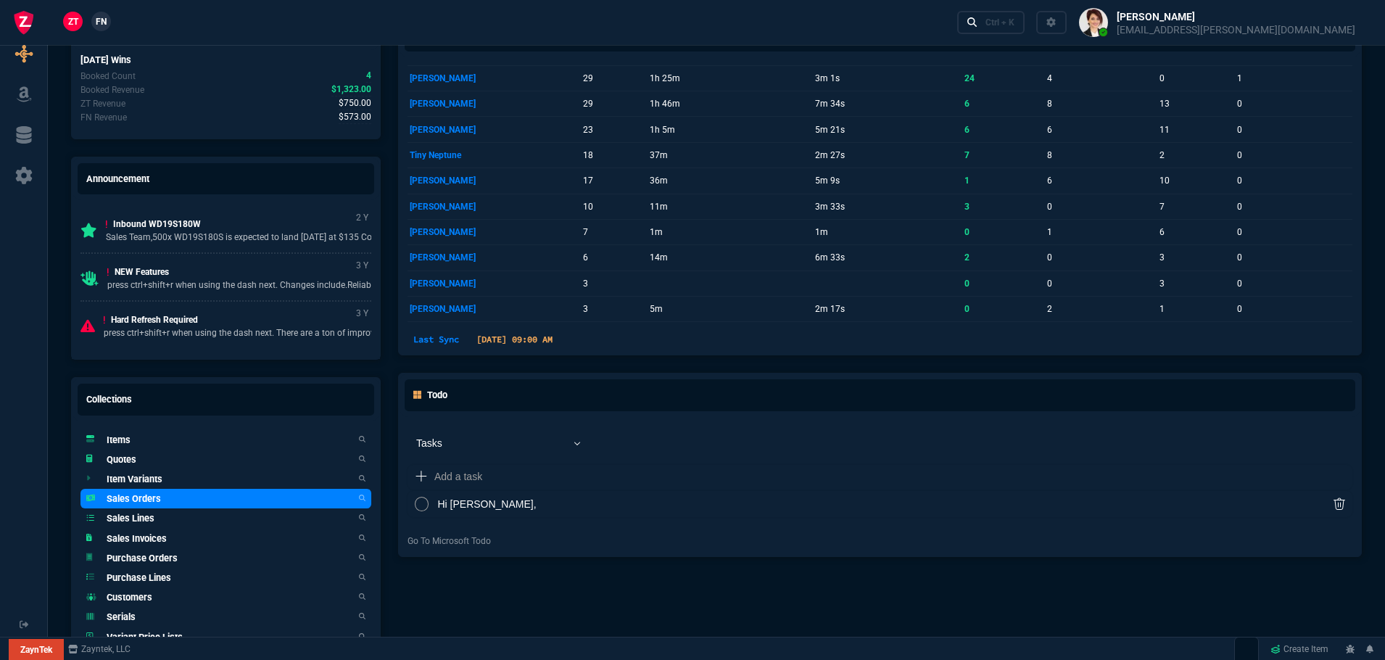
click at [164, 502] on link "Sales Orders" at bounding box center [225, 499] width 291 height 20
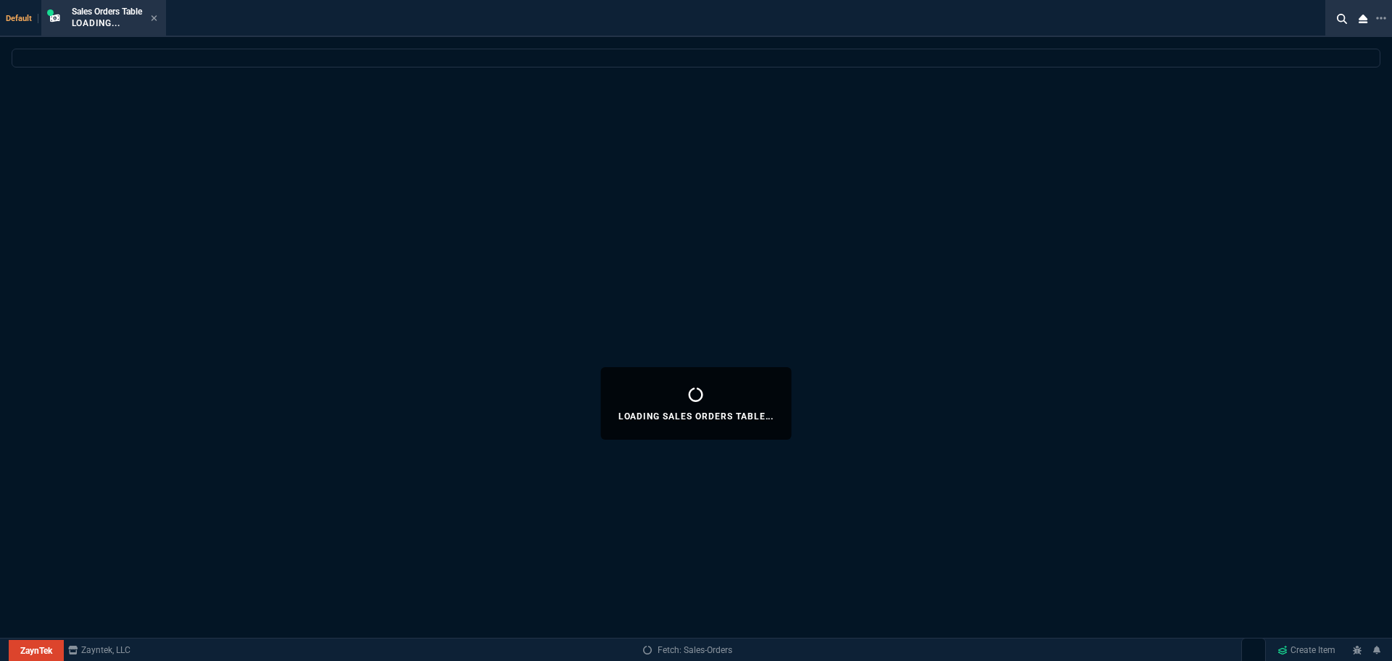
select select
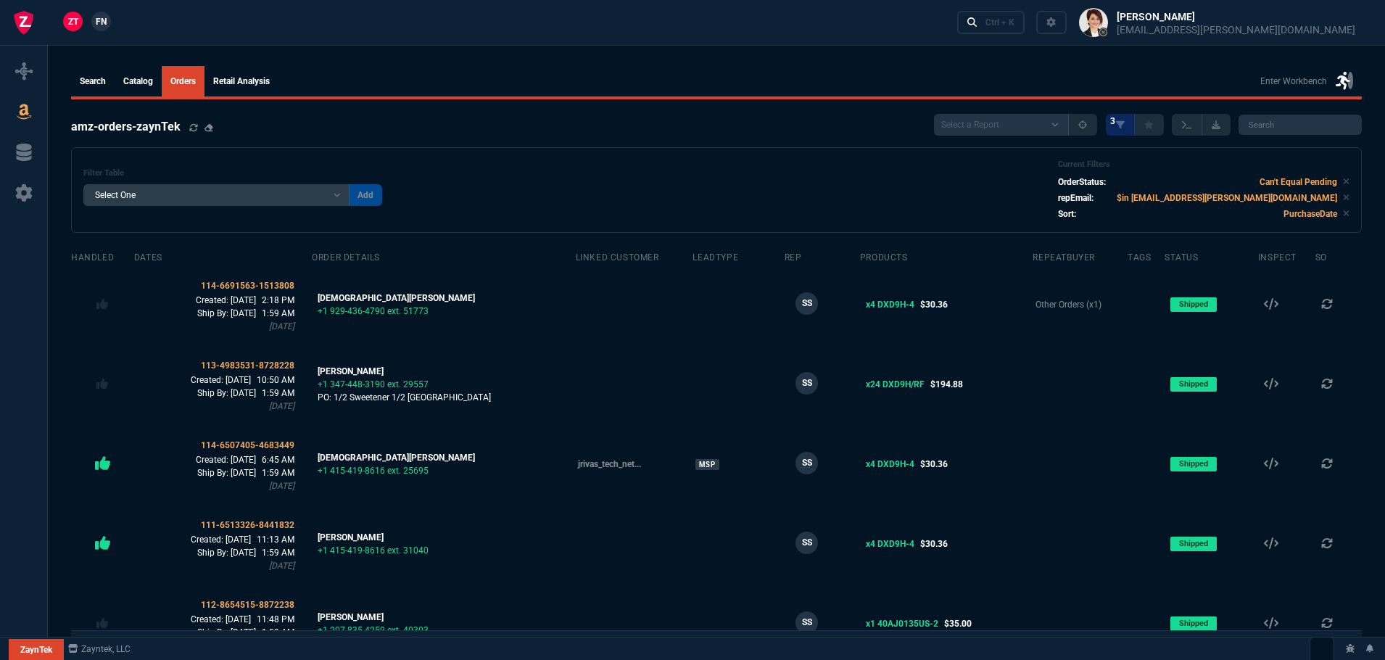
select select
click at [23, 107] on icon at bounding box center [24, 111] width 22 height 17
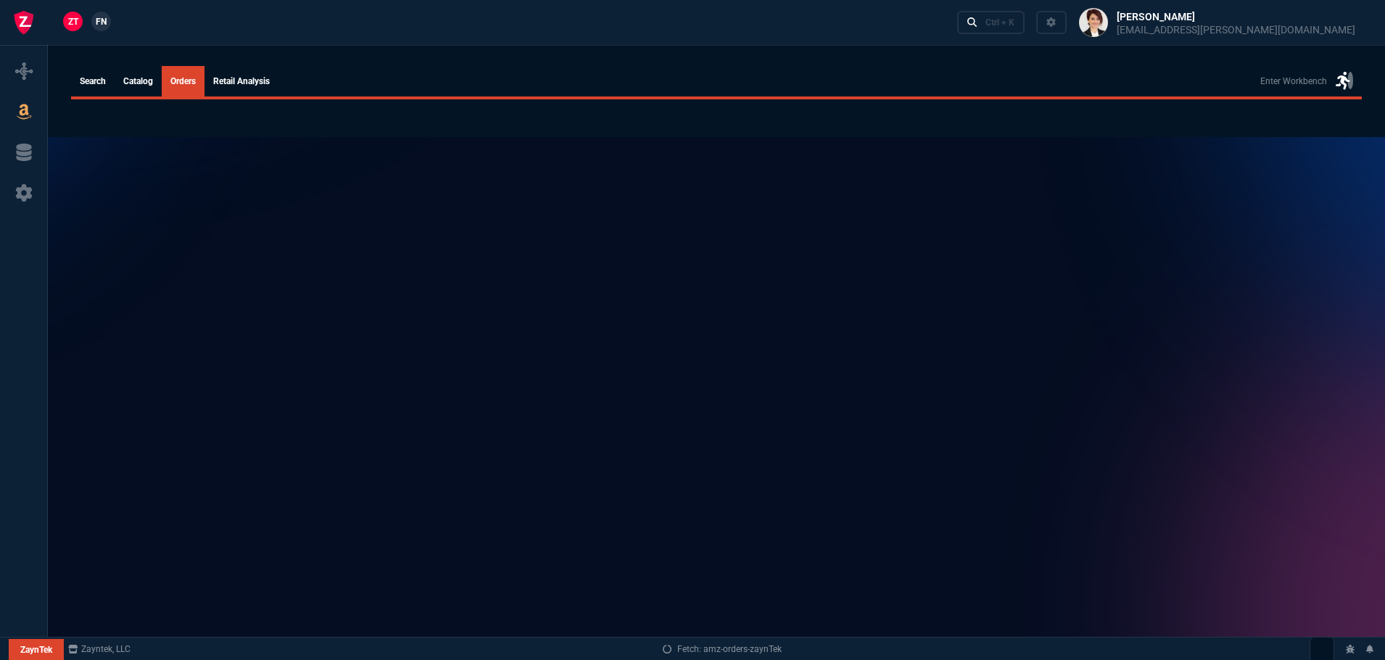
select select
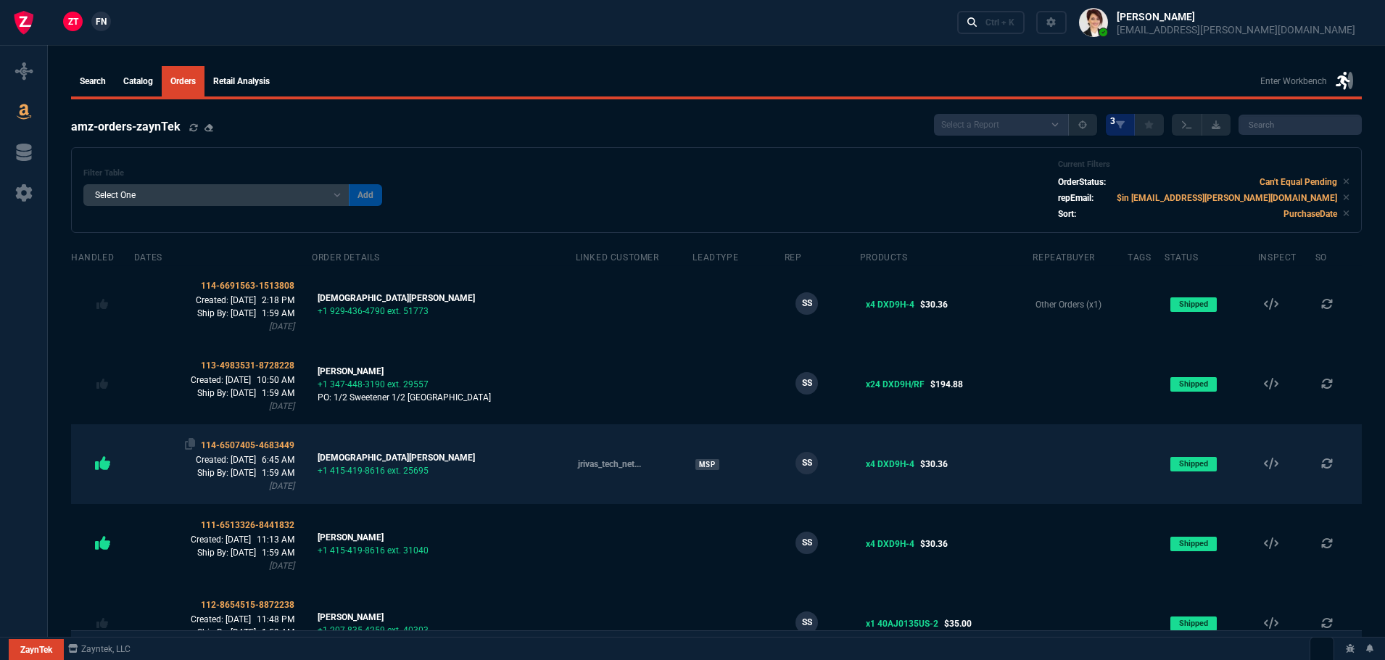
click at [264, 440] on span "114-6507405-4683449" at bounding box center [248, 445] width 94 height 10
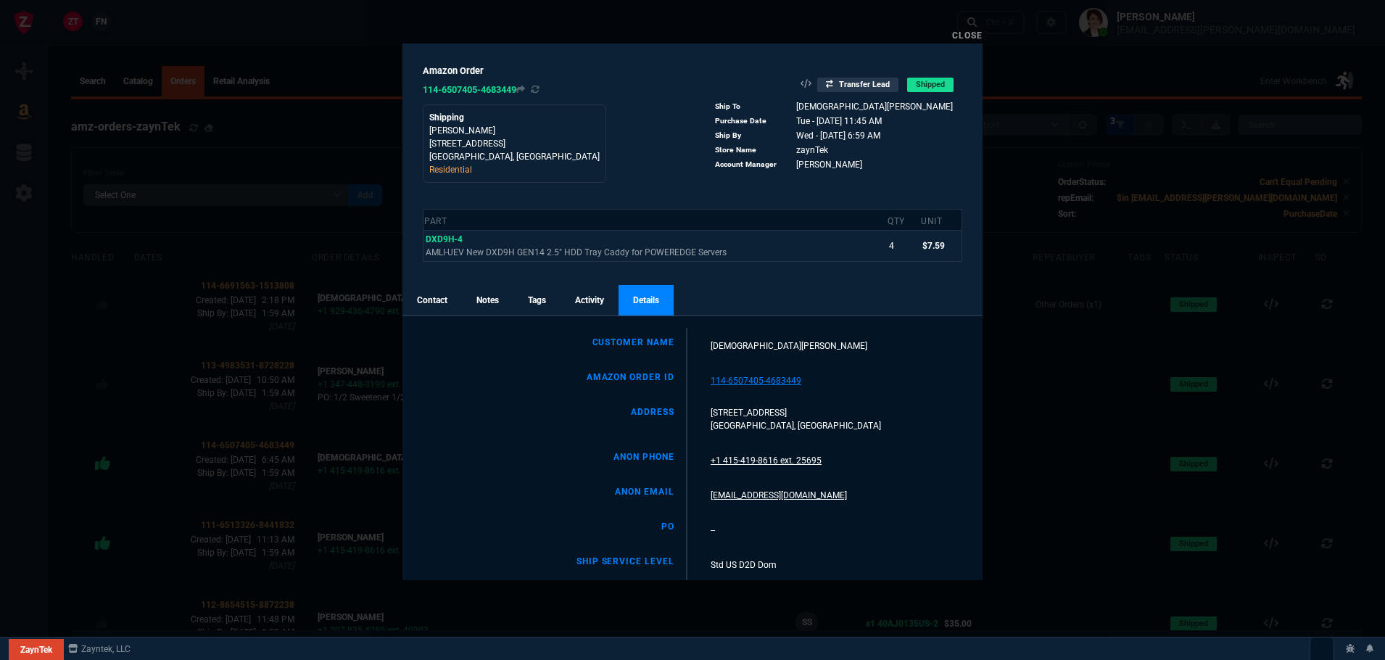
click at [429, 297] on link "Contact" at bounding box center [431, 300] width 59 height 30
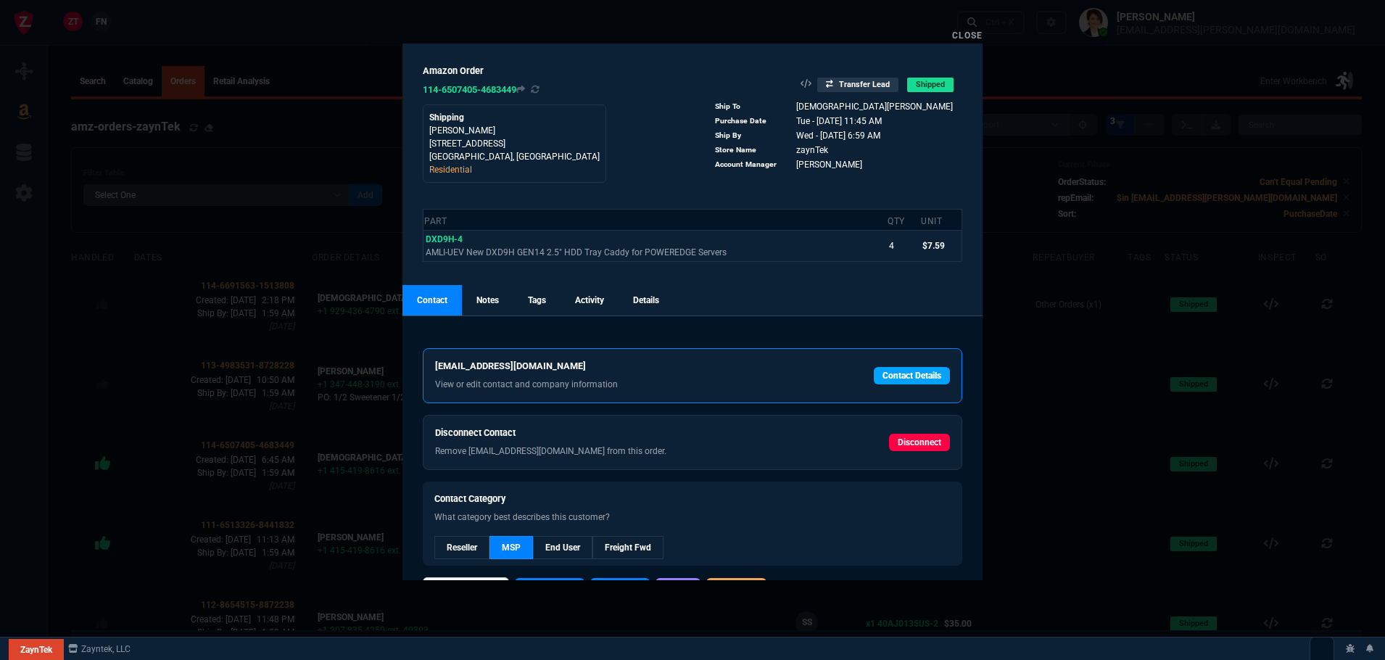
click at [907, 371] on link "Contact Details" at bounding box center [912, 375] width 76 height 17
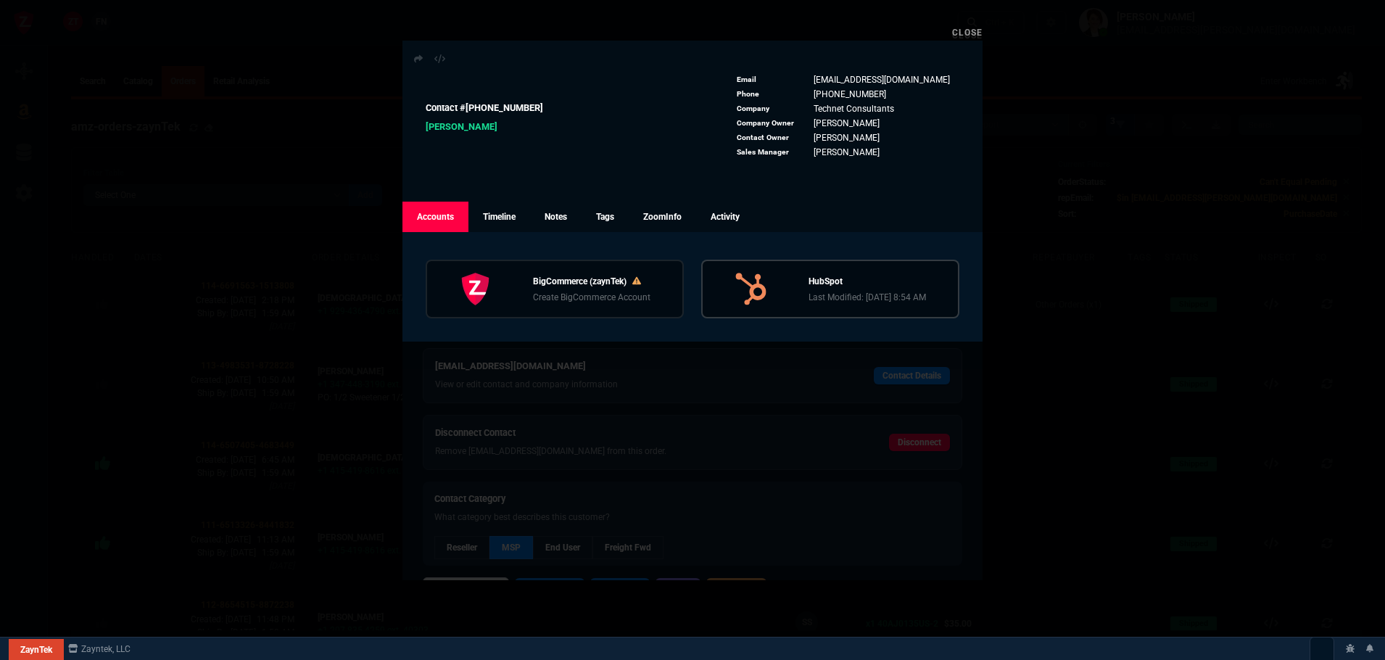
click at [869, 296] on p "Last Modified: [DATE] 8:54 AM" at bounding box center [867, 297] width 117 height 13
click at [971, 31] on link "Close" at bounding box center [967, 33] width 30 height 10
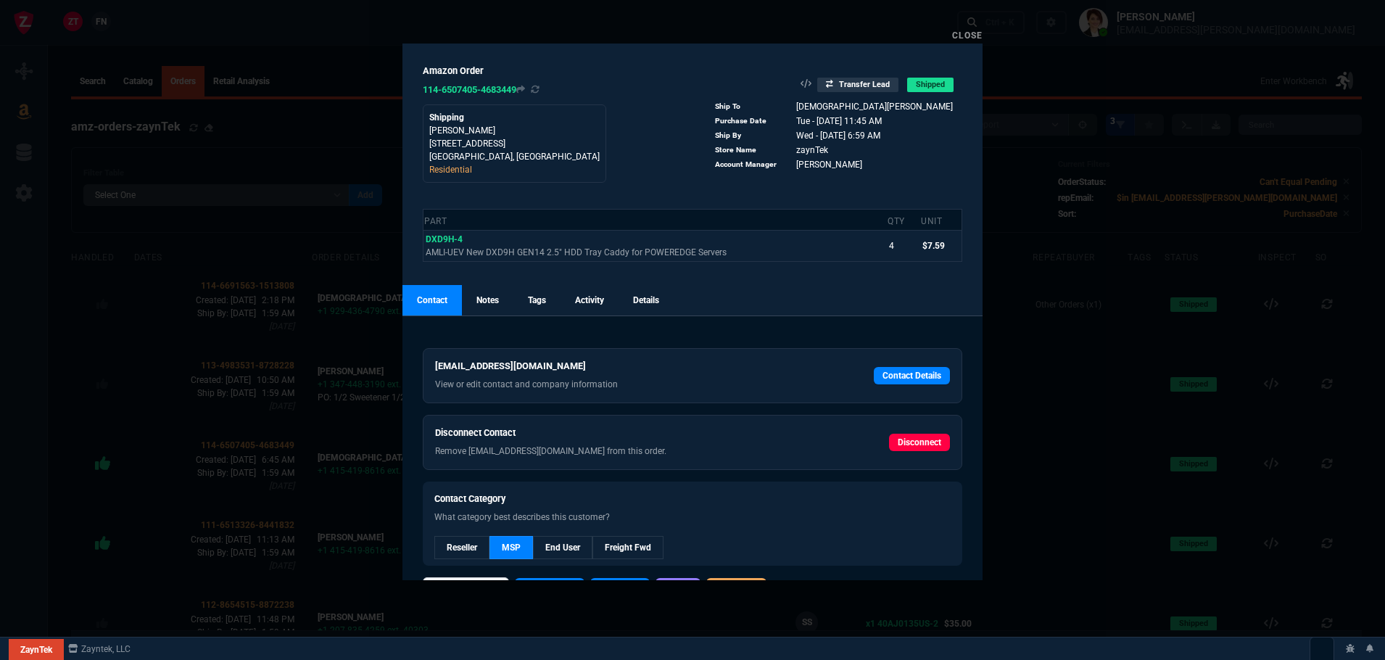
click at [975, 33] on link "Close" at bounding box center [967, 35] width 30 height 10
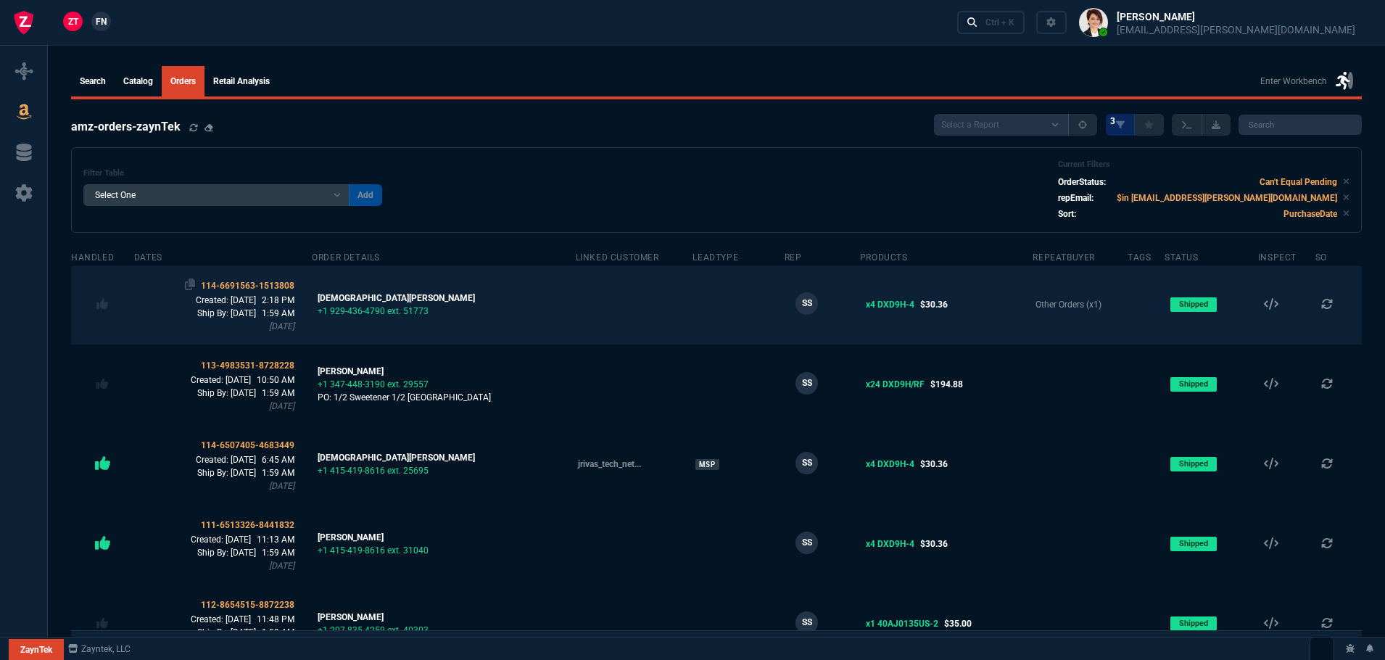
click at [252, 286] on span "114-6691563-1513808" at bounding box center [248, 286] width 94 height 10
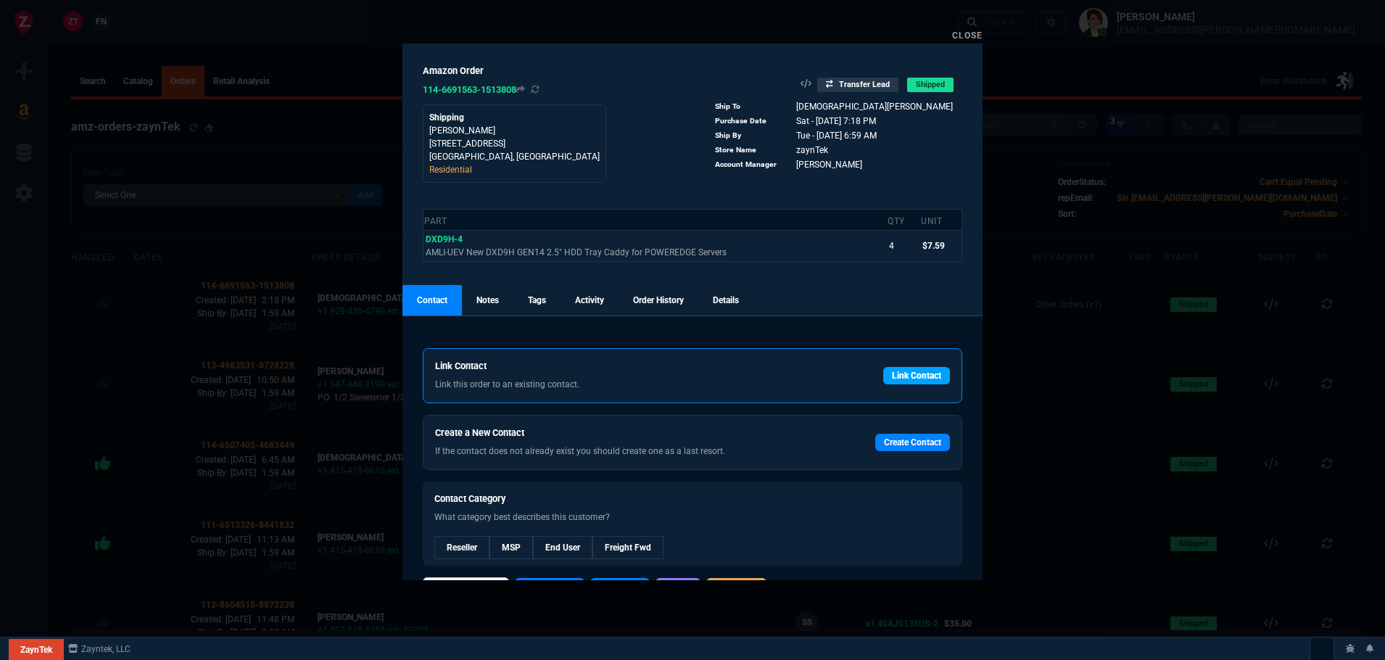
click at [906, 371] on link "Link Contact" at bounding box center [916, 375] width 67 height 17
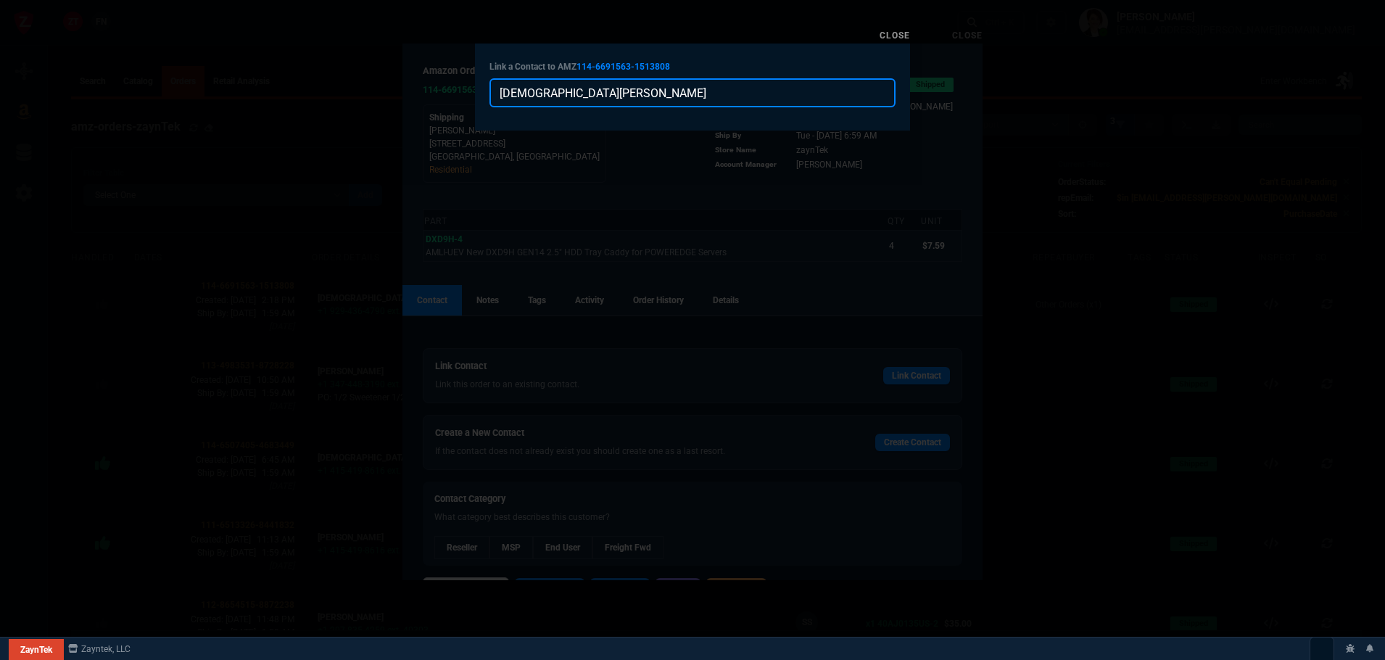
click at [614, 98] on input "[DEMOGRAPHIC_DATA][PERSON_NAME]" at bounding box center [692, 92] width 406 height 29
paste input "[PERSON_NAME][EMAIL_ADDRESS][DOMAIN_NAME]"
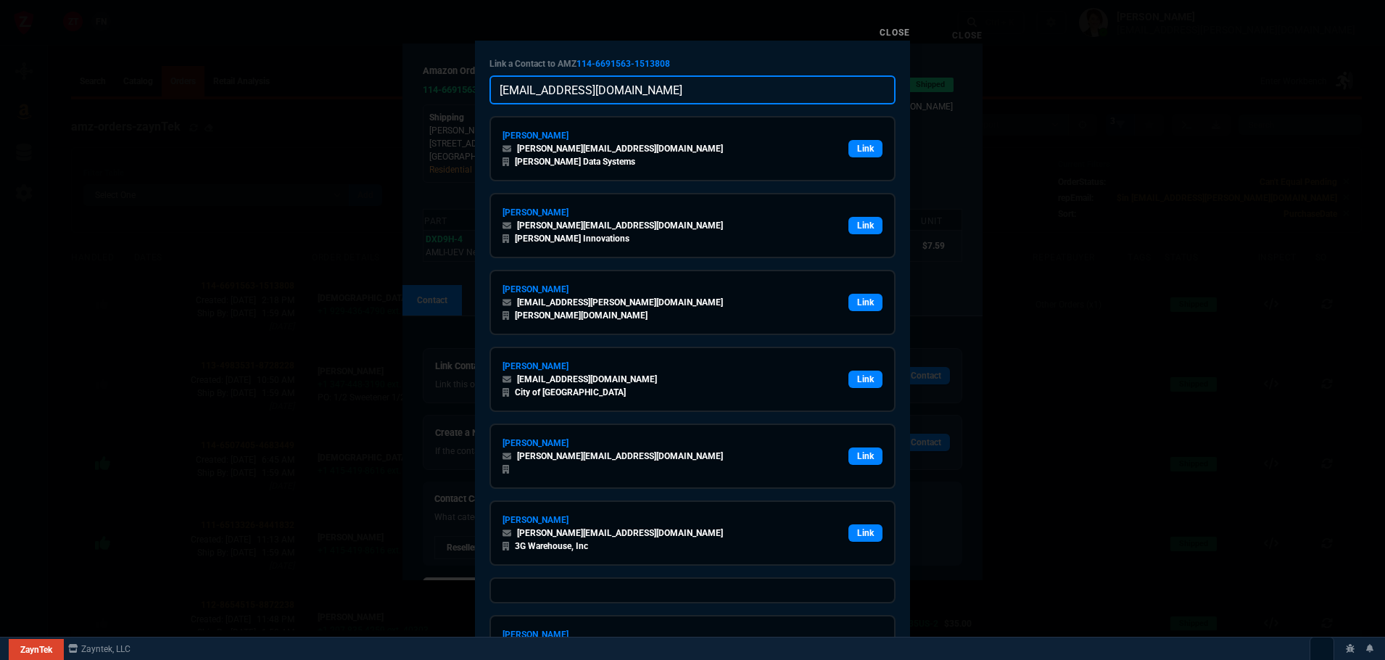
type input "[EMAIL_ADDRESS][DOMAIN_NAME]"
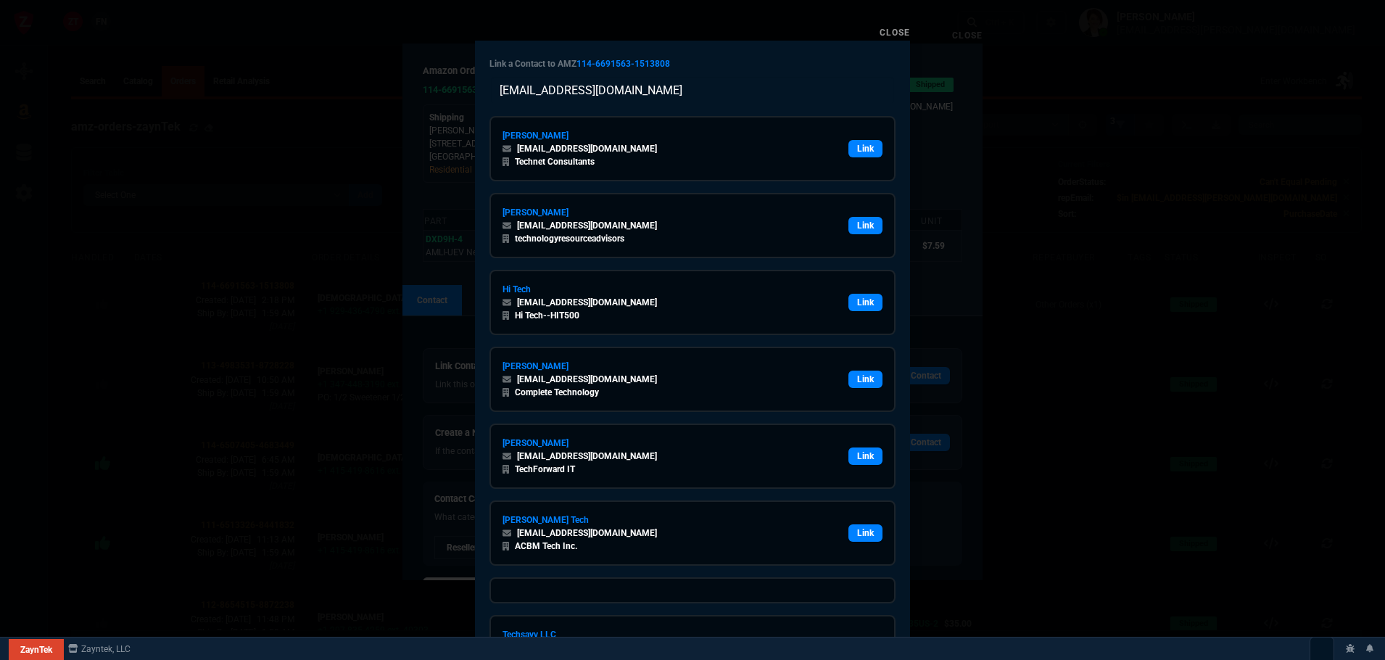
click at [702, 57] on div "Link a Contact to AMZ 114-6691563-1513808 [EMAIL_ADDRESS][DOMAIN_NAME] [PERSON_…" at bounding box center [692, 450] width 435 height 819
click at [867, 143] on link "Link" at bounding box center [865, 148] width 34 height 17
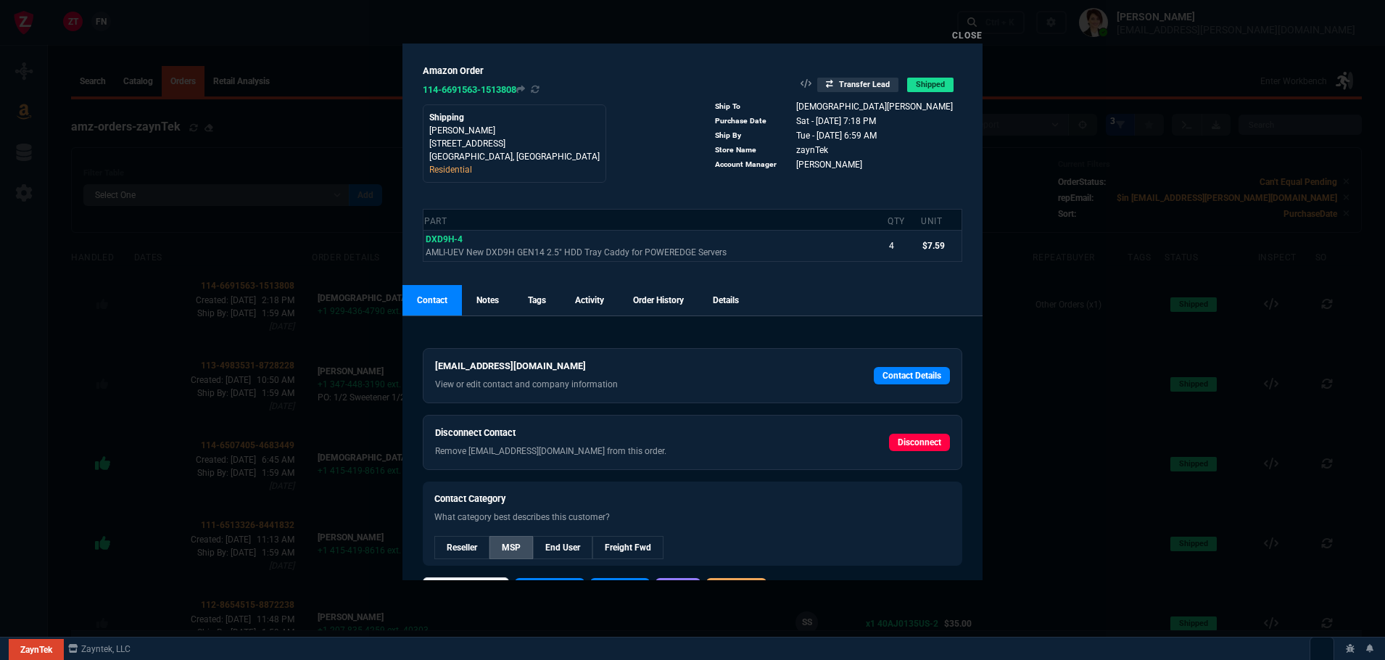
click at [517, 548] on link "MSP" at bounding box center [511, 547] width 44 height 23
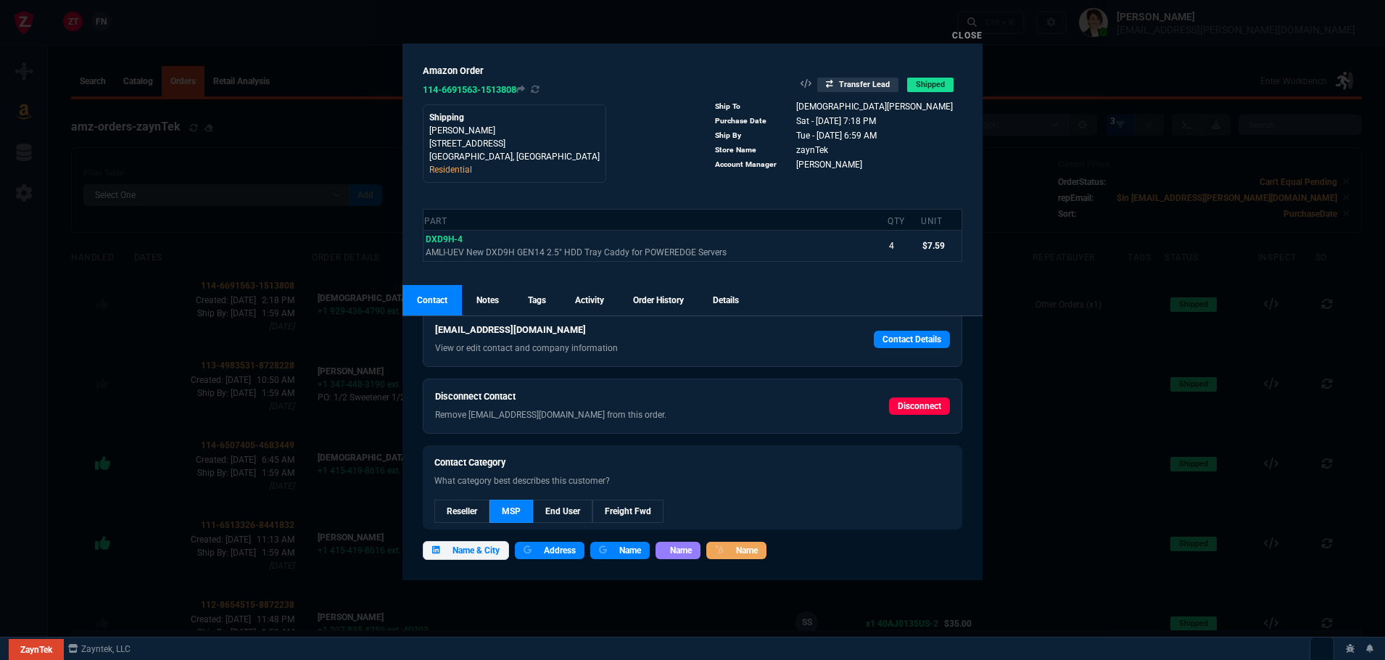
click at [971, 37] on link "Close" at bounding box center [967, 35] width 30 height 10
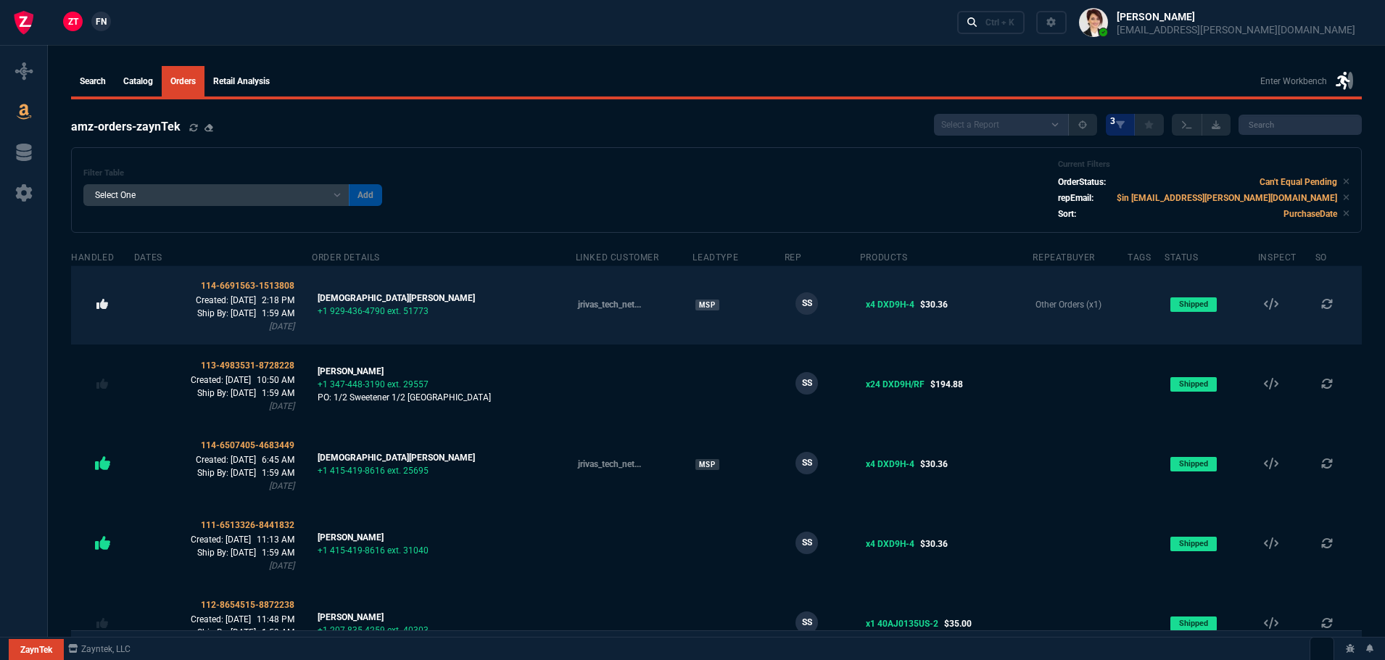
click at [106, 304] on icon at bounding box center [102, 304] width 12 height 10
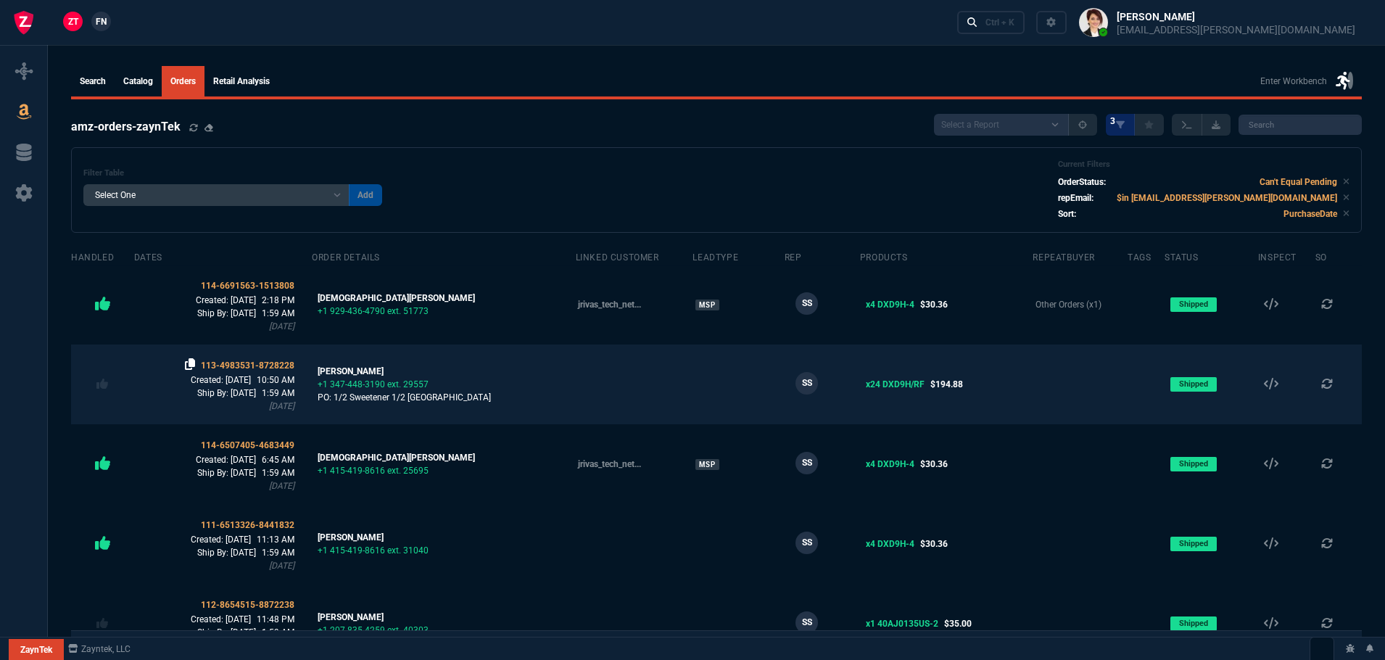
click at [195, 362] on icon at bounding box center [190, 364] width 10 height 12
click at [268, 367] on span "113-4983531-8728228" at bounding box center [248, 365] width 94 height 10
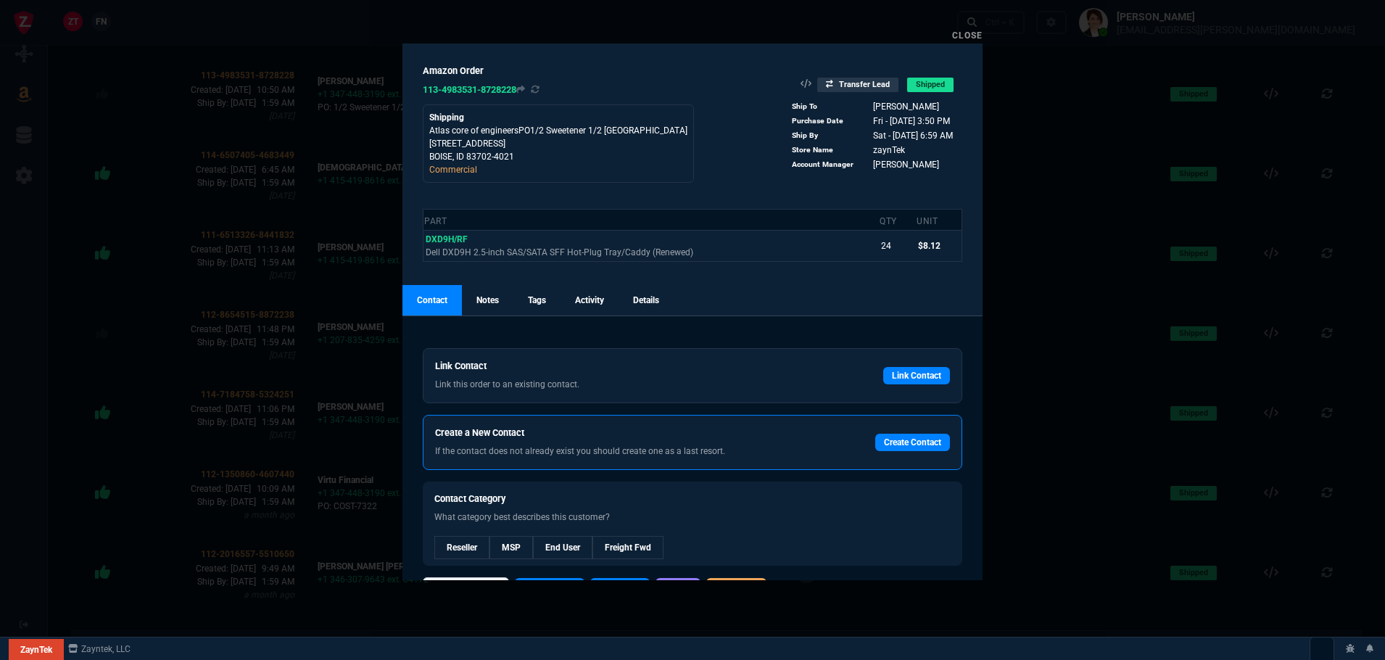
scroll to position [36, 0]
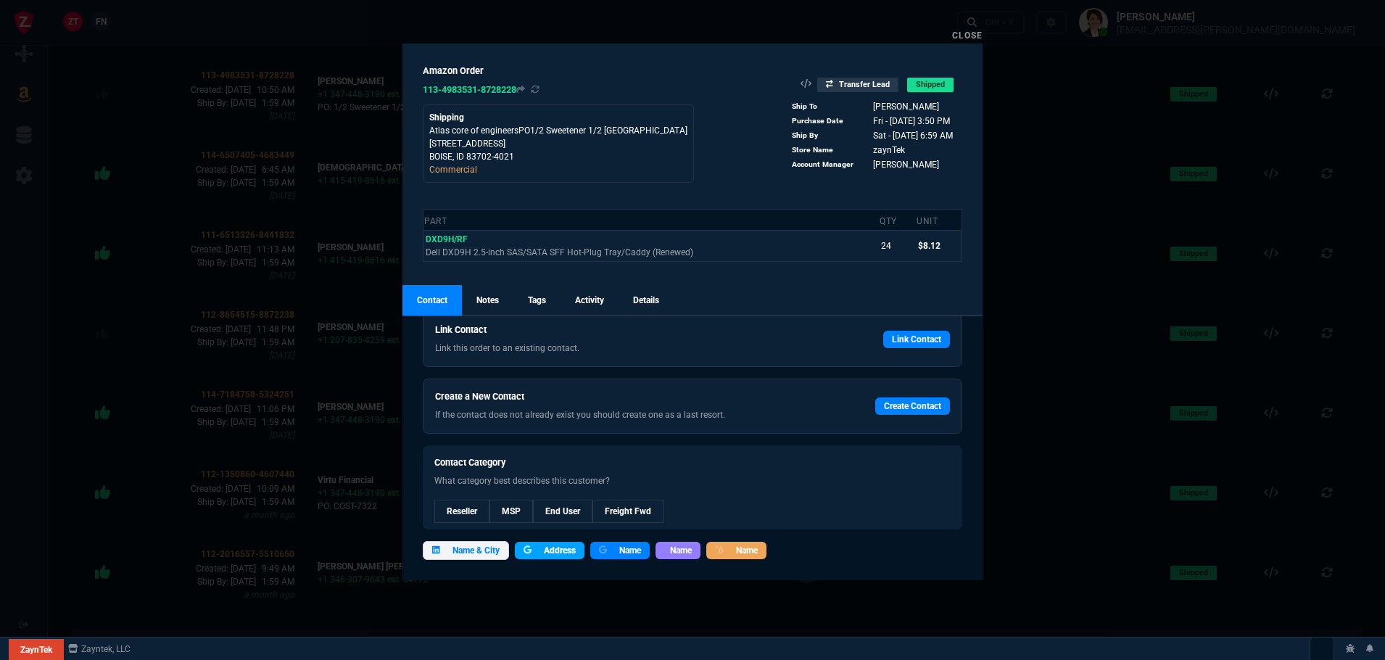
click at [553, 550] on span "Address" at bounding box center [560, 550] width 32 height 13
click at [860, 106] on icon at bounding box center [864, 106] width 8 height 9
